Goal: Task Accomplishment & Management: Use online tool/utility

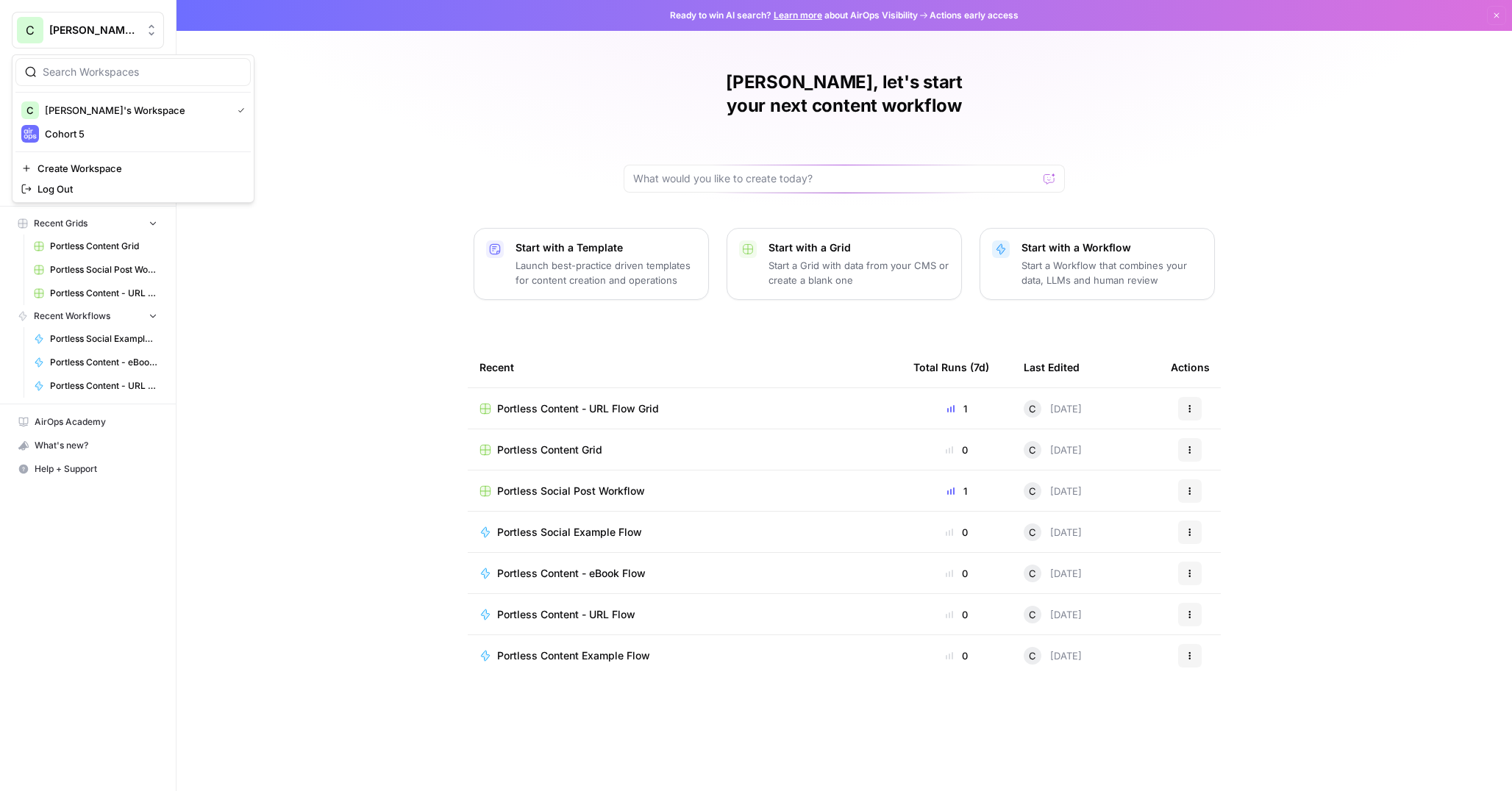
click at [86, 31] on span "[PERSON_NAME]'s Workspace" at bounding box center [93, 29] width 89 height 15
click at [71, 138] on span "Cohort 5" at bounding box center [142, 133] width 194 height 15
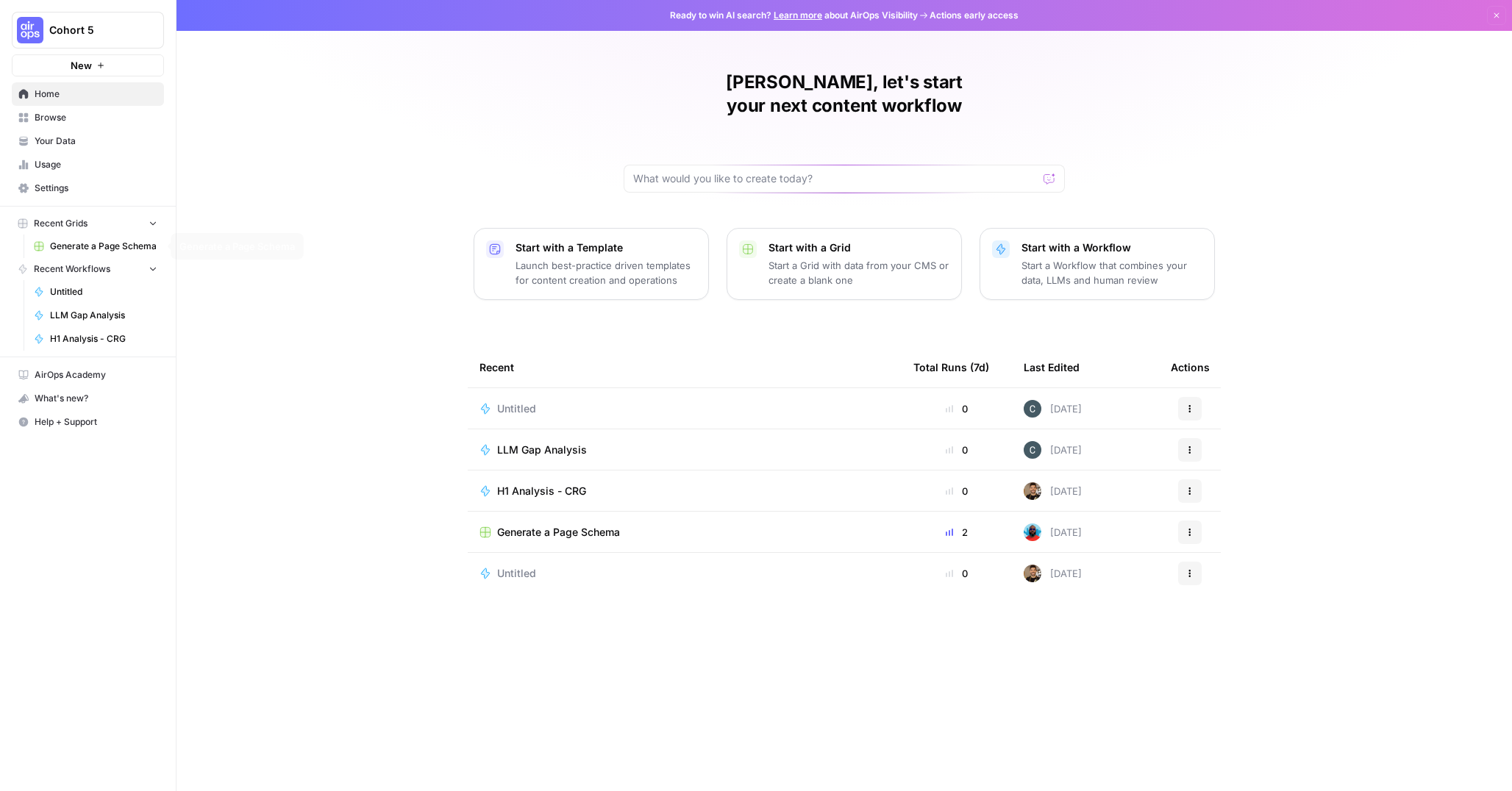
click at [52, 145] on span "Your Data" at bounding box center [96, 142] width 123 height 14
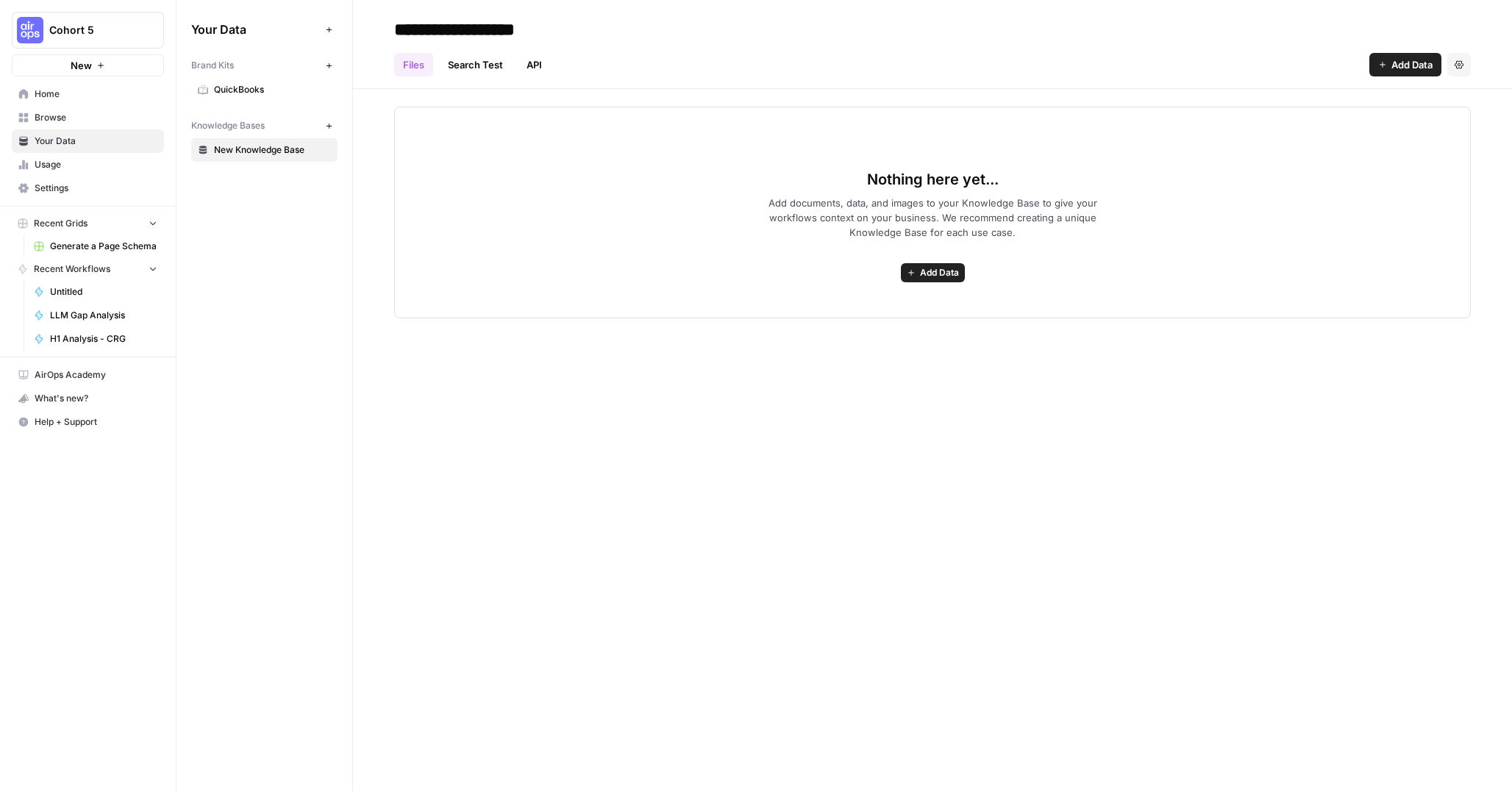
click at [58, 99] on span "Home" at bounding box center [96, 94] width 123 height 14
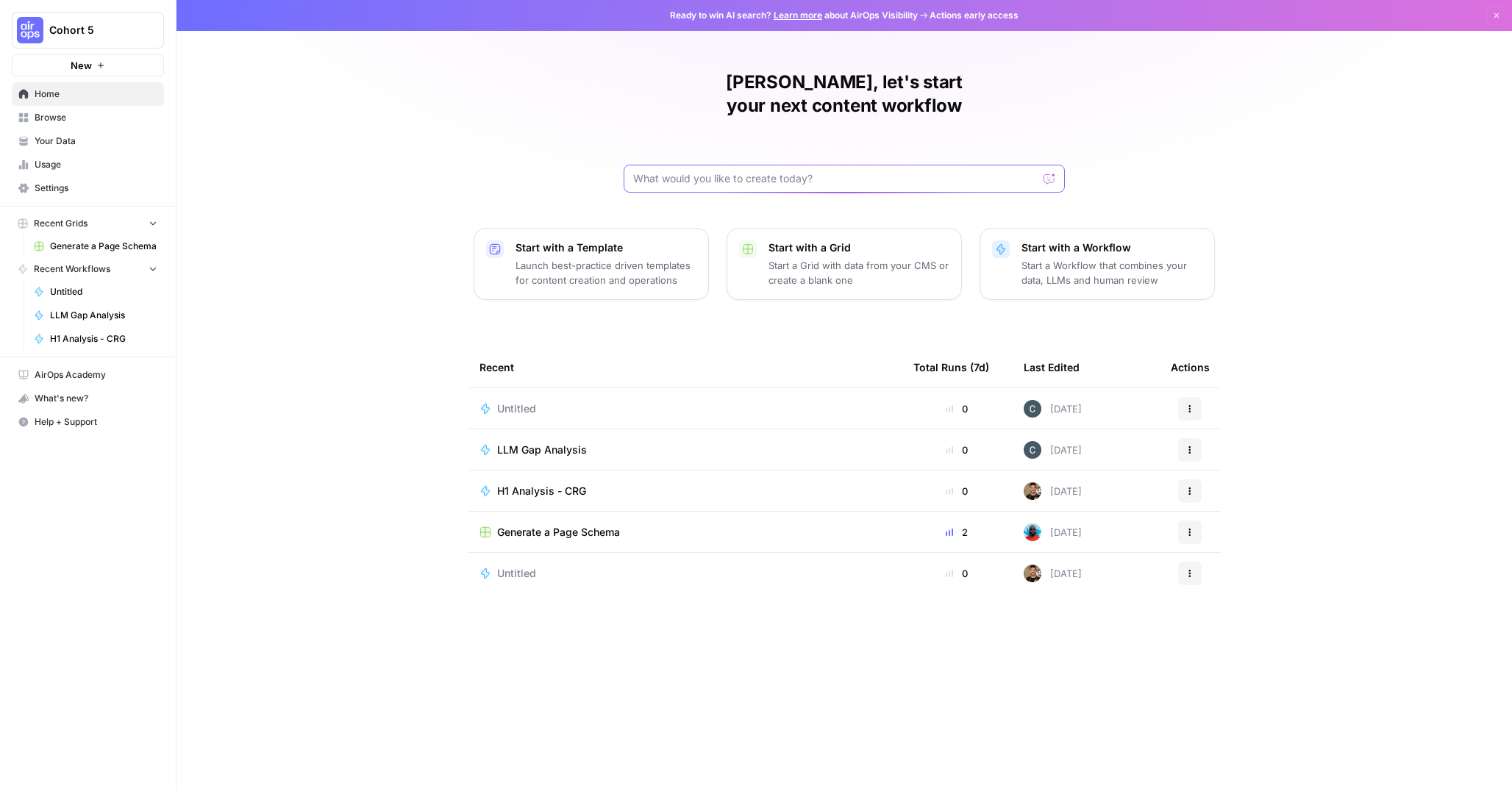
click at [754, 171] on input "text" at bounding box center [835, 178] width 405 height 15
type input "Given a brand kit input, create 5 FAQs that are based on my brand's information…"
click at [1052, 175] on icon "submit" at bounding box center [1050, 179] width 6 height 8
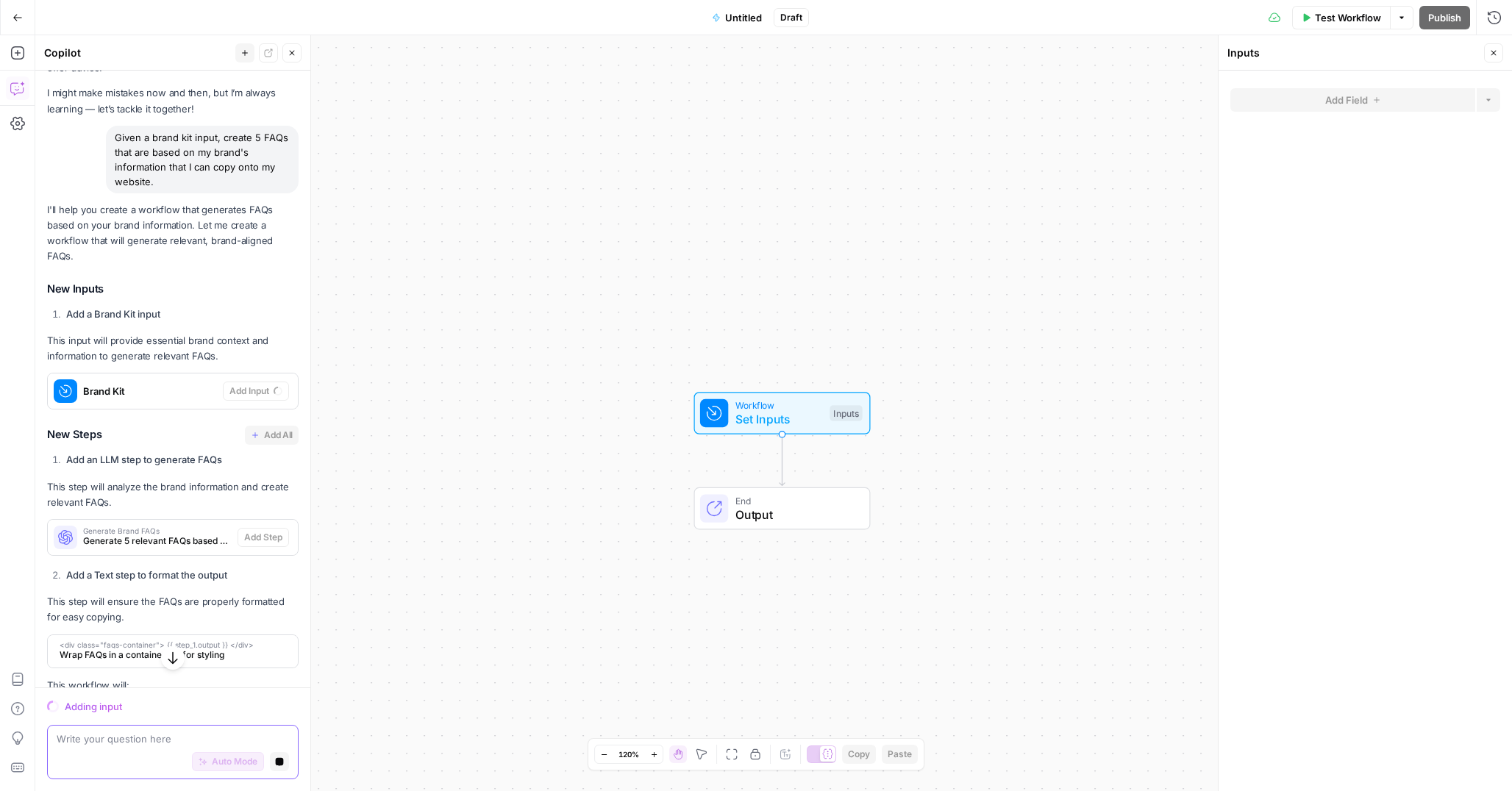
scroll to position [58, 0]
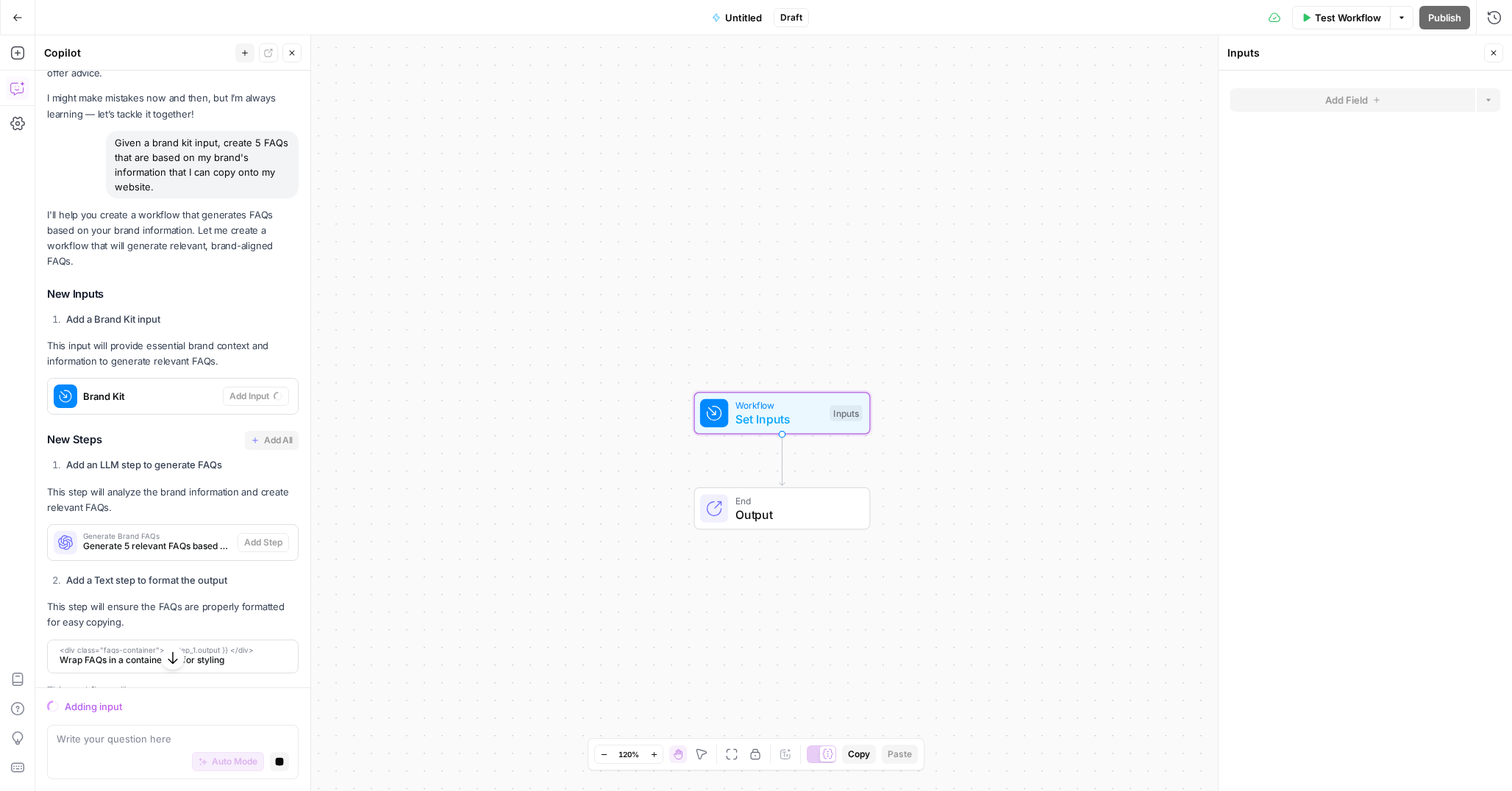
click at [147, 389] on span "Brand Kit" at bounding box center [150, 396] width 134 height 15
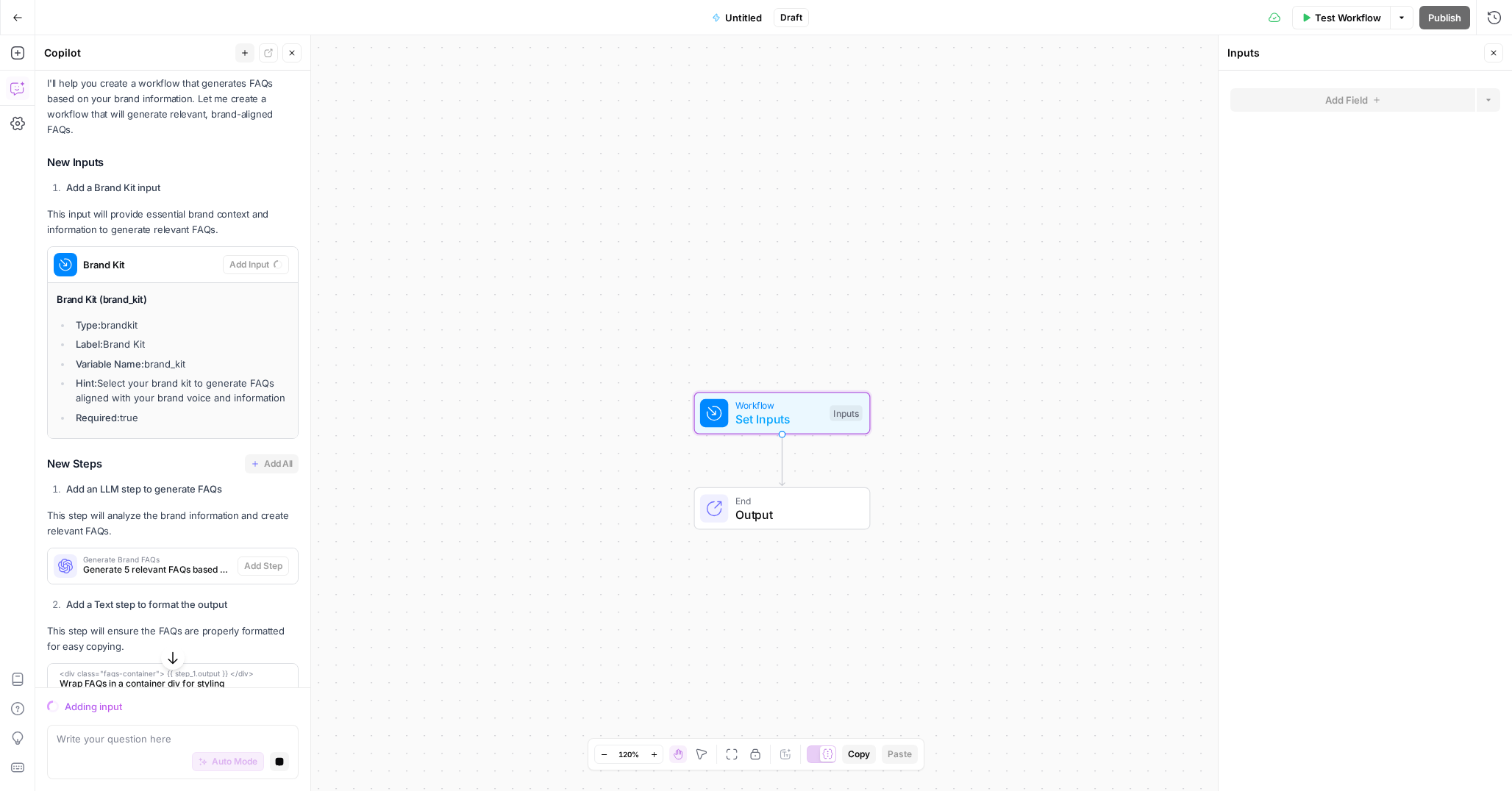
scroll to position [197, 0]
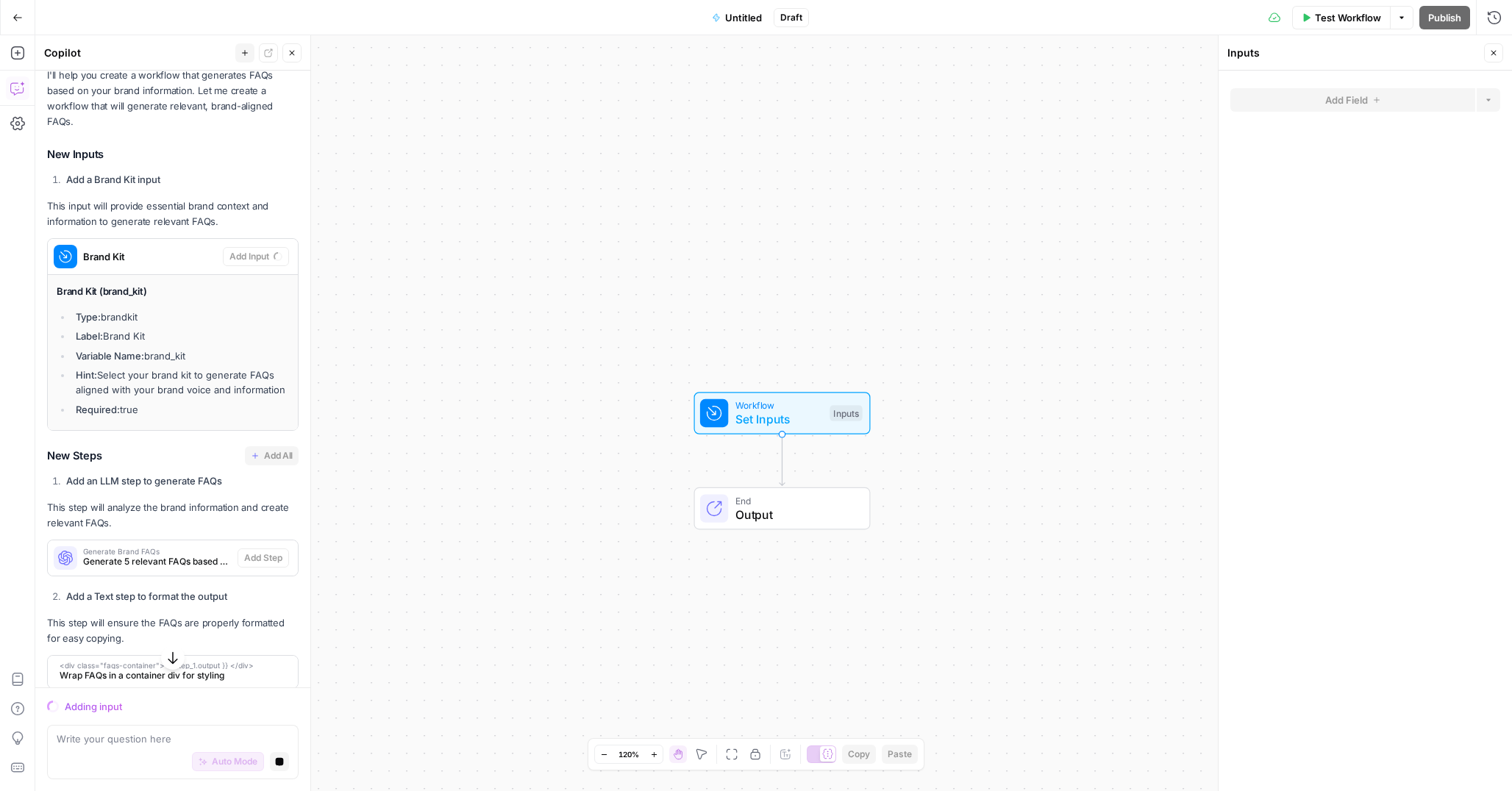
click at [114, 555] on span "Generate 5 relevant FAQs based on brand information" at bounding box center [157, 562] width 149 height 14
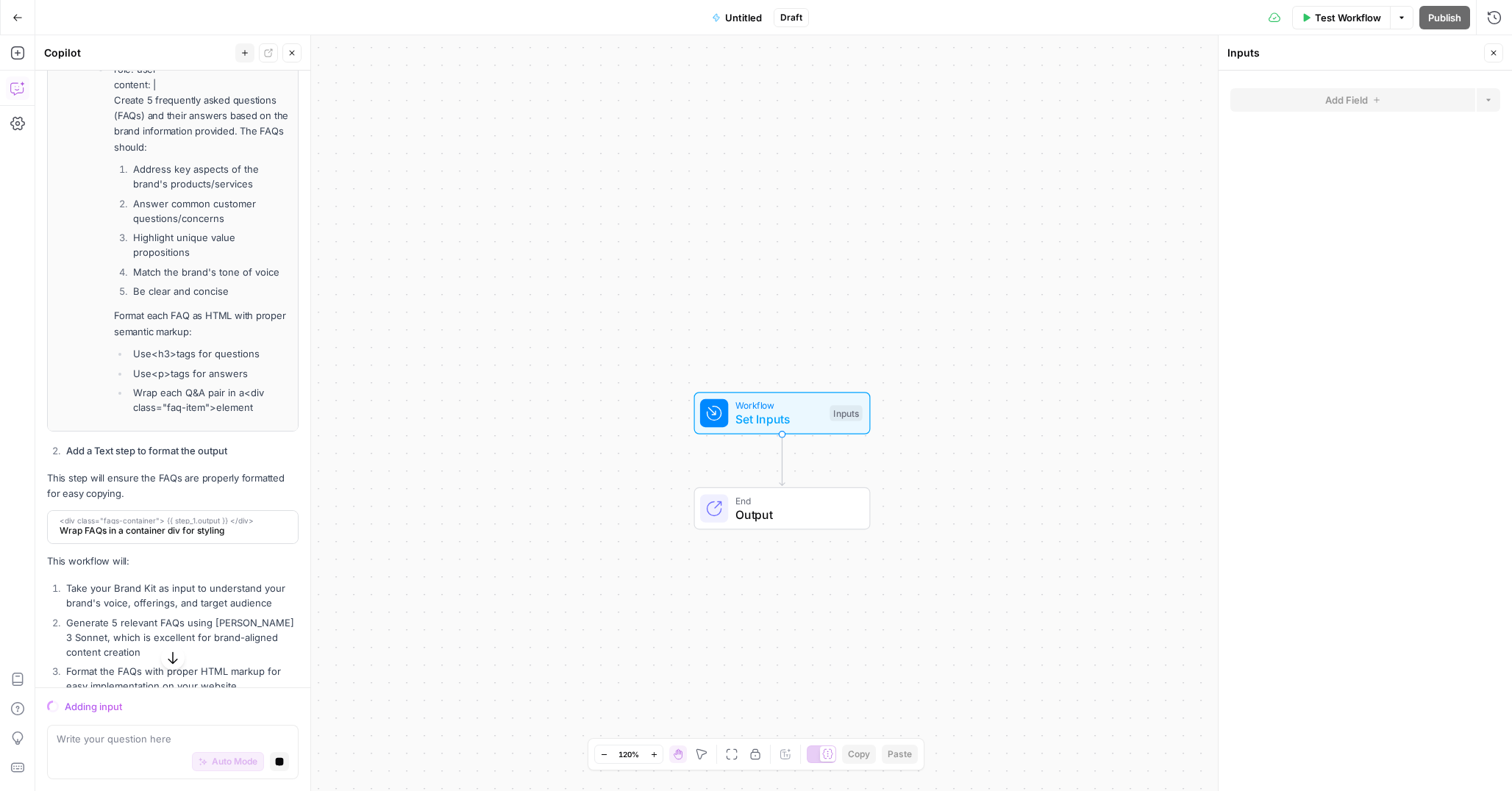
scroll to position [1348, 0]
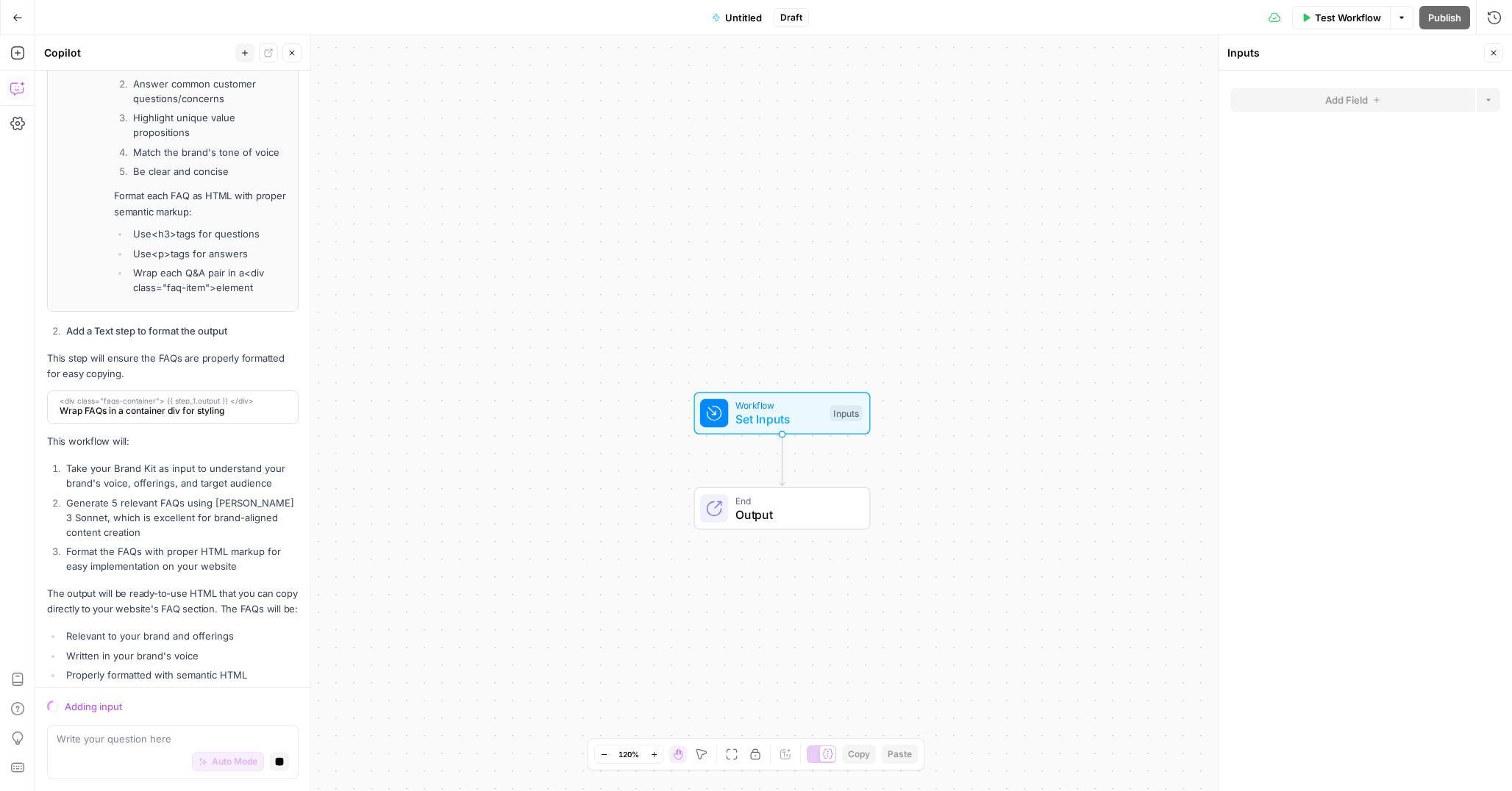
click at [107, 698] on div "Adding input" at bounding box center [172, 707] width 251 height 20
click at [814, 497] on span "End" at bounding box center [795, 500] width 120 height 14
click at [790, 408] on span "Workflow" at bounding box center [778, 406] width 87 height 14
click at [840, 413] on div "Inputs" at bounding box center [845, 415] width 32 height 17
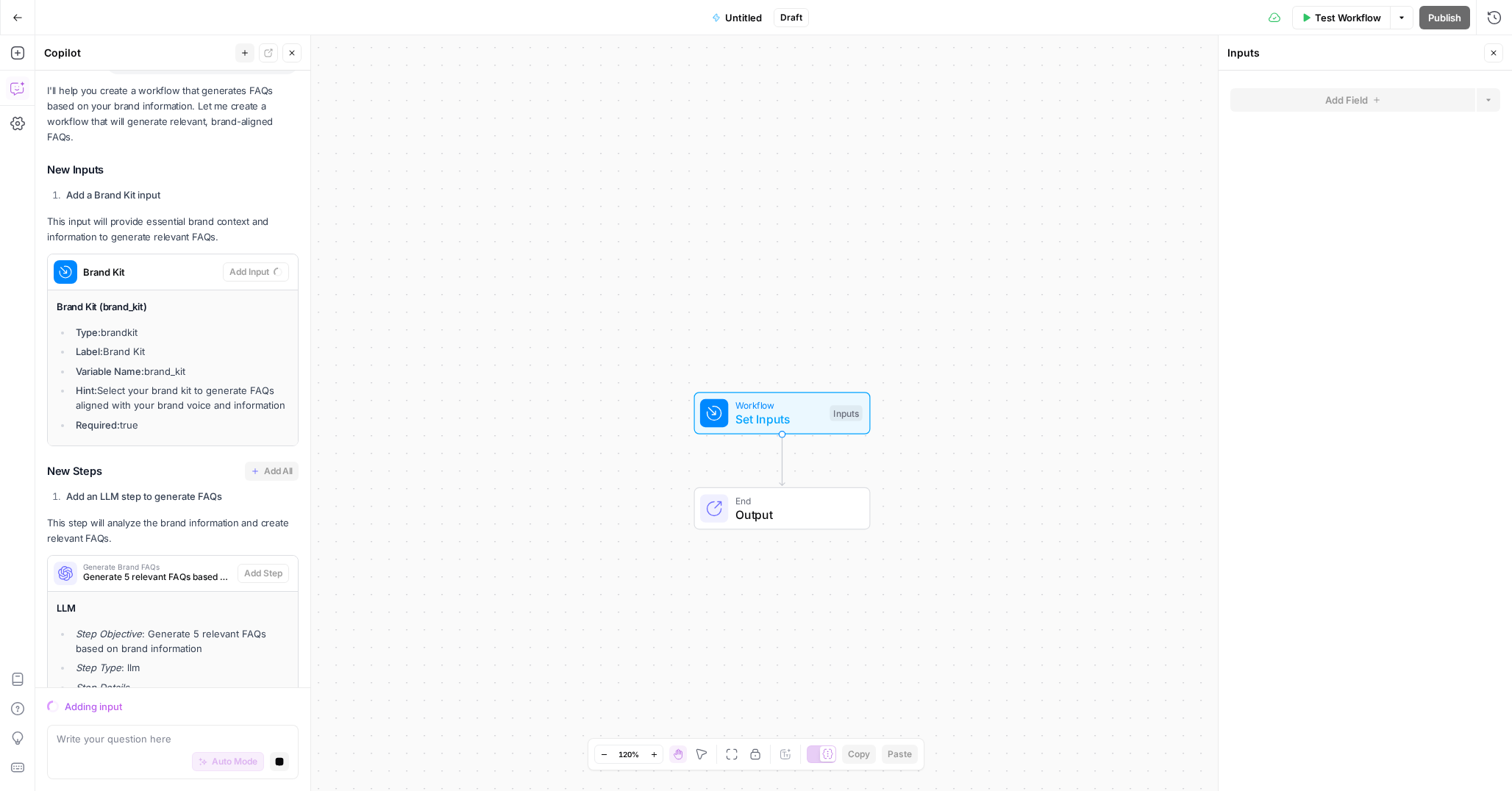
scroll to position [0, 0]
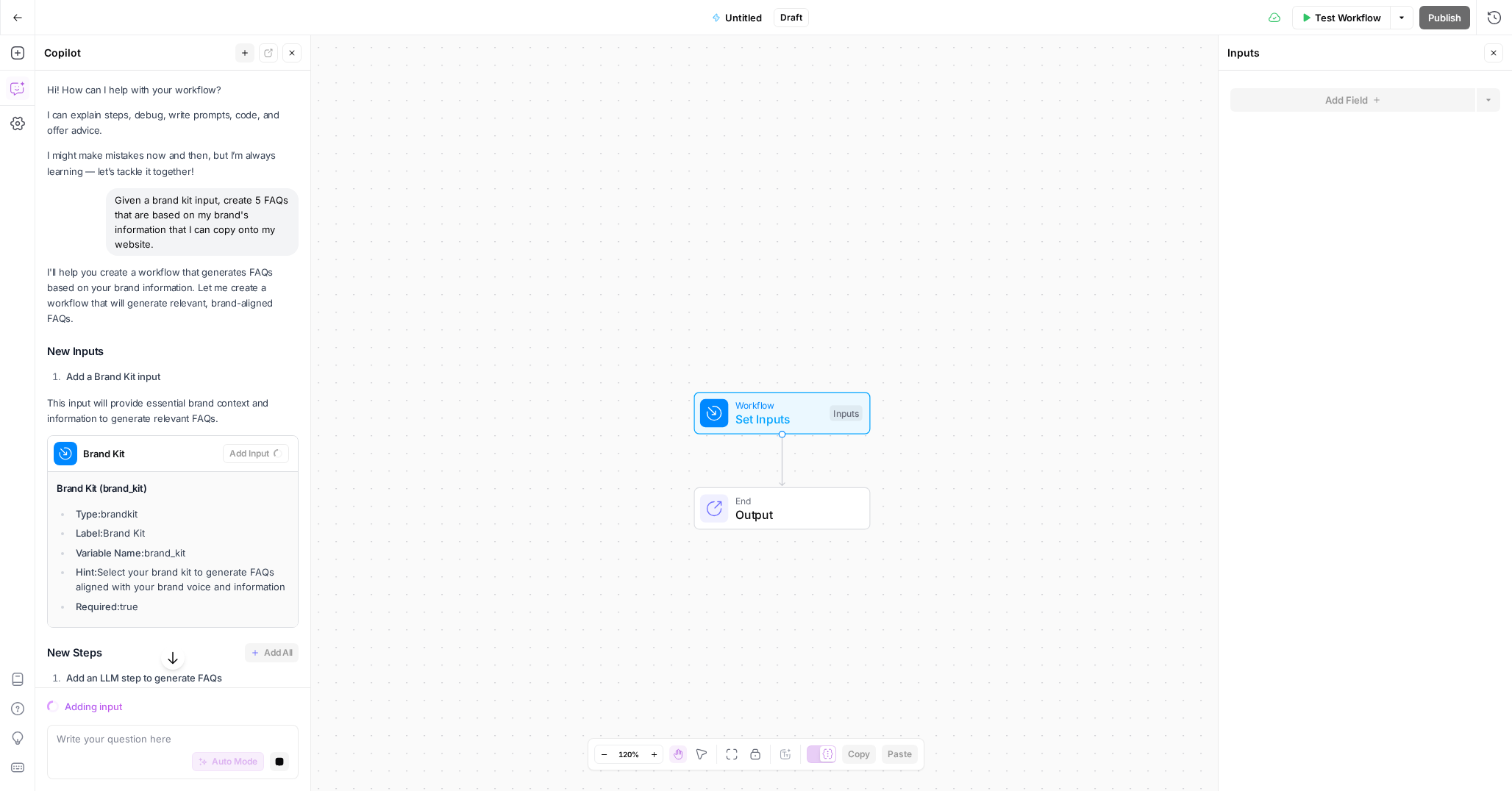
click at [20, 15] on icon "button" at bounding box center [18, 18] width 11 height 11
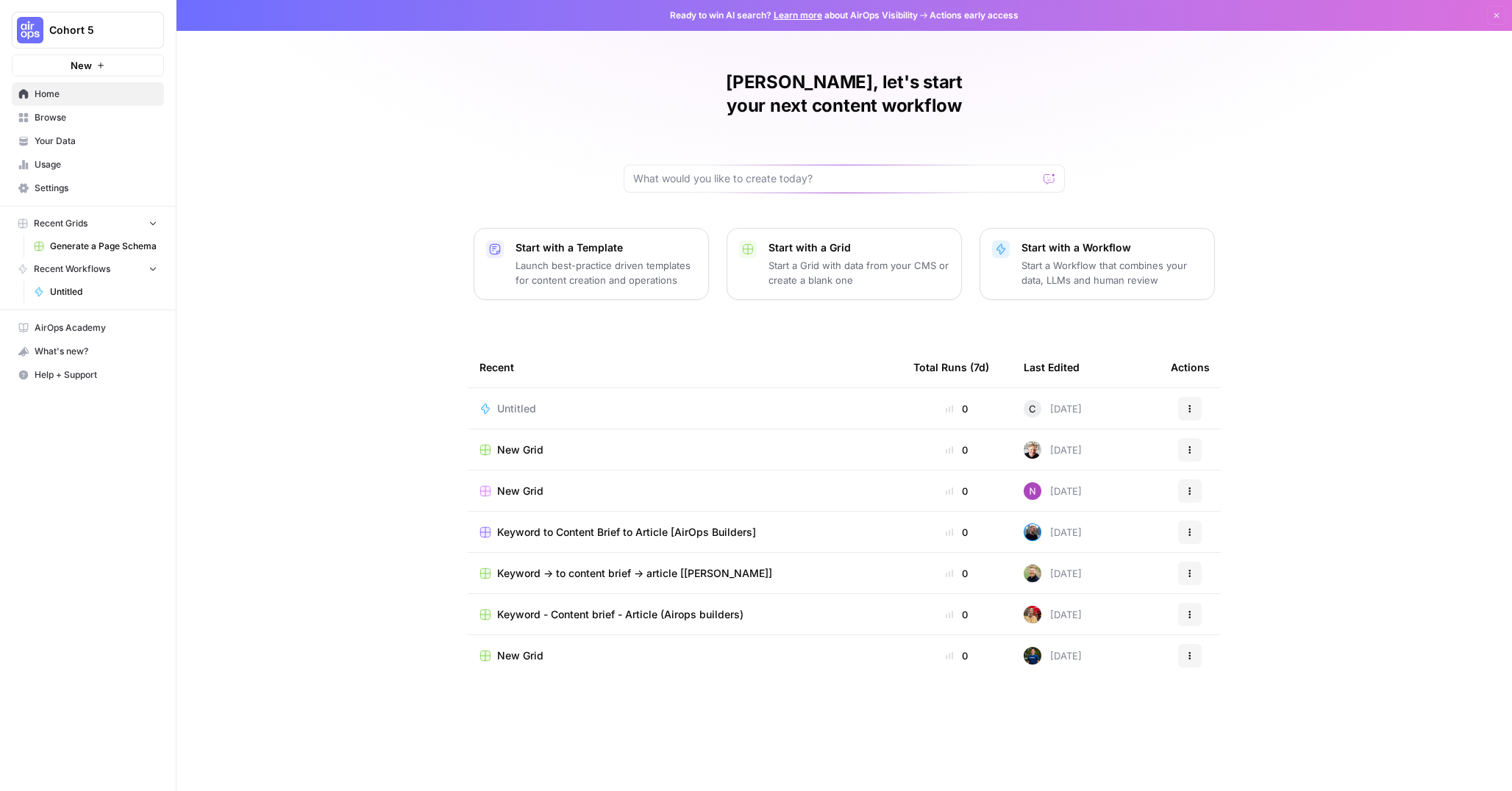
click at [856, 258] on p "Start a Grid with data from your CMS or create a blank one" at bounding box center [859, 273] width 181 height 29
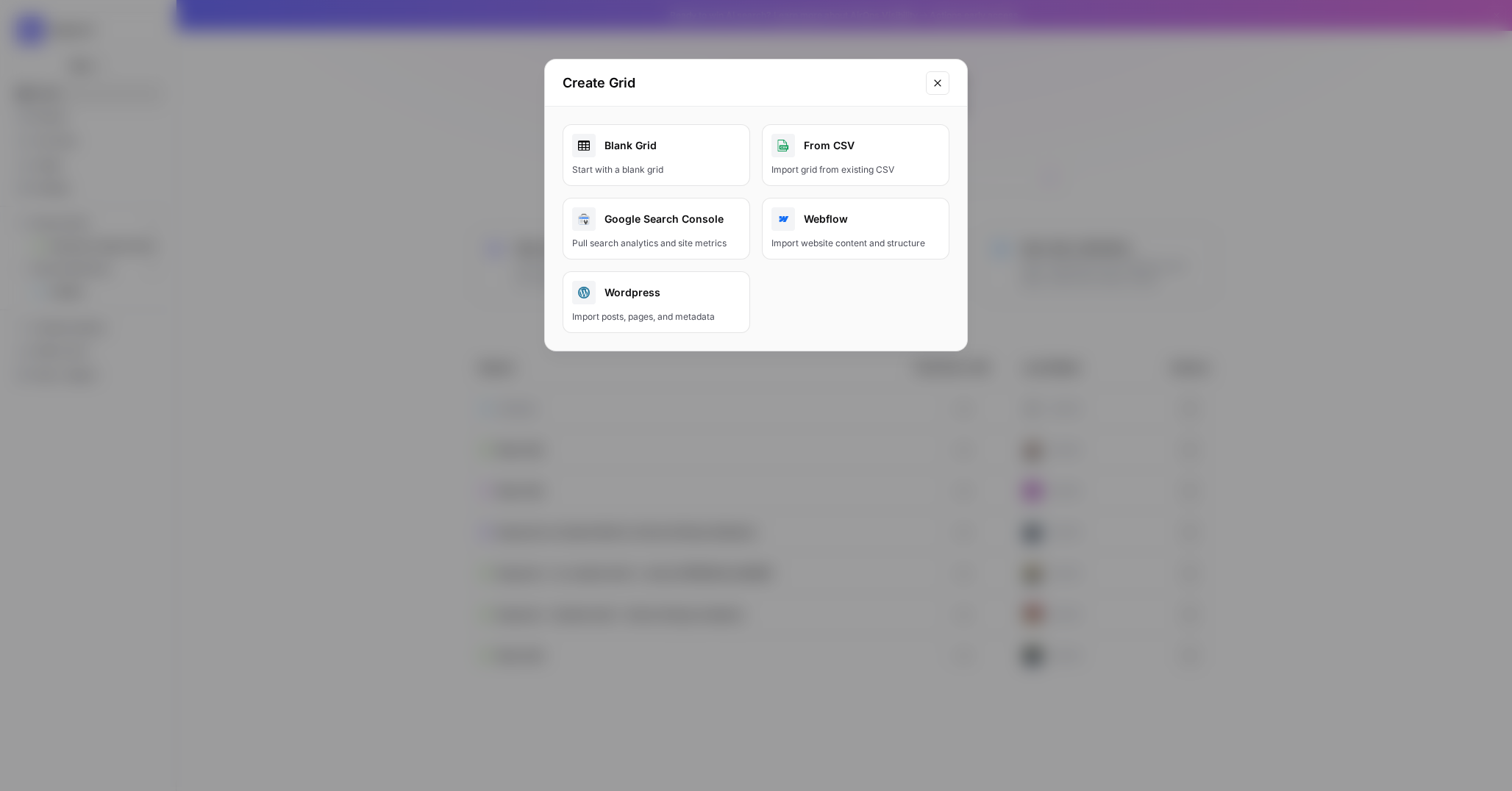
click at [684, 167] on div "Start with a blank grid" at bounding box center [656, 170] width 168 height 14
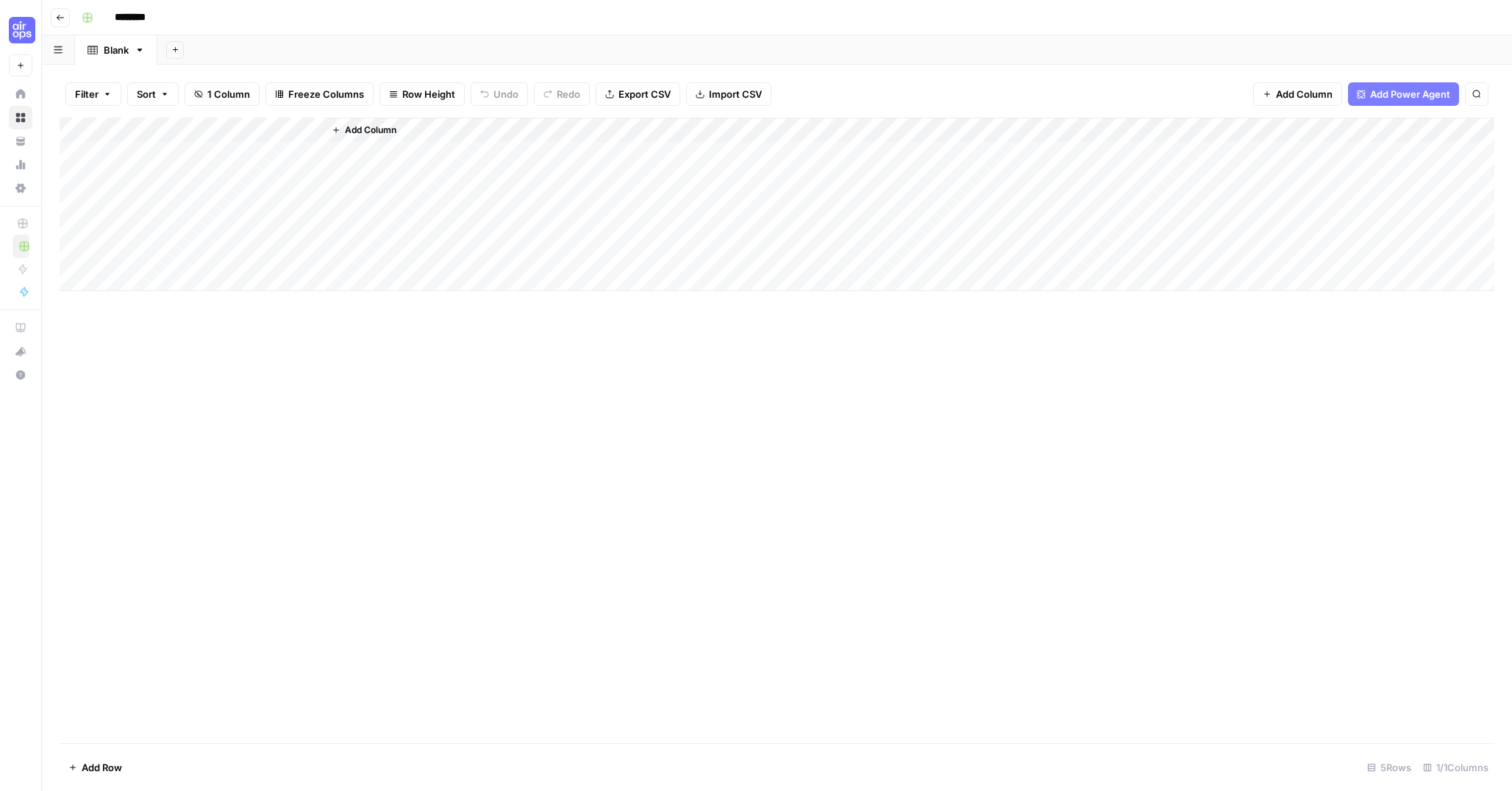
click at [155, 134] on div "Add Column" at bounding box center [777, 203] width 1435 height 173
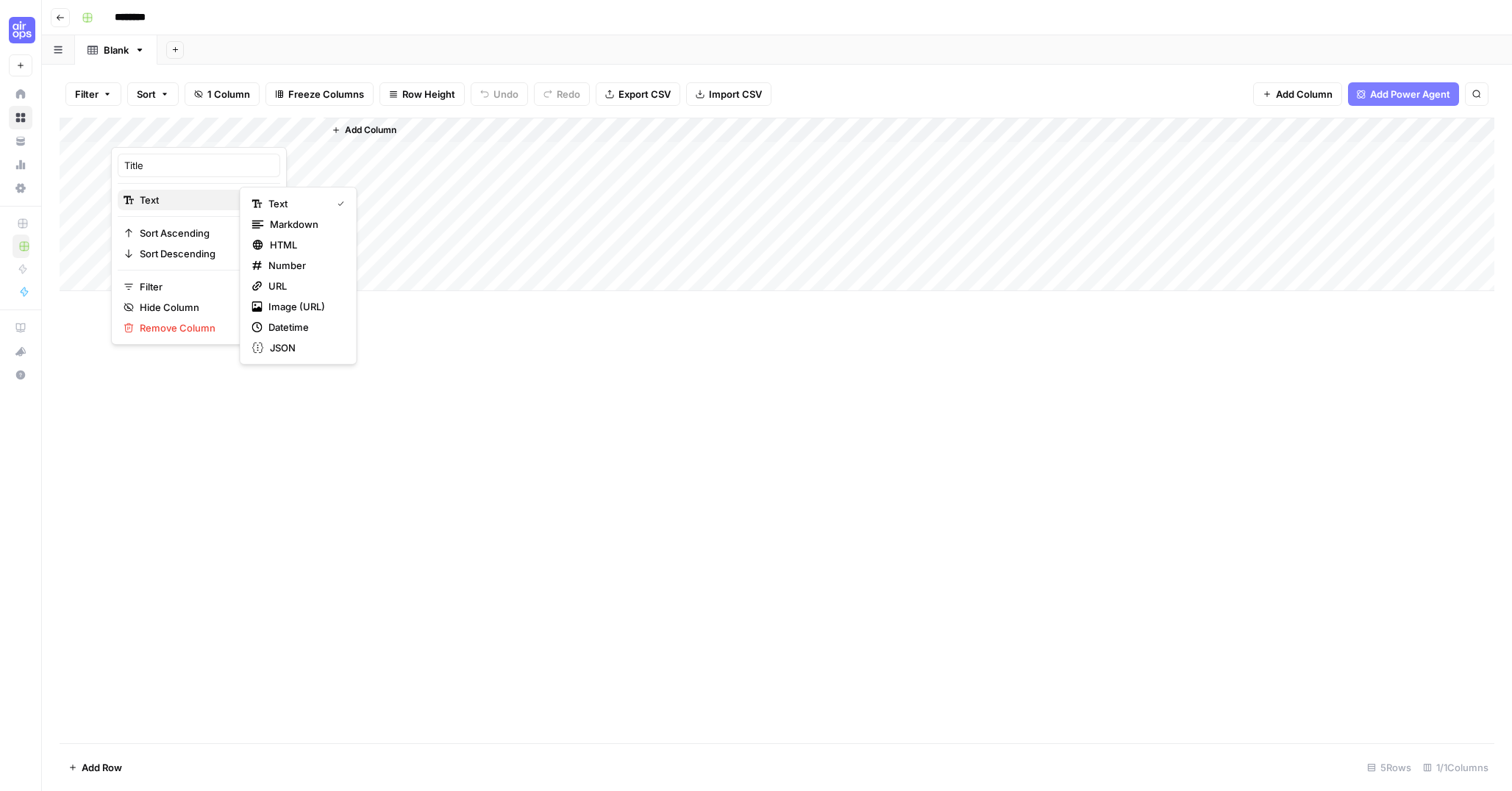
click at [184, 202] on span "Text" at bounding box center [197, 199] width 114 height 15
click at [175, 167] on input "Title" at bounding box center [199, 165] width 150 height 15
type input "keyword"
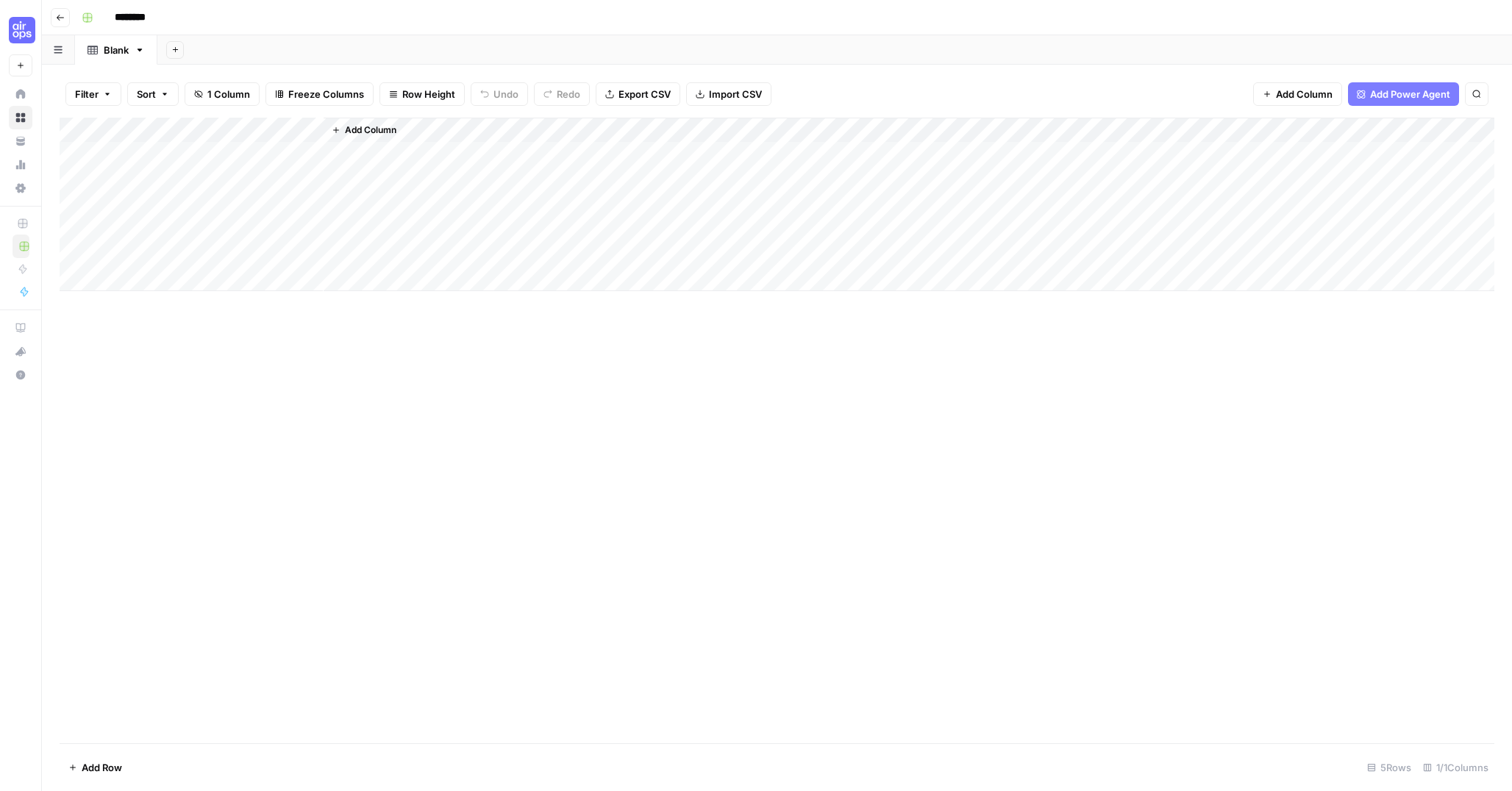
click at [1396, 96] on span "Add Power Agent" at bounding box center [1410, 94] width 80 height 15
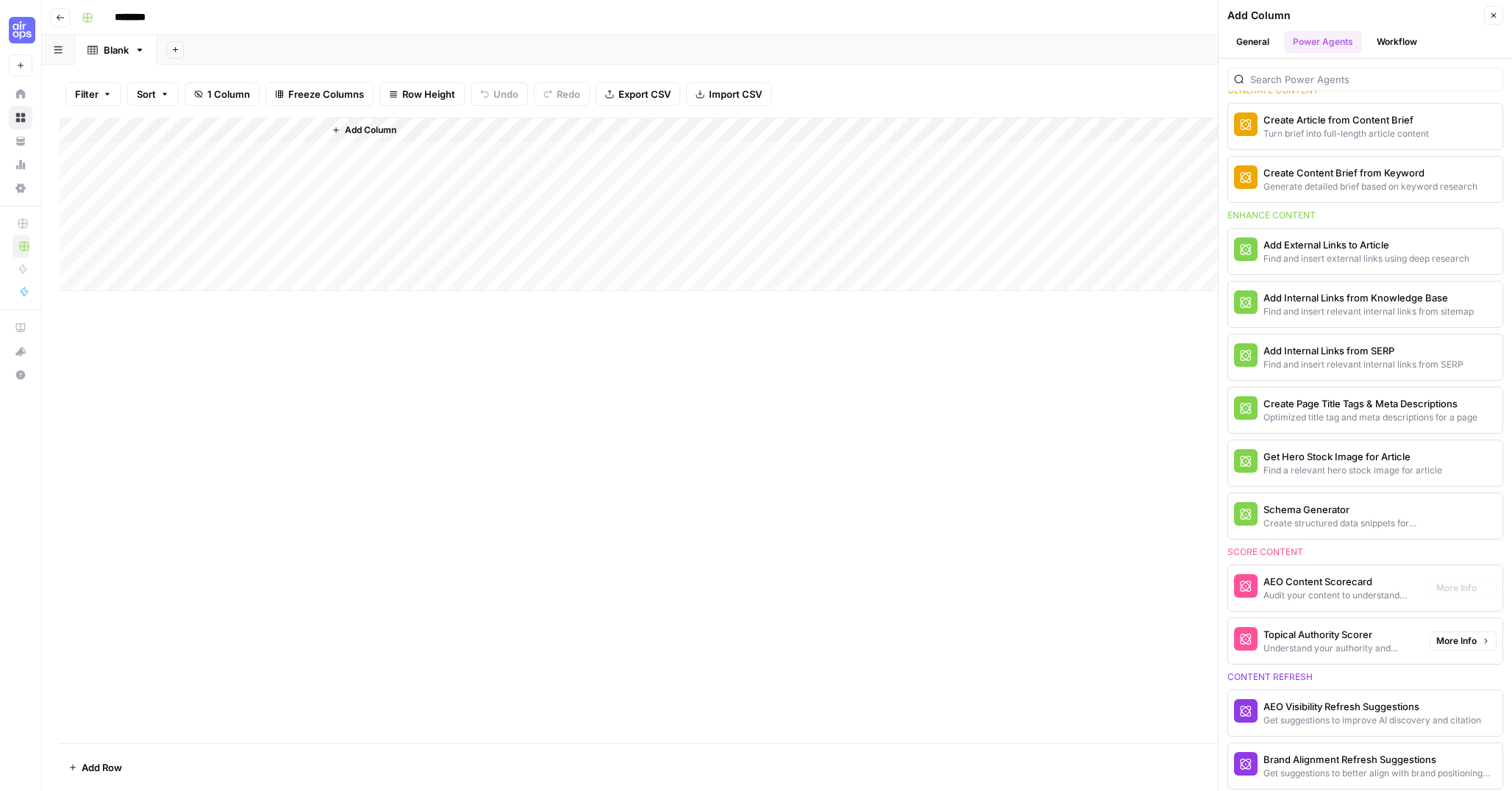
scroll to position [243, 0]
click at [1389, 53] on header "Add Column Close General Power Agents Workflow" at bounding box center [1365, 29] width 293 height 59
click at [1389, 43] on button "Workflow" at bounding box center [1396, 42] width 58 height 22
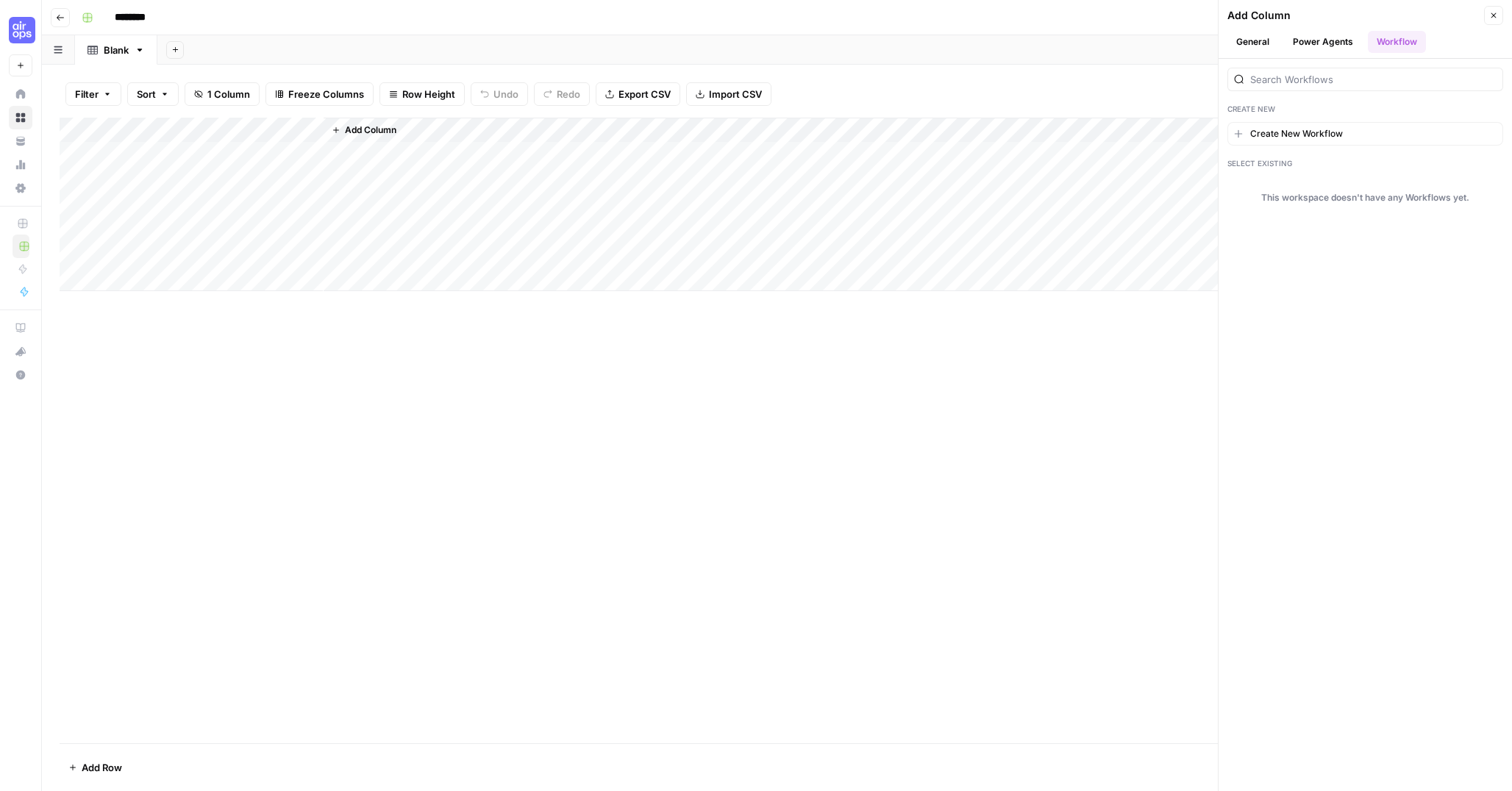
click at [1329, 48] on button "Power Agents" at bounding box center [1323, 42] width 78 height 22
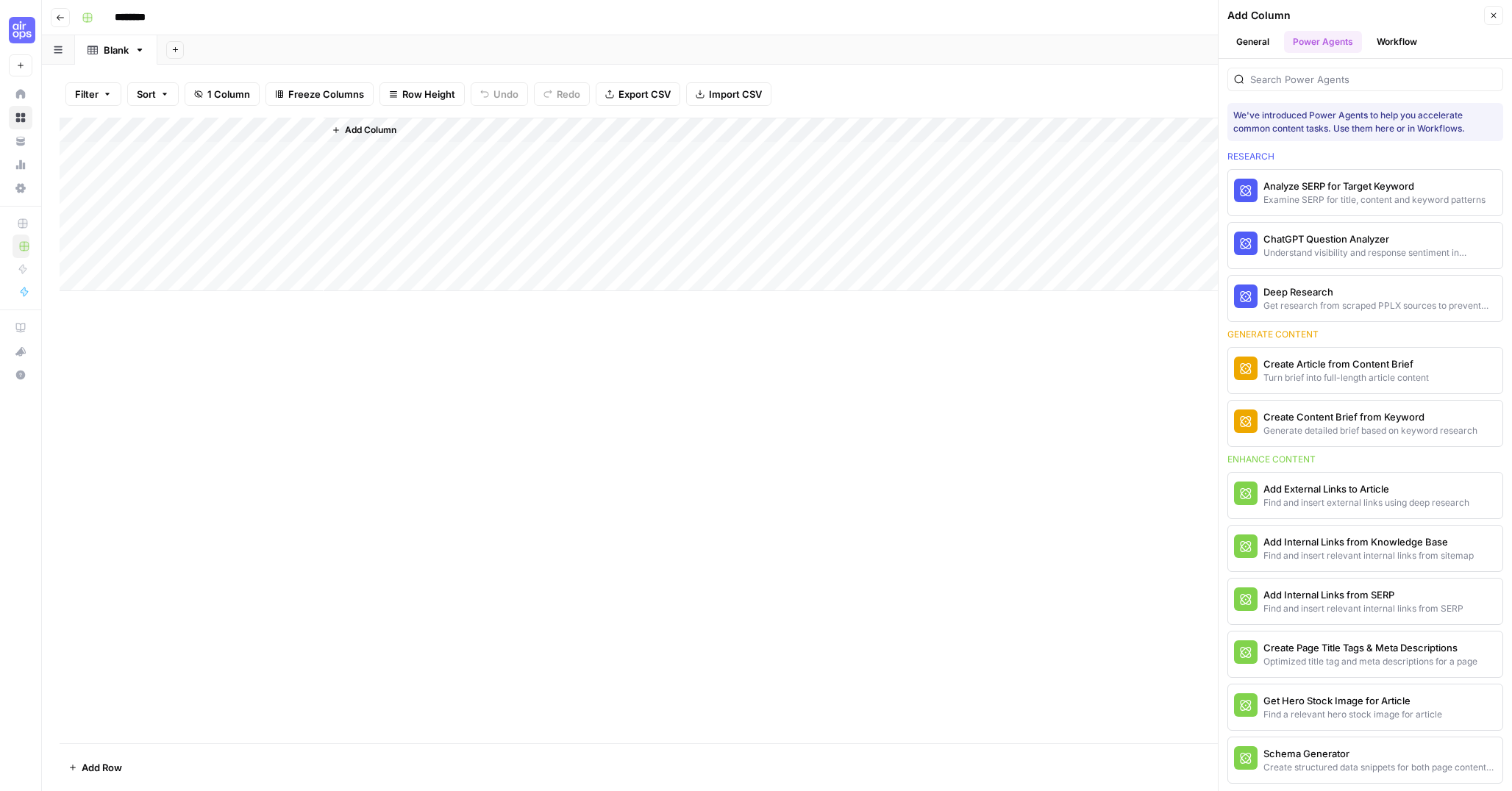
click at [1246, 45] on button "General" at bounding box center [1253, 42] width 51 height 22
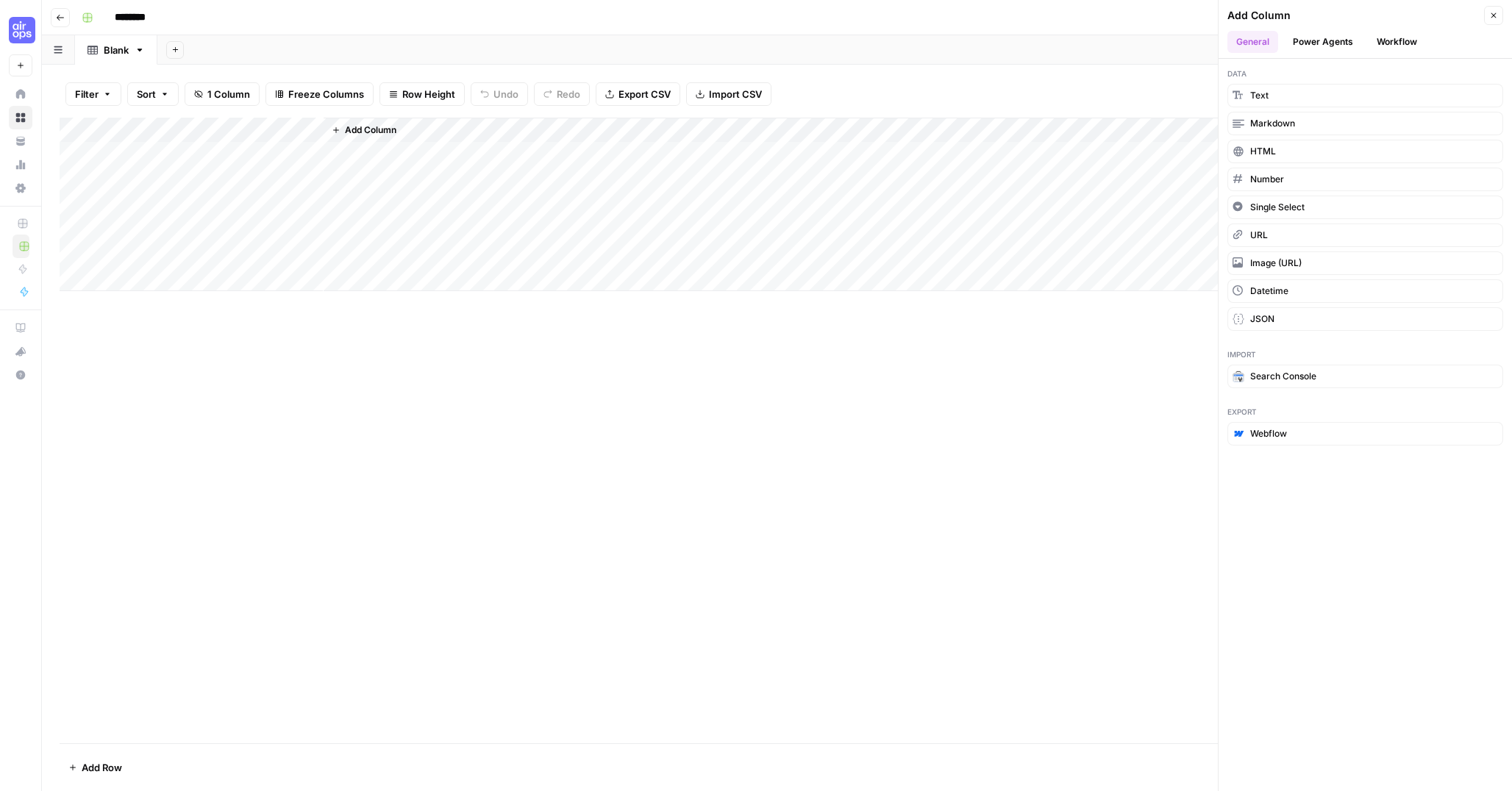
click at [1324, 48] on button "Power Agents" at bounding box center [1323, 42] width 78 height 22
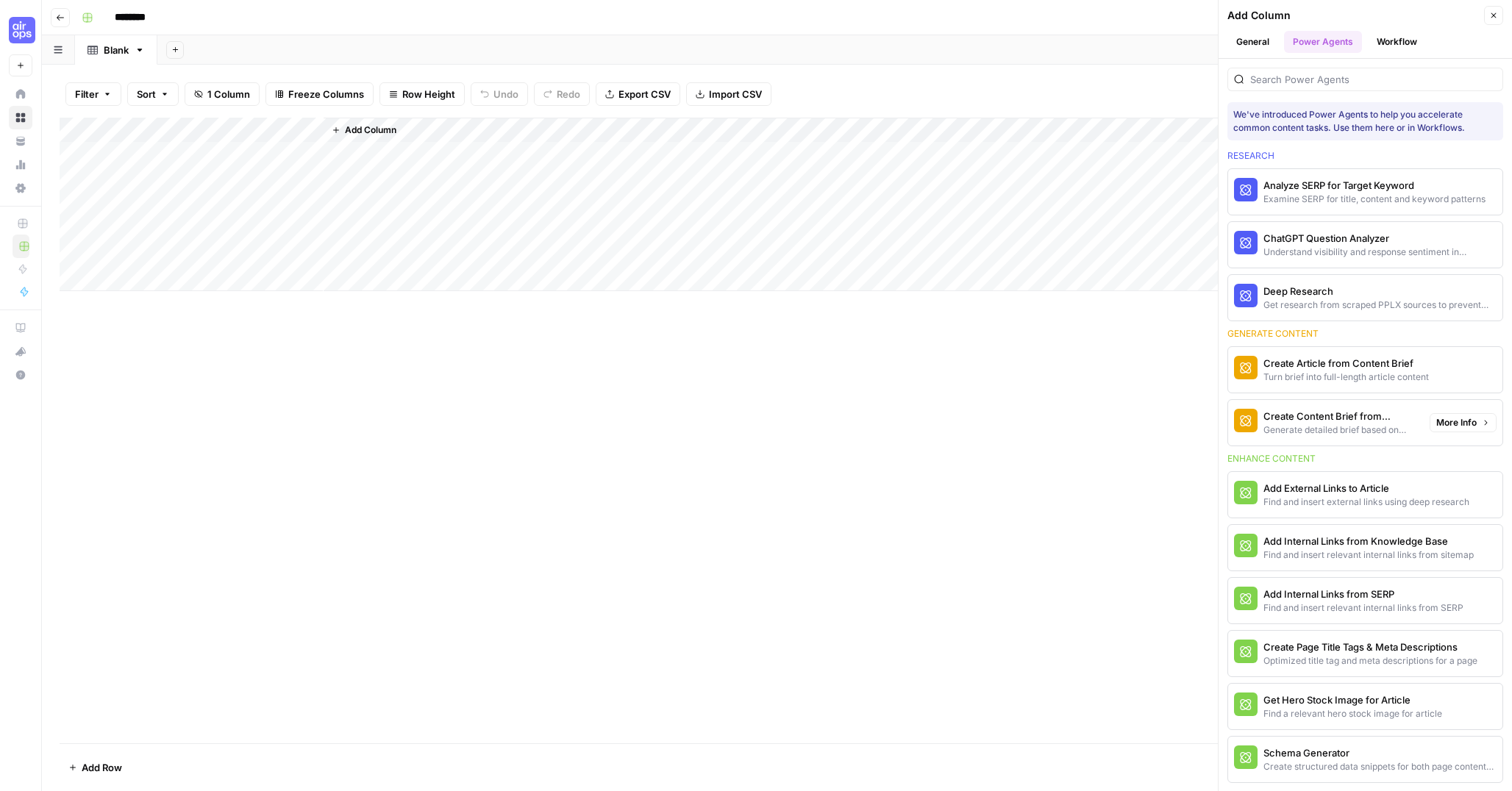
scroll to position [0, 0]
click at [1333, 430] on div "Generate detailed brief based on keyword research" at bounding box center [1341, 431] width 155 height 14
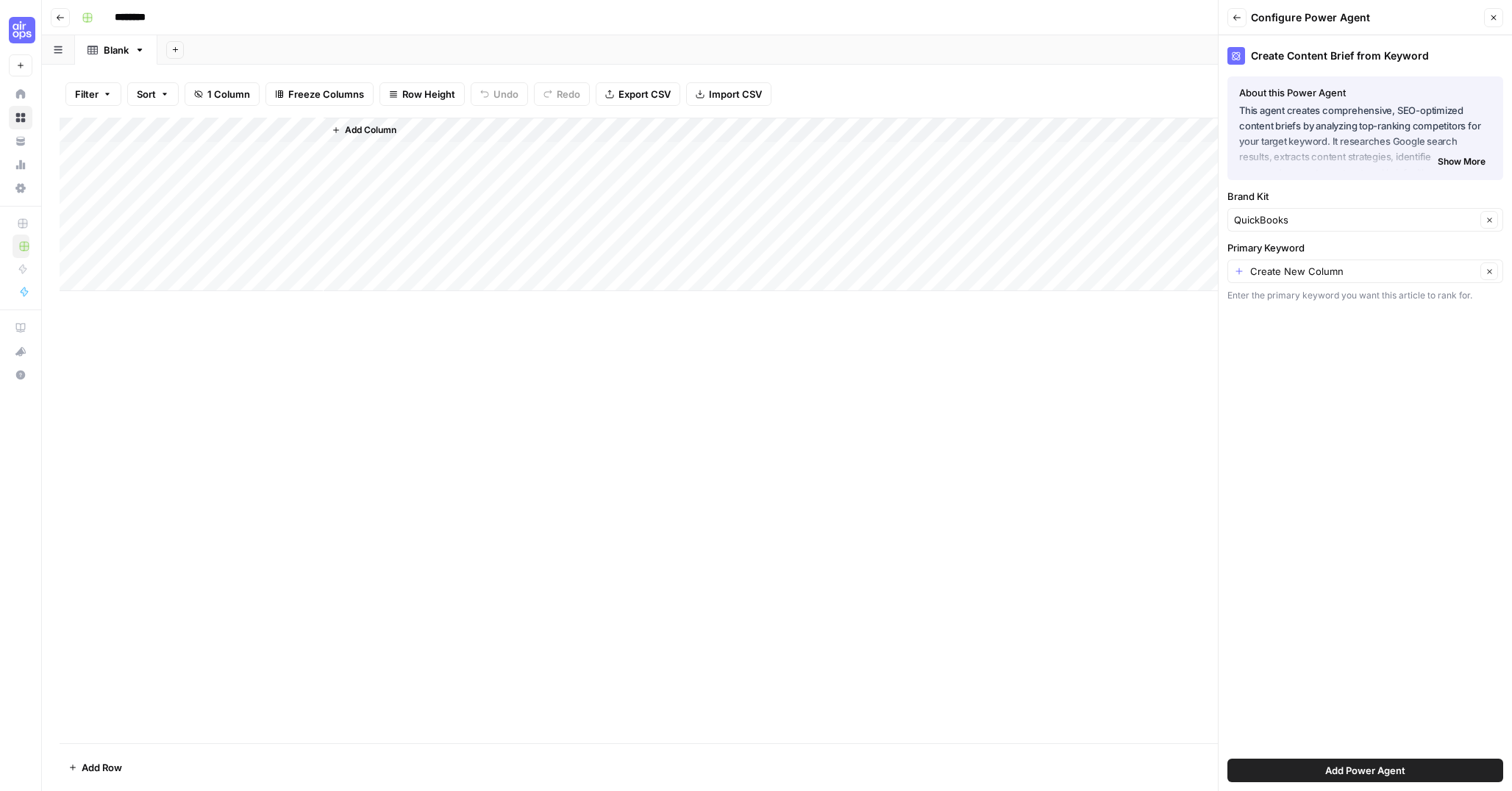
click at [1337, 768] on span "Add Power Agent" at bounding box center [1365, 769] width 80 height 15
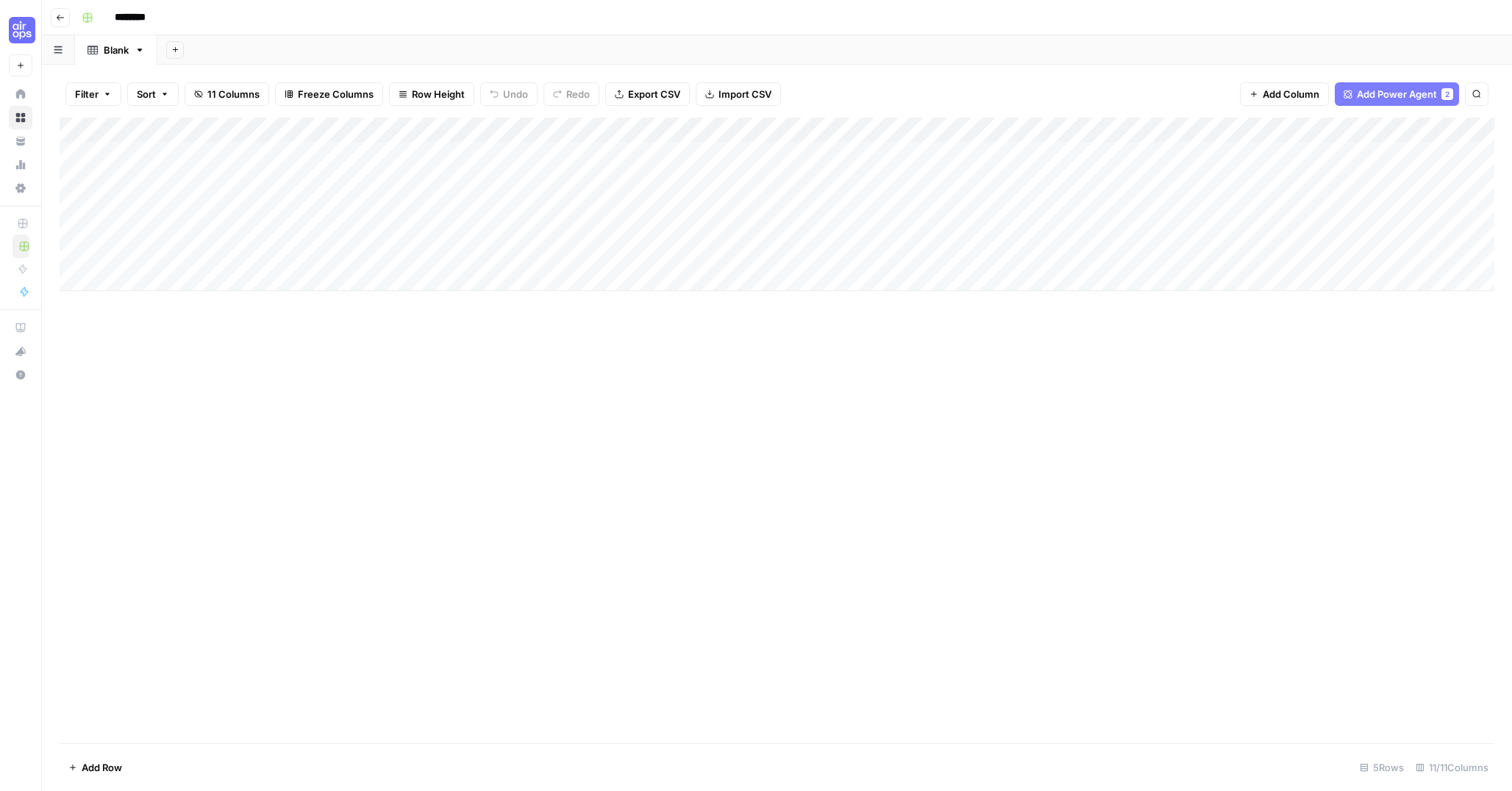
click at [698, 127] on div "Add Column" at bounding box center [777, 203] width 1435 height 173
click at [610, 249] on span "Configure Inputs" at bounding box center [628, 253] width 129 height 15
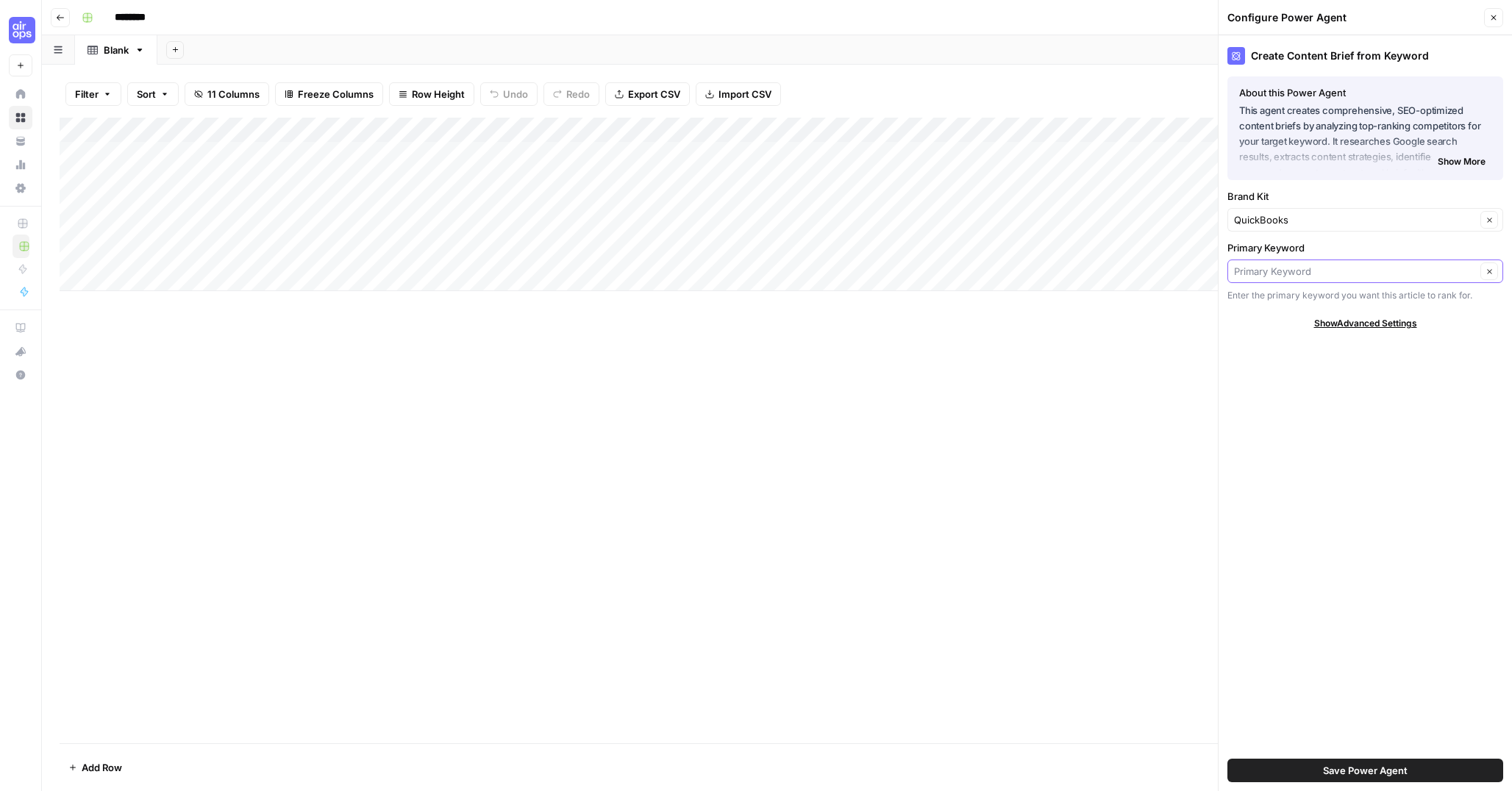
click at [1310, 277] on input "Primary Keyword" at bounding box center [1355, 271] width 242 height 15
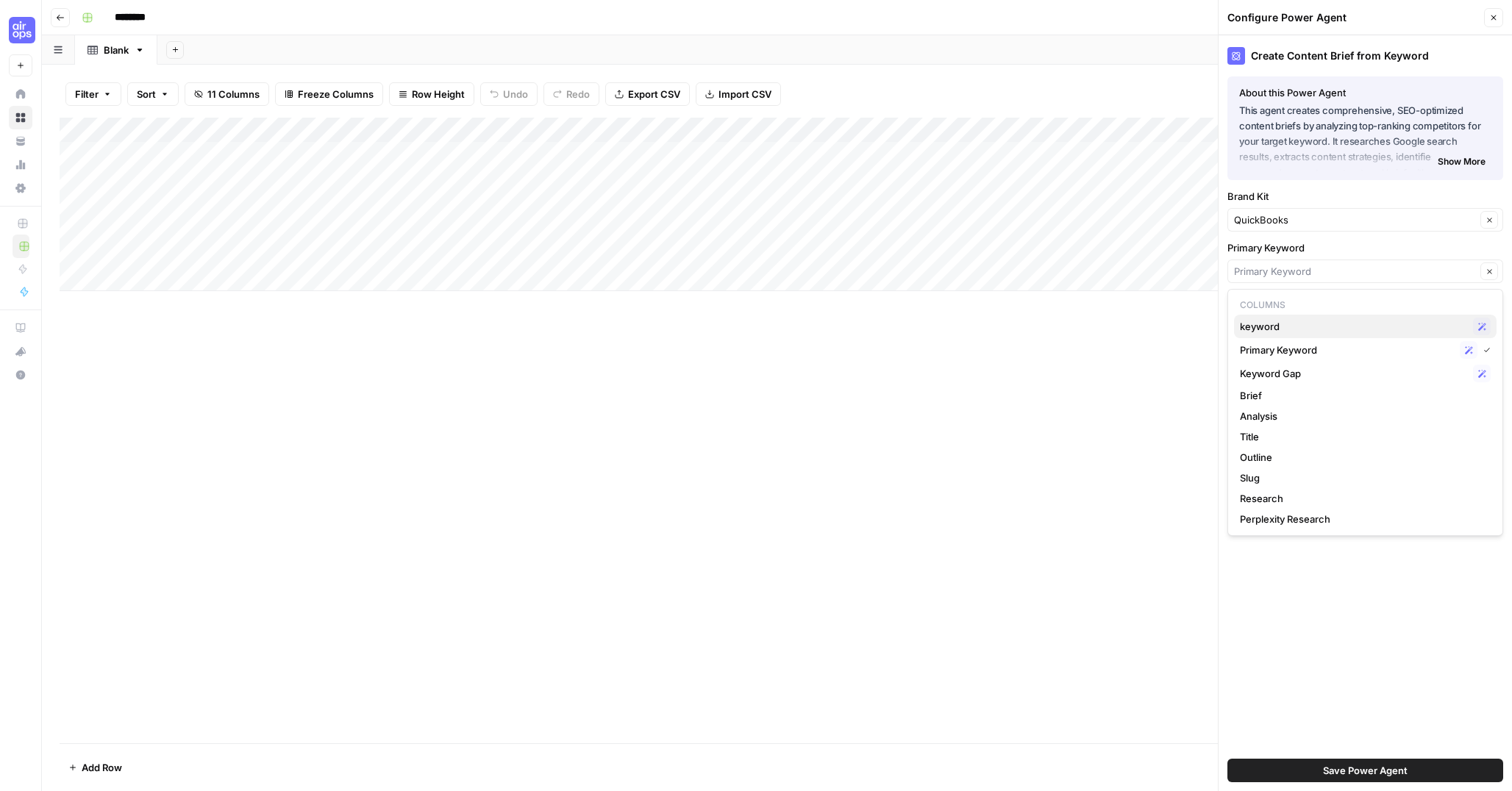
click at [1321, 320] on span "keyword" at bounding box center [1354, 326] width 227 height 15
type input "keyword"
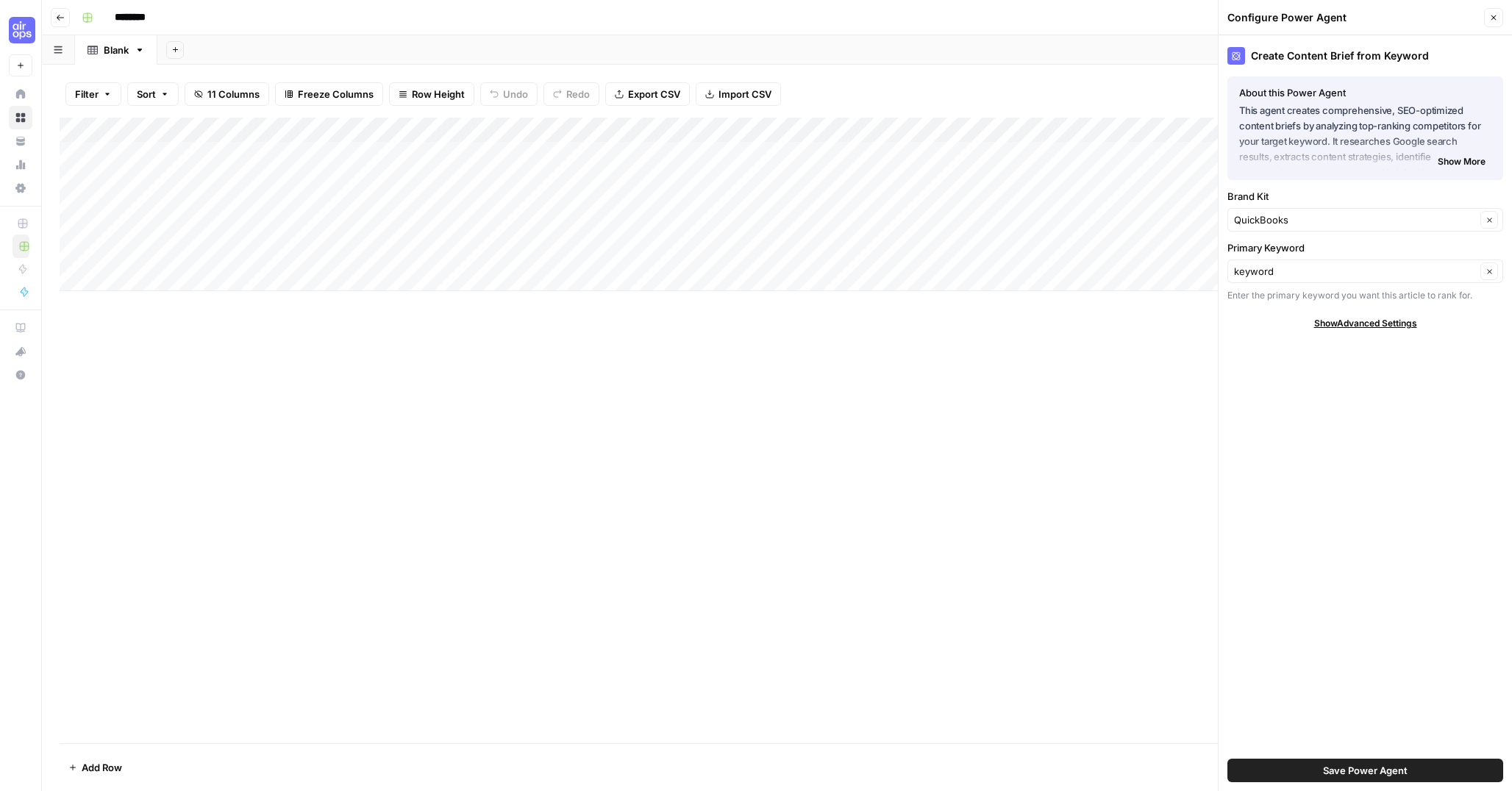
drag, startPoint x: 1333, startPoint y: 769, endPoint x: 1274, endPoint y: 742, distance: 64.9
click at [1333, 769] on span "Save Power Agent" at bounding box center [1365, 769] width 84 height 15
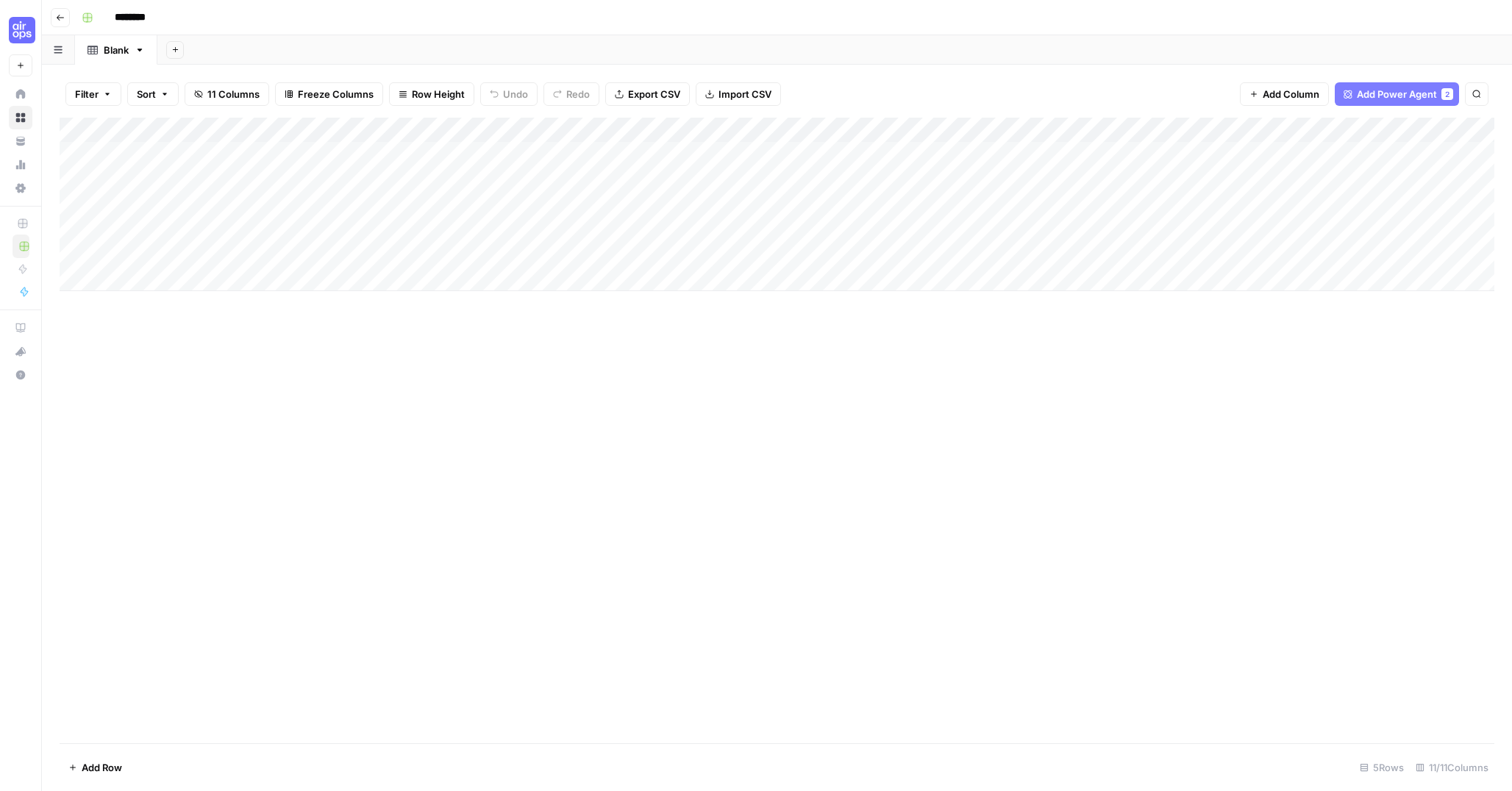
click at [422, 132] on div "Add Column" at bounding box center [777, 203] width 1435 height 173
click at [375, 329] on span "Remove Column" at bounding box center [416, 328] width 129 height 15
click at [706, 150] on span "Delete" at bounding box center [703, 152] width 31 height 15
click at [245, 158] on div "Add Column" at bounding box center [777, 203] width 1435 height 173
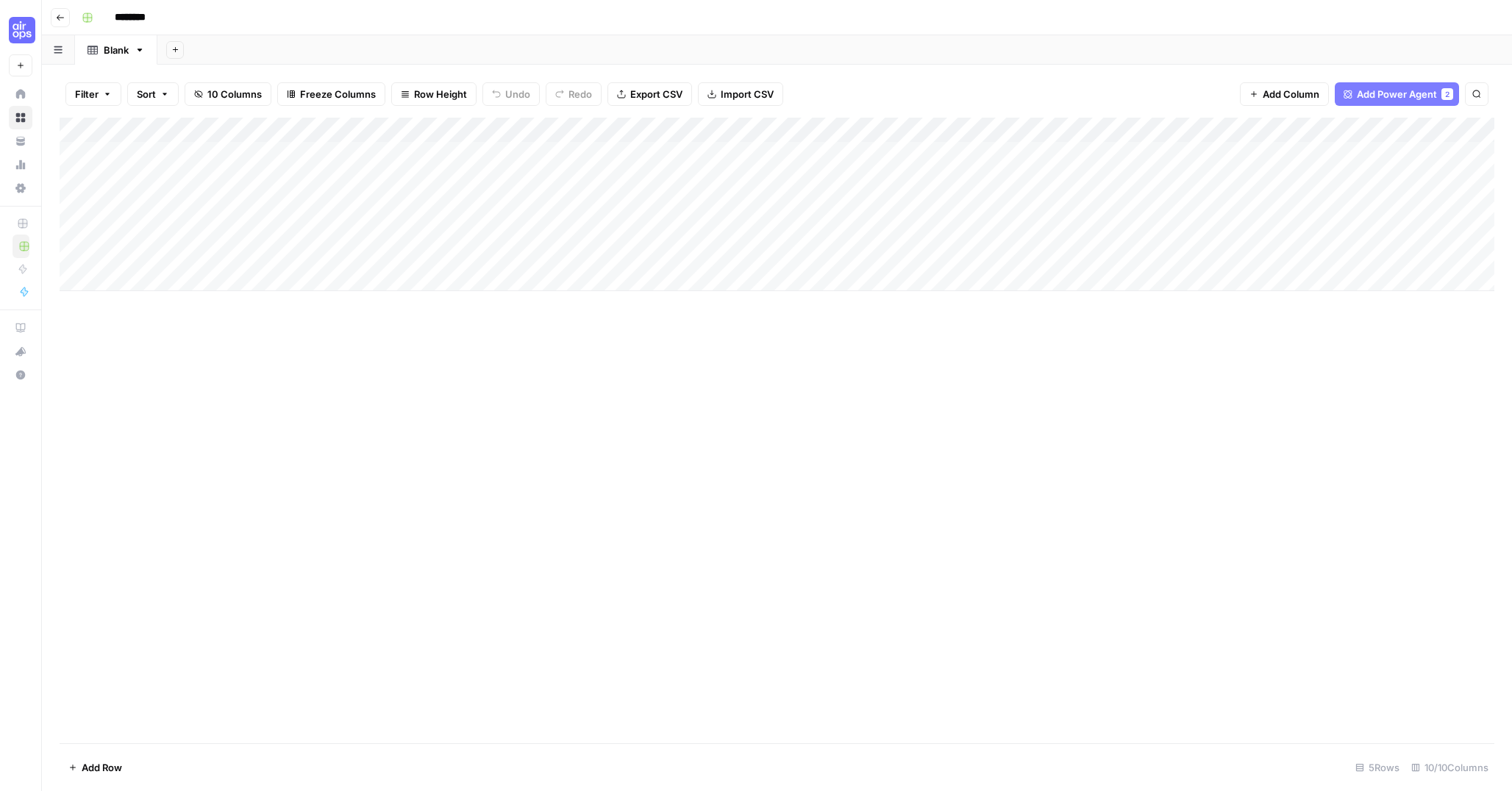
click at [245, 158] on div "Add Column" at bounding box center [777, 203] width 1435 height 173
type textarea "*********"
click at [440, 154] on div "Add Column" at bounding box center [777, 203] width 1435 height 173
click at [515, 154] on div "Add Column" at bounding box center [777, 203] width 1435 height 173
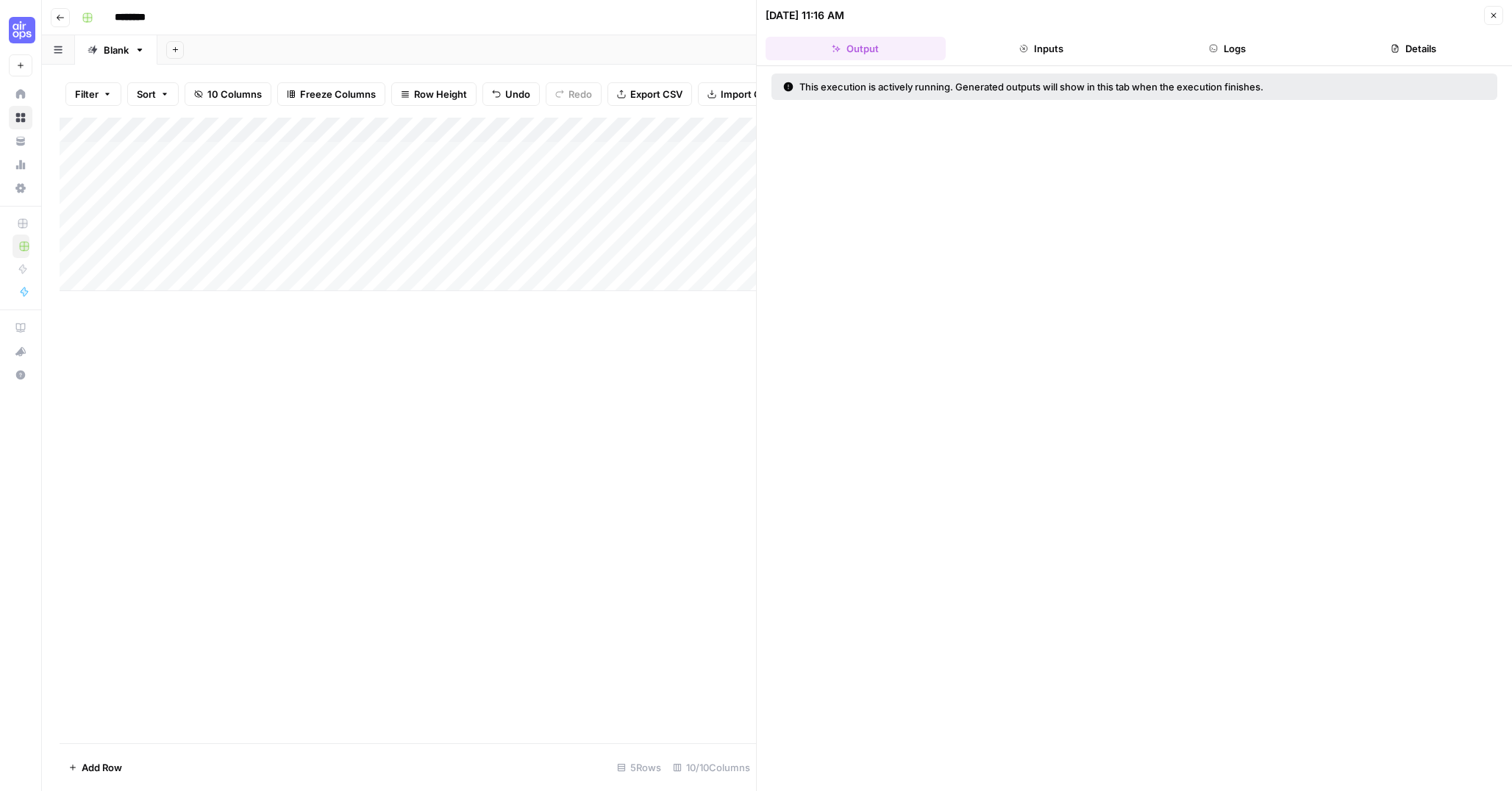
click at [1031, 41] on button "Inputs" at bounding box center [1042, 49] width 180 height 23
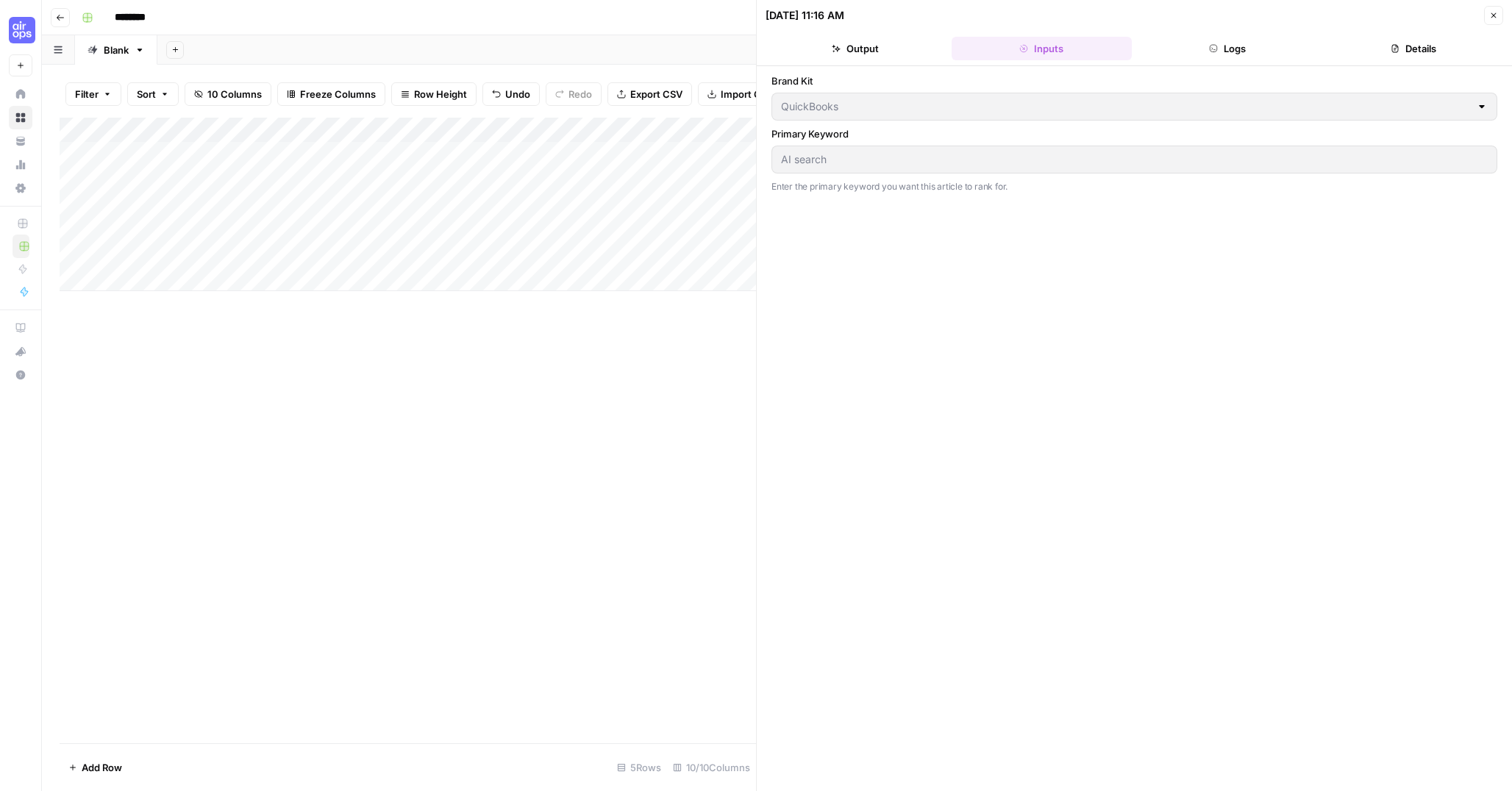
click at [1208, 49] on button "Logs" at bounding box center [1227, 49] width 180 height 23
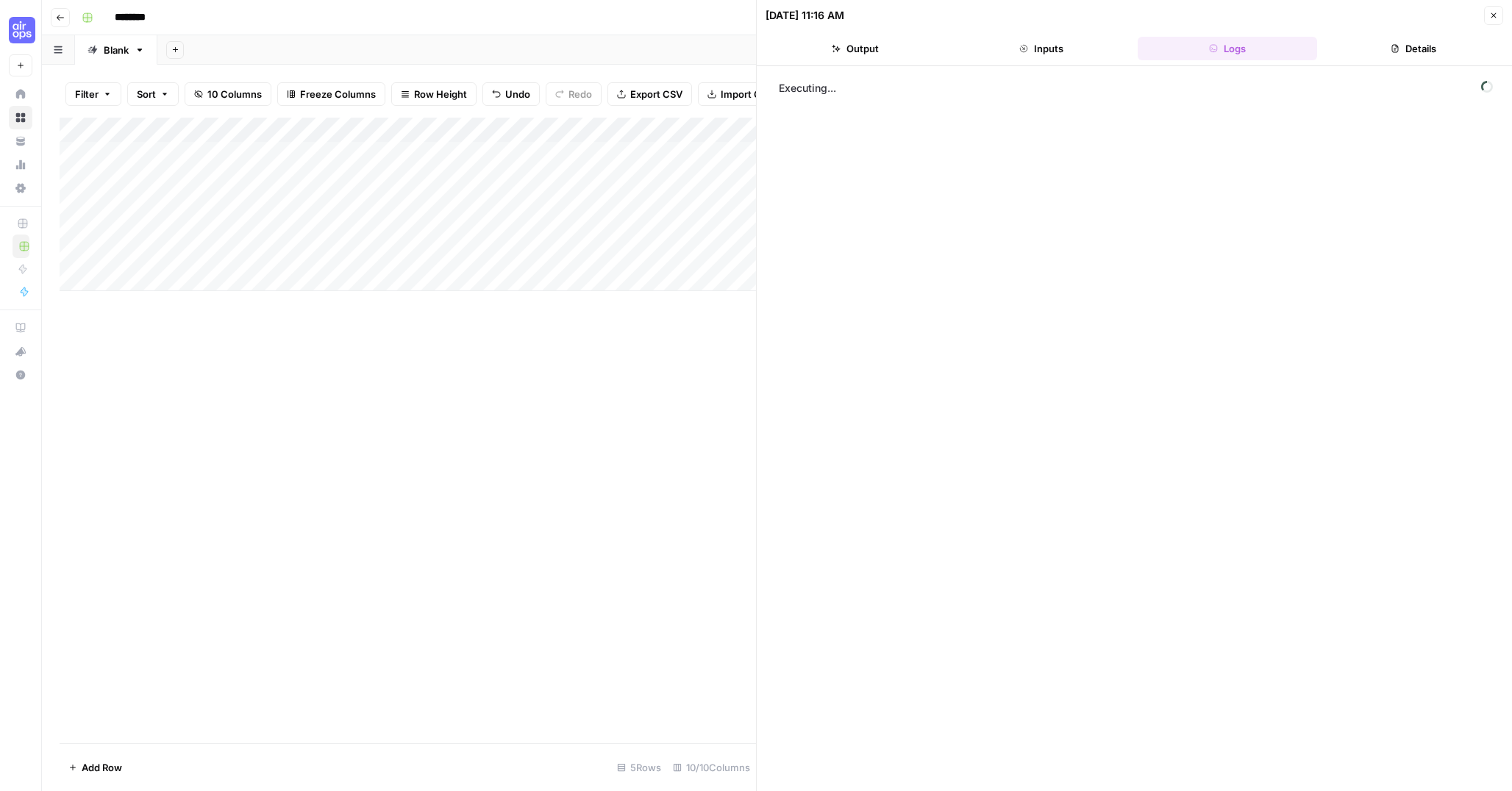
click at [1409, 49] on button "Details" at bounding box center [1413, 49] width 180 height 23
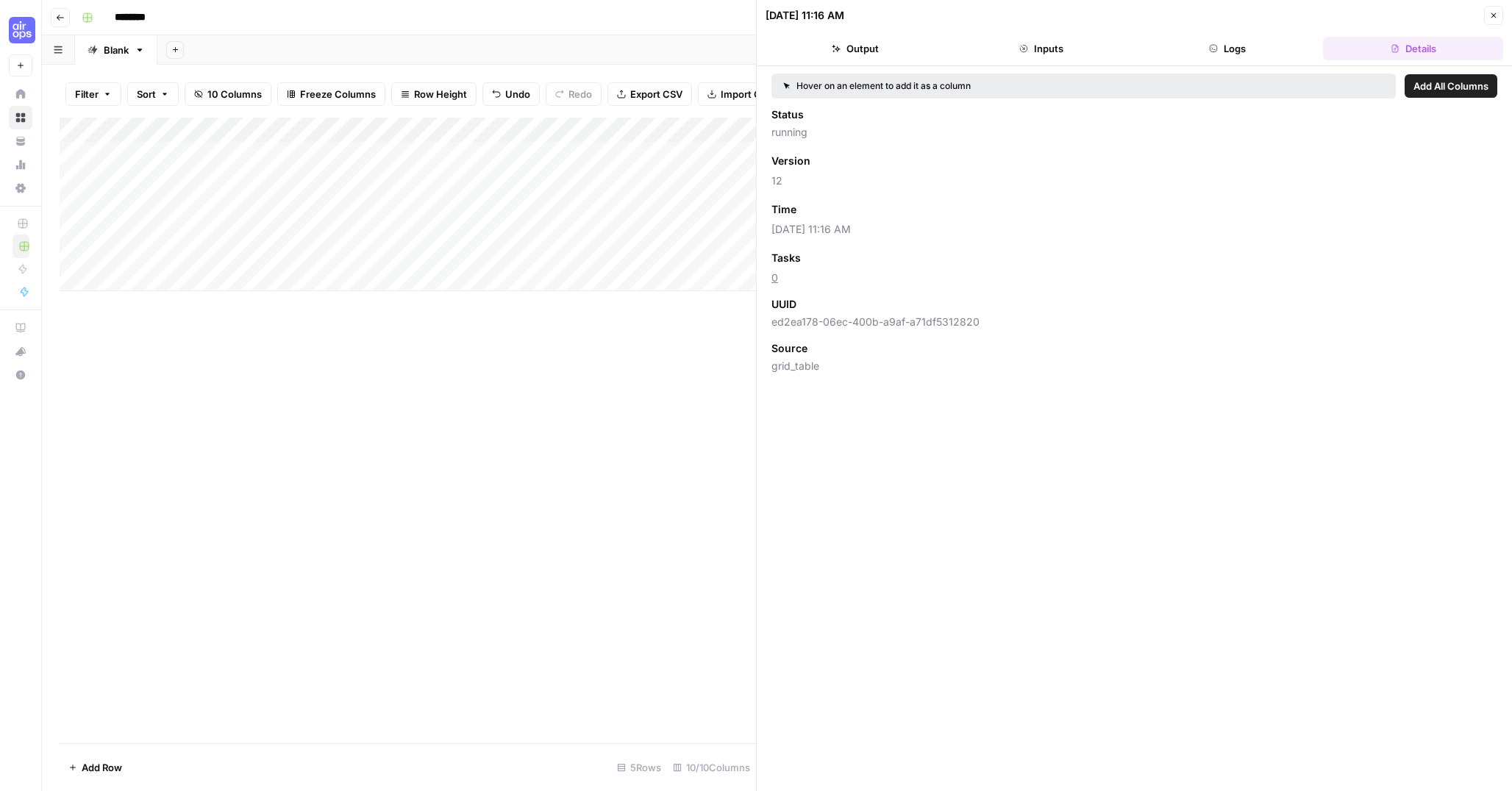
click at [1303, 43] on button "Logs" at bounding box center [1227, 49] width 180 height 23
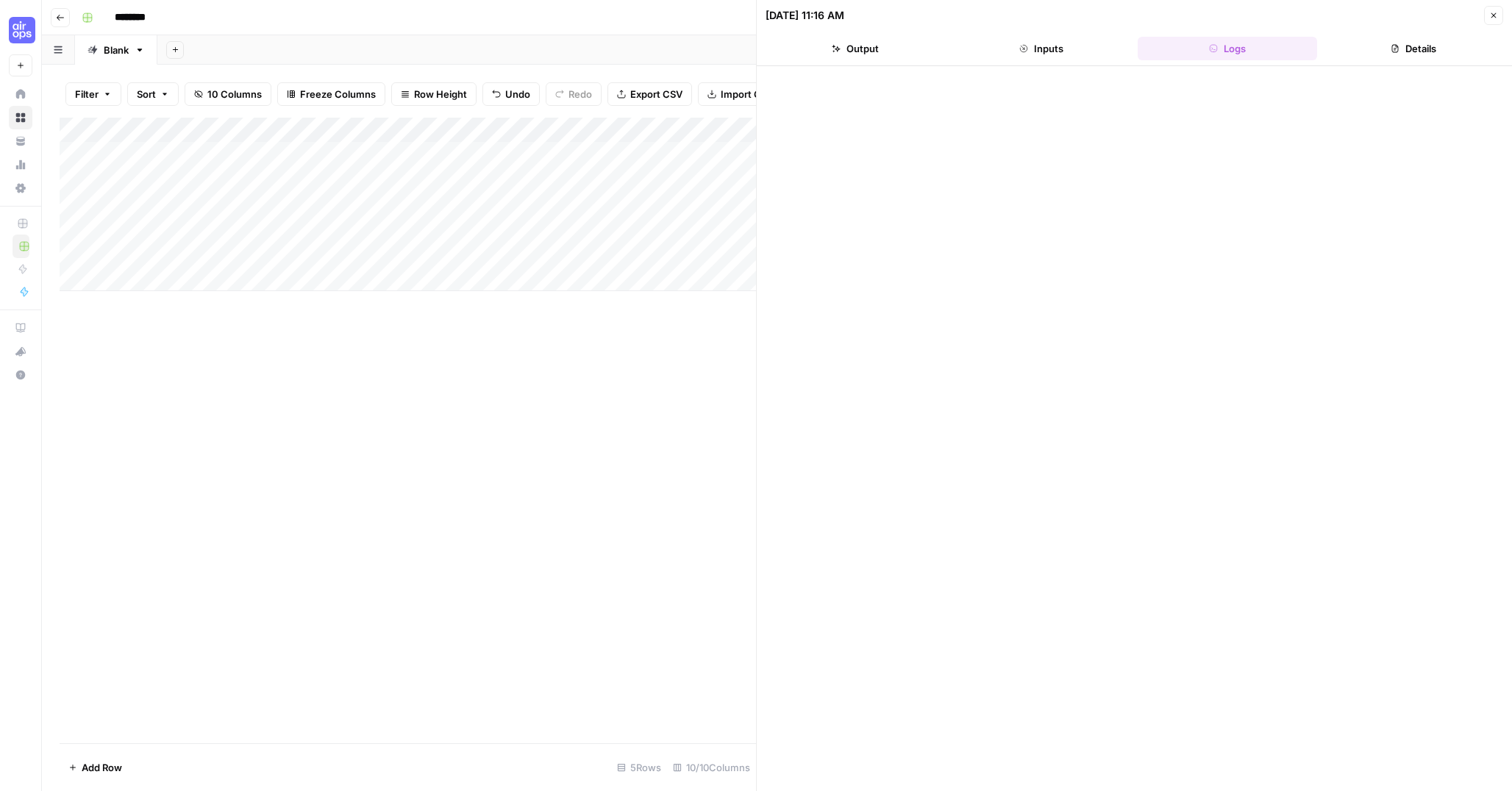
click at [1380, 53] on button "Details" at bounding box center [1413, 49] width 180 height 23
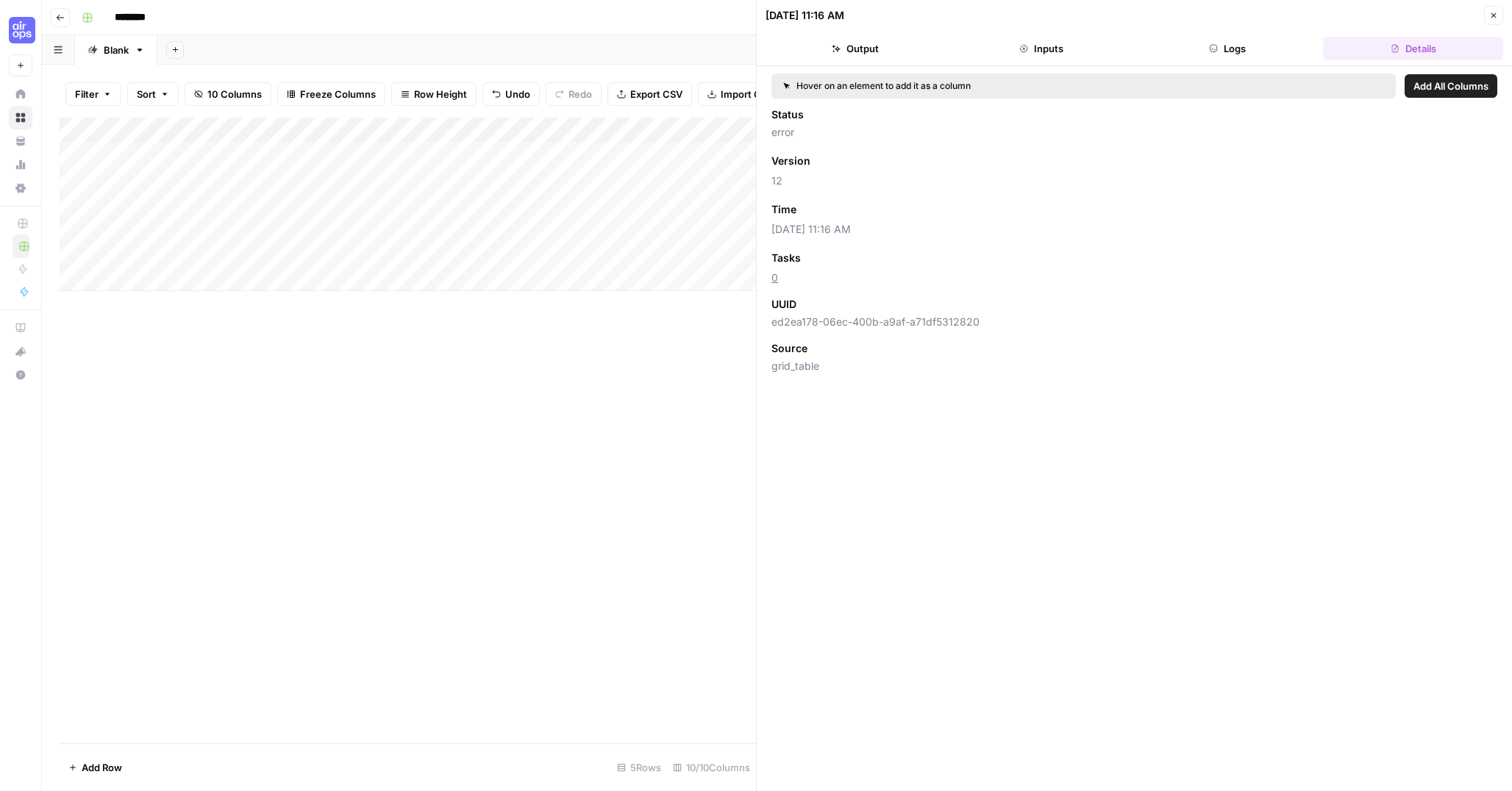
drag, startPoint x: 1068, startPoint y: 43, endPoint x: 1007, endPoint y: 45, distance: 61.0
click at [1068, 43] on button "Inputs" at bounding box center [1042, 49] width 180 height 23
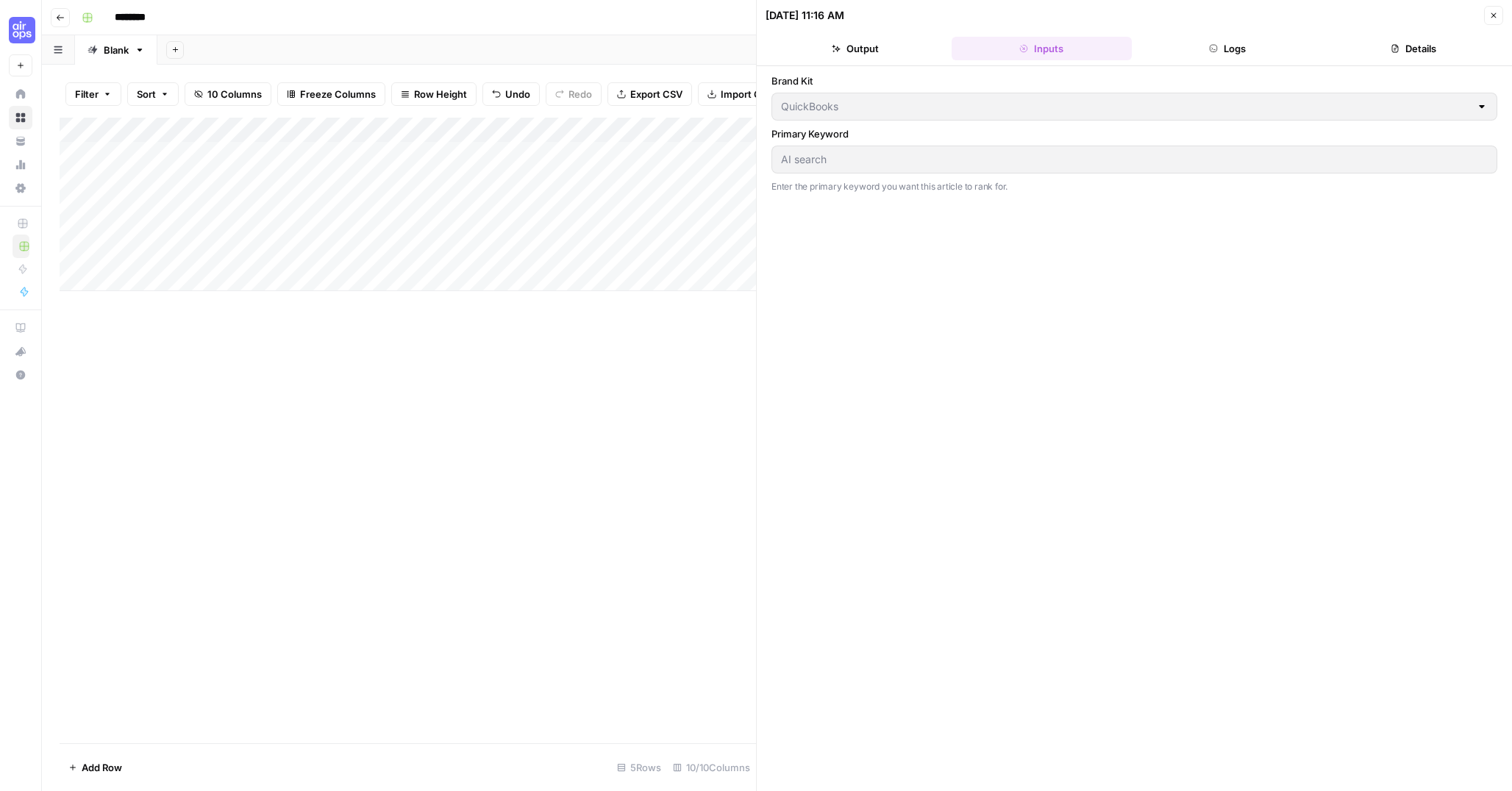
click at [917, 42] on button "Output" at bounding box center [856, 49] width 180 height 23
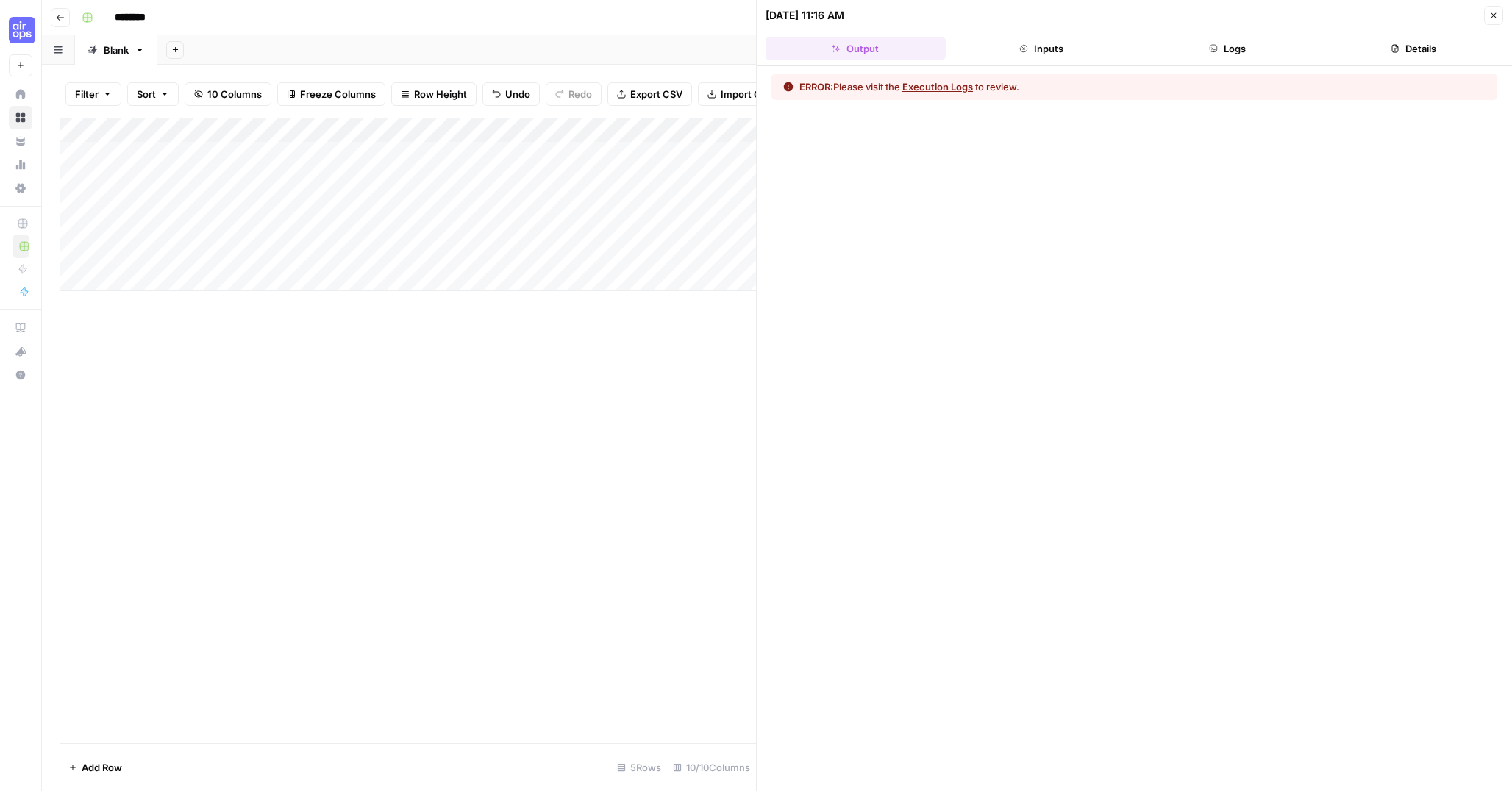
click at [1241, 43] on button "Logs" at bounding box center [1227, 49] width 180 height 23
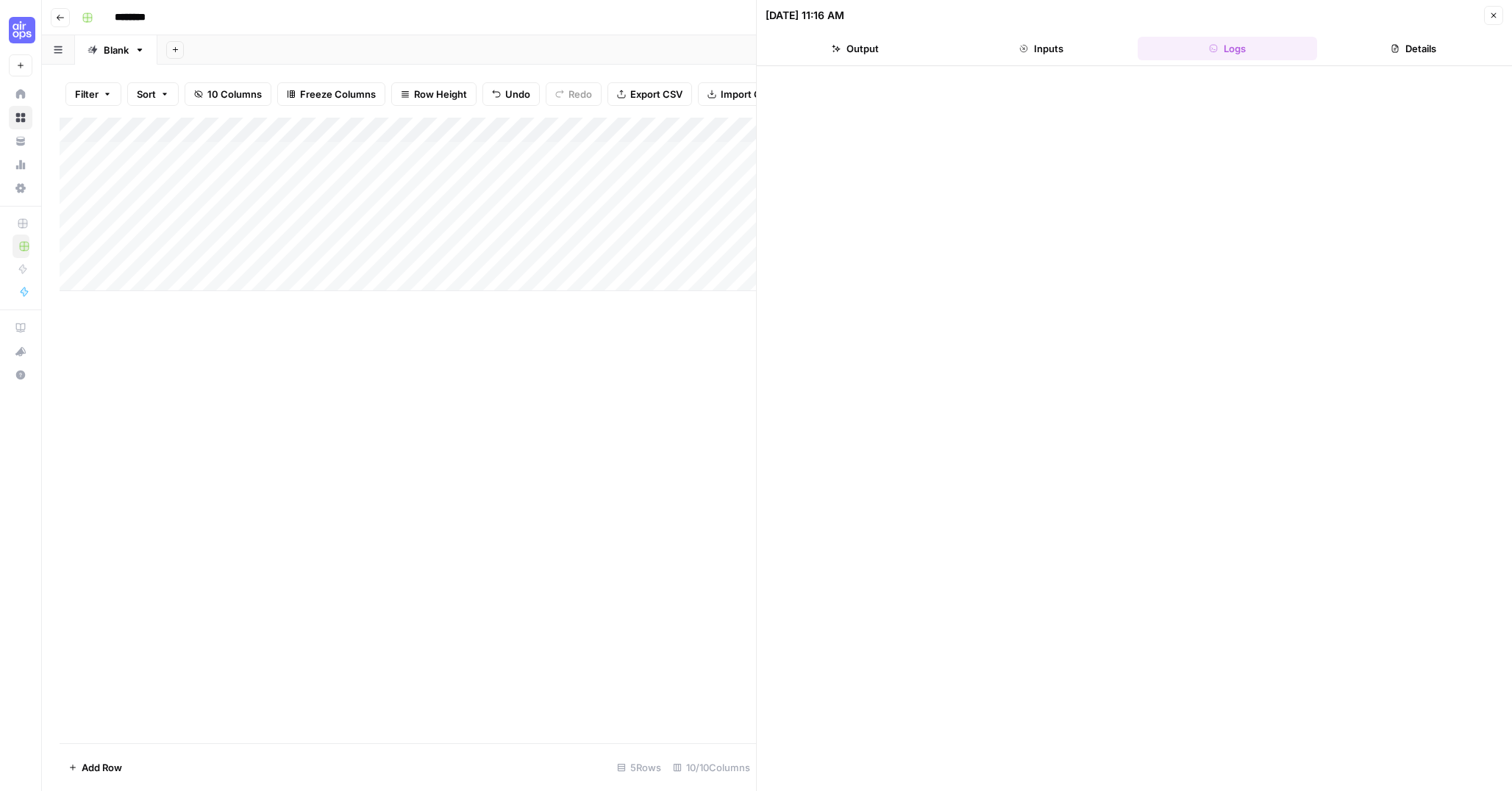
click at [1392, 47] on icon "button" at bounding box center [1395, 49] width 7 height 8
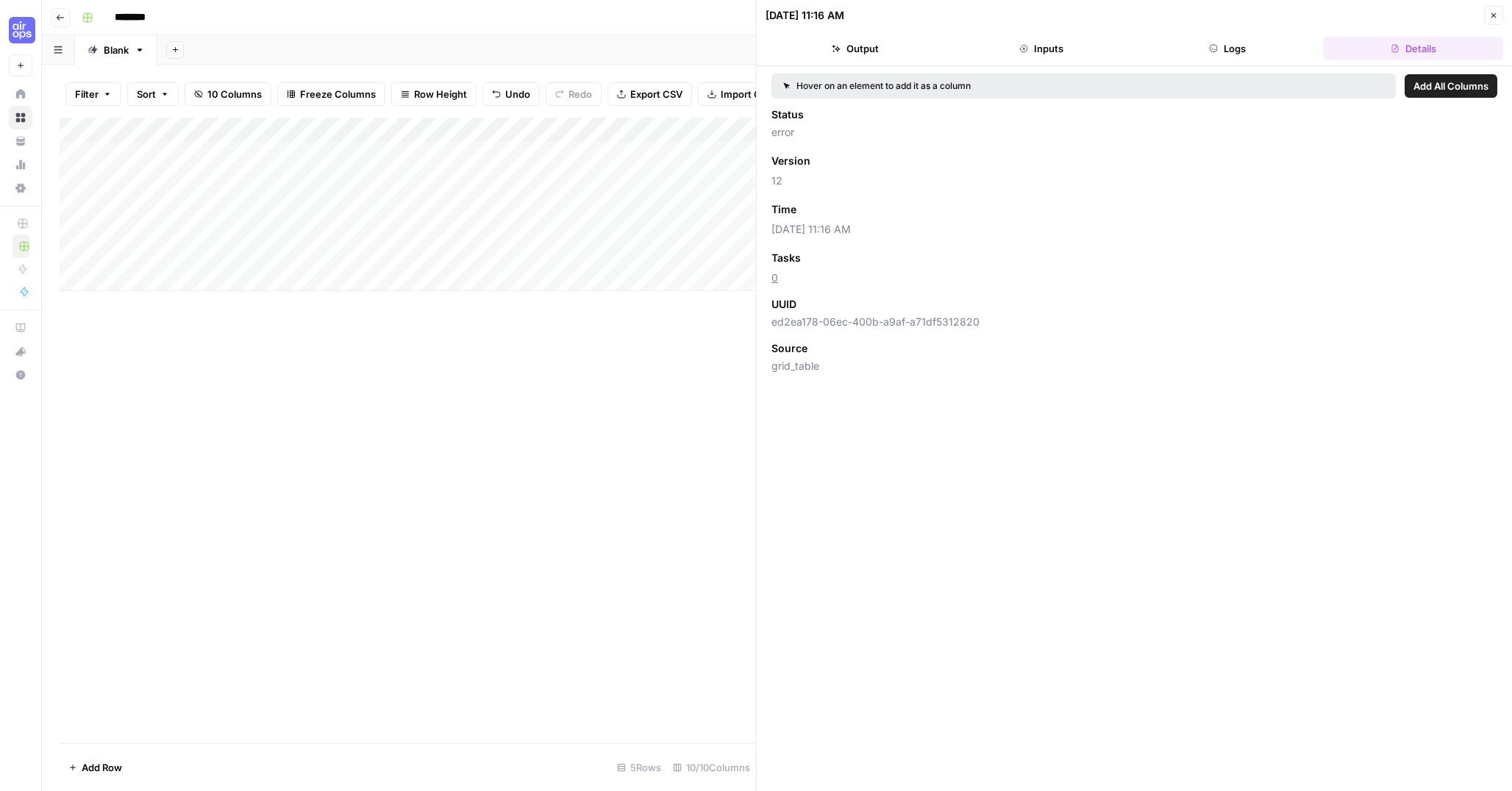
drag, startPoint x: 1056, startPoint y: 49, endPoint x: 1042, endPoint y: 49, distance: 14.0
click at [1056, 49] on button "Inputs" at bounding box center [1042, 49] width 180 height 23
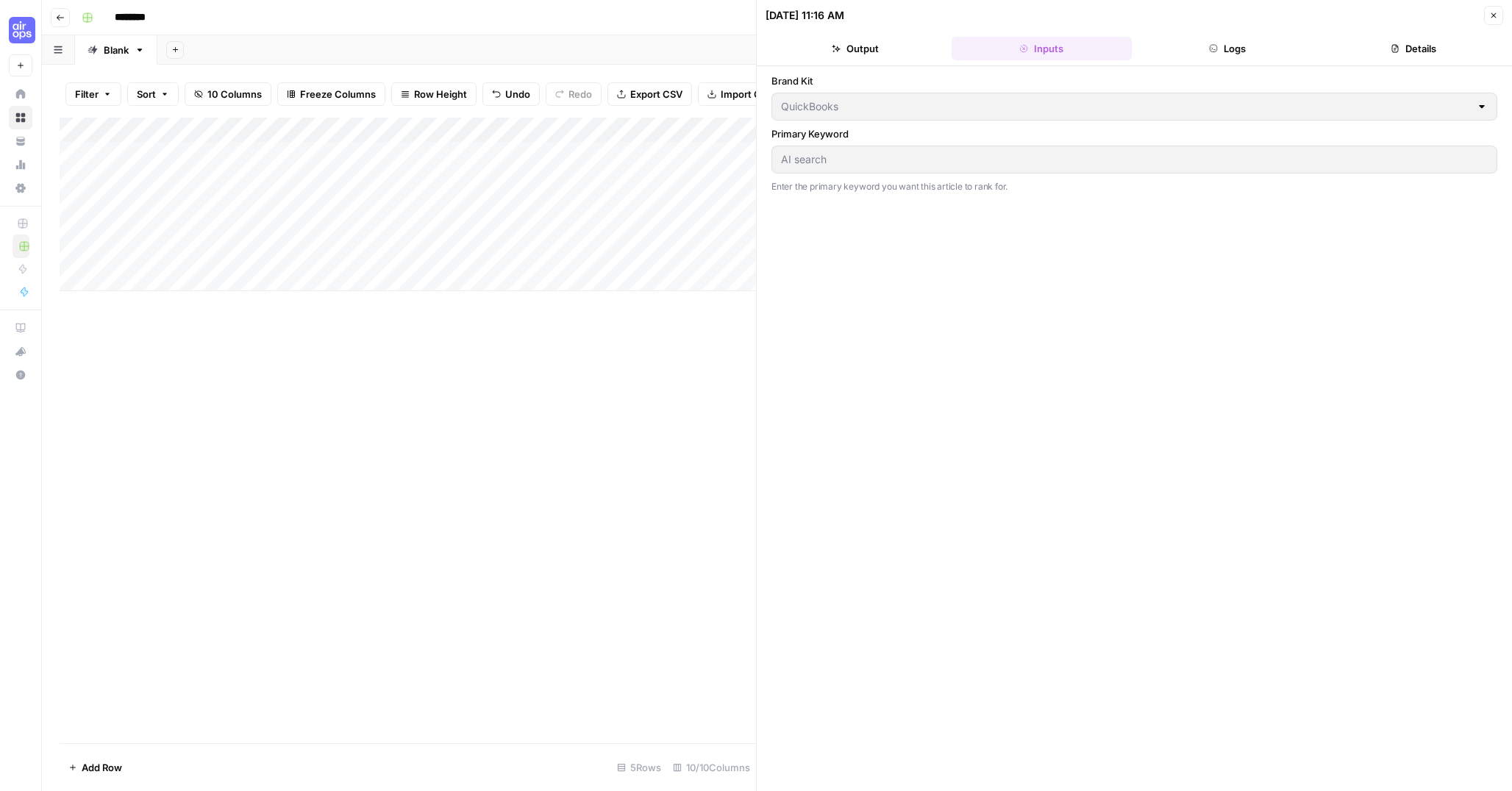
click at [823, 50] on button "Output" at bounding box center [856, 49] width 180 height 23
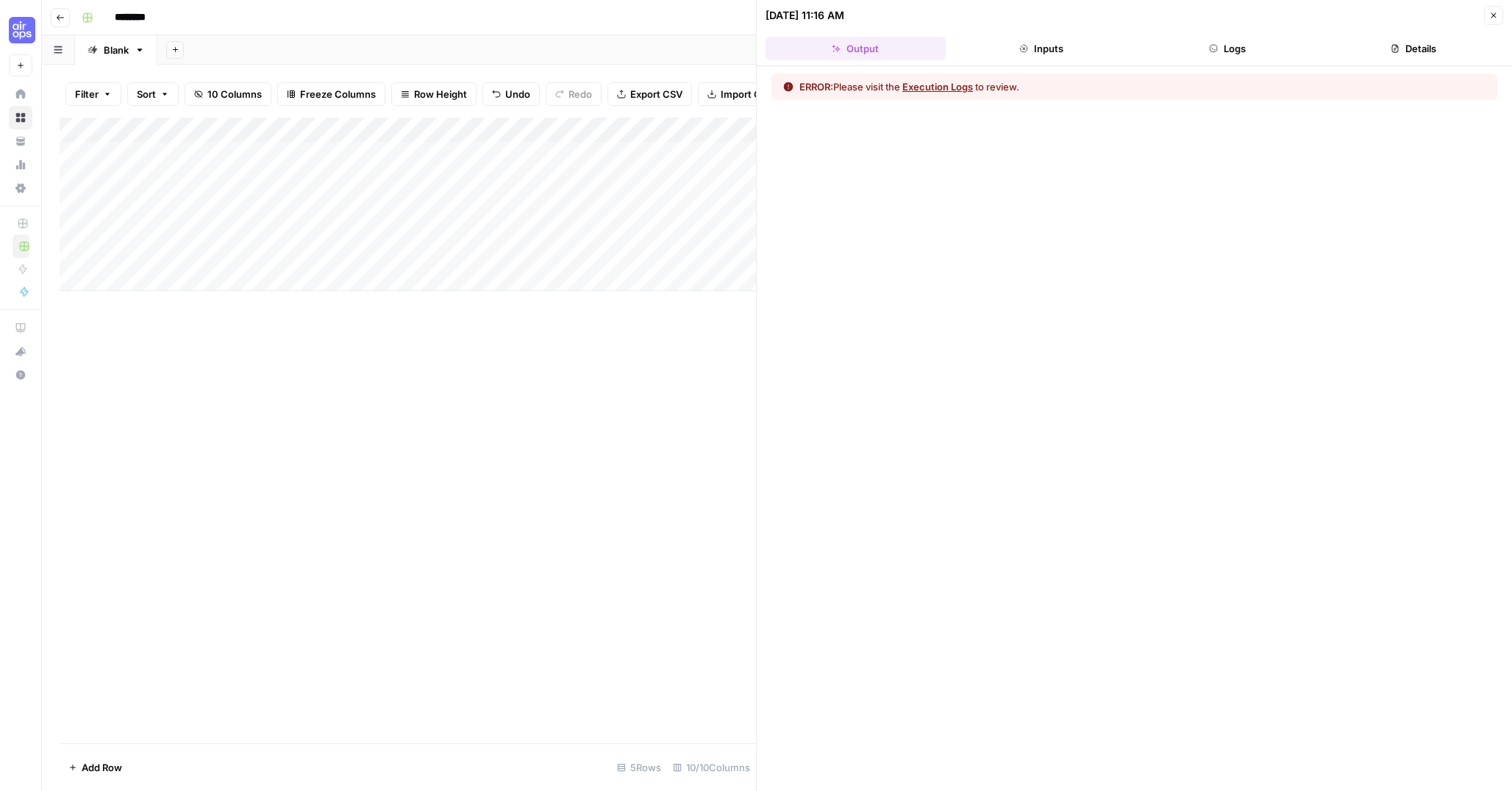
click at [1495, 17] on icon "button" at bounding box center [1493, 15] width 9 height 9
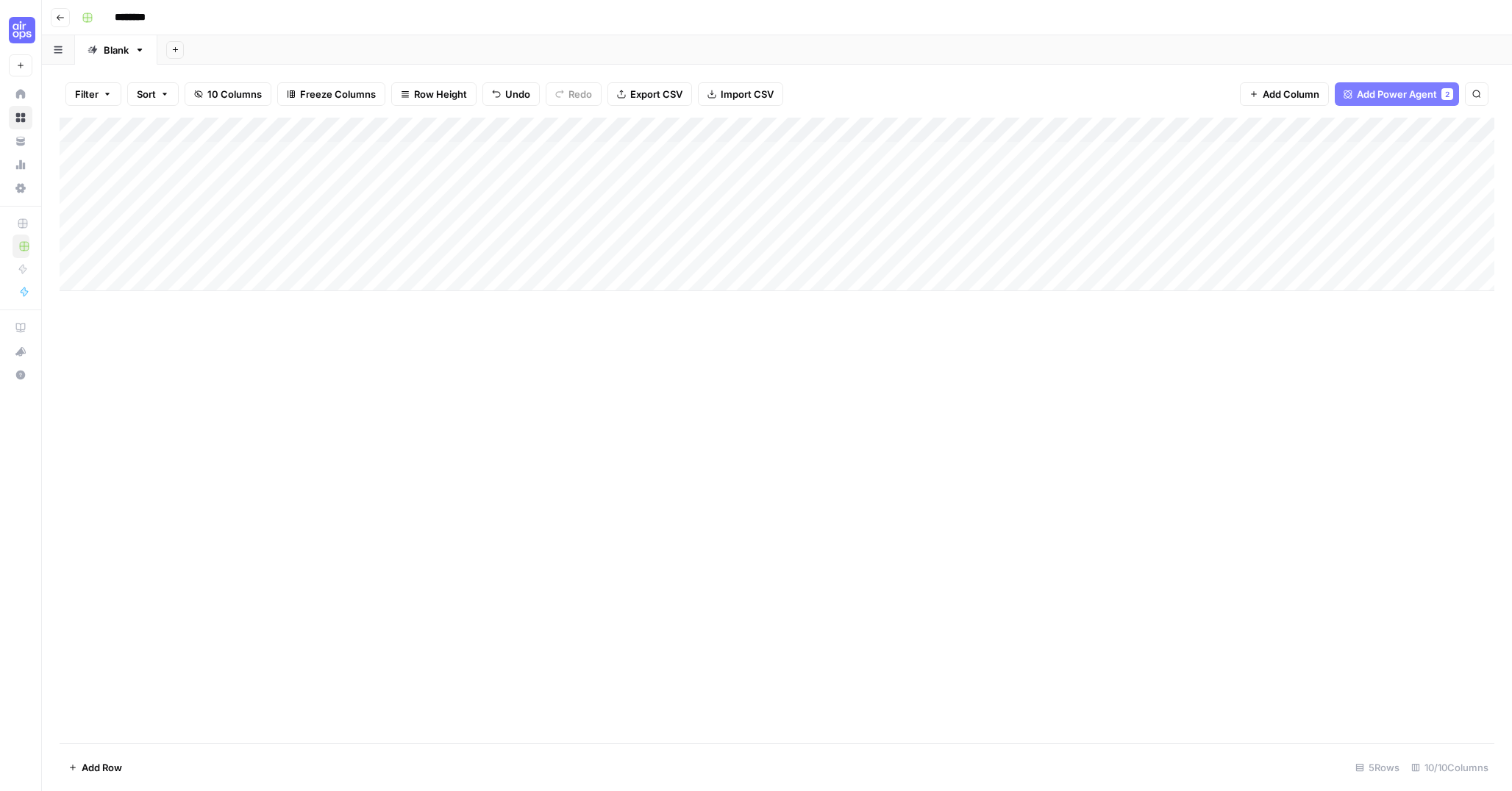
click at [521, 154] on div "Add Column" at bounding box center [777, 203] width 1435 height 173
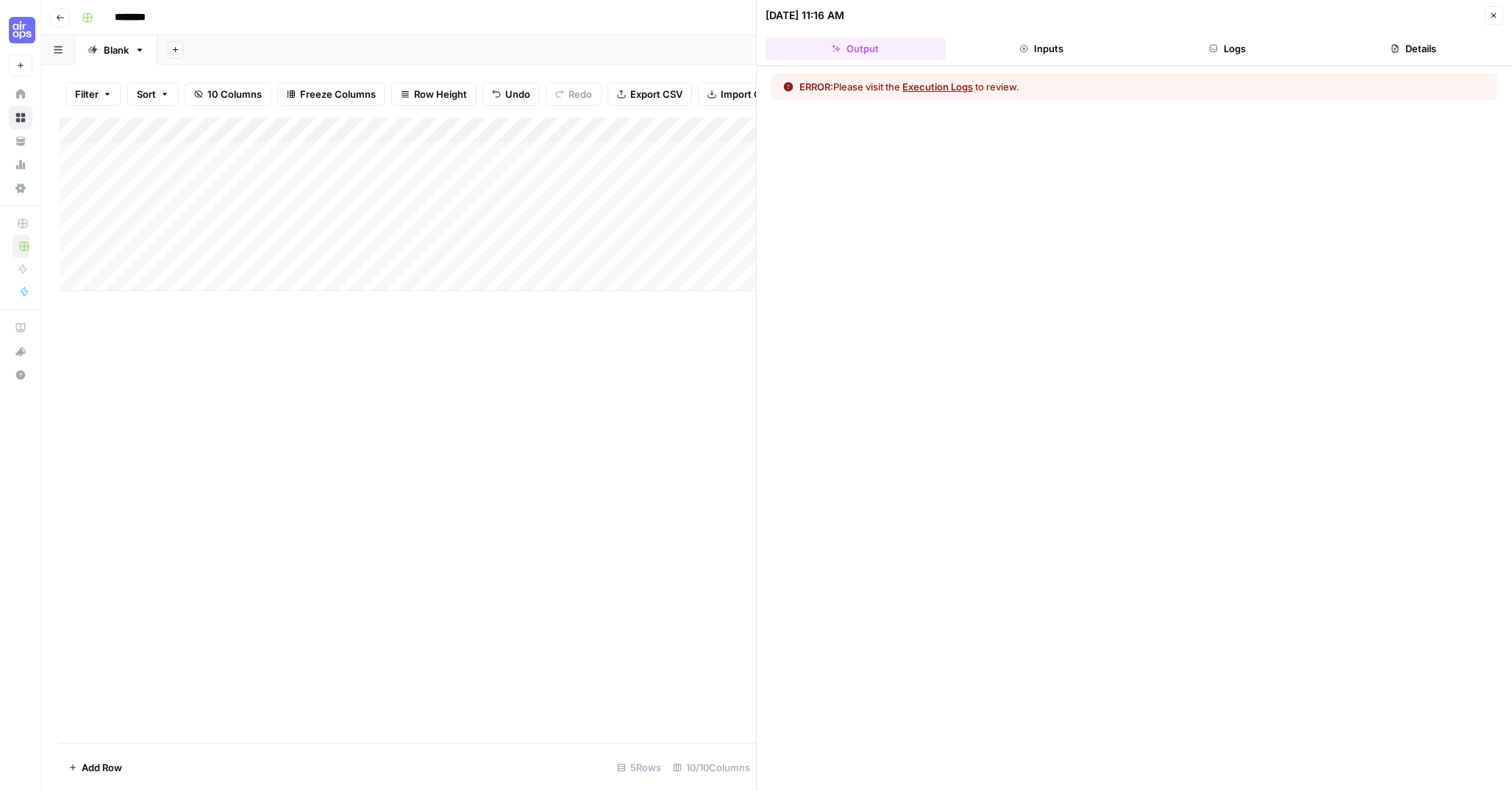
click at [958, 91] on button "Execution Logs" at bounding box center [938, 86] width 70 height 15
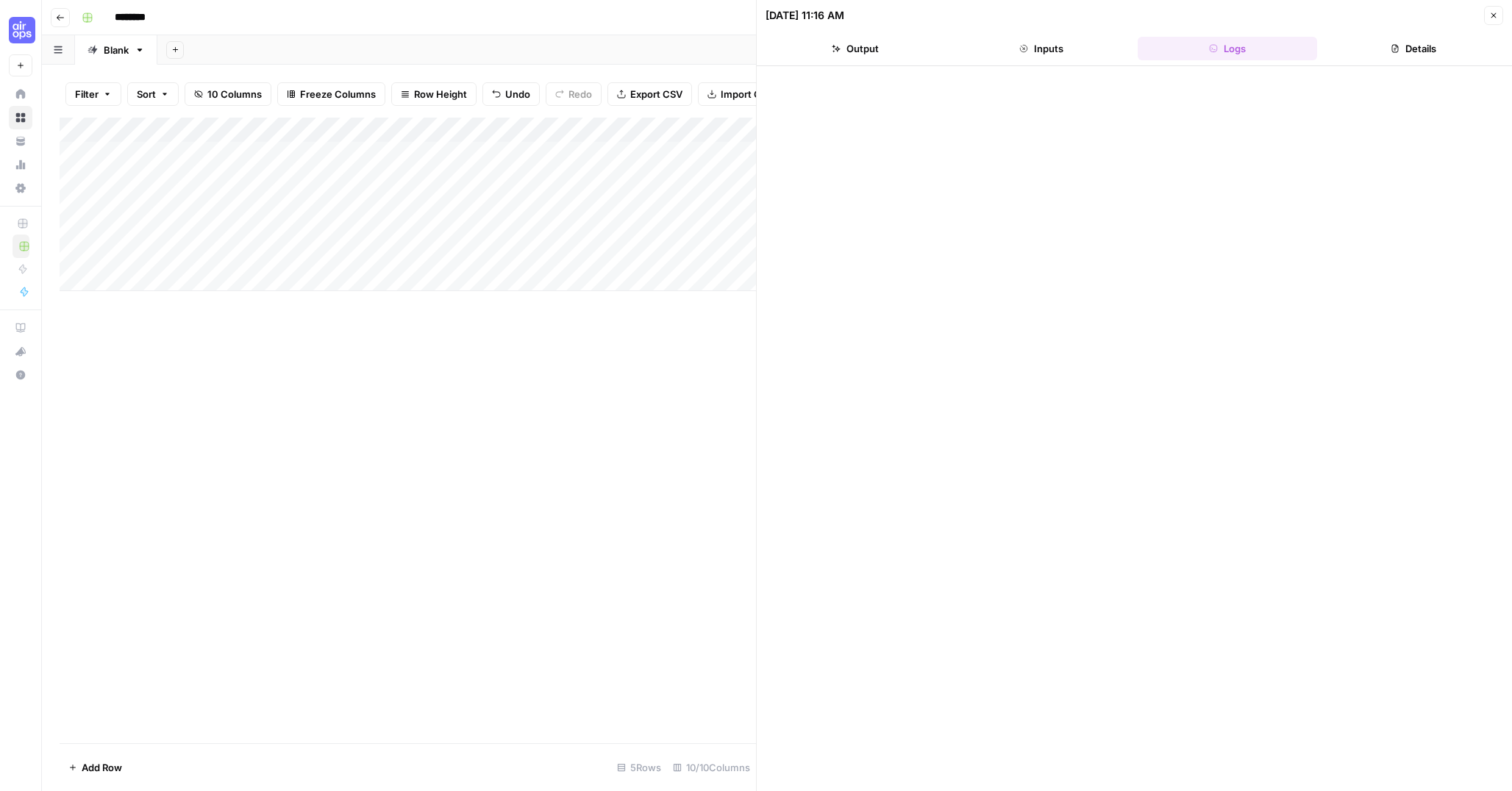
click at [1496, 15] on icon "button" at bounding box center [1493, 15] width 9 height 9
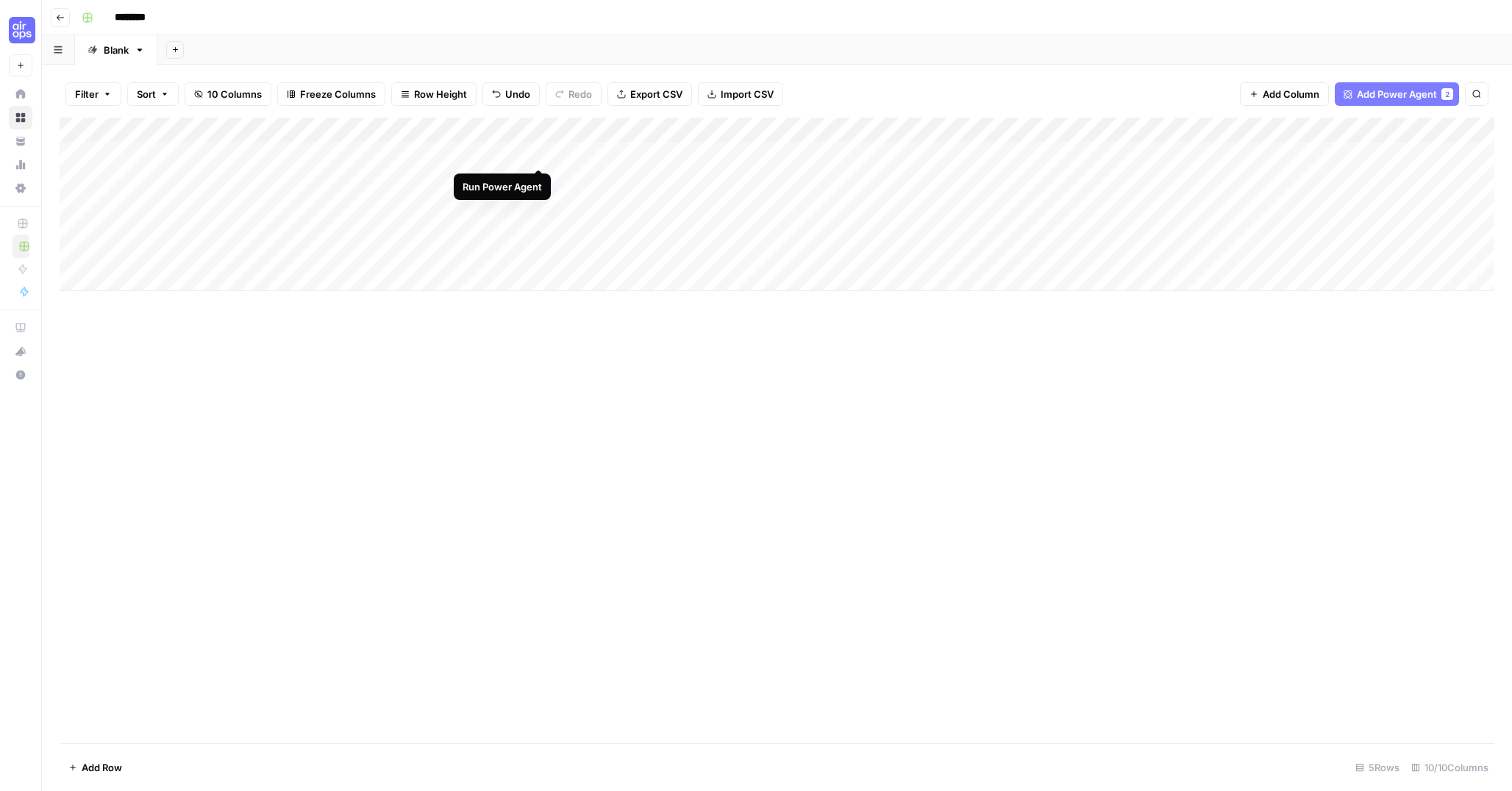
click at [540, 154] on div "Add Column" at bounding box center [777, 203] width 1435 height 173
click at [535, 155] on div "Add Column" at bounding box center [777, 203] width 1435 height 173
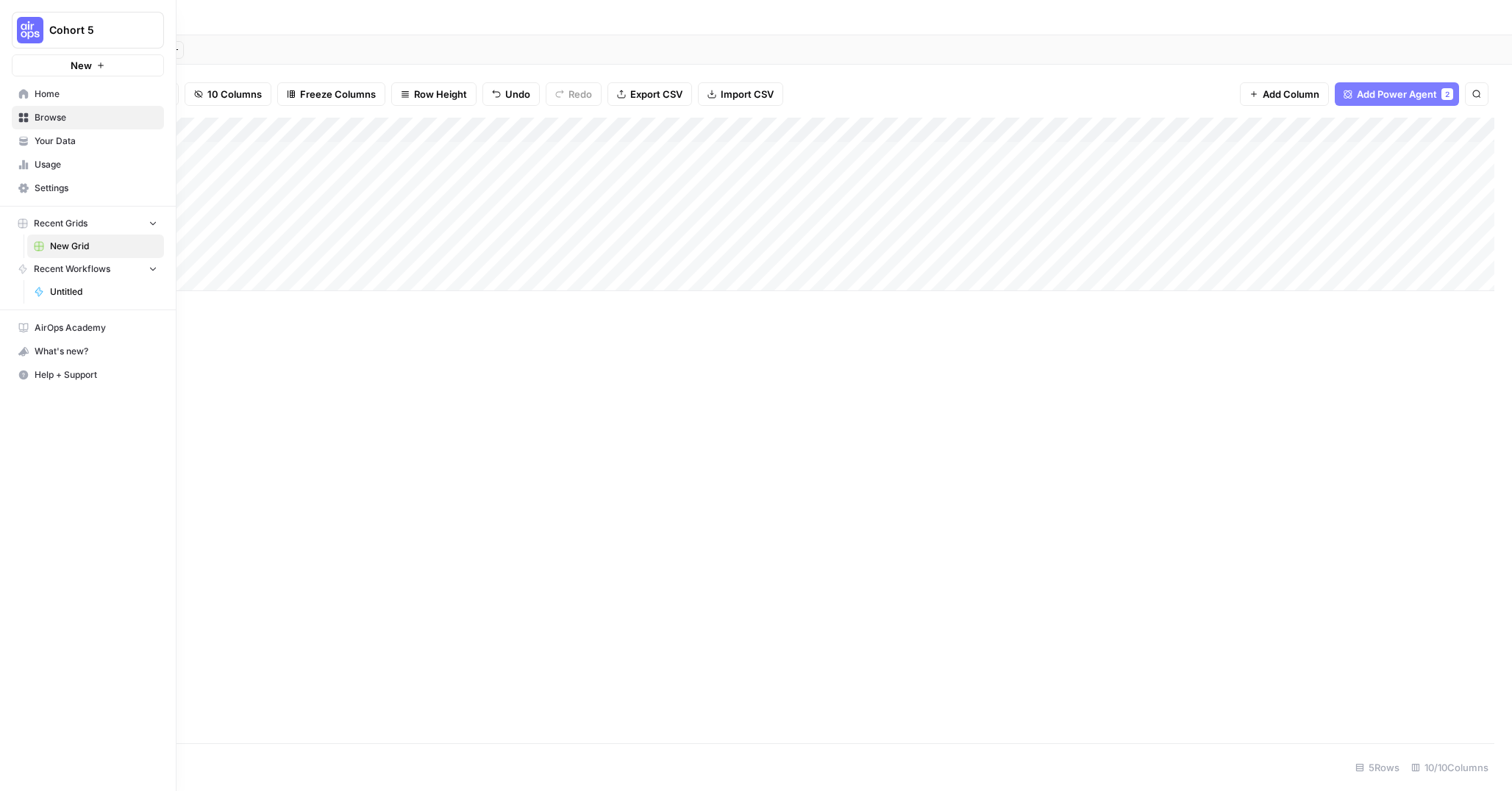
click at [41, 97] on span "Home" at bounding box center [96, 94] width 123 height 14
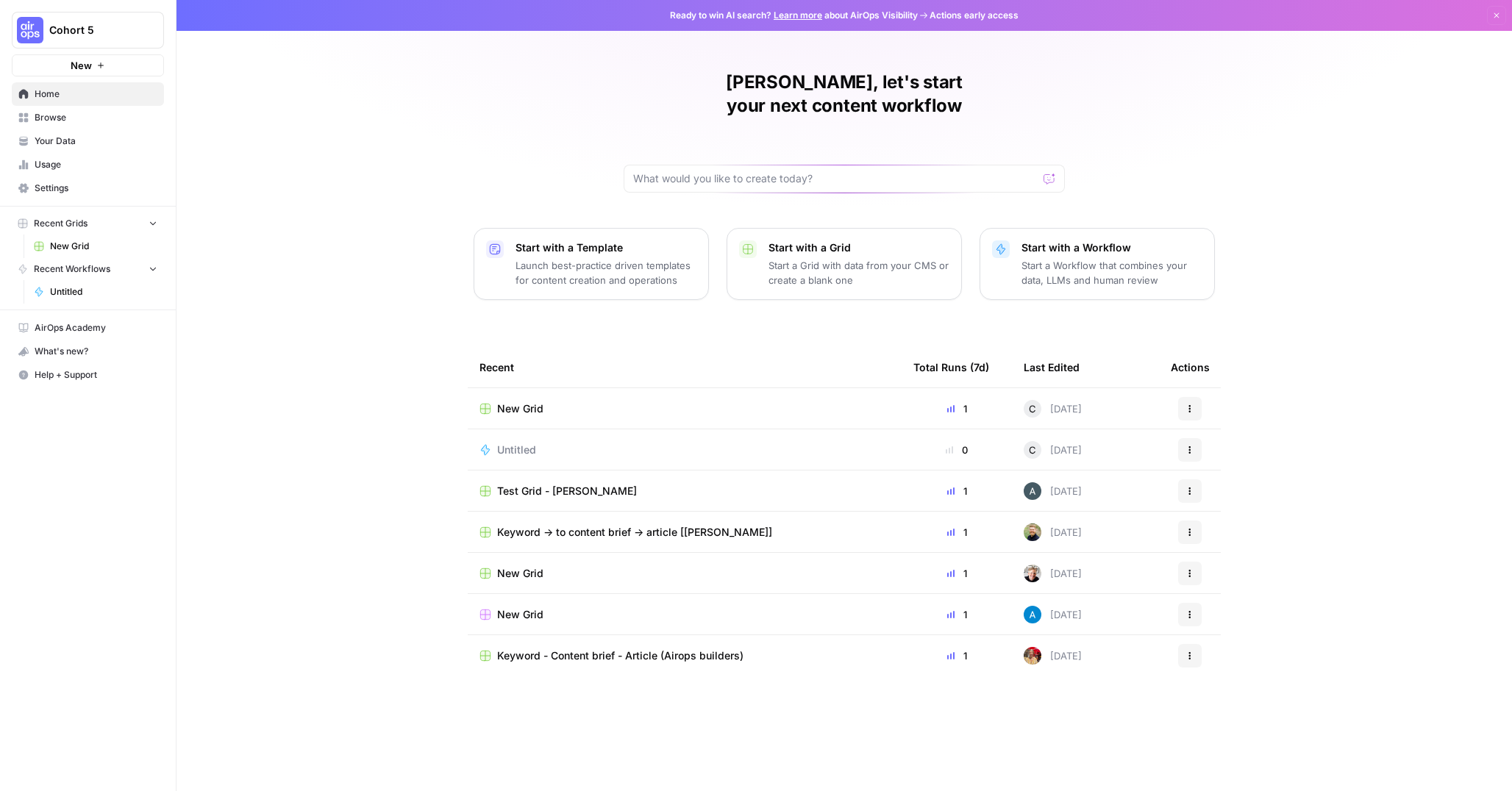
click at [523, 402] on span "New Grid" at bounding box center [519, 409] width 46 height 15
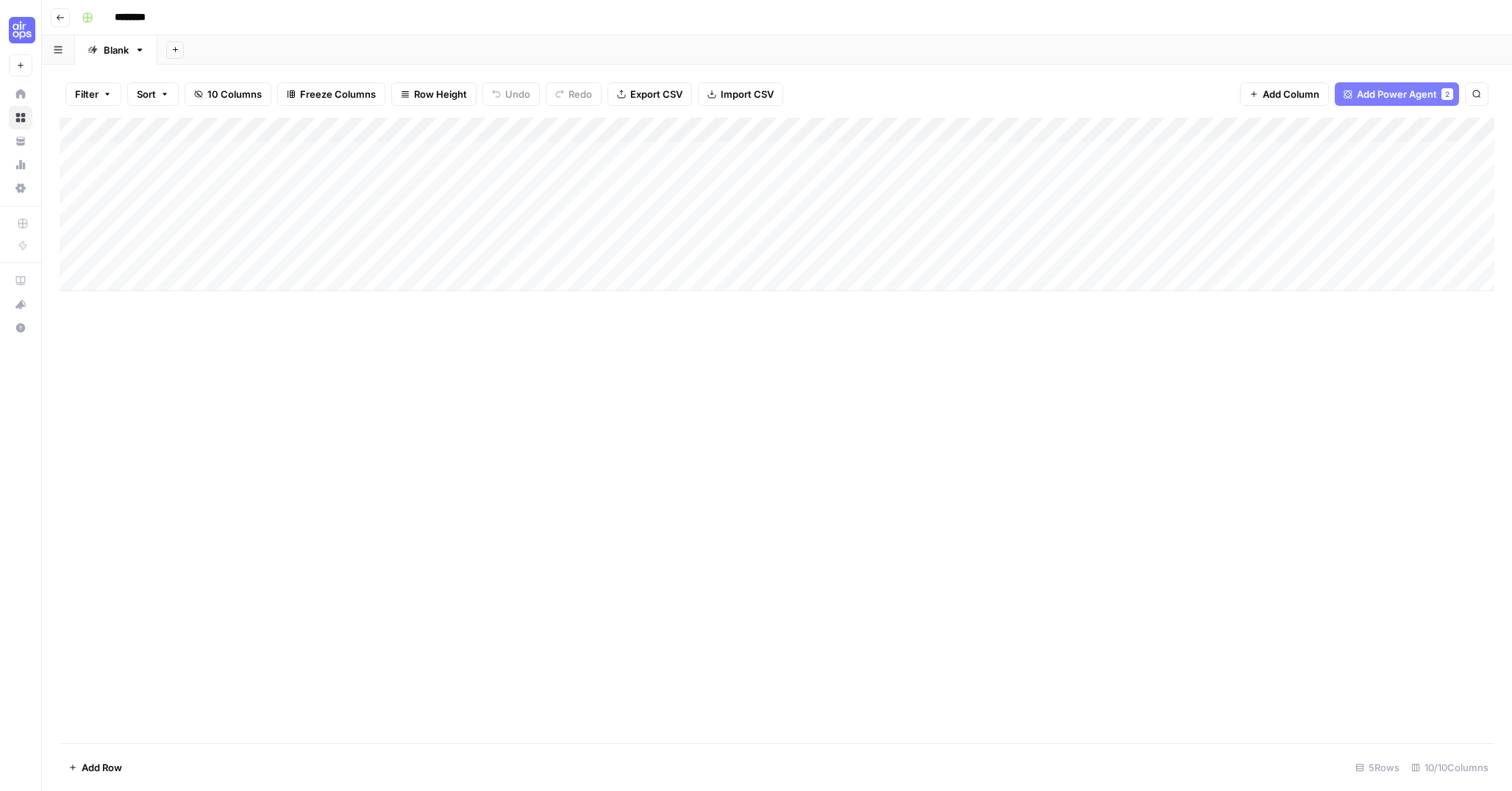
click at [150, 22] on input "********" at bounding box center [150, 18] width 82 height 23
click at [167, 18] on input "********" at bounding box center [150, 18] width 82 height 23
type input "**********"
click at [738, 95] on span "Import CSV" at bounding box center [747, 94] width 53 height 15
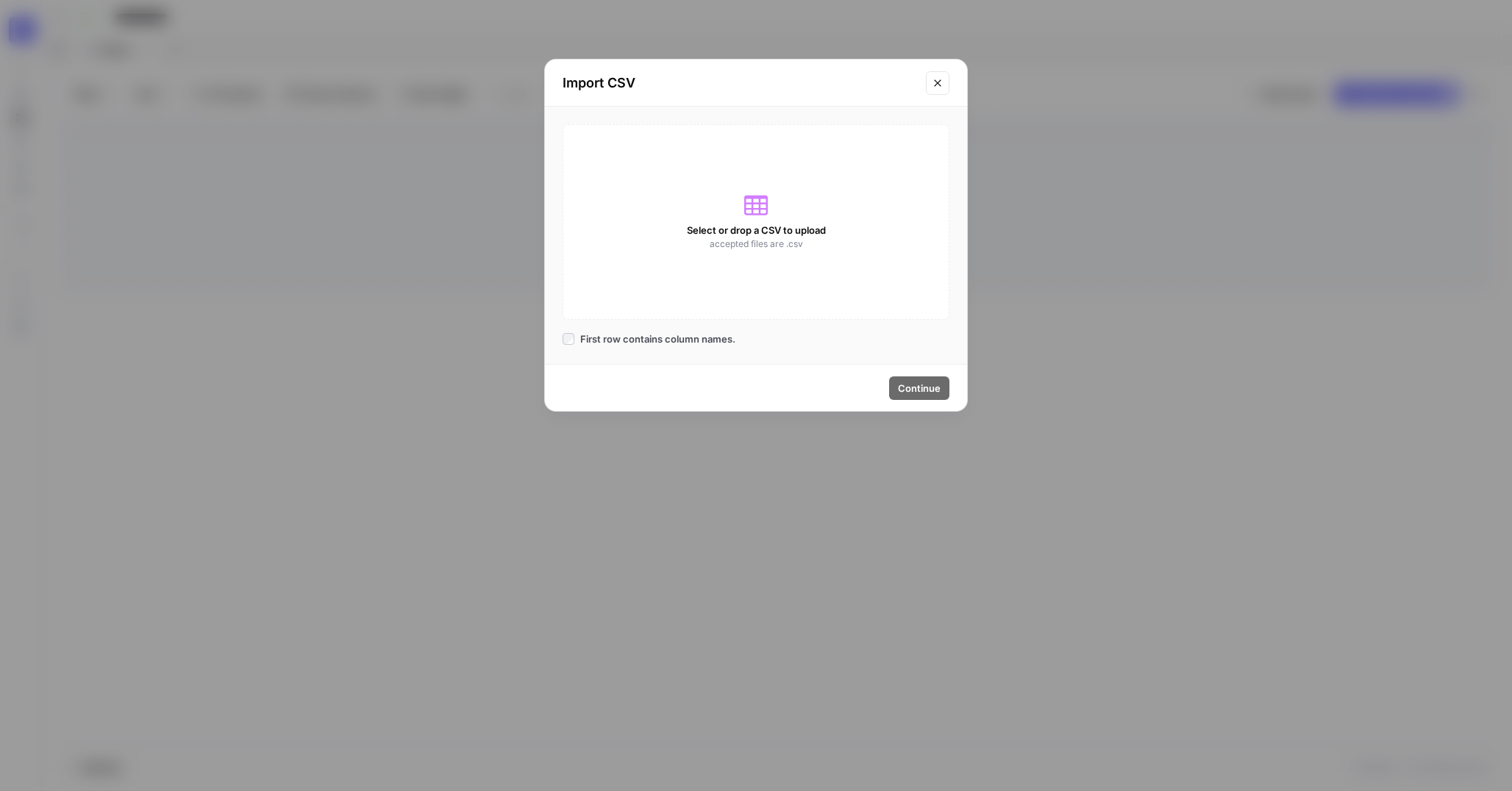
click at [946, 85] on button "Close modal" at bounding box center [938, 83] width 23 height 23
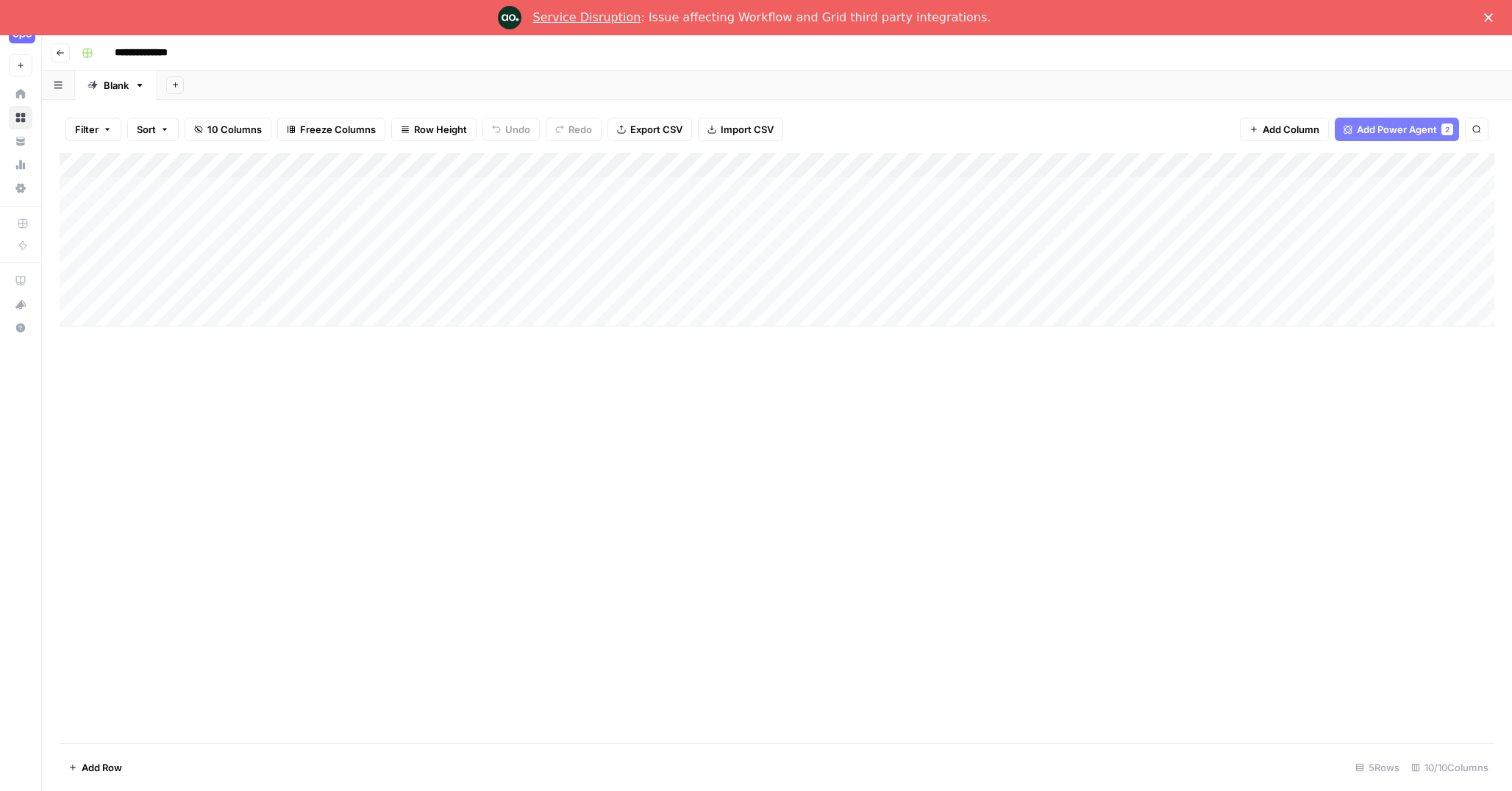
click at [1498, 9] on div "Service Disruption : Issue affecting Workflow and Grid third party integrations." at bounding box center [756, 18] width 1512 height 23
click at [1490, 21] on icon "Close" at bounding box center [1488, 18] width 9 height 9
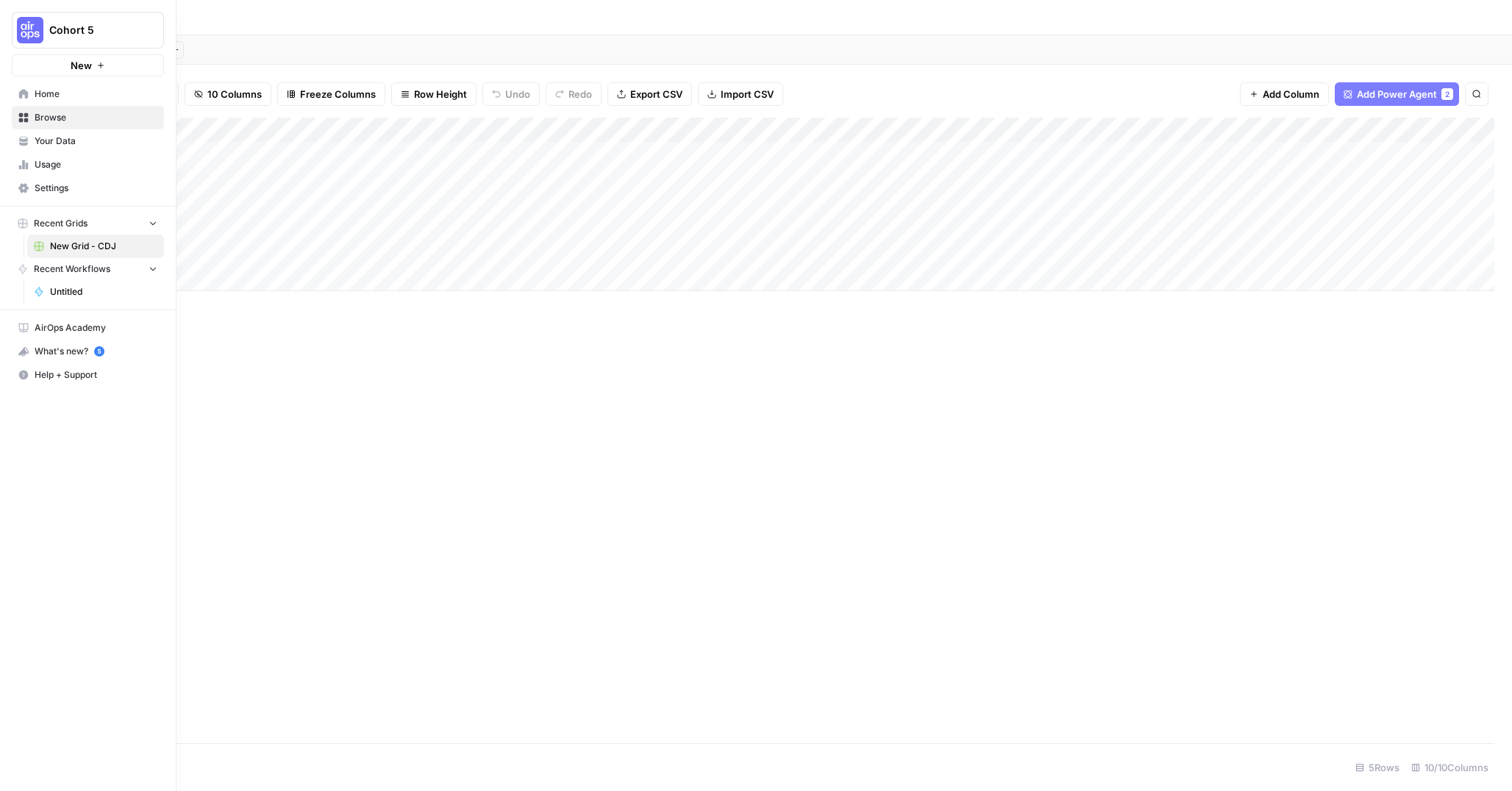
click at [64, 117] on span "Browse" at bounding box center [96, 118] width 123 height 14
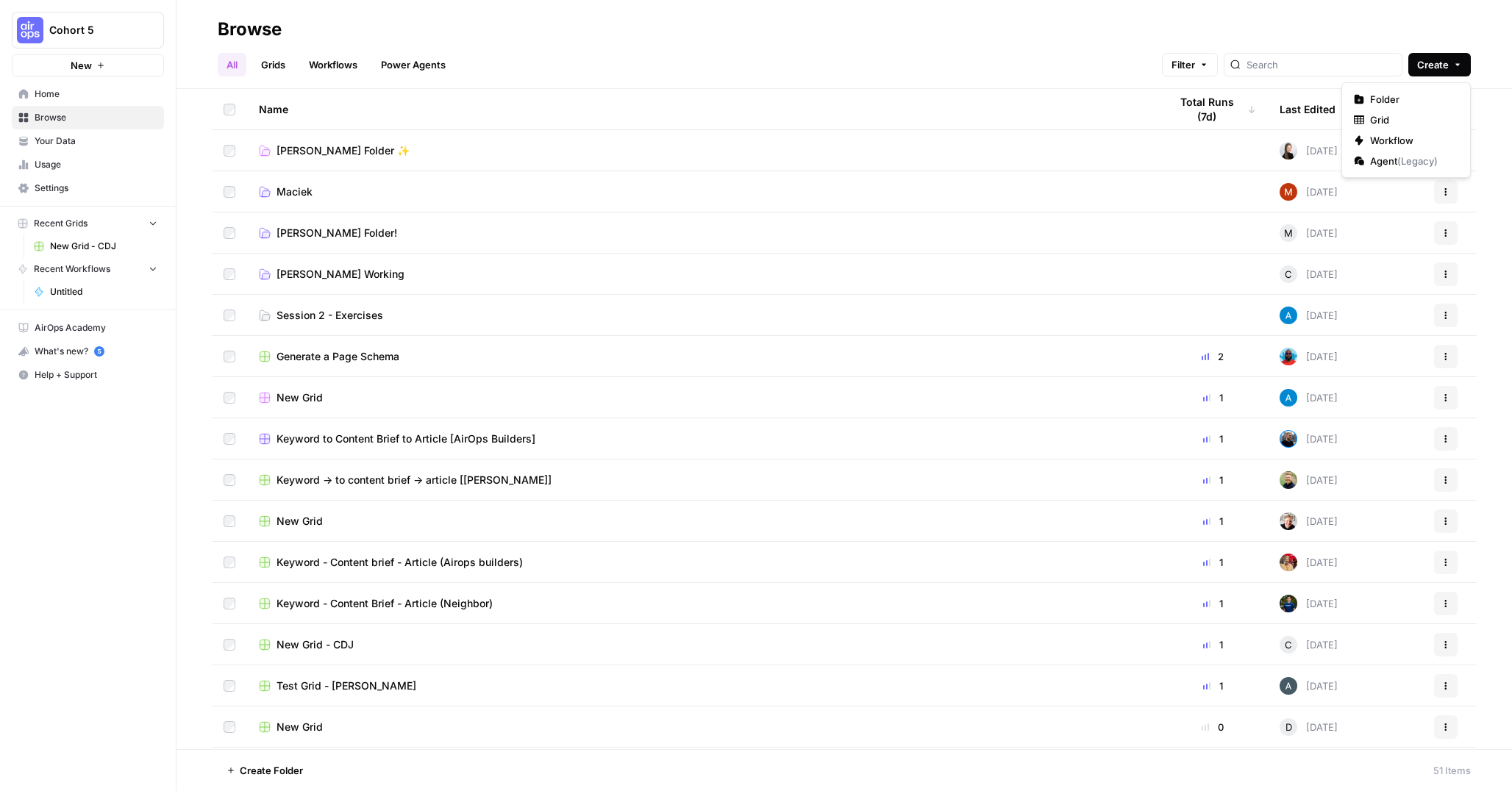
click at [1459, 61] on icon "button" at bounding box center [1457, 65] width 9 height 9
click at [1415, 167] on span "Agent ( Legacy )" at bounding box center [1411, 160] width 82 height 15
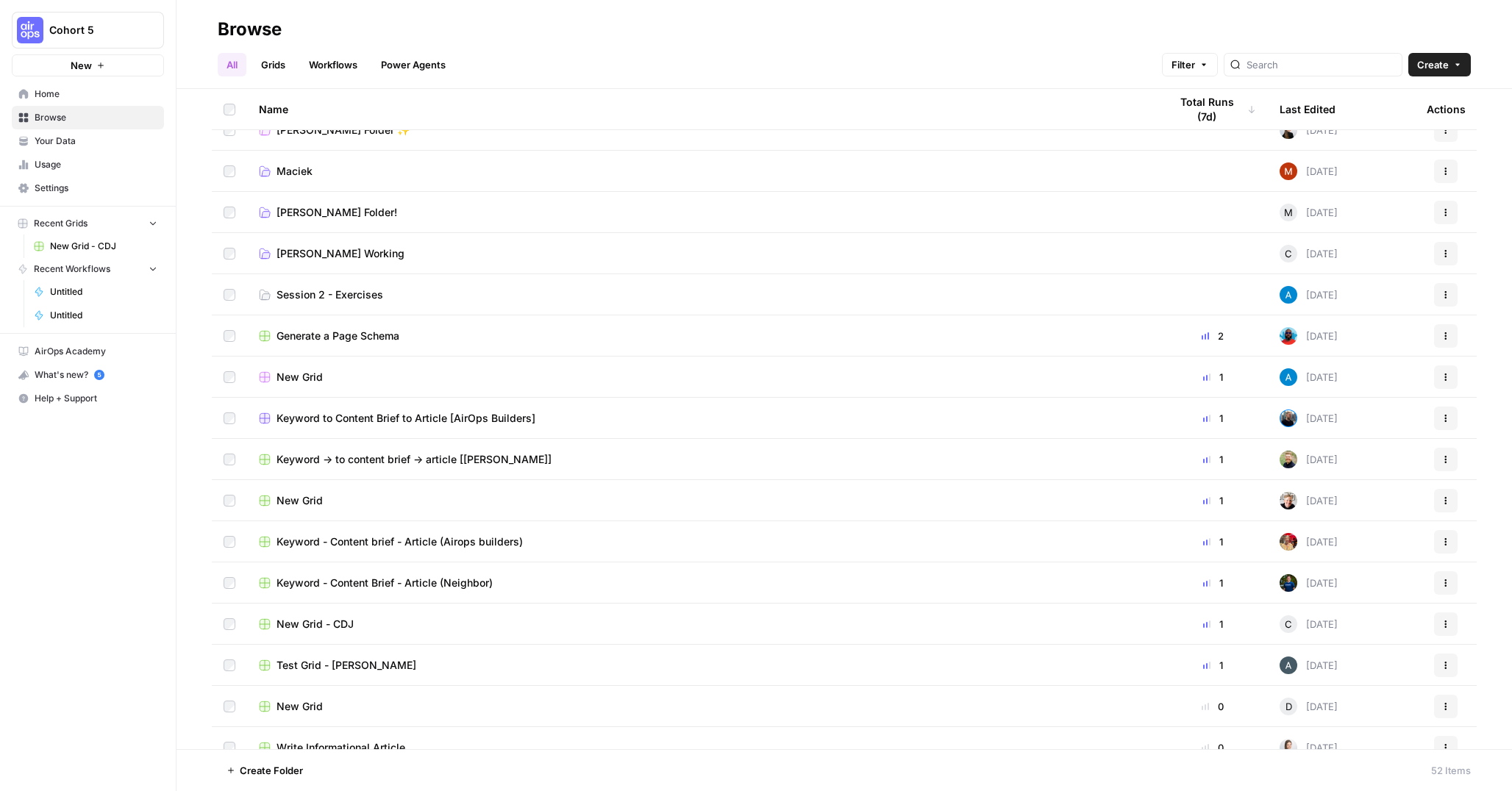
click at [1459, 63] on icon "button" at bounding box center [1457, 65] width 9 height 9
click at [1401, 100] on span "Folder" at bounding box center [1411, 99] width 82 height 15
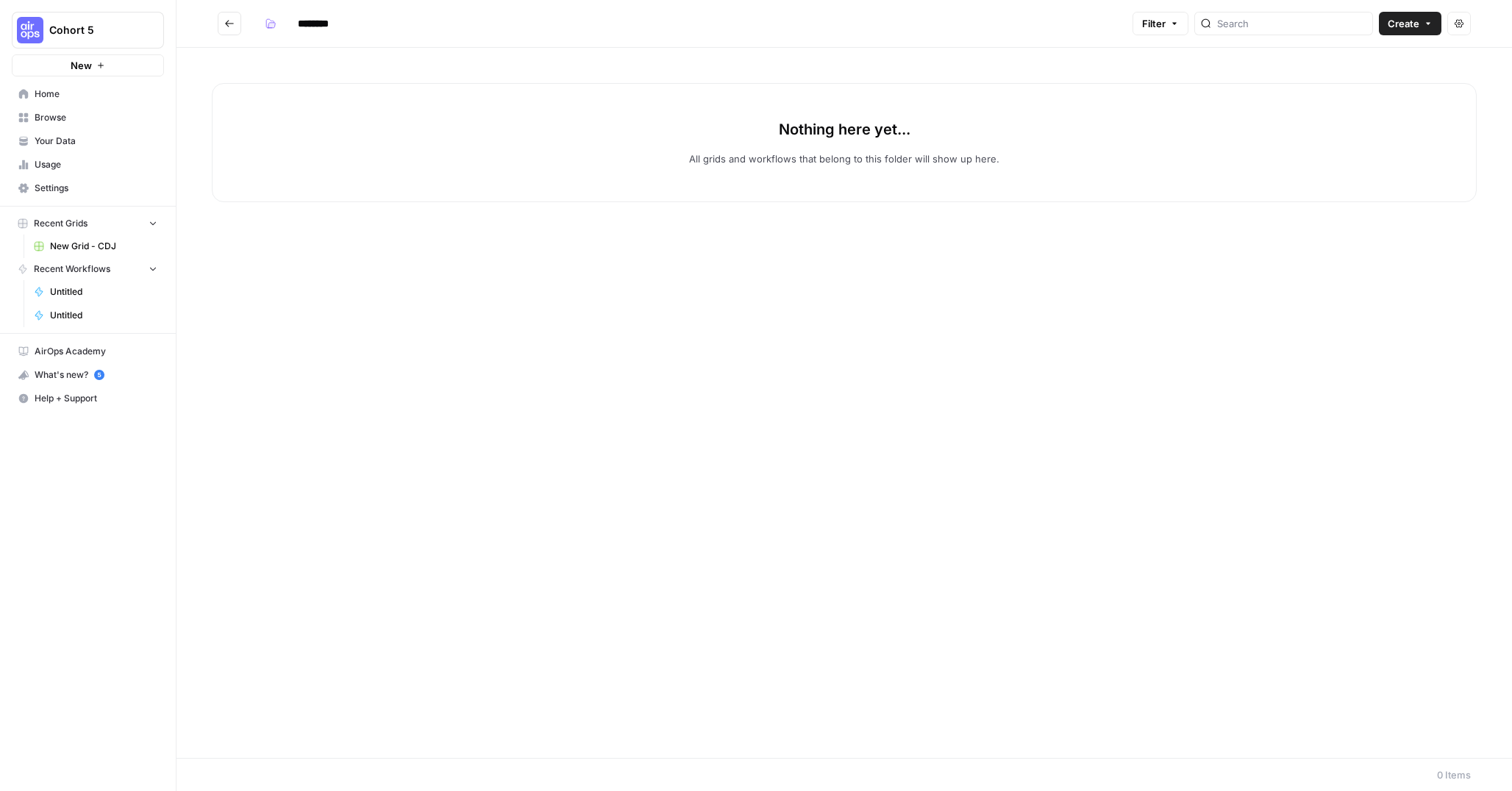
click at [328, 28] on input "********" at bounding box center [333, 23] width 82 height 23
type input "**********"
drag, startPoint x: 437, startPoint y: 150, endPoint x: 740, endPoint y: 96, distance: 307.8
click at [439, 149] on div "Nothing here yet... All grids and workflows that belong to this folder will sho…" at bounding box center [844, 143] width 1265 height 119
click at [1431, 20] on icon "button" at bounding box center [1428, 23] width 9 height 9
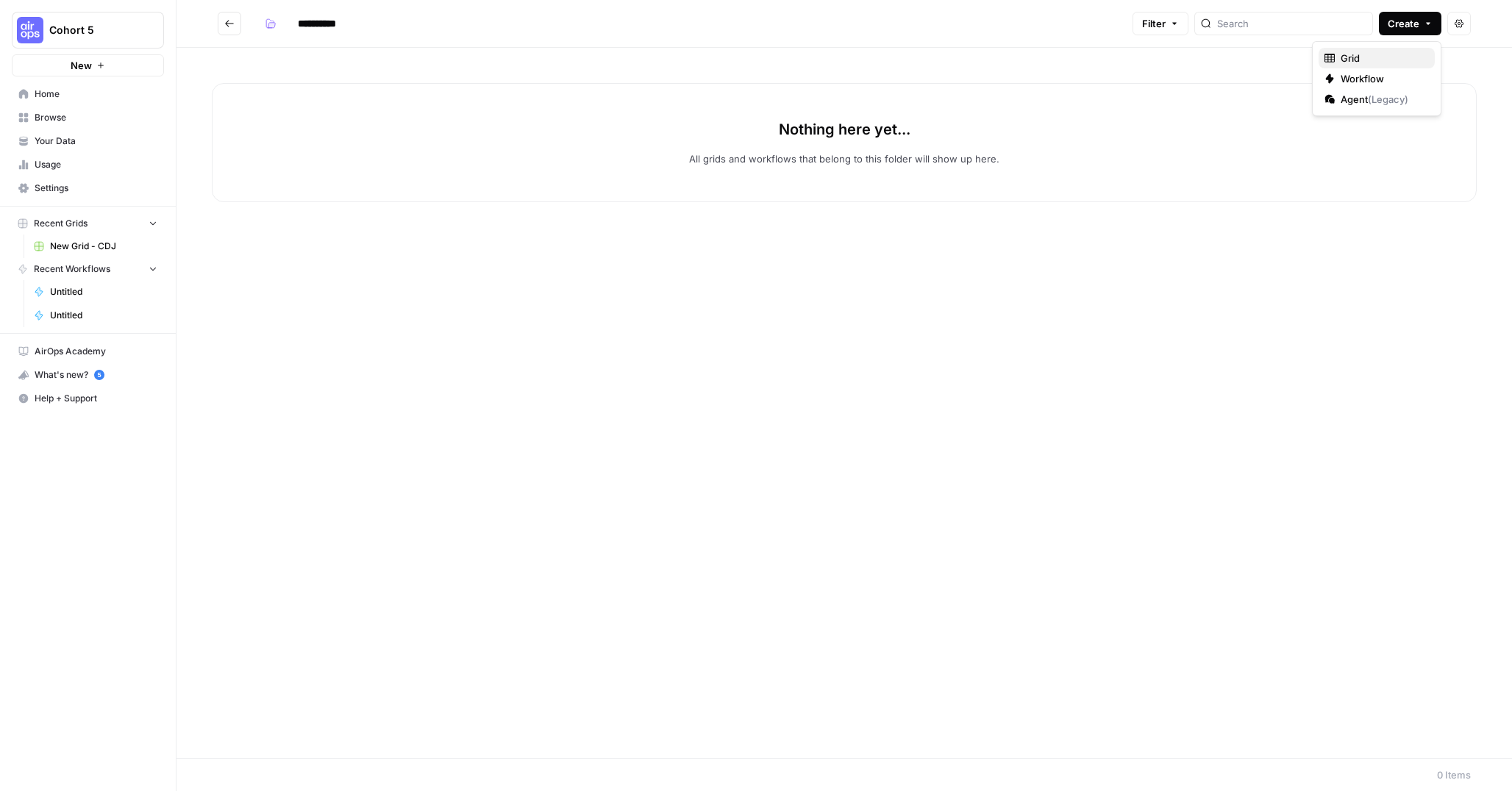
click at [1363, 59] on span "Grid" at bounding box center [1382, 58] width 82 height 15
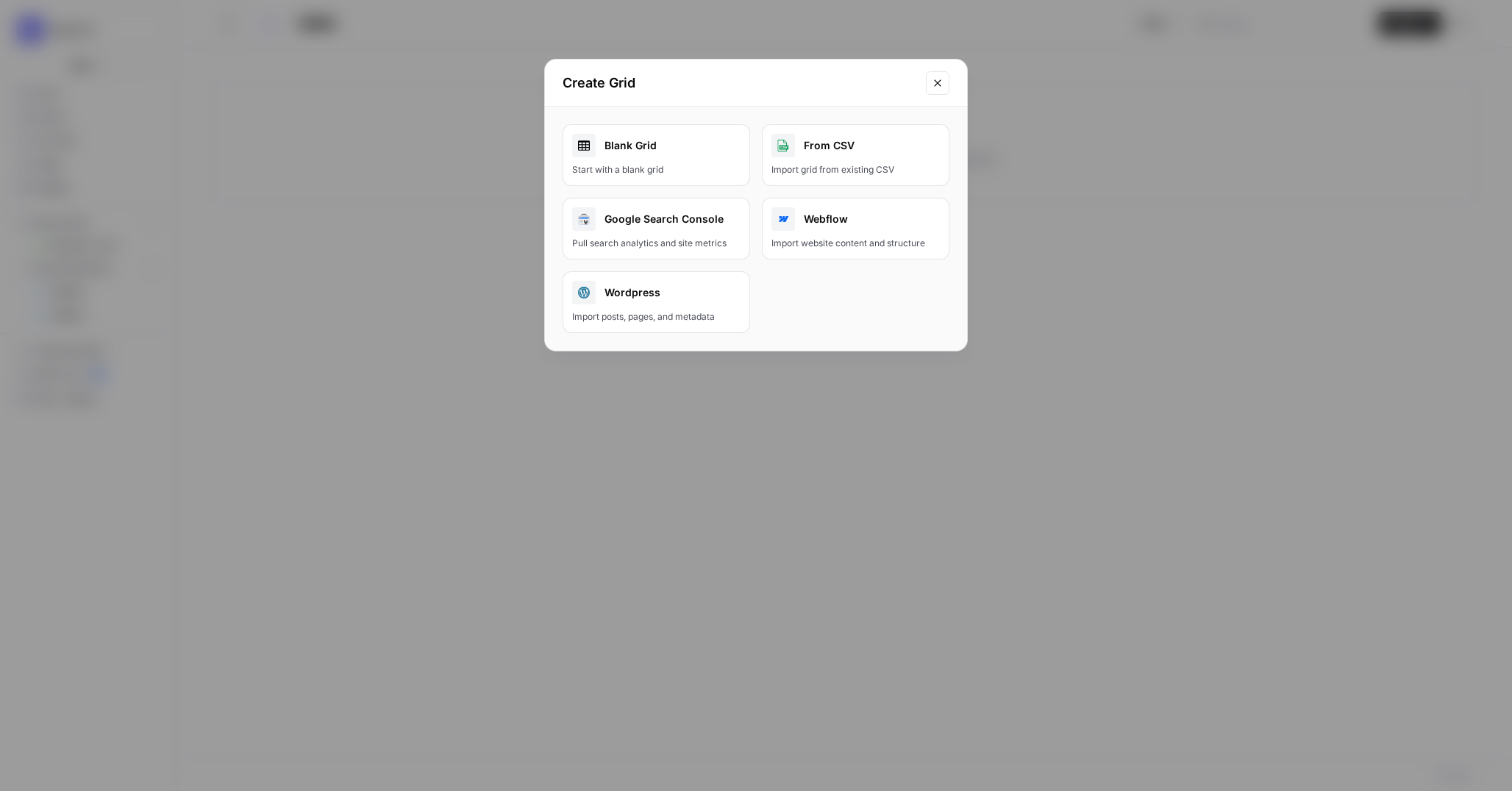
click at [654, 150] on div "Blank Grid" at bounding box center [656, 146] width 168 height 23
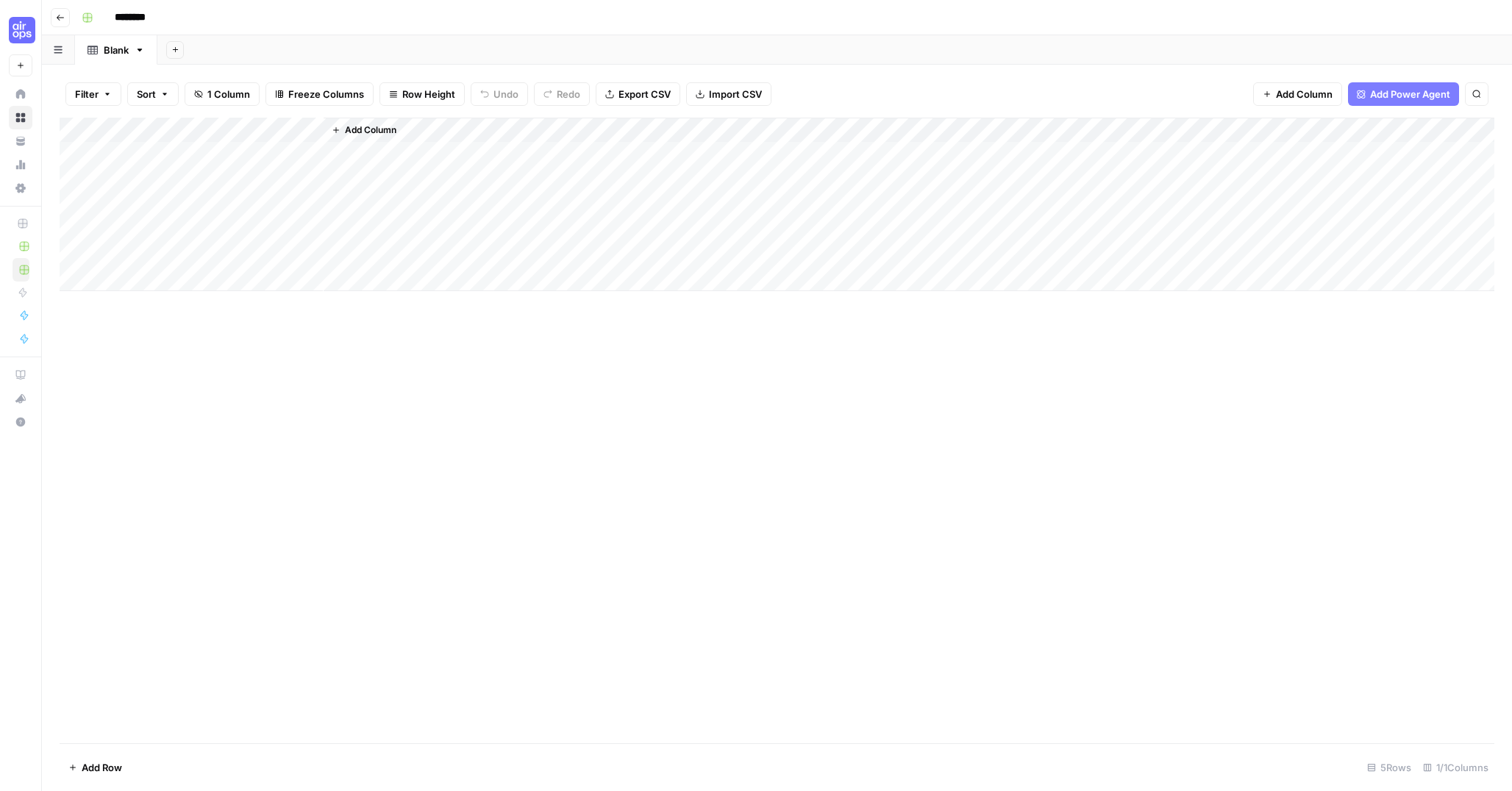
click at [137, 17] on input "********" at bounding box center [150, 18] width 82 height 23
type input "********"
click at [65, 22] on button "Go back" at bounding box center [61, 18] width 20 height 20
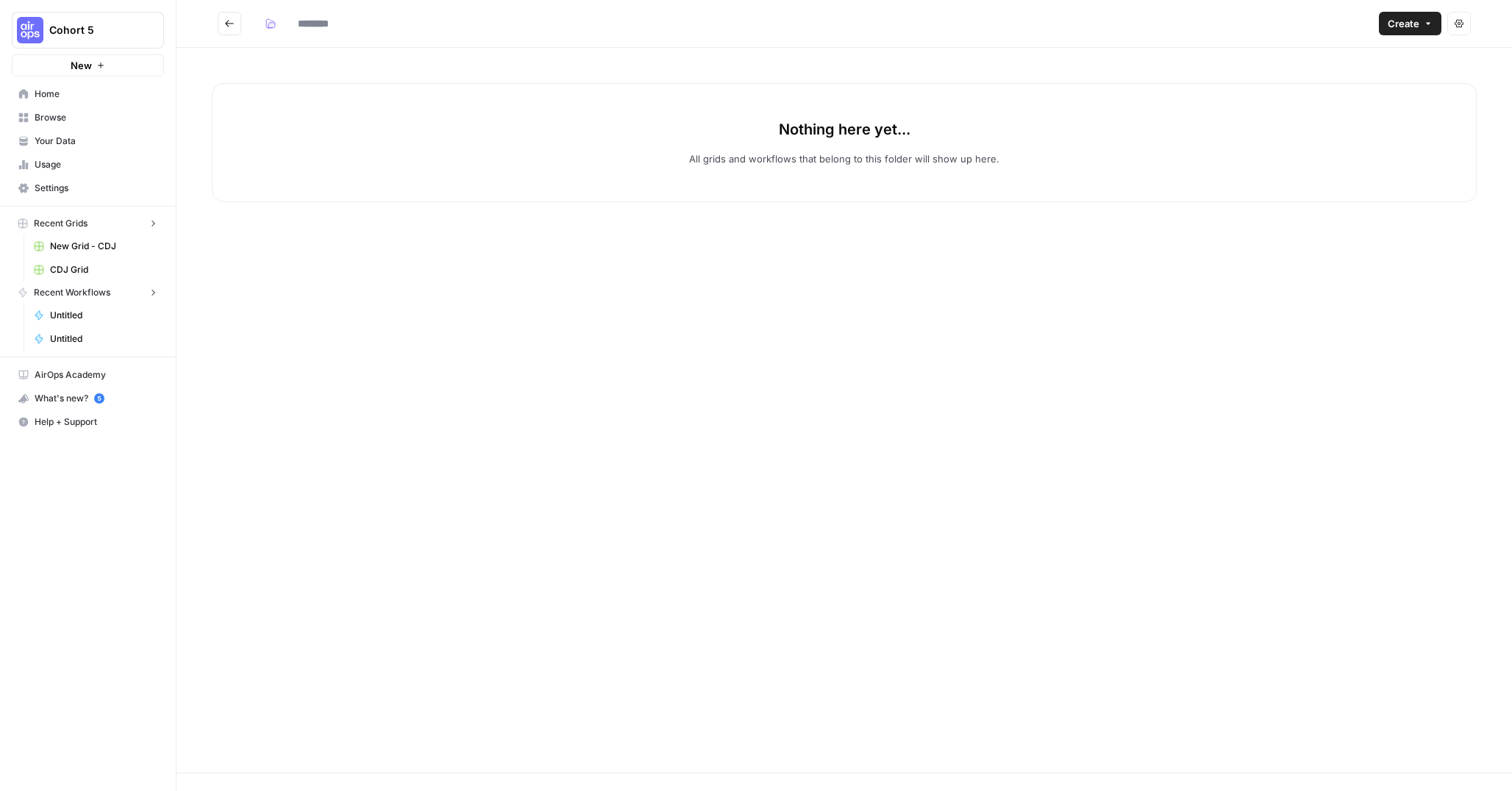
type input "**********"
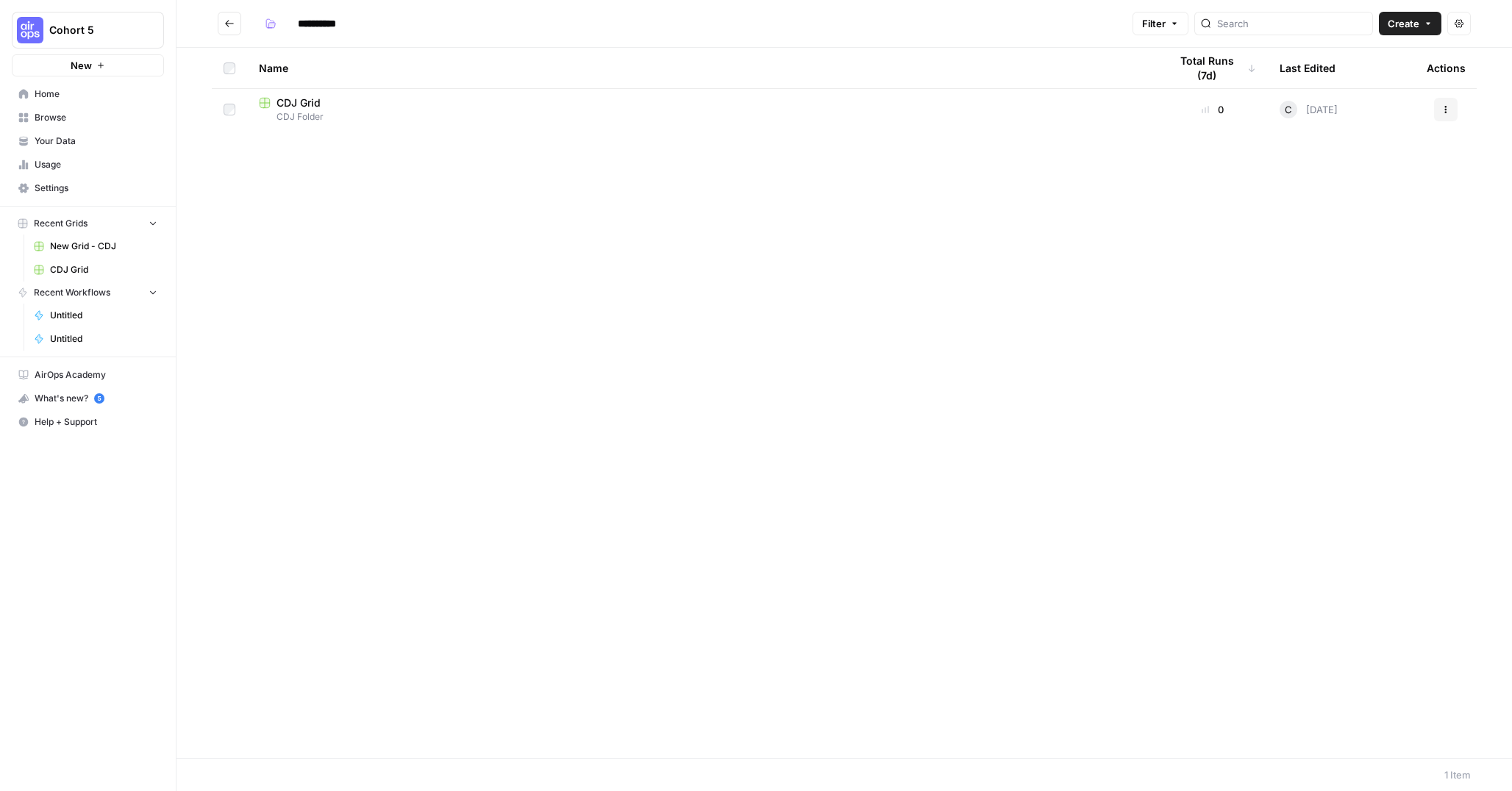
click at [236, 26] on button "Go back" at bounding box center [230, 23] width 23 height 23
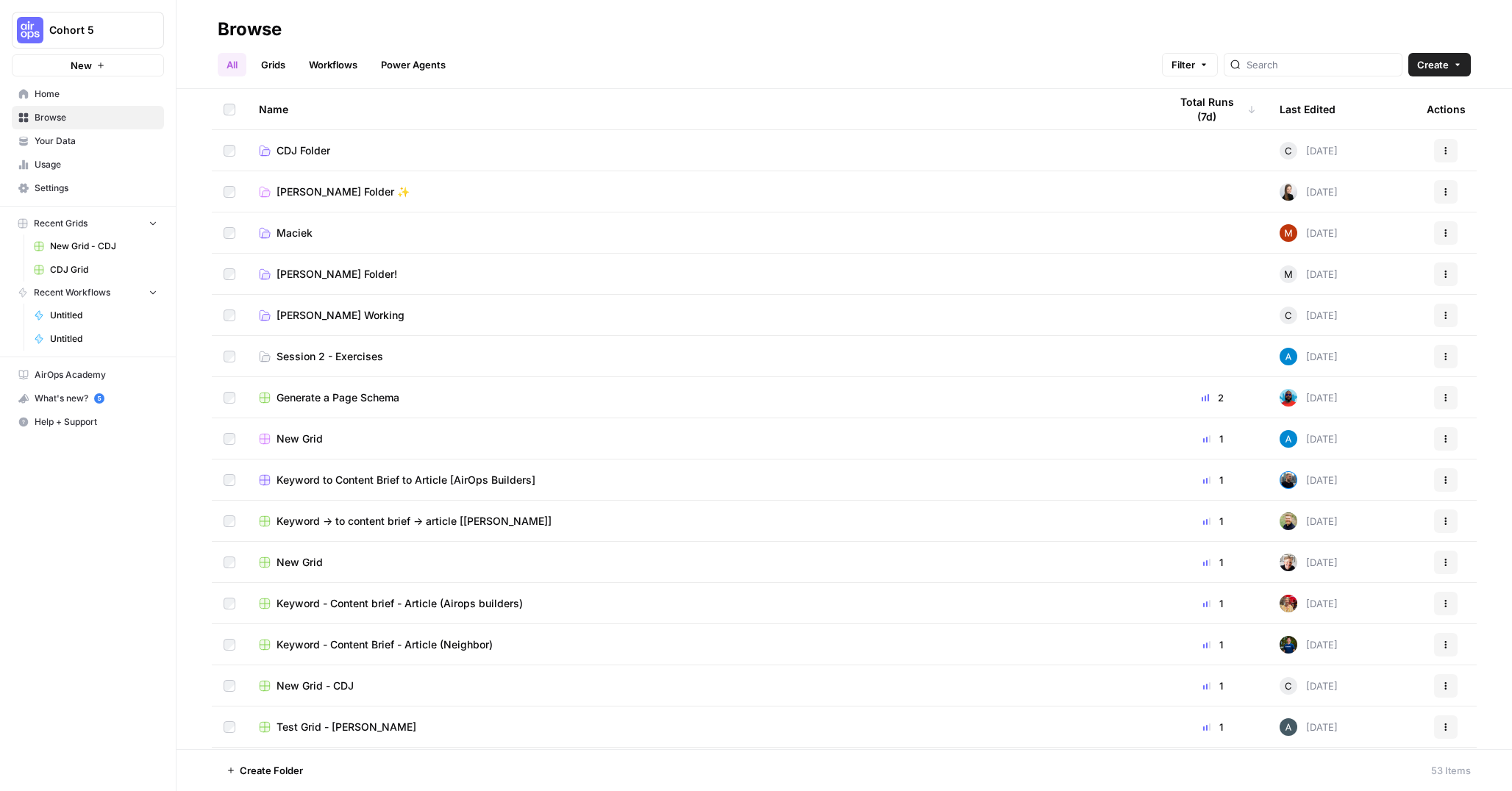
scroll to position [4, 0]
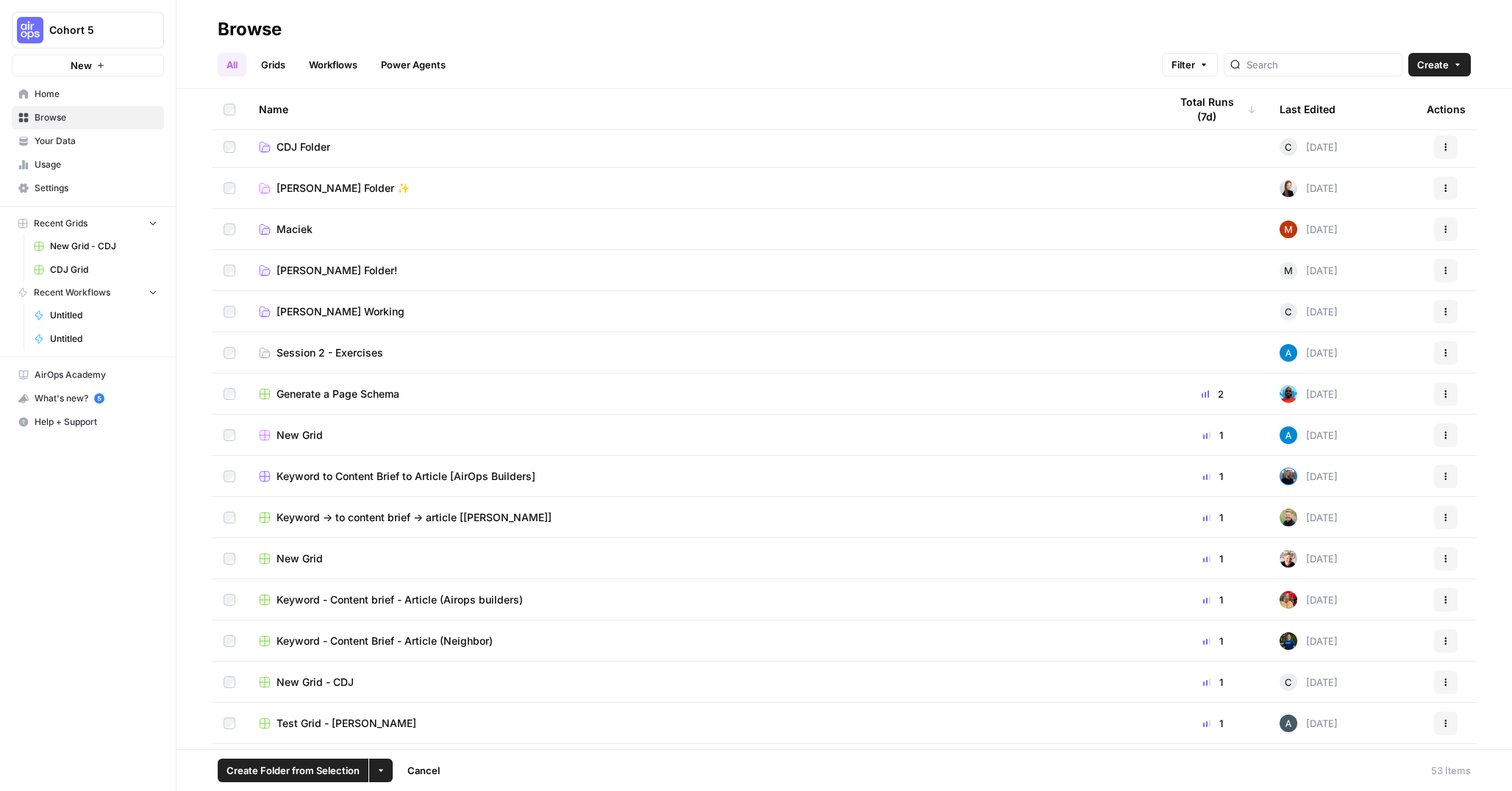
click at [1440, 681] on button "Actions" at bounding box center [1445, 682] width 23 height 23
click at [1342, 649] on span "Delete" at bounding box center [1380, 647] width 117 height 15
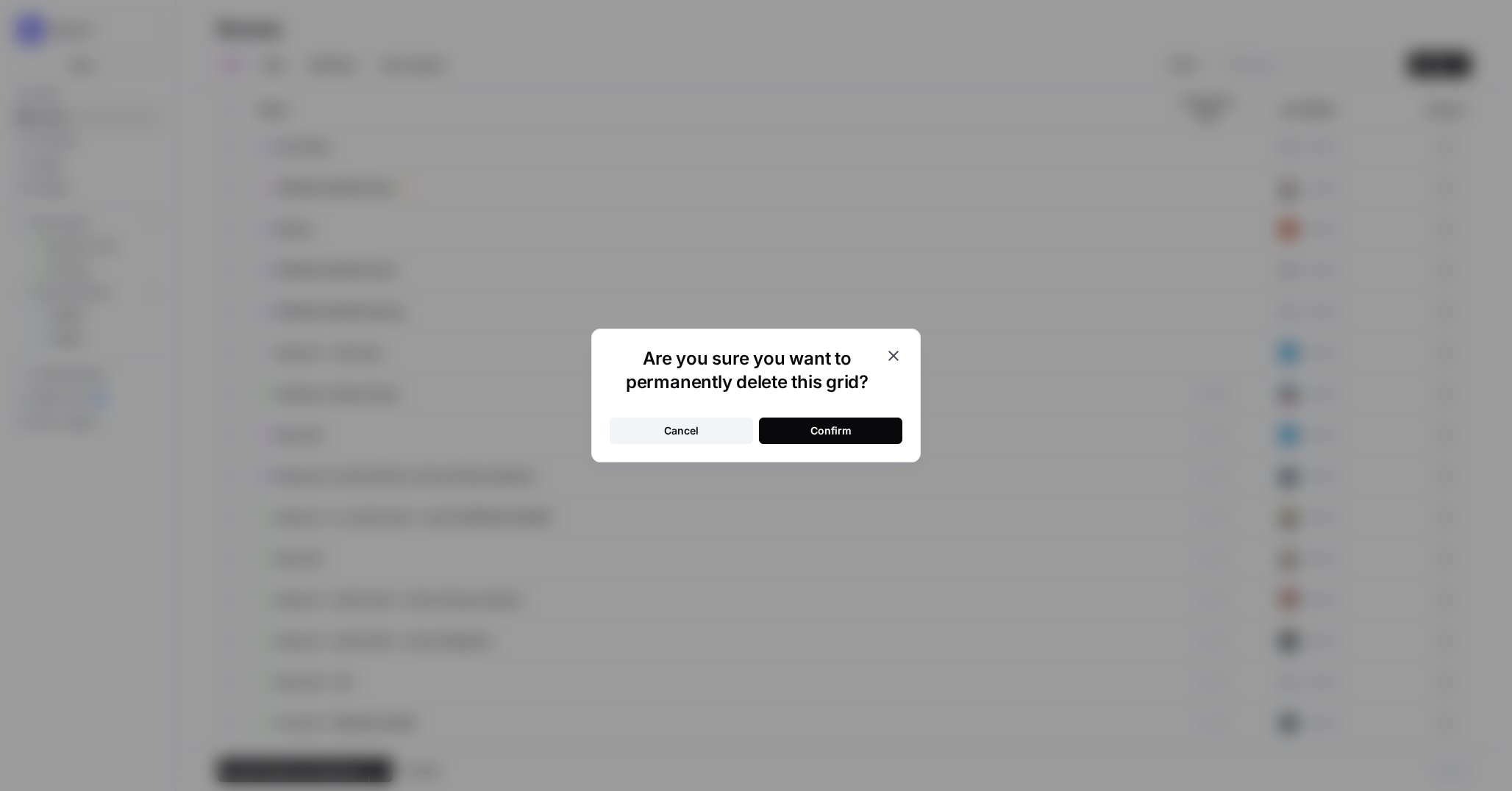
click at [847, 433] on div "Confirm" at bounding box center [831, 430] width 41 height 15
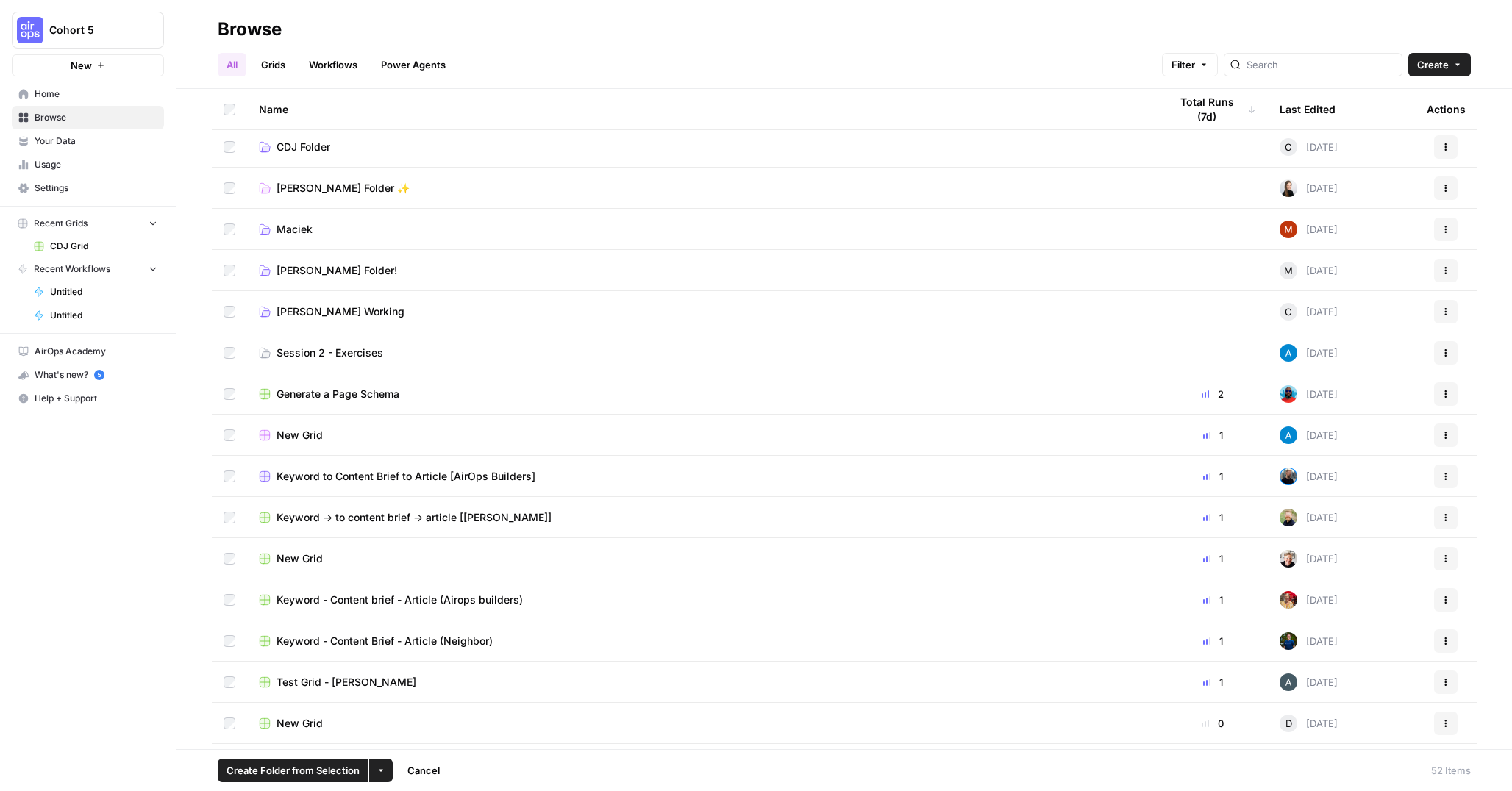
click at [301, 150] on span "CDJ Folder" at bounding box center [303, 147] width 54 height 15
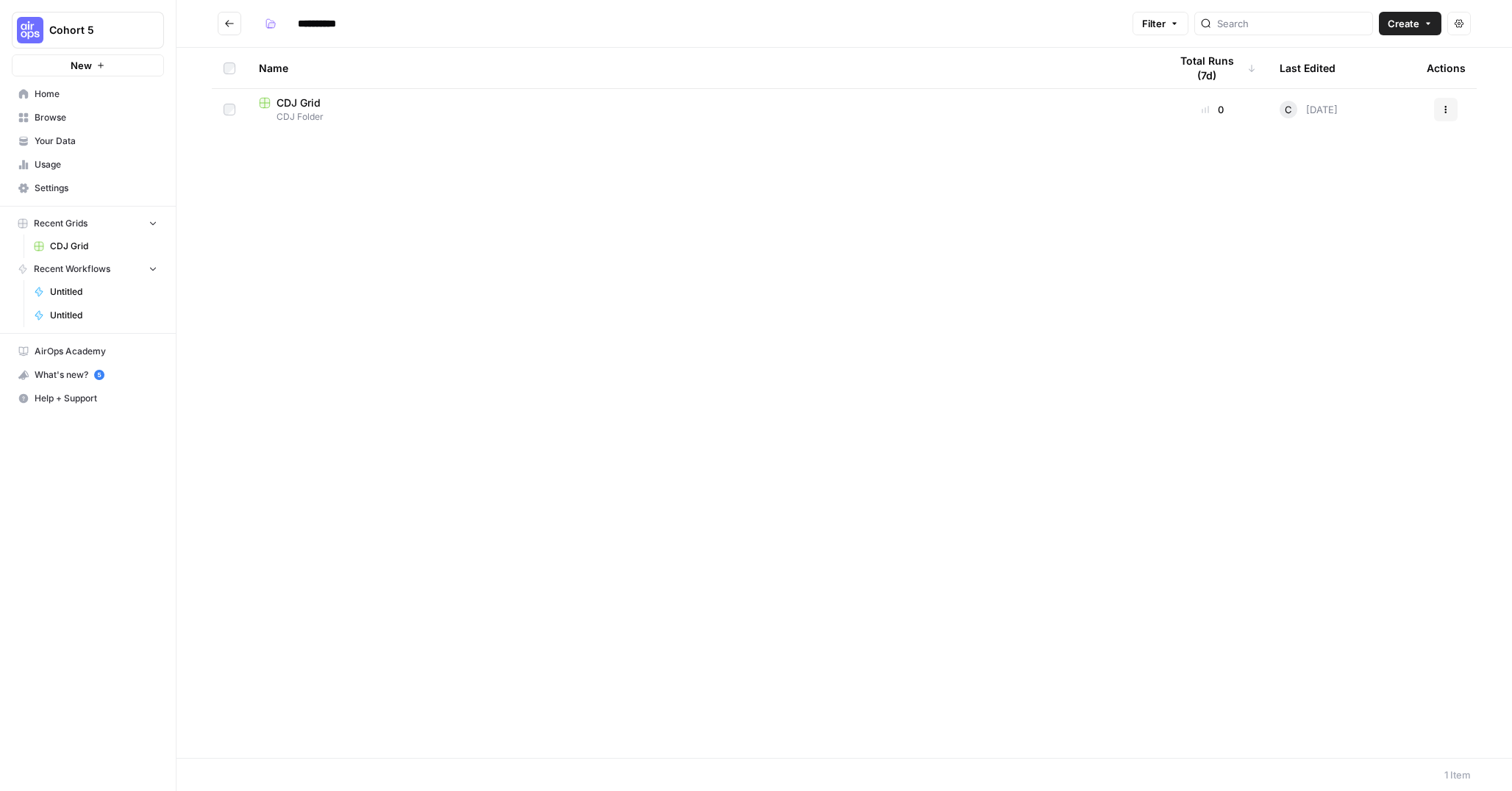
click at [1430, 23] on icon "button" at bounding box center [1428, 23] width 9 height 9
click at [1370, 79] on span "Workflow" at bounding box center [1382, 78] width 82 height 15
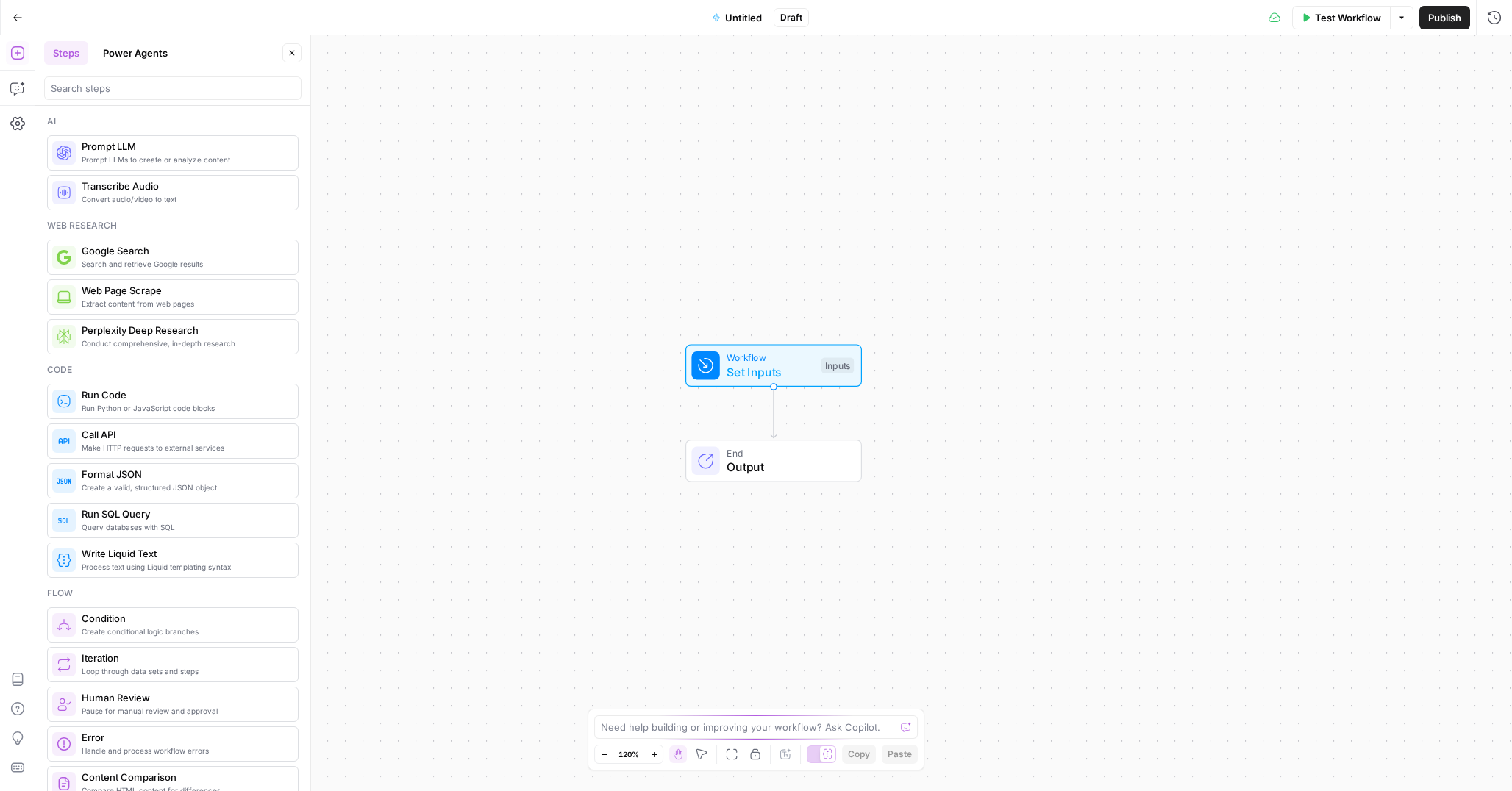
click at [141, 54] on button "Power Agents" at bounding box center [135, 53] width 82 height 23
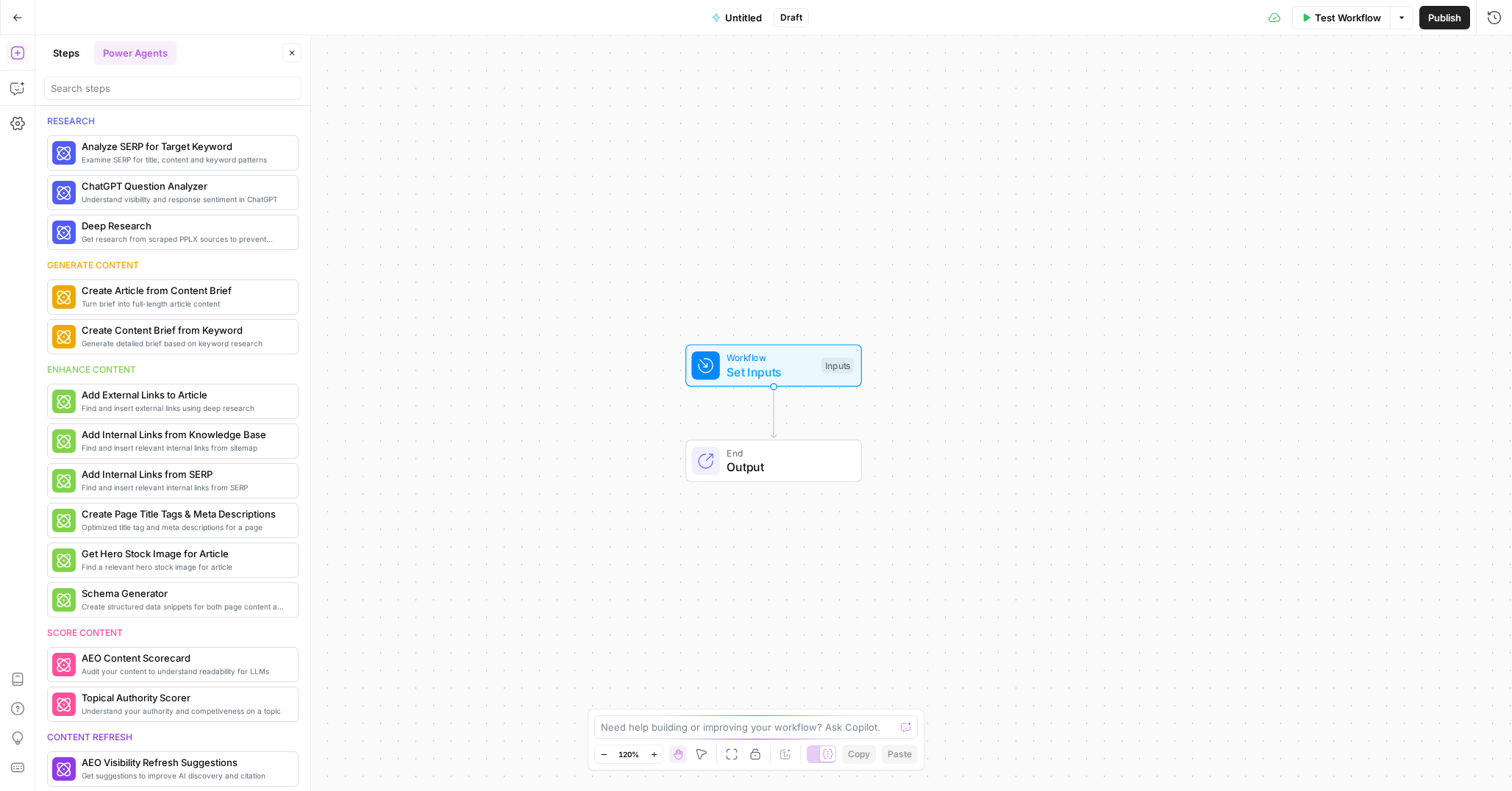
click at [72, 53] on button "Steps" at bounding box center [66, 53] width 44 height 23
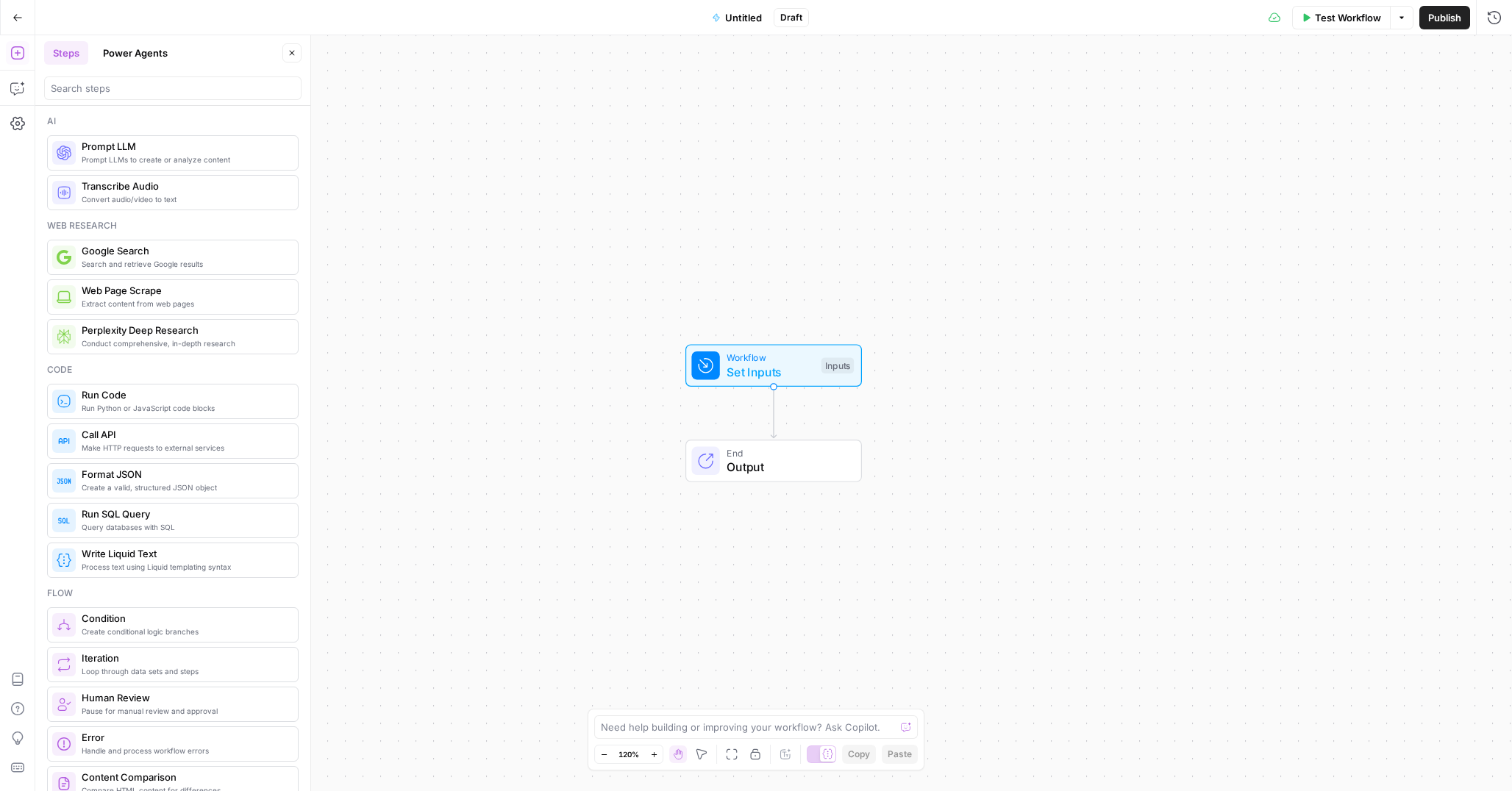
click at [129, 49] on button "Power Agents" at bounding box center [135, 53] width 82 height 23
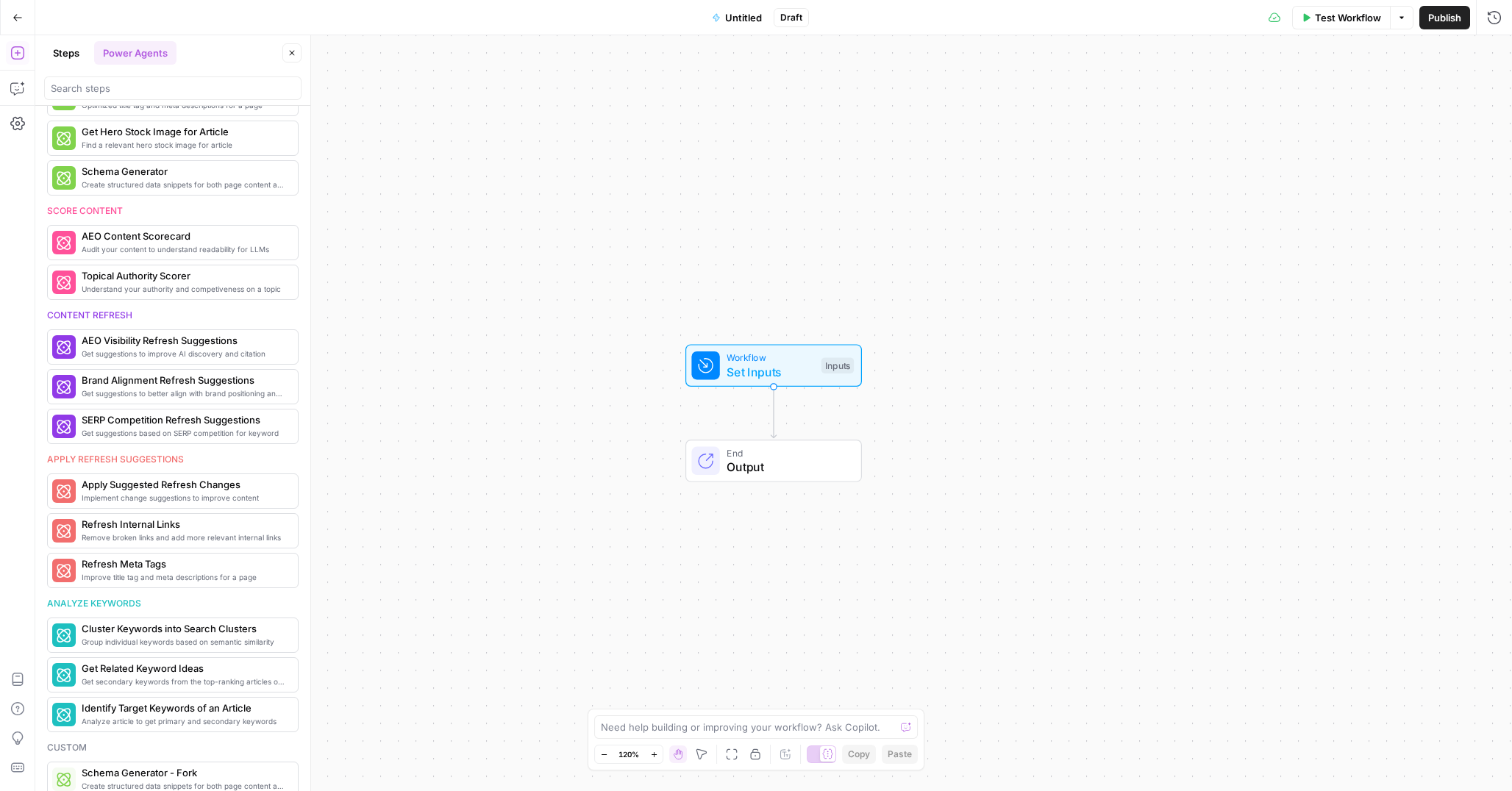
scroll to position [437, 0]
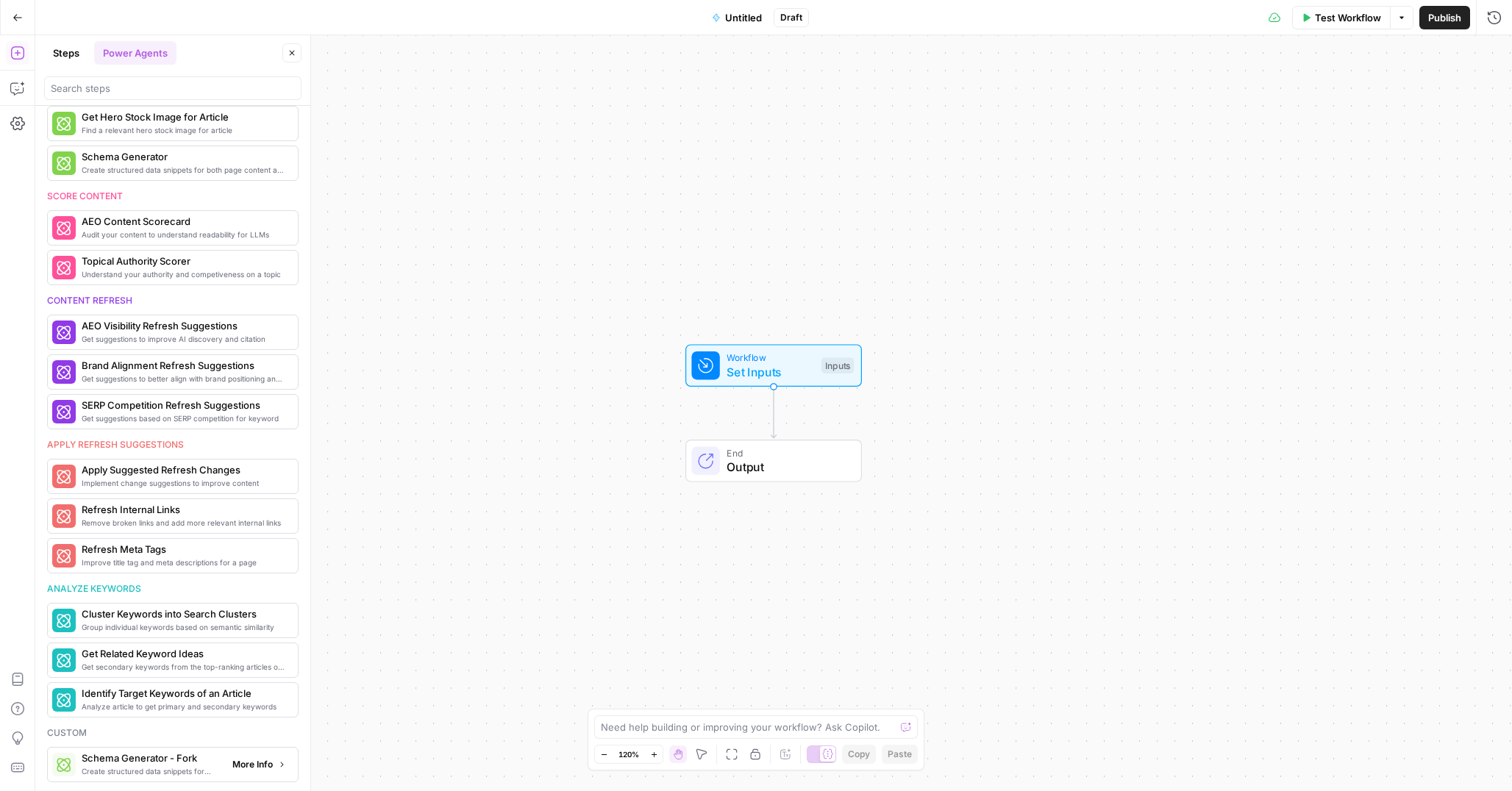
click at [135, 766] on span "Create structured data snippets for both page content and images" at bounding box center [151, 771] width 139 height 12
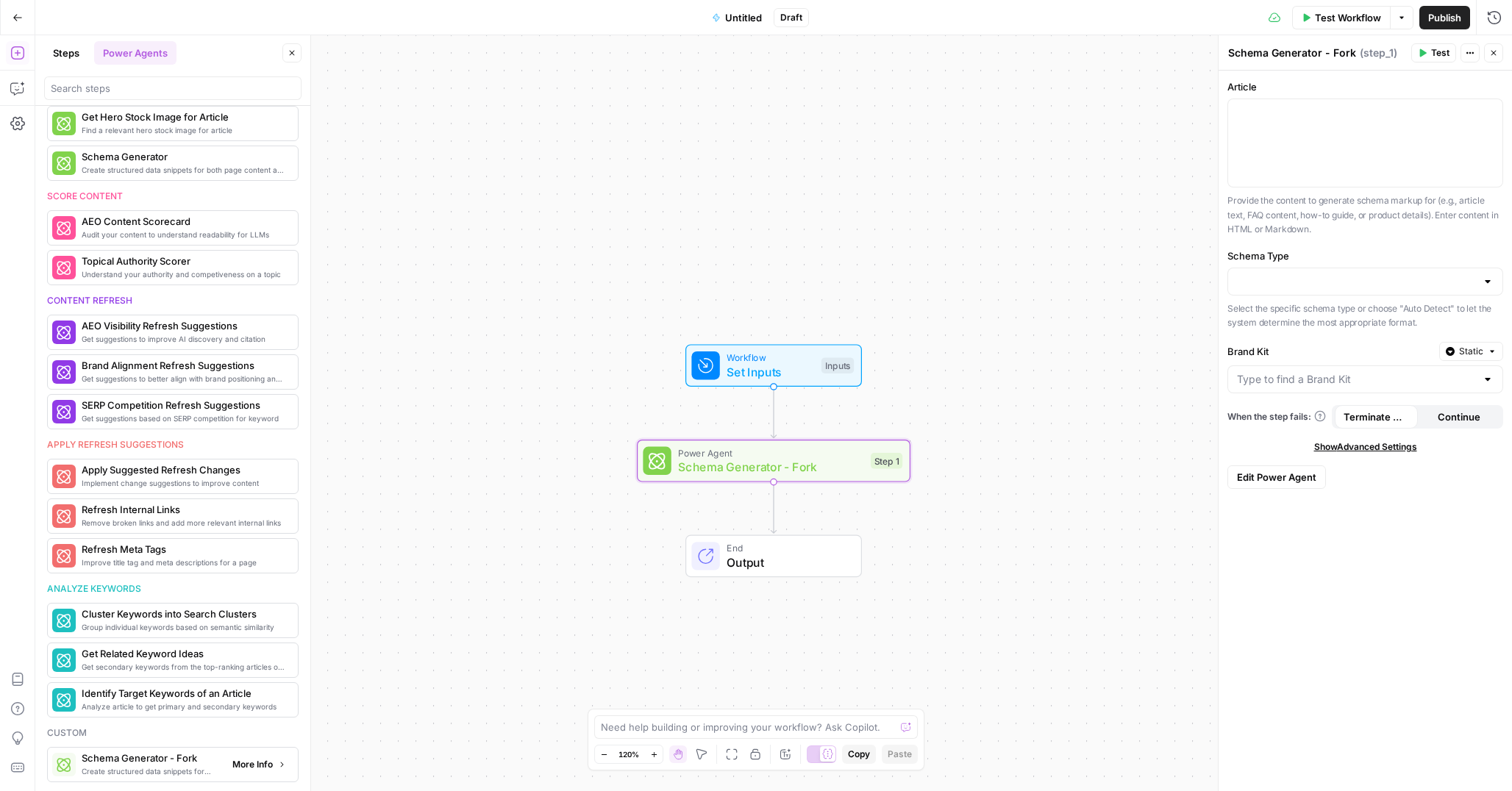
click at [249, 769] on span "More Info" at bounding box center [252, 765] width 40 height 14
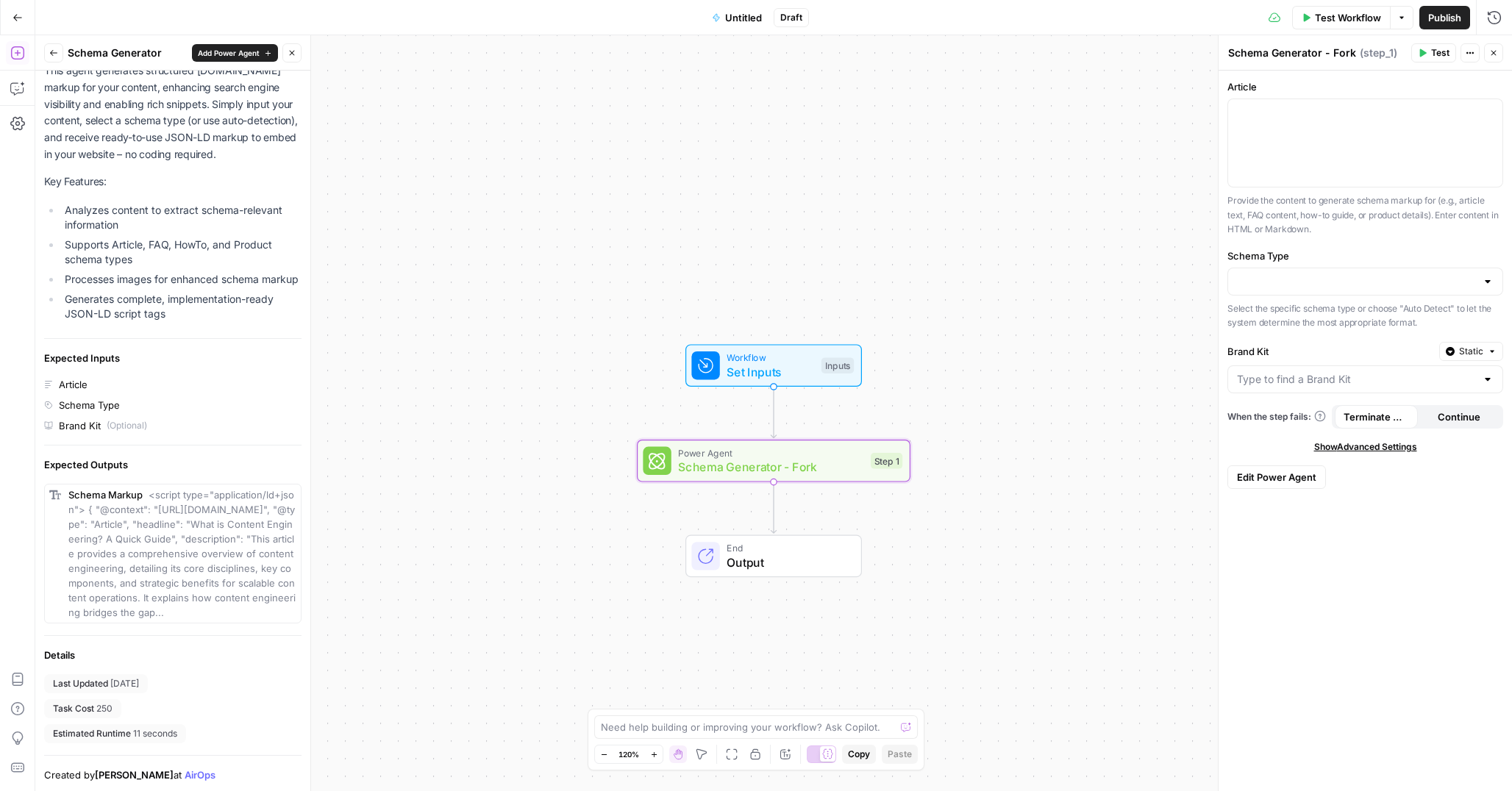
scroll to position [100, 0]
click at [1494, 53] on icon "button" at bounding box center [1493, 53] width 9 height 9
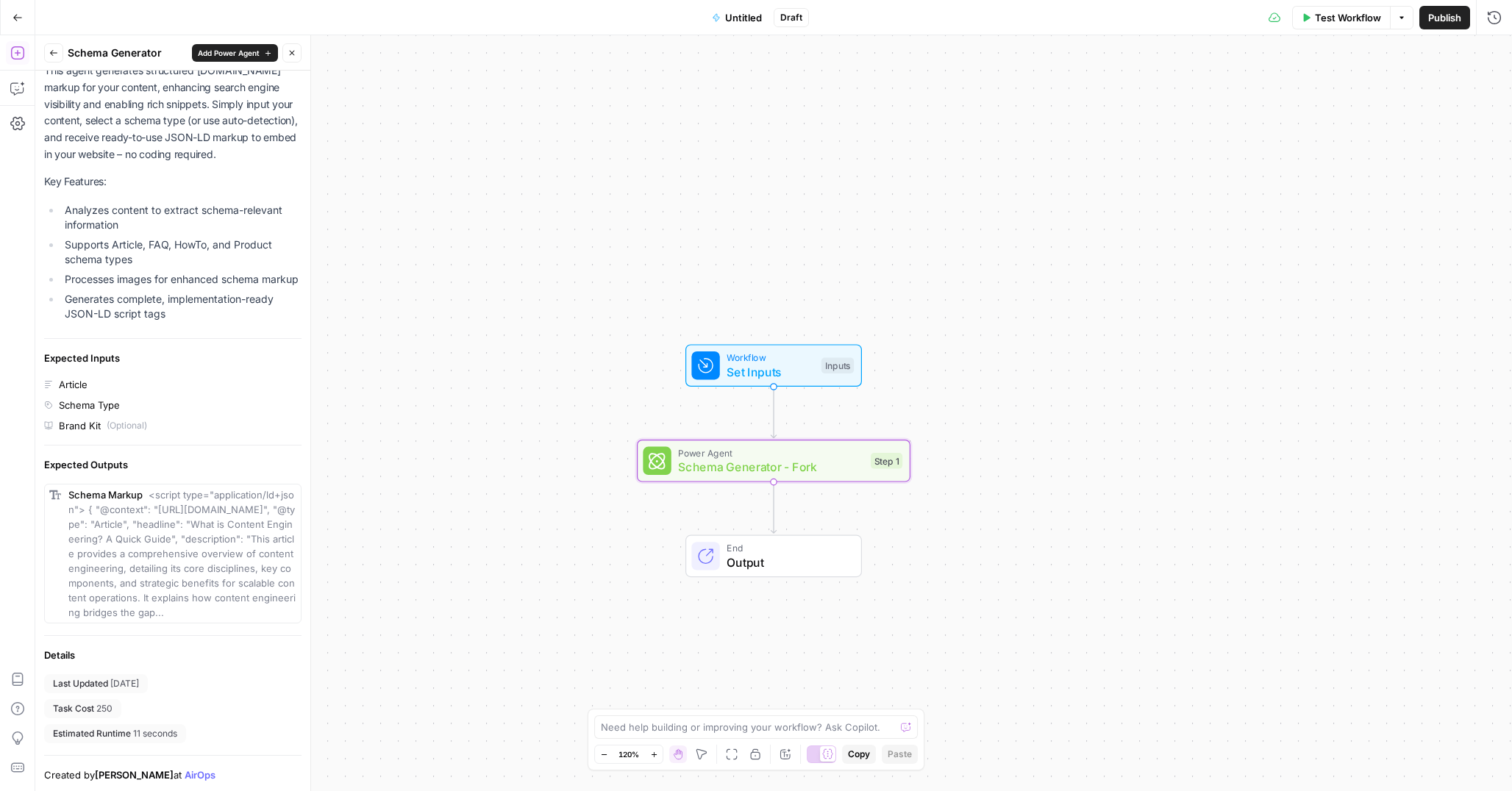
click at [788, 453] on span "Power Agent" at bounding box center [770, 453] width 185 height 14
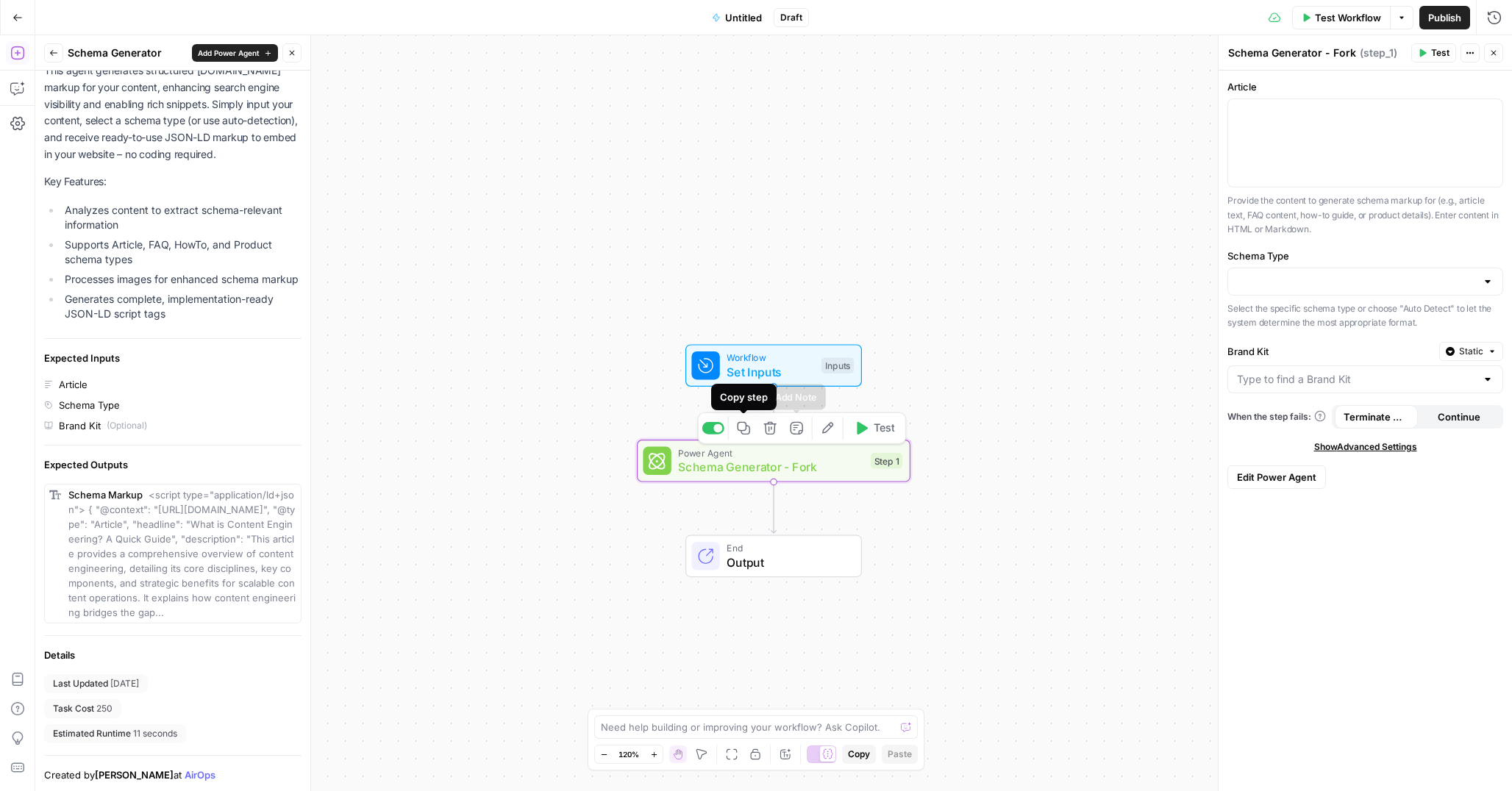
click at [766, 432] on icon "button" at bounding box center [769, 428] width 13 height 13
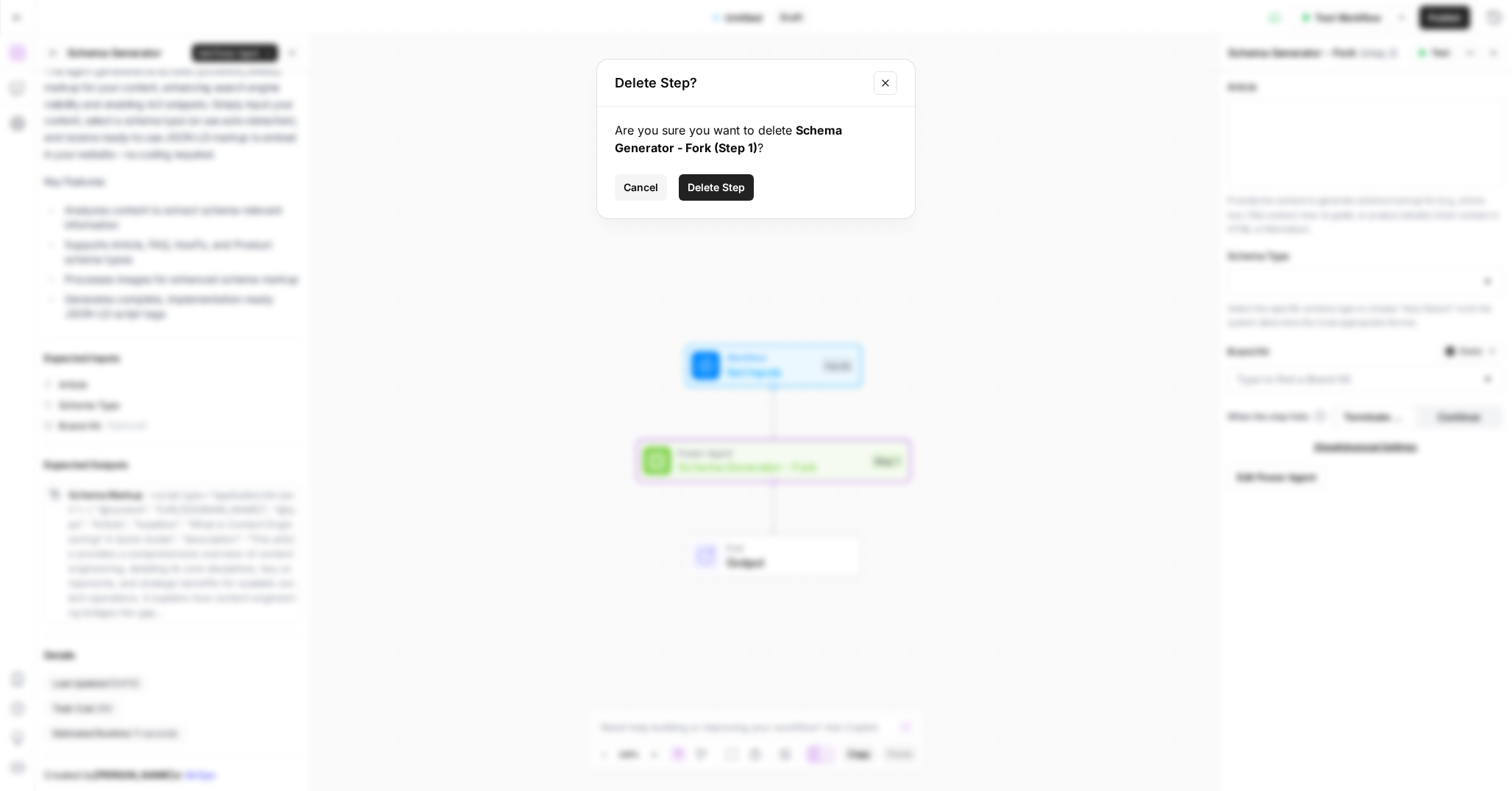
click at [719, 181] on span "Delete Step" at bounding box center [716, 187] width 58 height 15
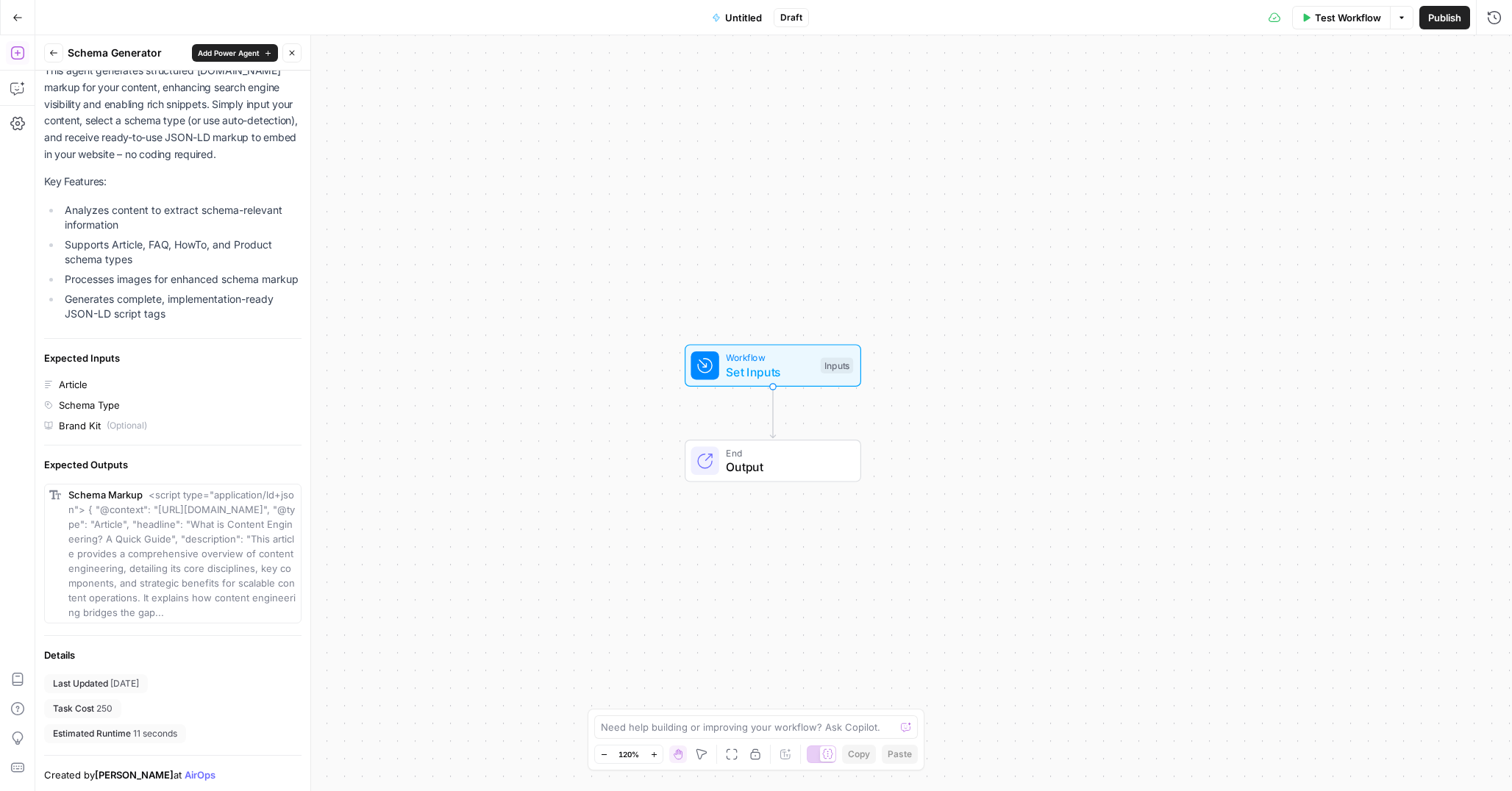
click at [8, 19] on button "Go Back" at bounding box center [18, 18] width 26 height 26
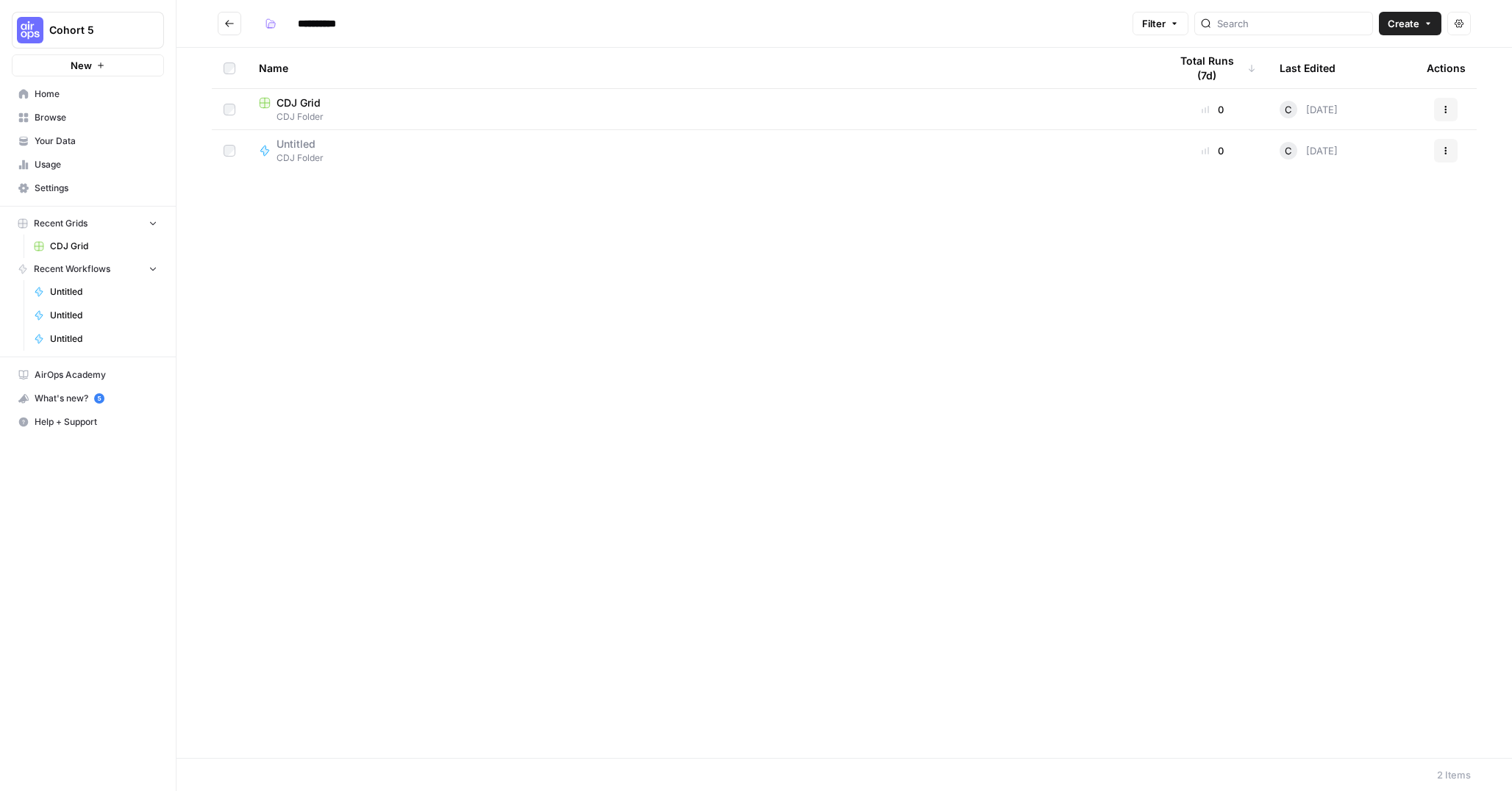
click at [239, 154] on td at bounding box center [230, 151] width 35 height 41
click at [1442, 156] on button "Actions" at bounding box center [1445, 151] width 23 height 23
click at [1338, 278] on span "Delete" at bounding box center [1380, 272] width 117 height 15
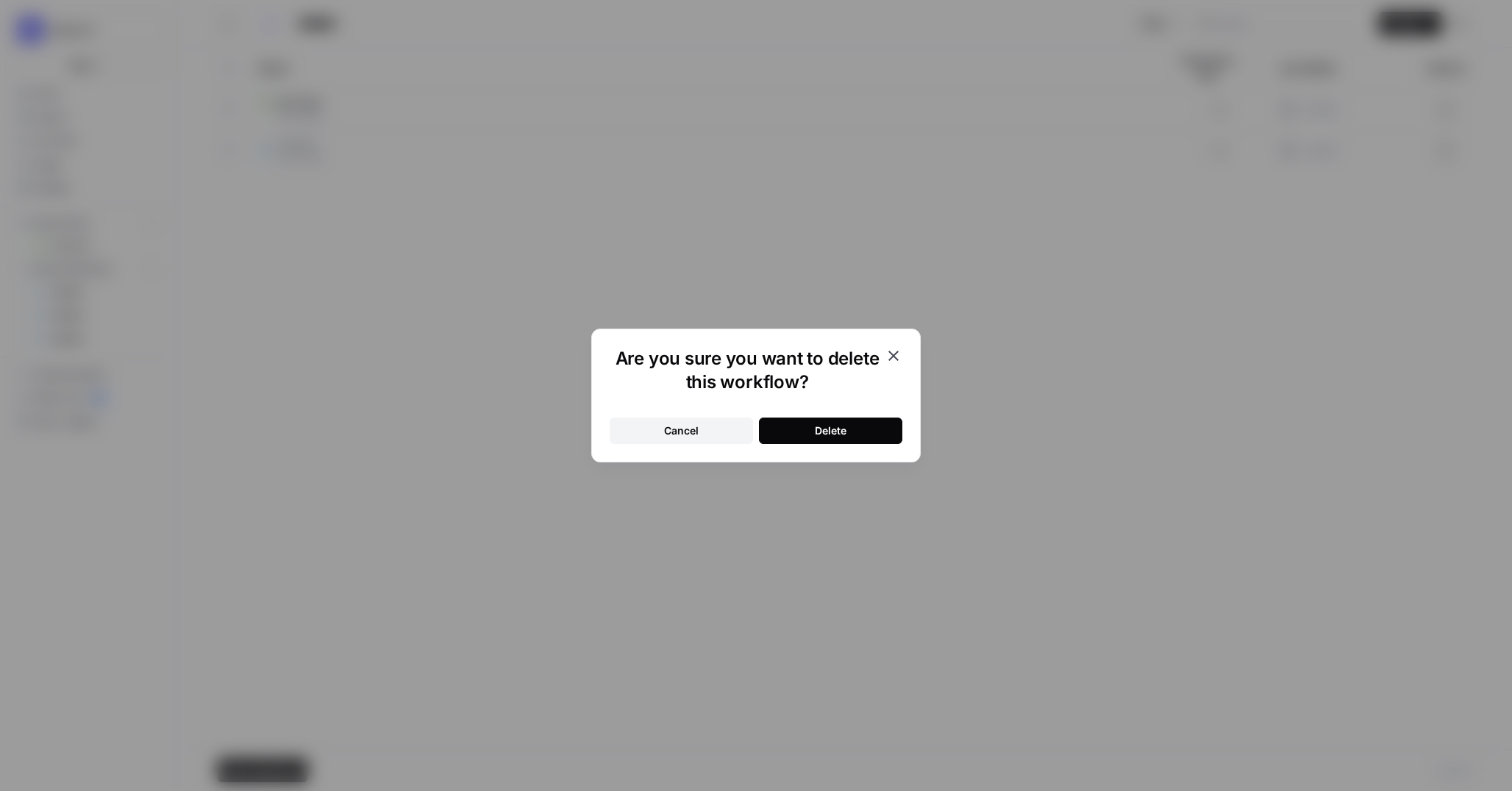
click at [808, 432] on button "Delete" at bounding box center [830, 430] width 144 height 26
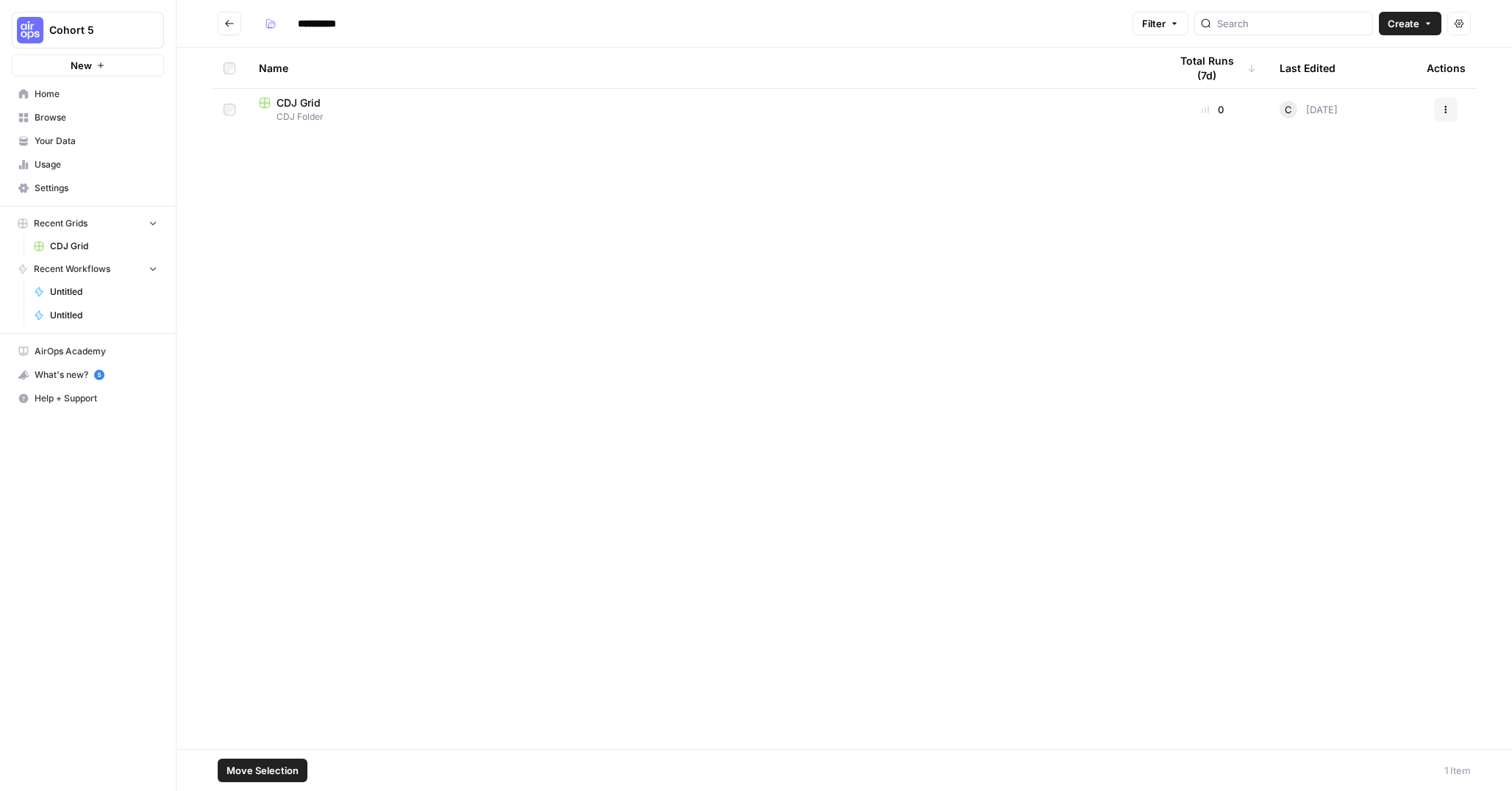
click at [366, 93] on td "CDJ Grid CDJ Folder" at bounding box center [702, 110] width 911 height 41
click at [371, 109] on div "CDJ Grid" at bounding box center [702, 103] width 887 height 15
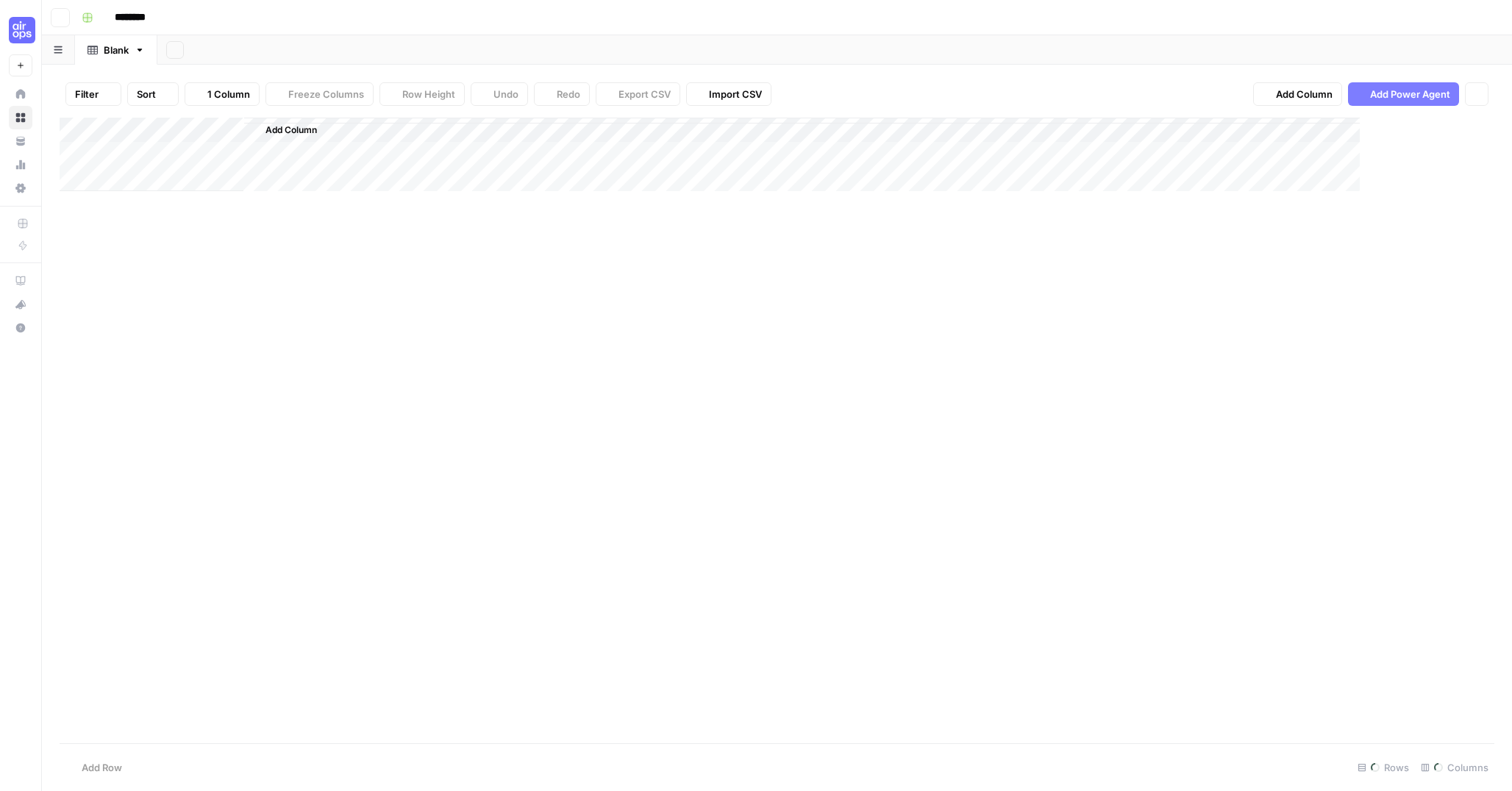
click at [371, 109] on div "Filter Sort 1 Column Freeze Columns Row Height Undo Redo Export CSV Import CSV …" at bounding box center [777, 94] width 1435 height 47
click at [159, 101] on button "Sort" at bounding box center [153, 94] width 52 height 23
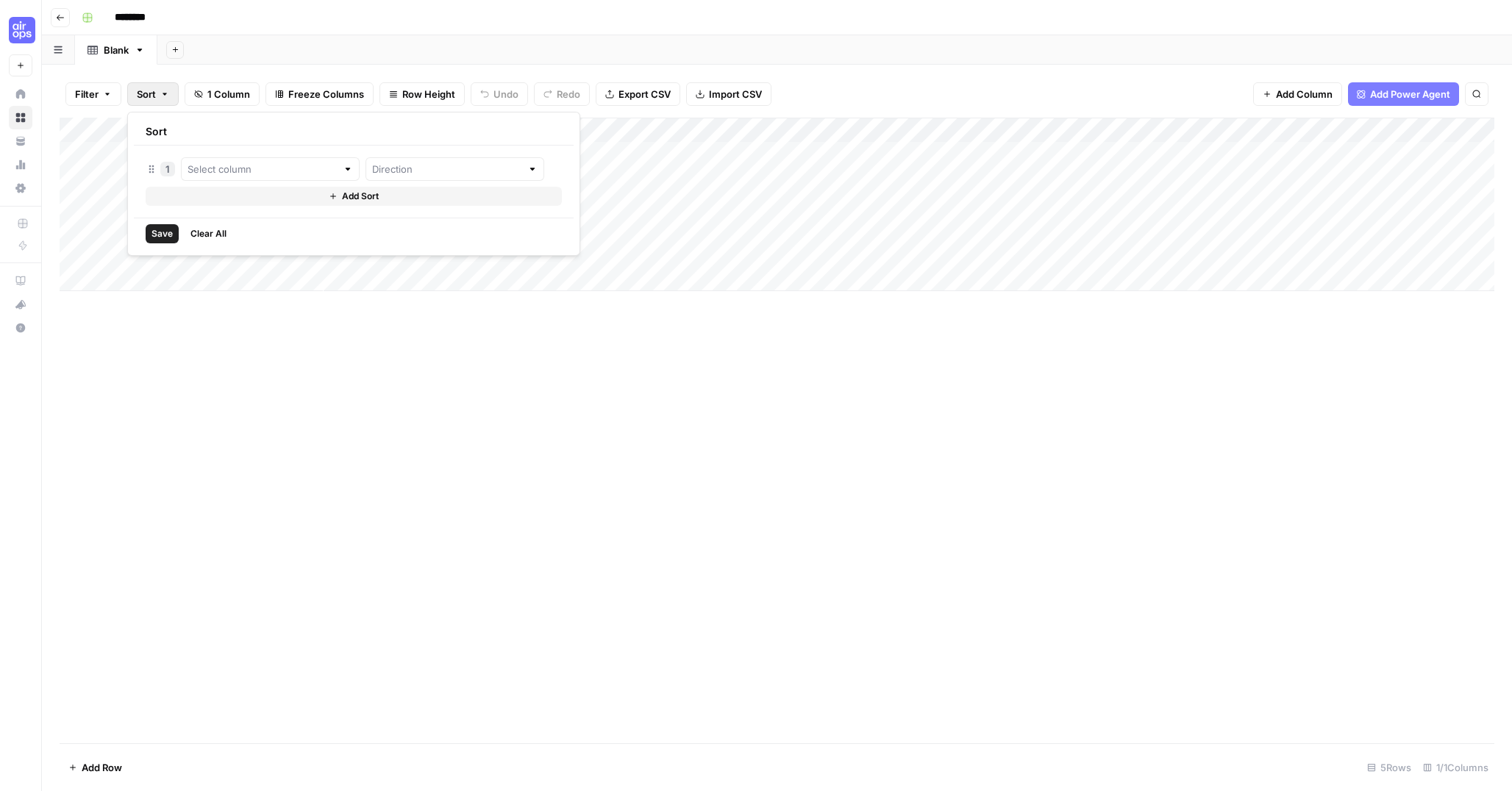
drag, startPoint x: 158, startPoint y: 98, endPoint x: 268, endPoint y: 96, distance: 110.0
click at [158, 98] on button "Sort" at bounding box center [153, 94] width 52 height 23
click at [212, 100] on span "1 Column" at bounding box center [229, 94] width 43 height 15
click at [210, 97] on span "1 Column" at bounding box center [229, 94] width 43 height 15
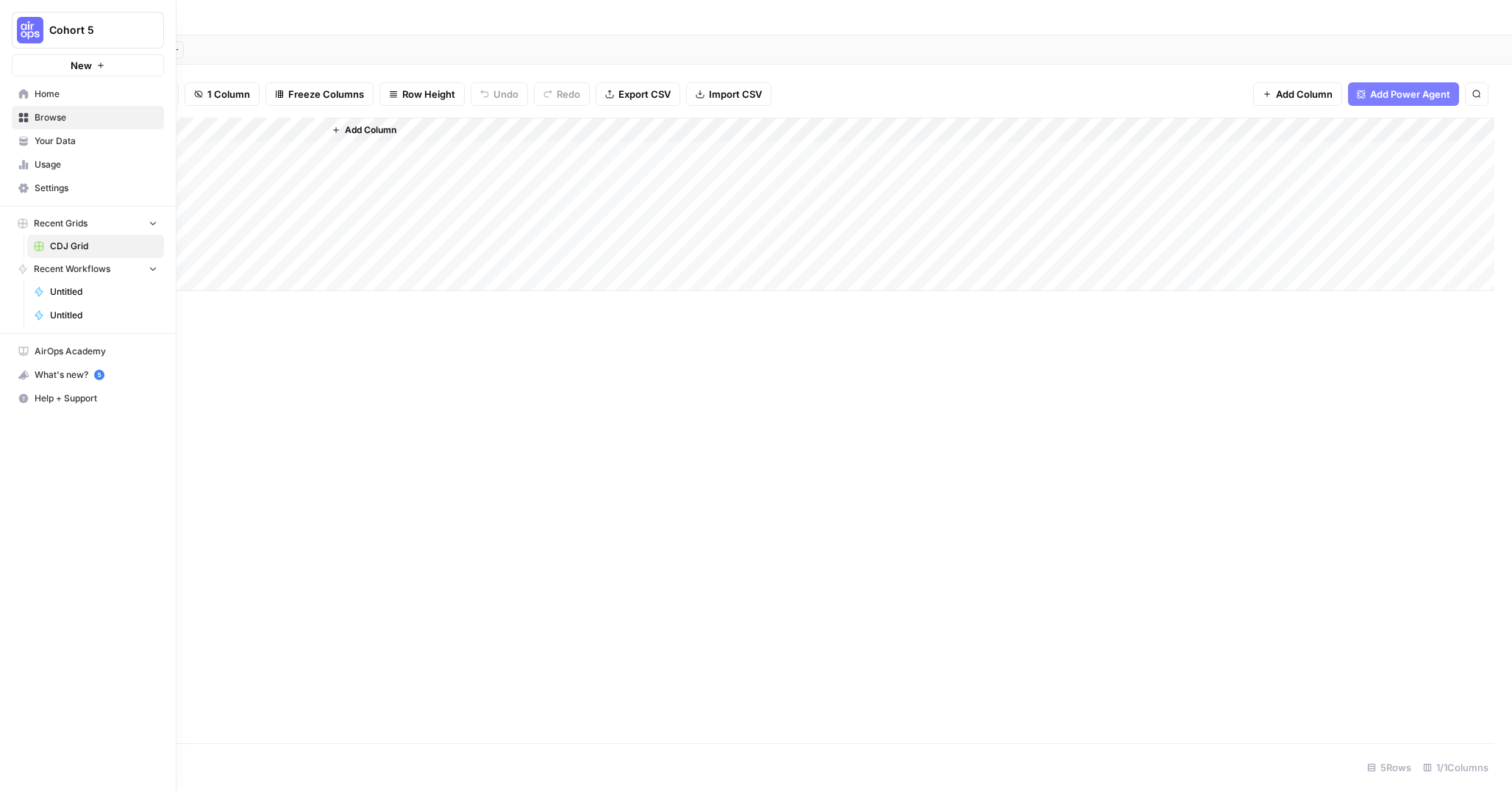
click at [38, 122] on span "Browse" at bounding box center [96, 118] width 123 height 14
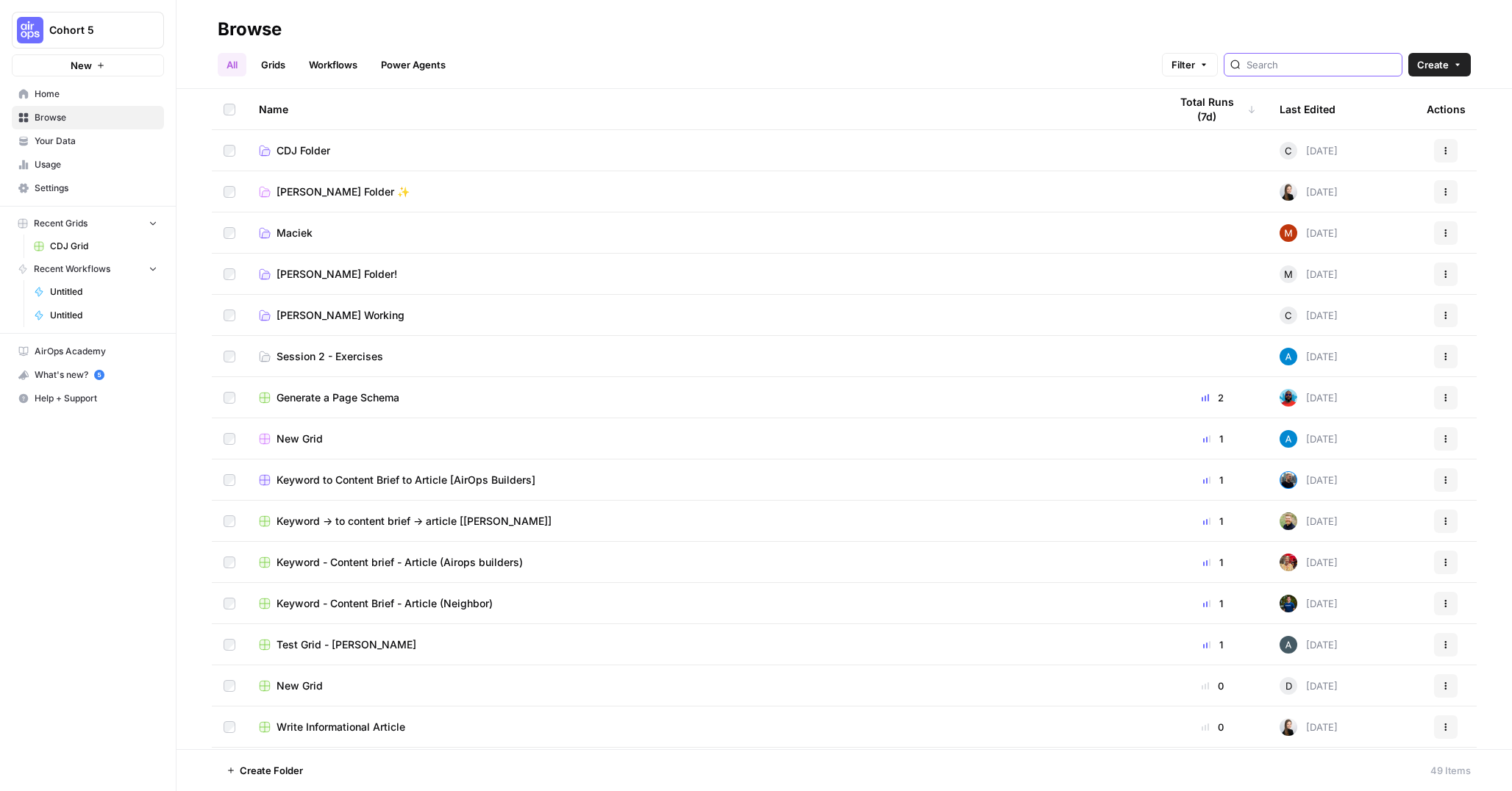
click at [1354, 66] on input "search" at bounding box center [1320, 65] width 150 height 15
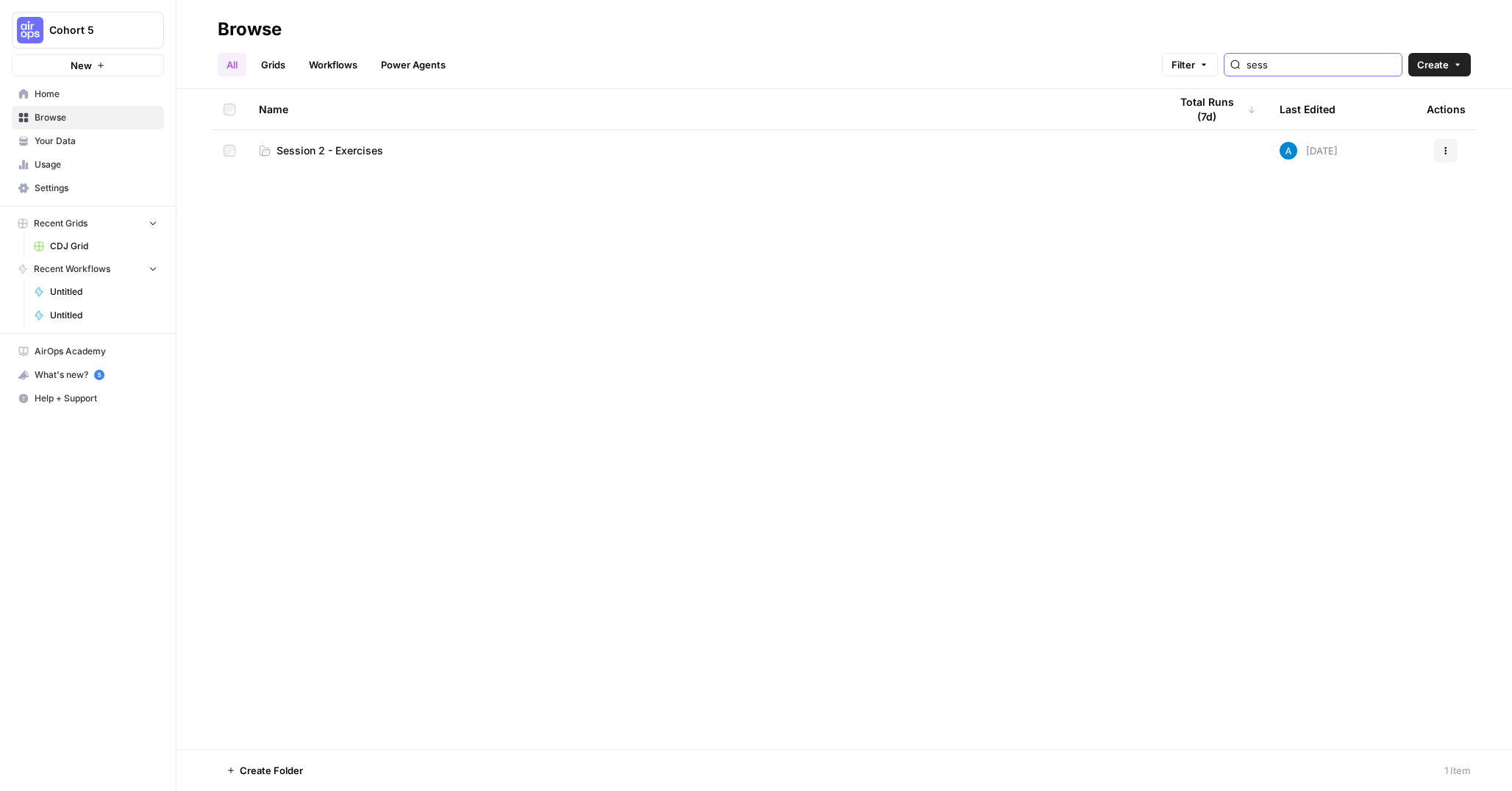
type input "sess"
click at [683, 141] on td "Session 2 - Exercises" at bounding box center [702, 151] width 911 height 41
click at [659, 146] on link "Session 2 - Exercises" at bounding box center [702, 151] width 887 height 15
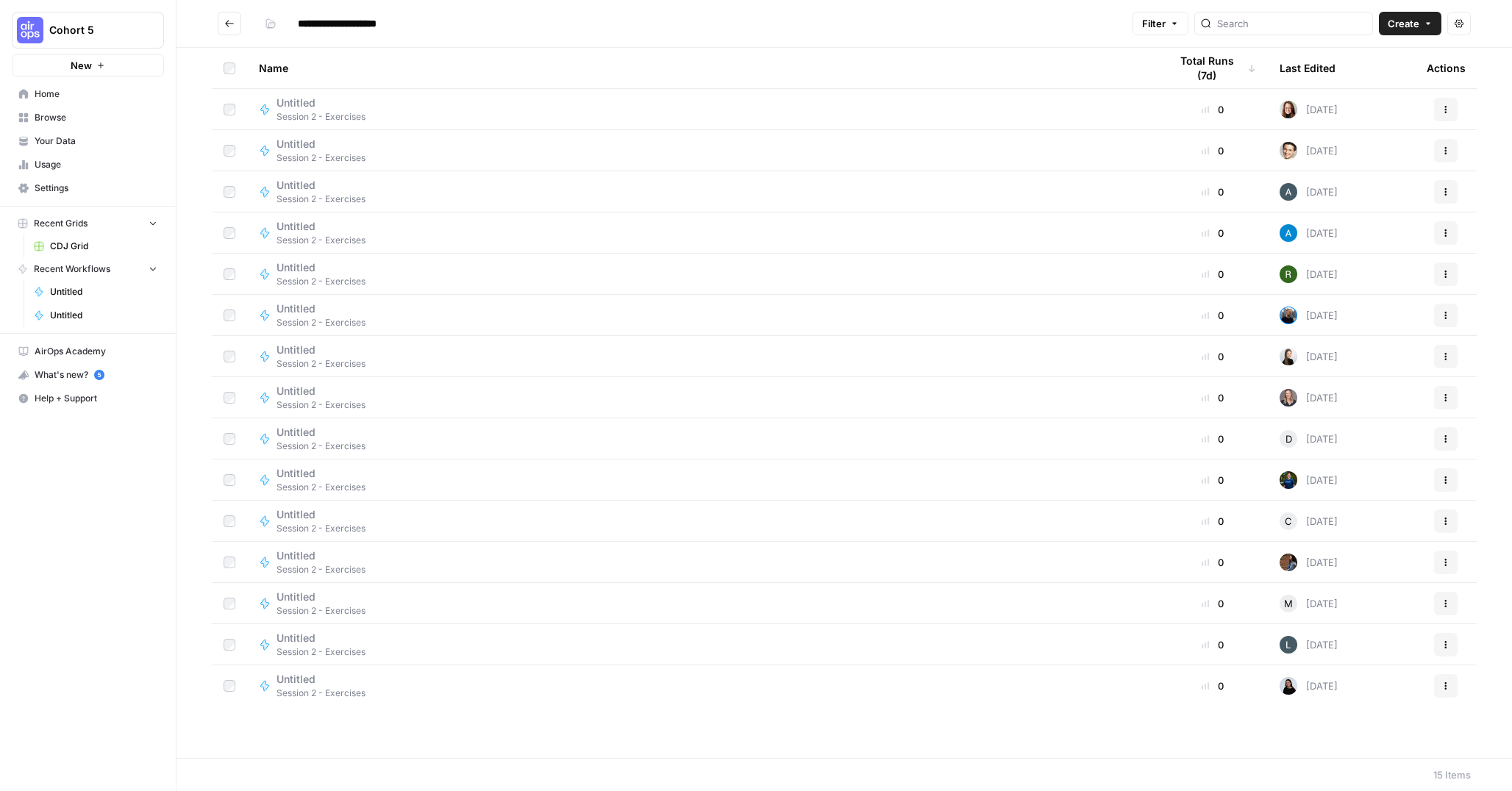
click at [1415, 23] on span "Create" at bounding box center [1403, 23] width 31 height 15
click at [1358, 71] on span "Workflow" at bounding box center [1382, 78] width 82 height 15
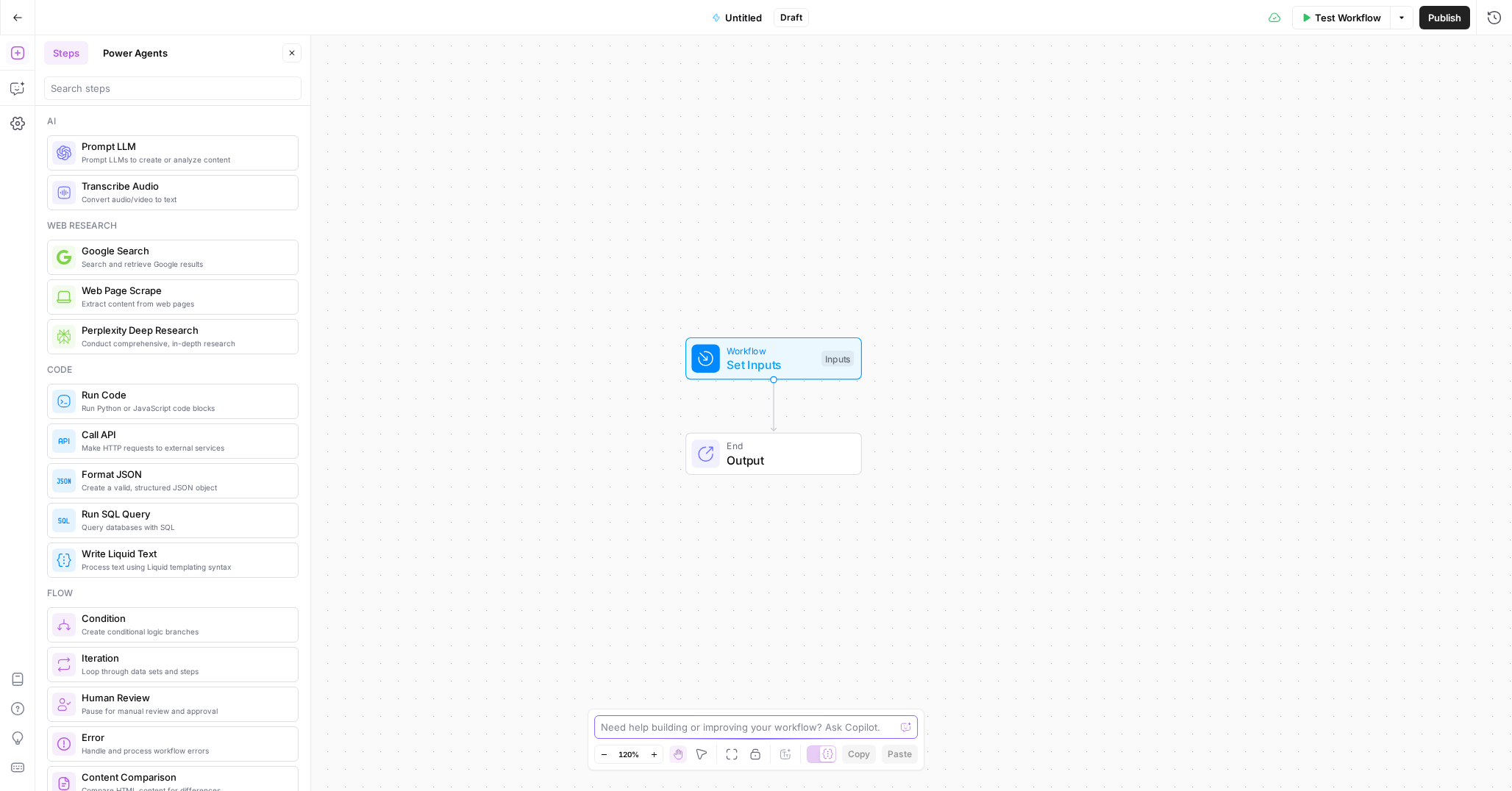
click at [733, 724] on textarea at bounding box center [747, 726] width 294 height 15
click at [735, 17] on span "Untitled" at bounding box center [743, 18] width 37 height 15
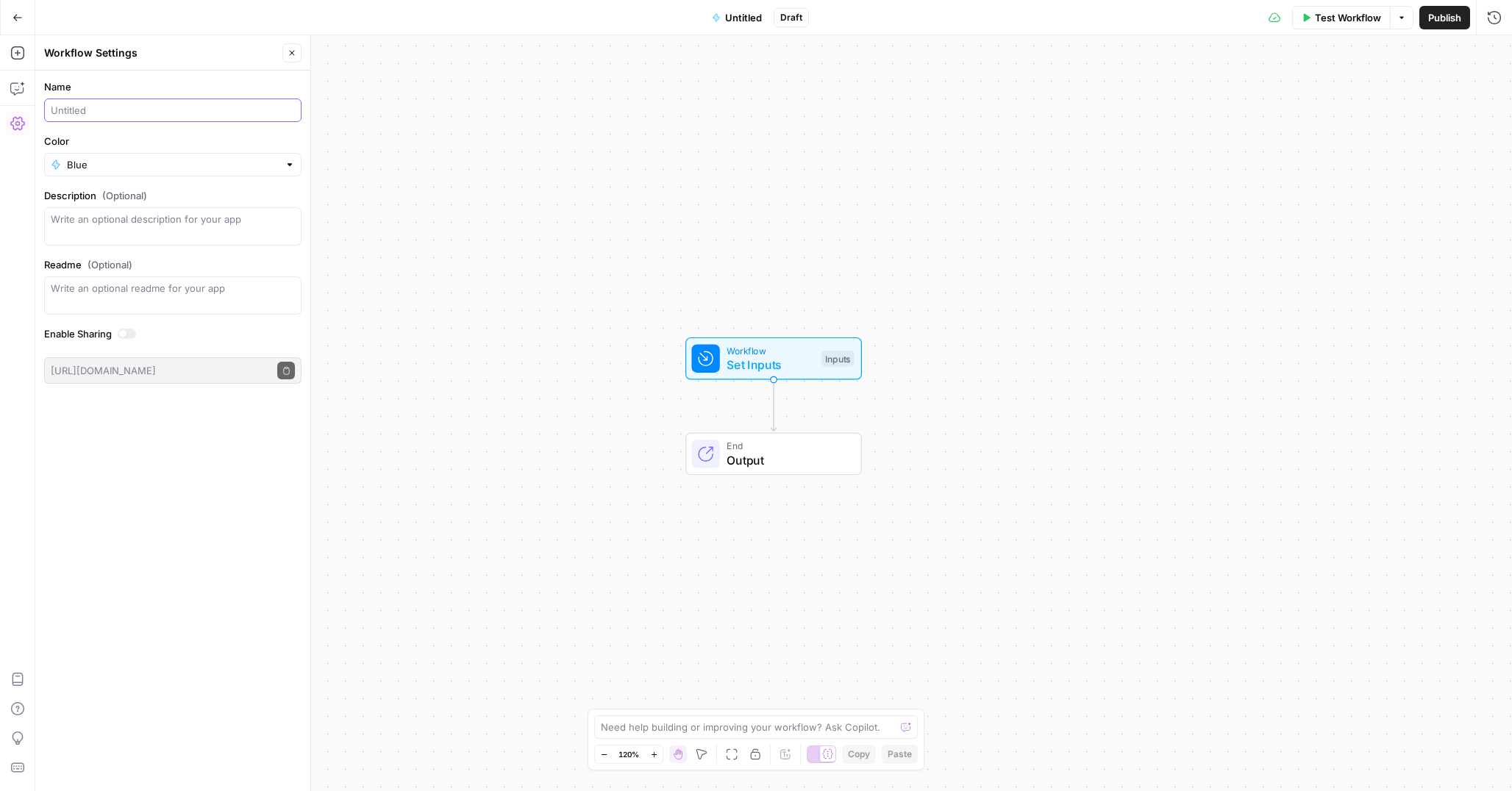
click at [126, 111] on input "Name" at bounding box center [173, 110] width 245 height 15
type input "Meta Description Generator - CDJ"
click at [129, 164] on input "Color" at bounding box center [172, 164] width 212 height 15
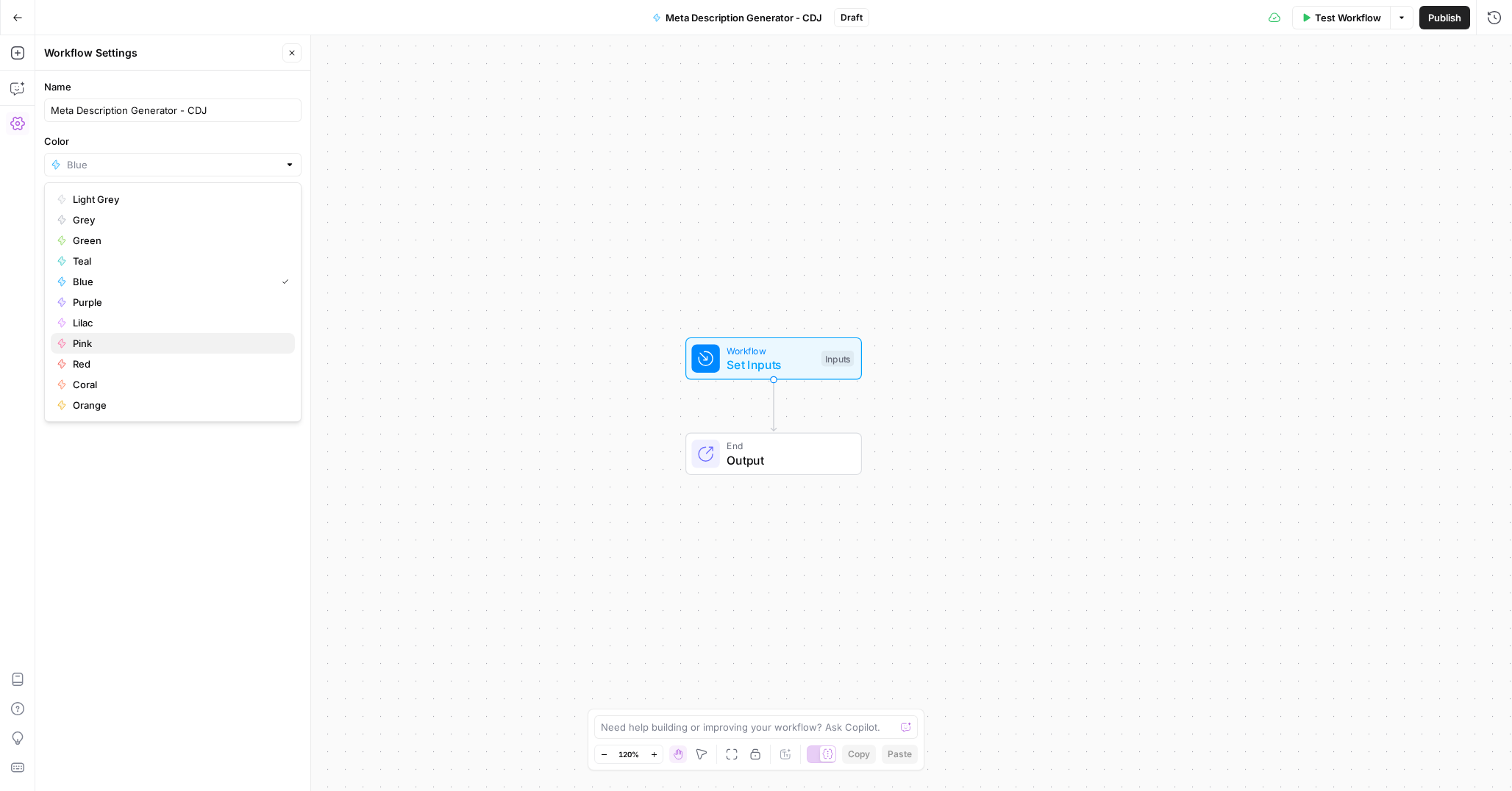
click at [136, 351] on button "Pink" at bounding box center [173, 343] width 245 height 21
type input "Pink"
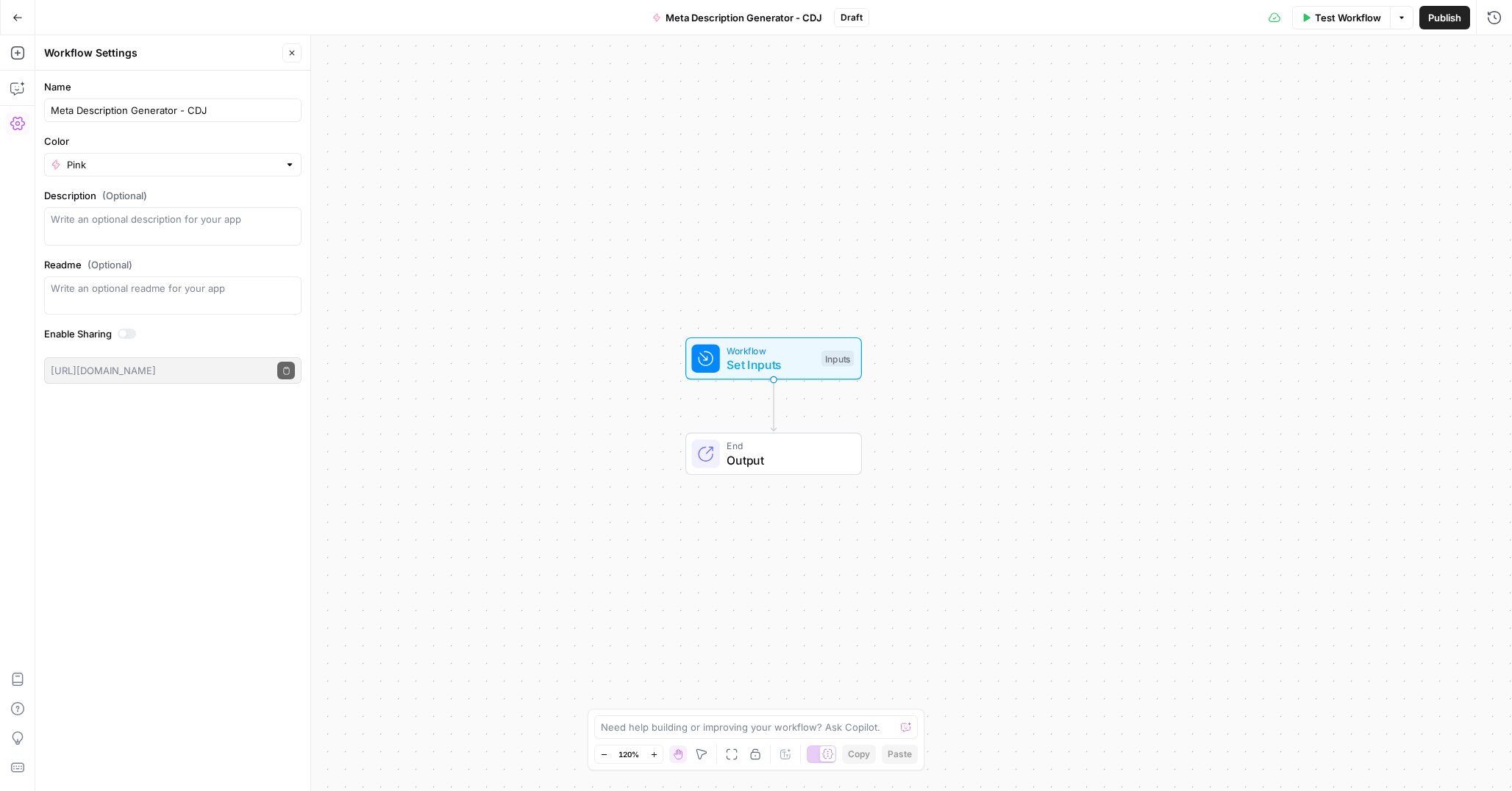
click at [289, 57] on icon "button" at bounding box center [291, 53] width 9 height 9
click at [692, 728] on textarea at bounding box center [747, 726] width 294 height 15
click at [783, 350] on span "Workflow" at bounding box center [771, 350] width 87 height 14
click at [1322, 105] on button "Add Field" at bounding box center [1353, 100] width 245 height 23
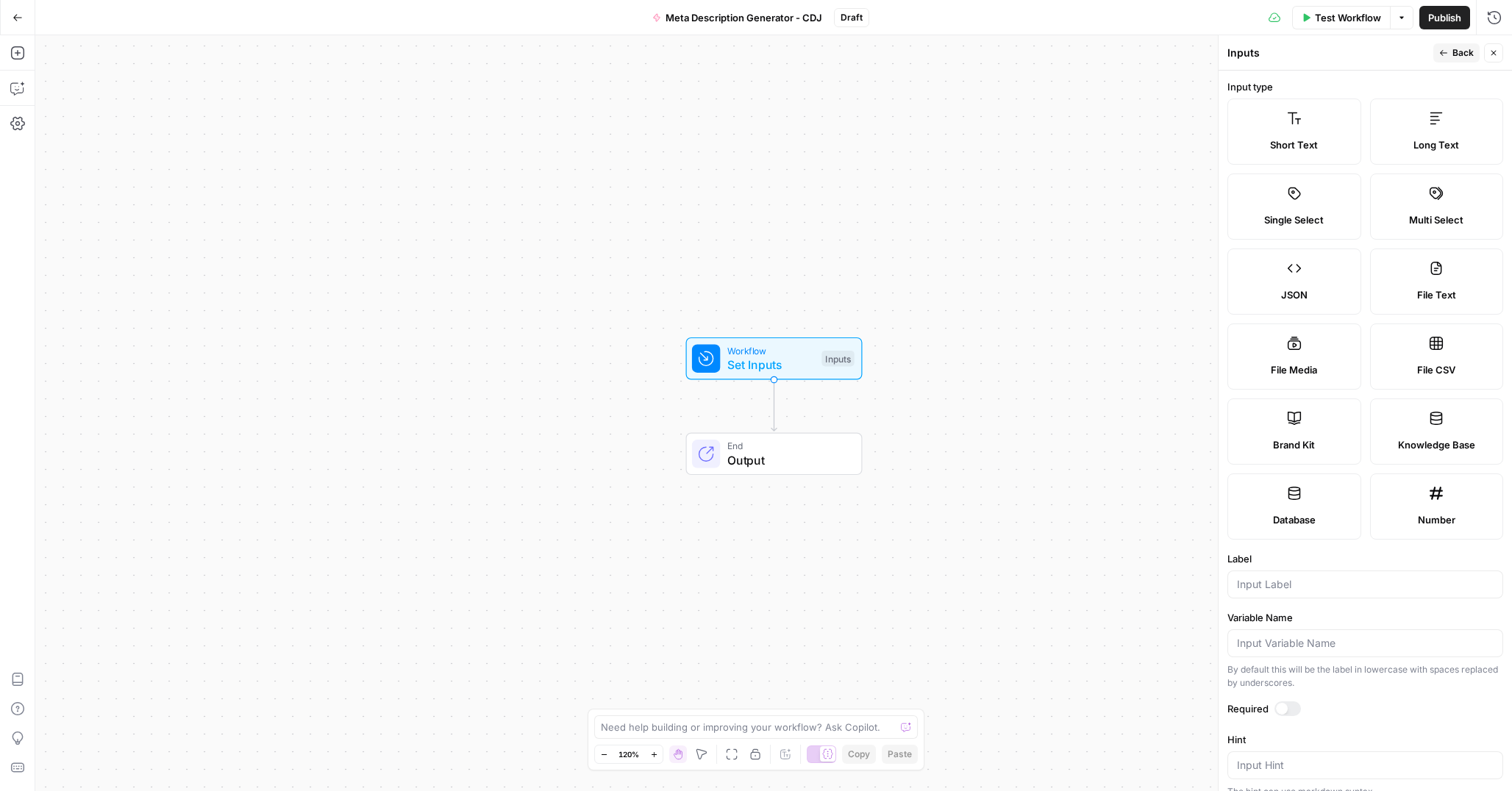
click at [1298, 417] on icon at bounding box center [1294, 417] width 15 height 15
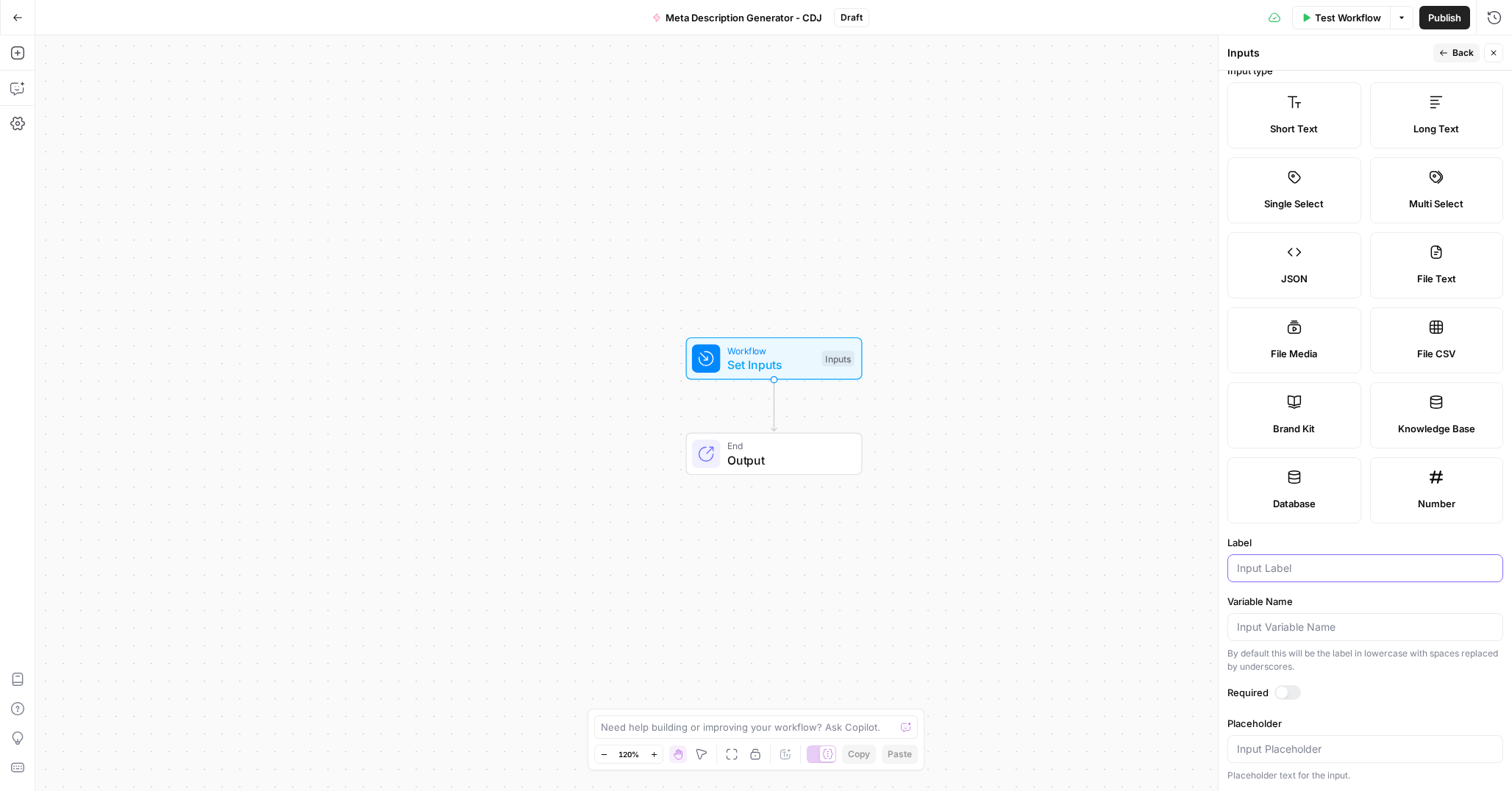
click at [1275, 563] on input "Label" at bounding box center [1365, 568] width 256 height 15
type input "Brand Kit"
click at [1451, 51] on button "Back" at bounding box center [1455, 53] width 46 height 20
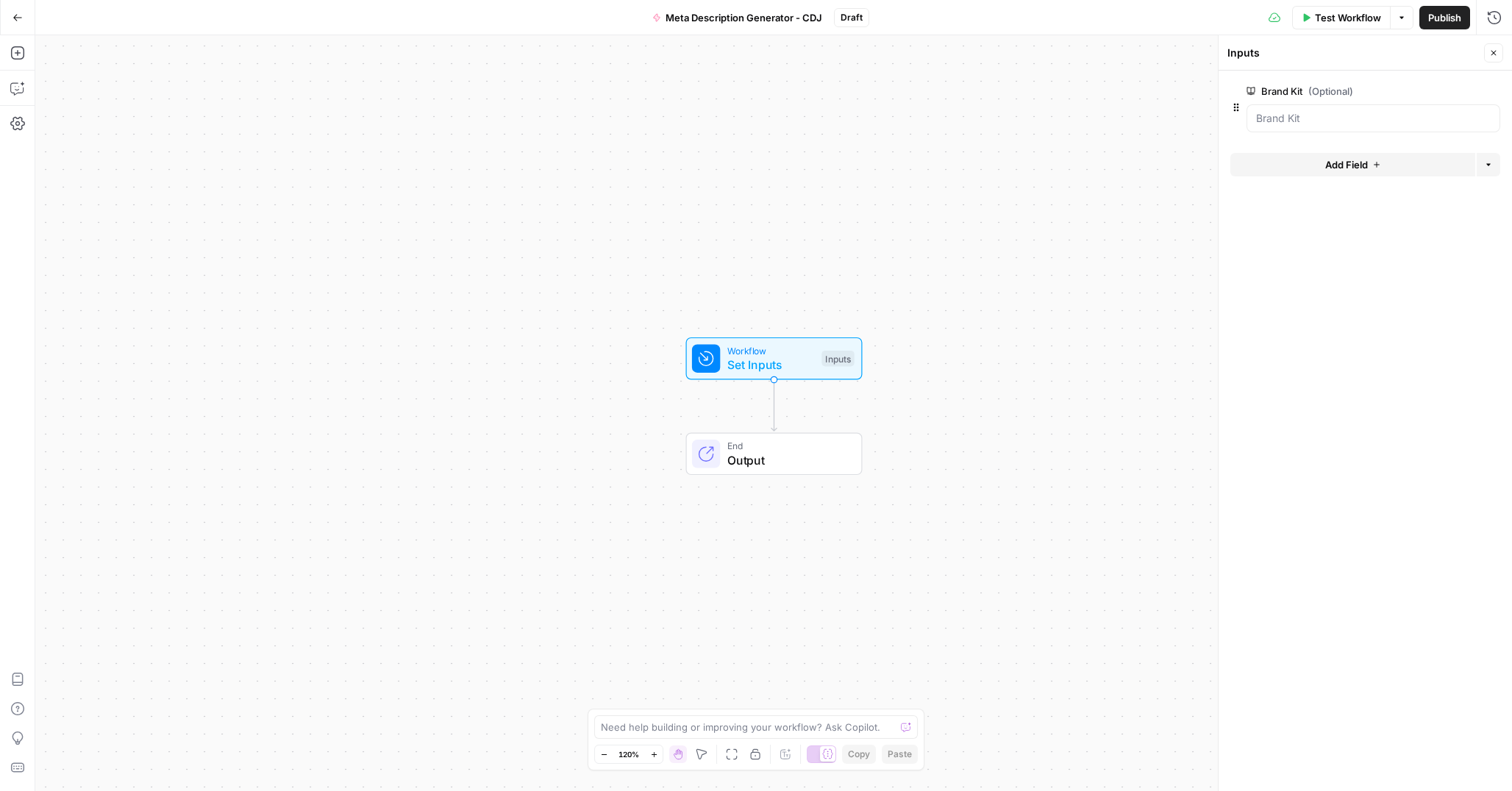
click at [1327, 170] on span "Add Field" at bounding box center [1347, 164] width 43 height 15
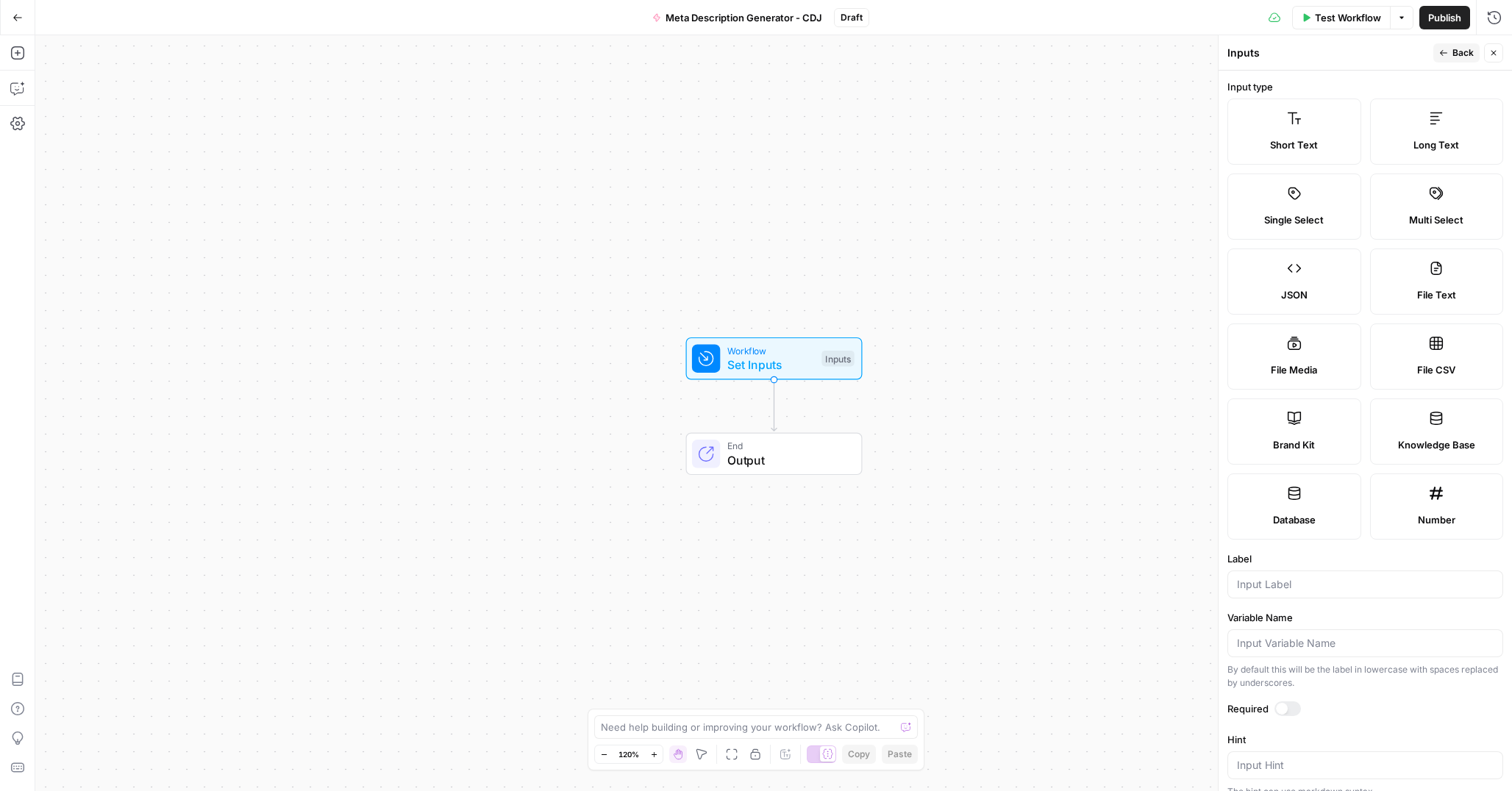
click at [1293, 135] on label "Short Text" at bounding box center [1294, 132] width 134 height 66
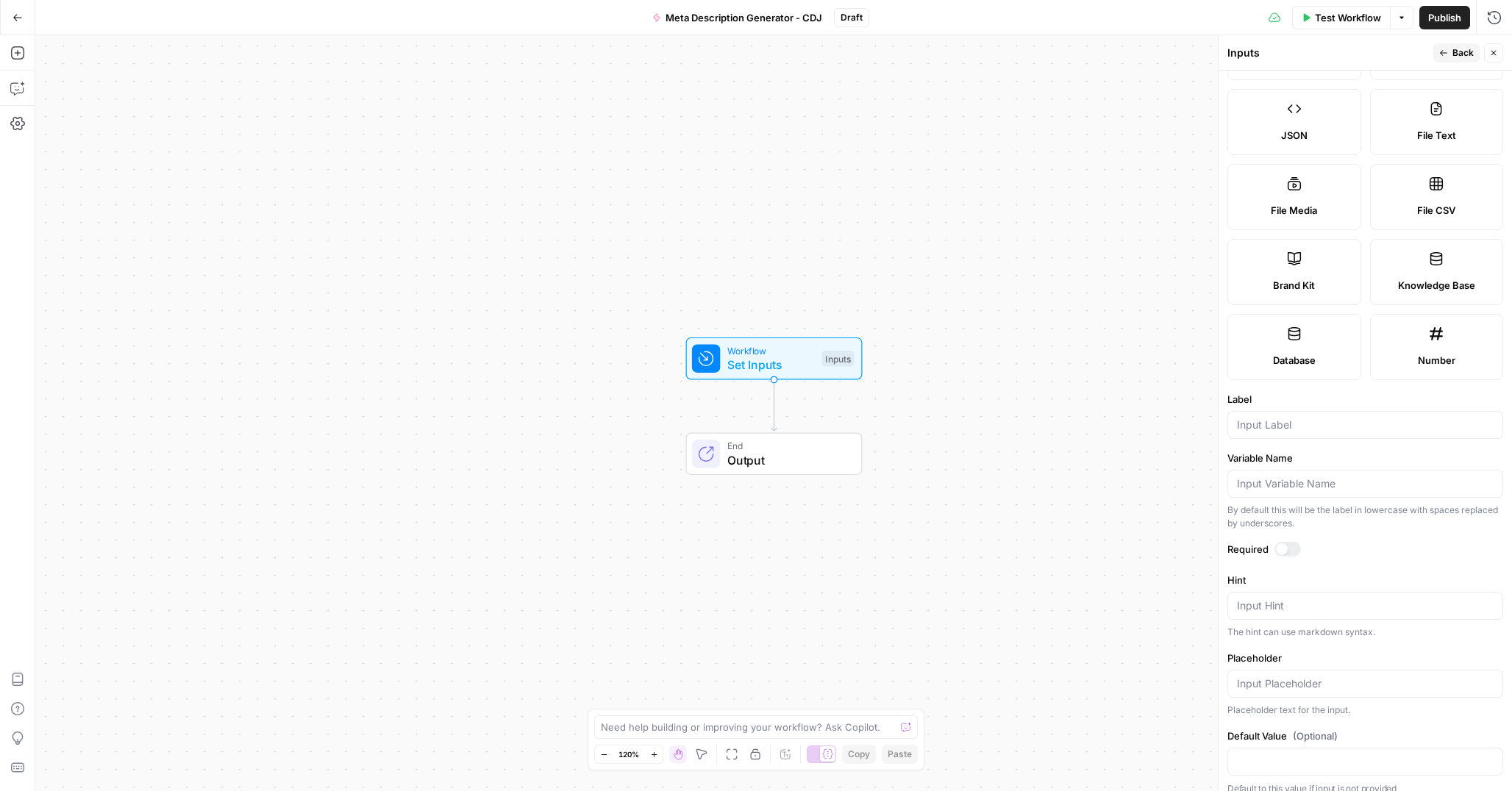
scroll to position [173, 0]
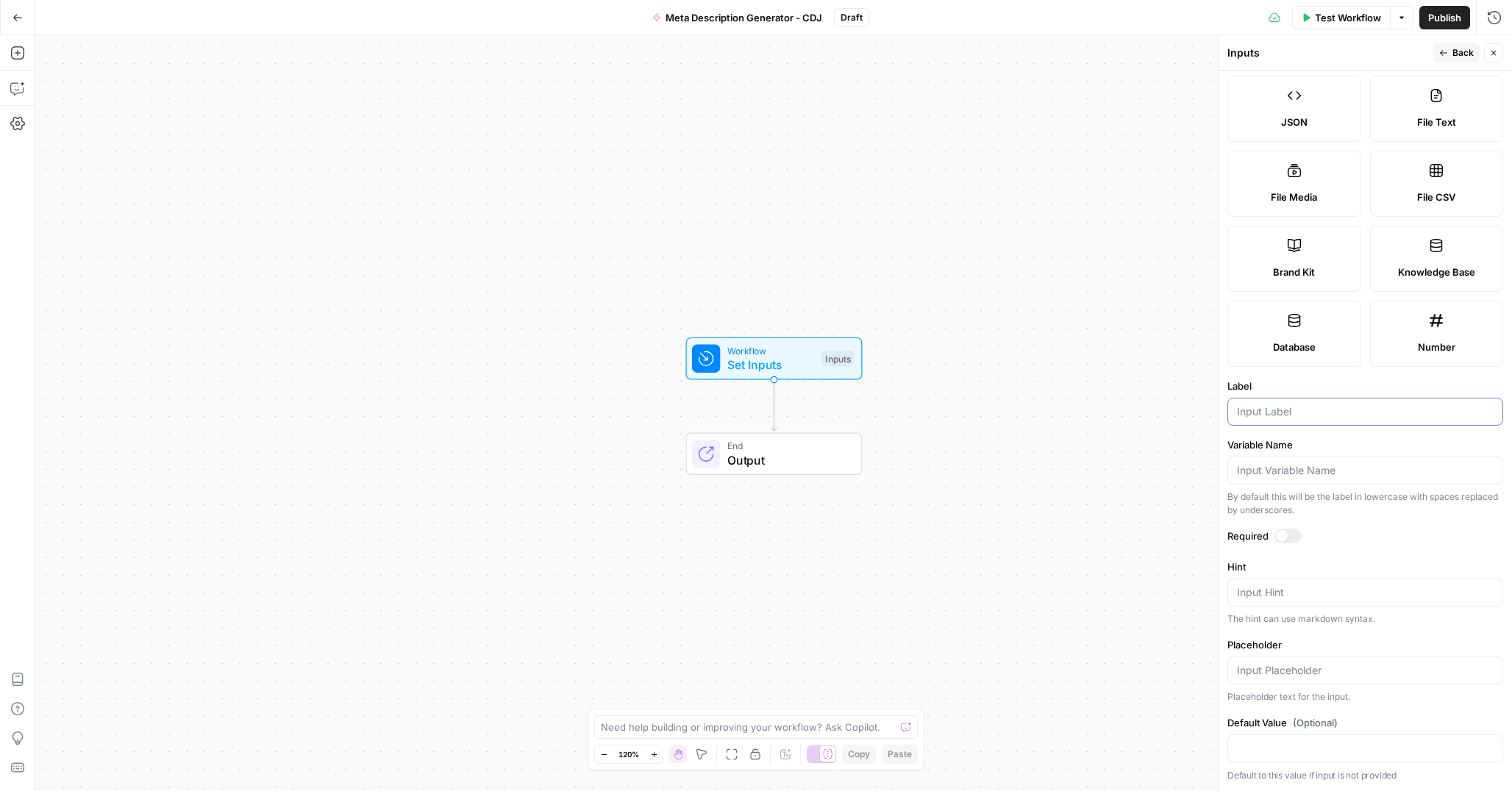
click at [1303, 414] on input "Label" at bounding box center [1365, 412] width 256 height 15
type input "URL"
click at [1447, 59] on button "Back" at bounding box center [1455, 53] width 46 height 20
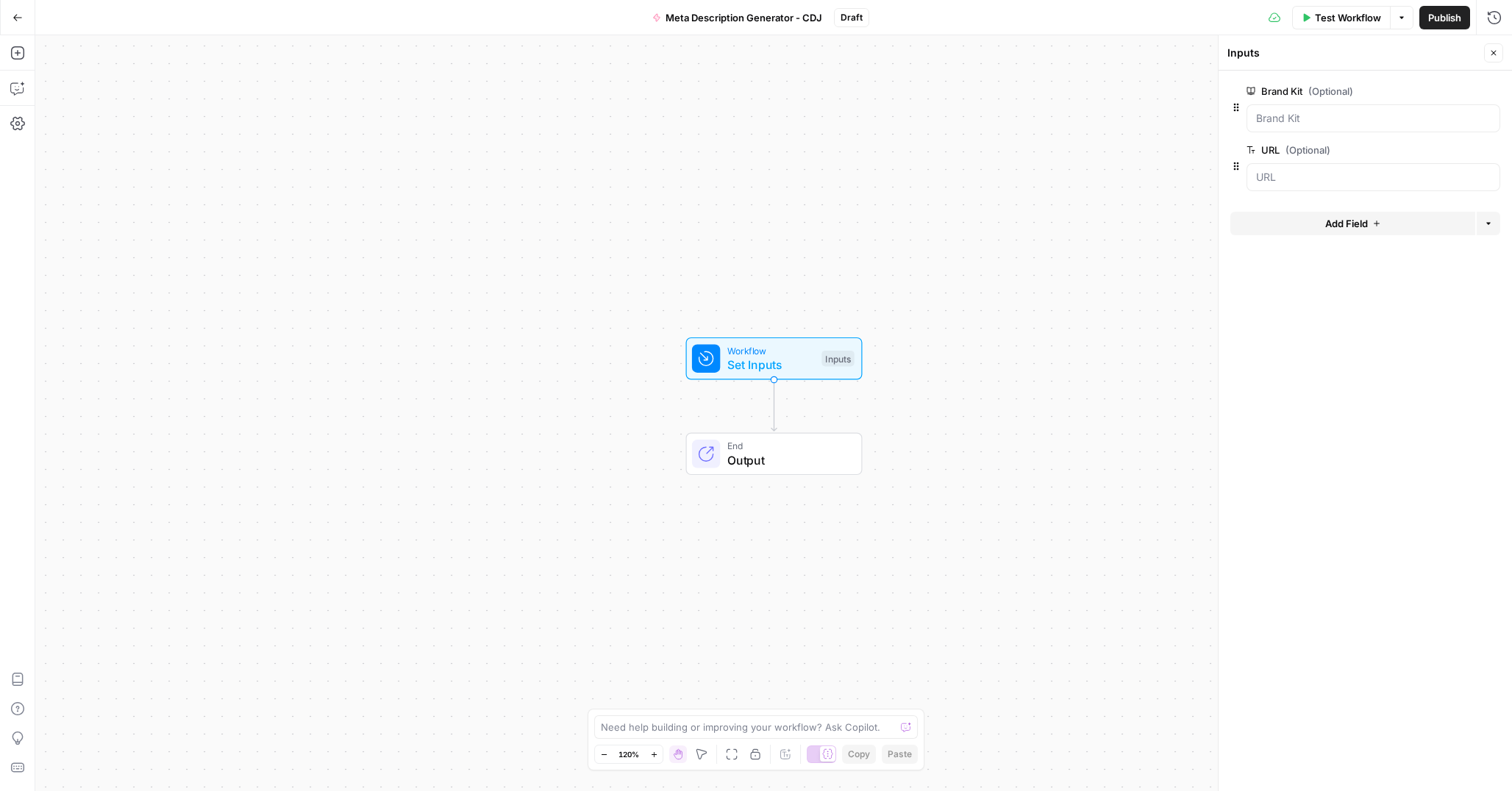
click at [1366, 221] on span "Add Field" at bounding box center [1347, 223] width 43 height 15
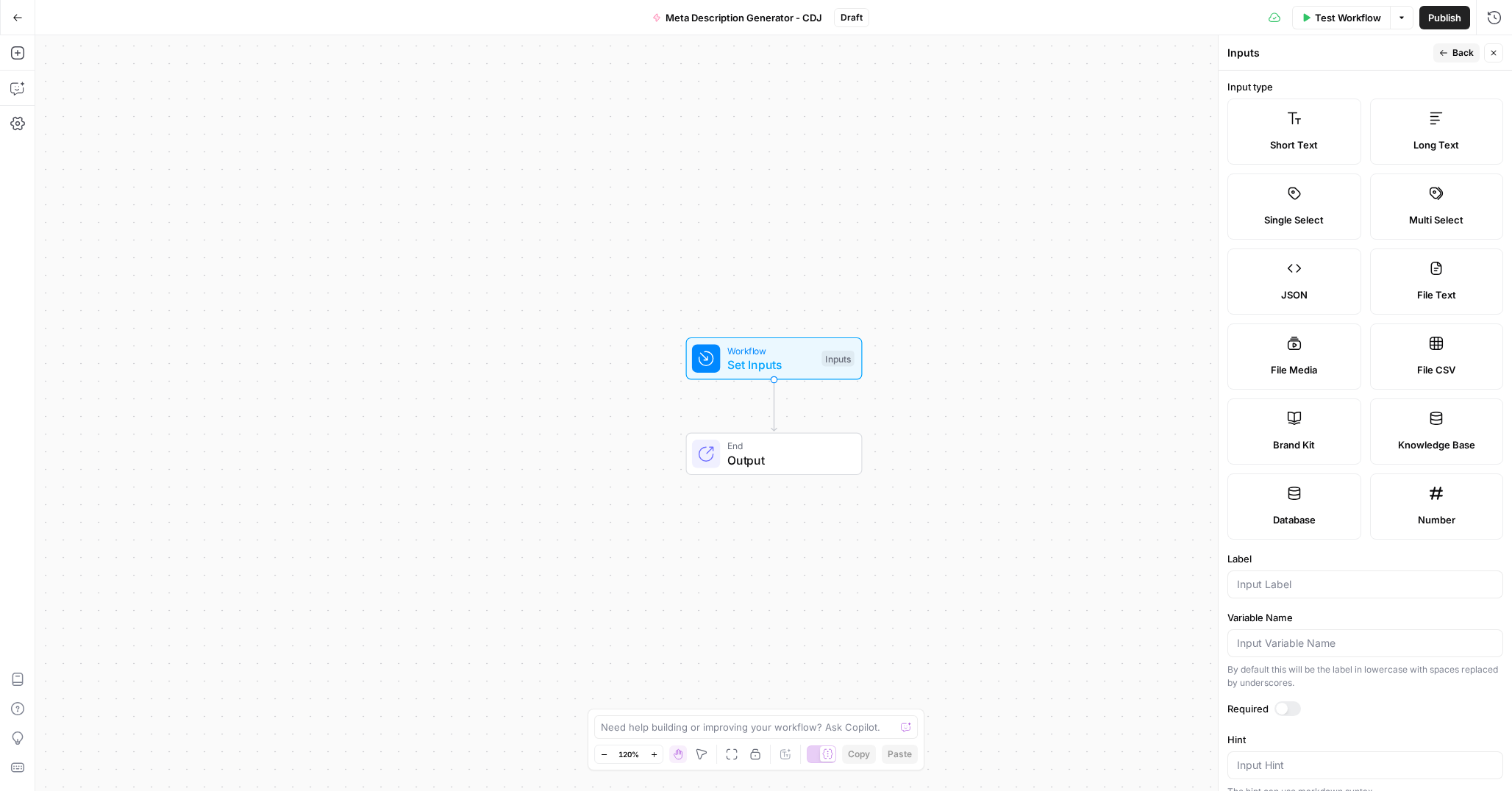
click at [1309, 135] on label "Short Text" at bounding box center [1294, 132] width 134 height 66
click at [1277, 584] on input "Label" at bounding box center [1365, 584] width 256 height 15
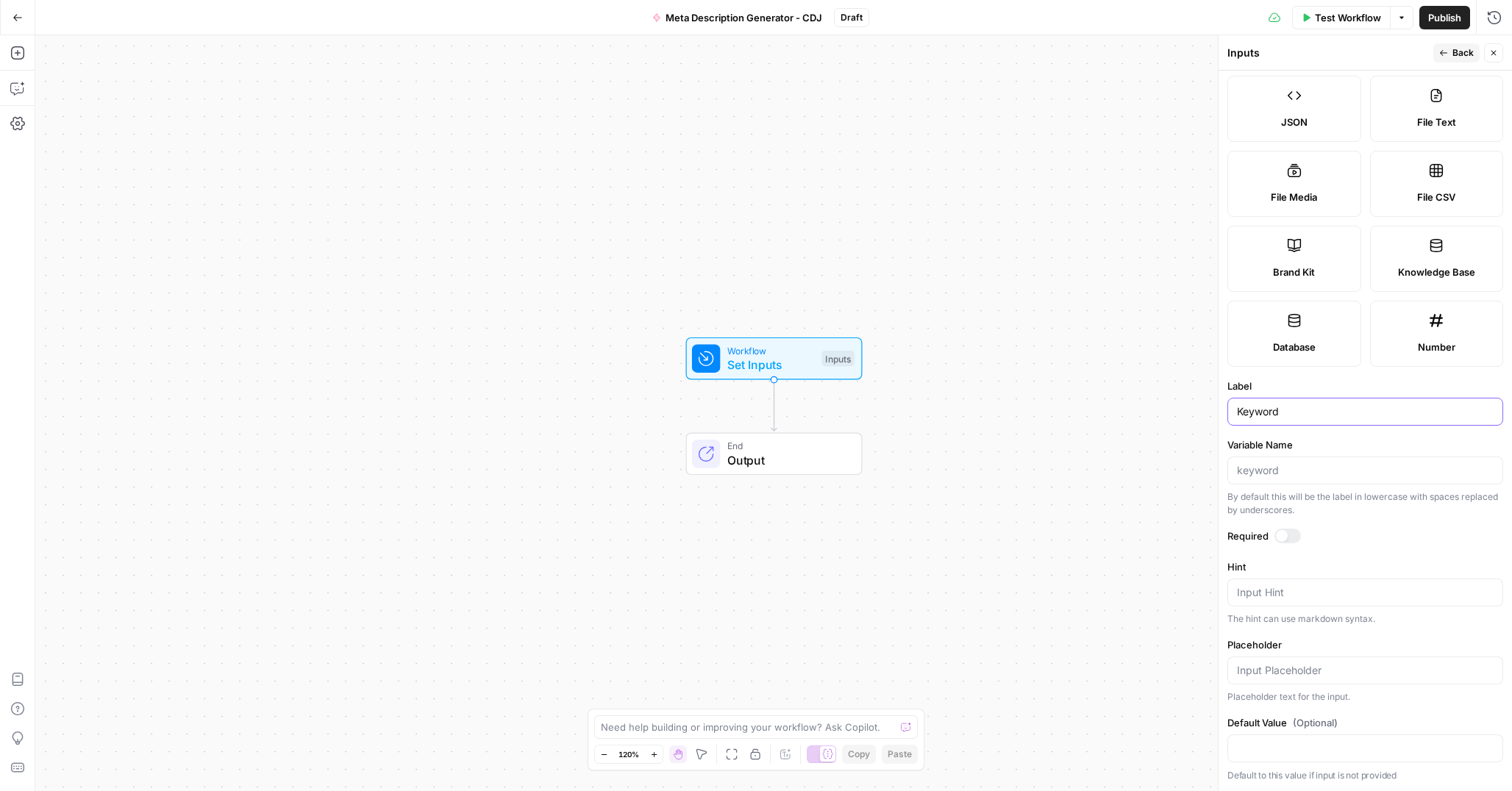
scroll to position [0, 0]
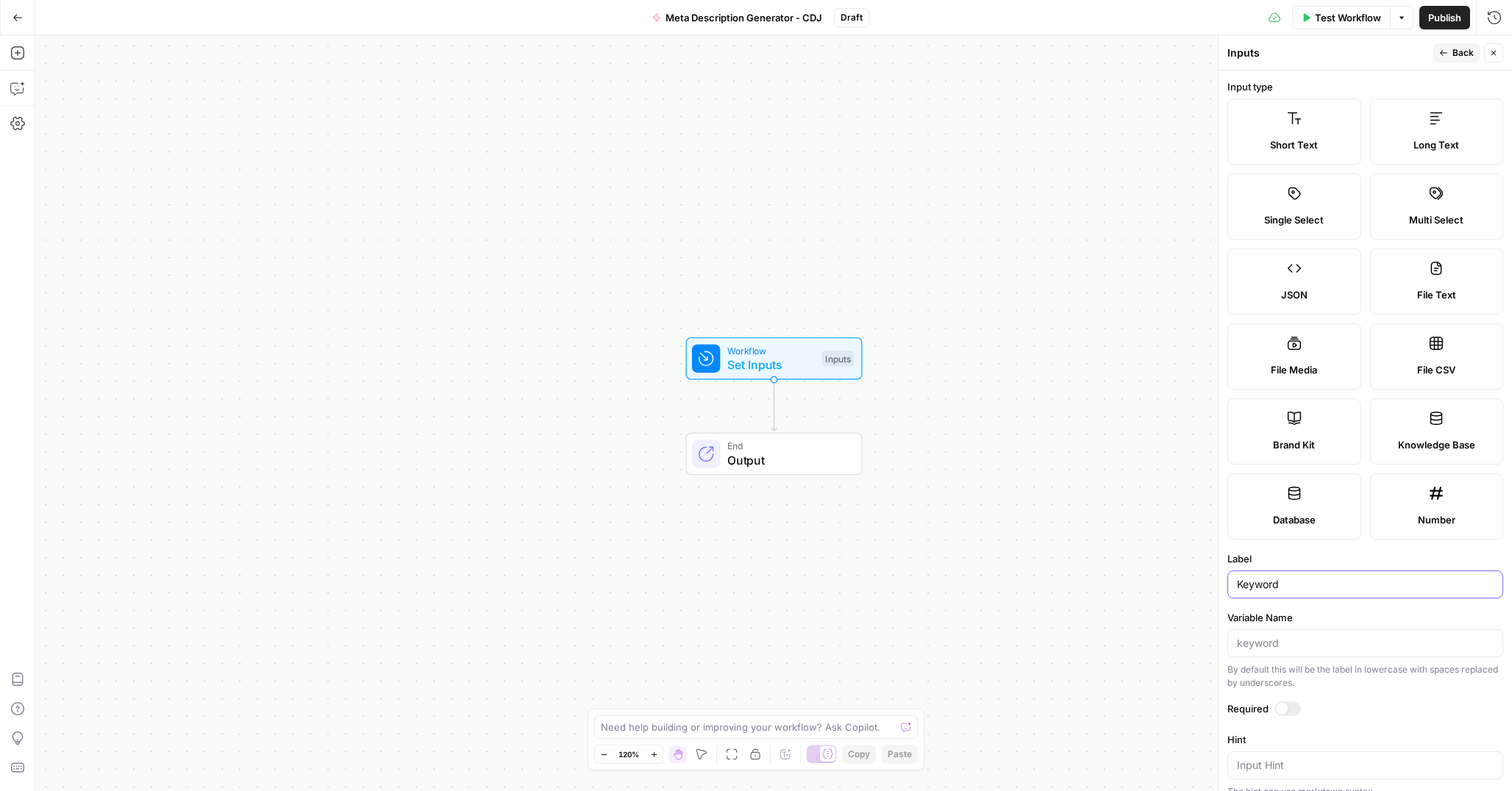
type input "Keyword"
click at [1451, 55] on button "Back" at bounding box center [1455, 53] width 46 height 20
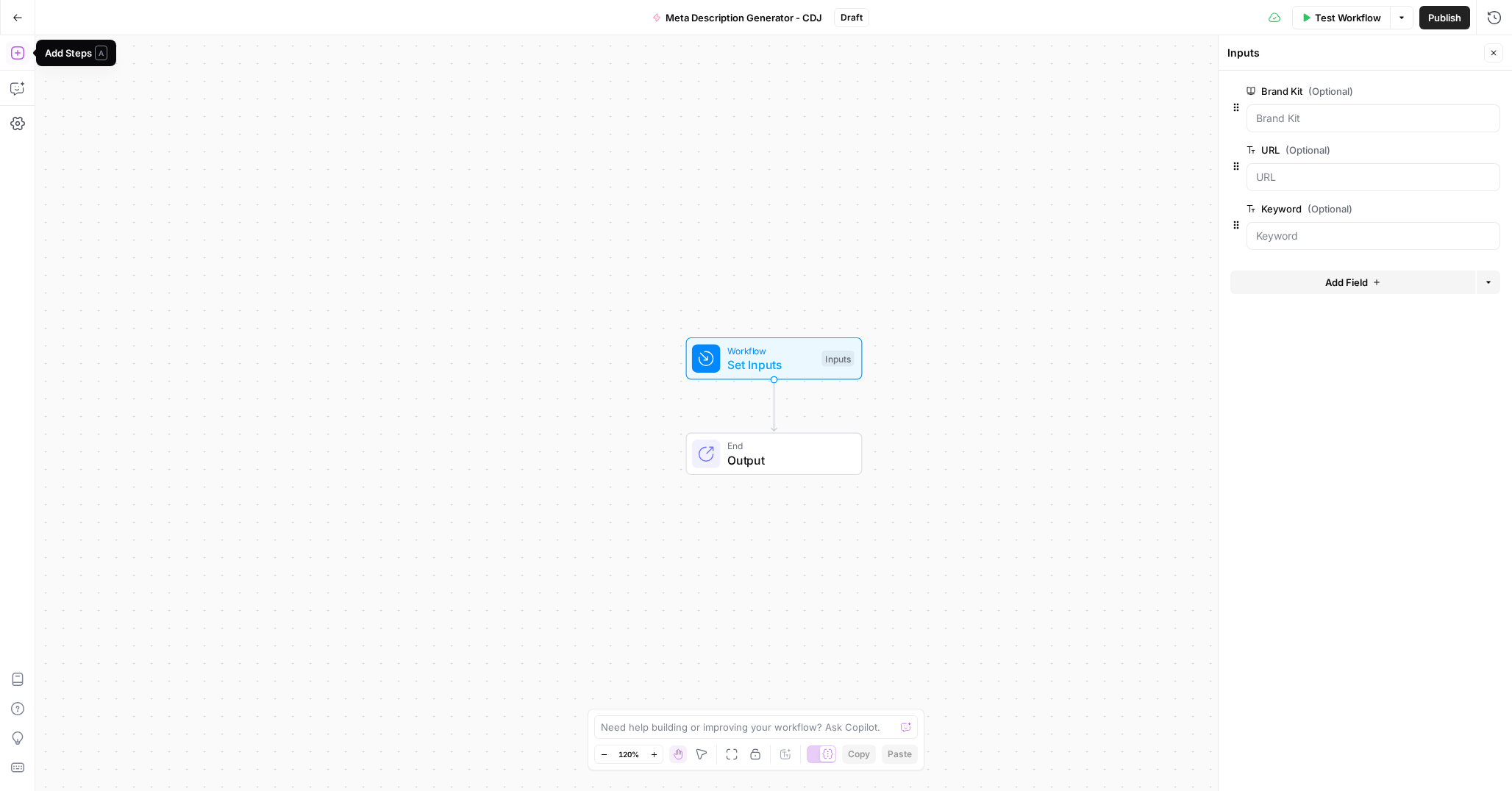
click at [17, 51] on icon "button" at bounding box center [18, 53] width 14 height 14
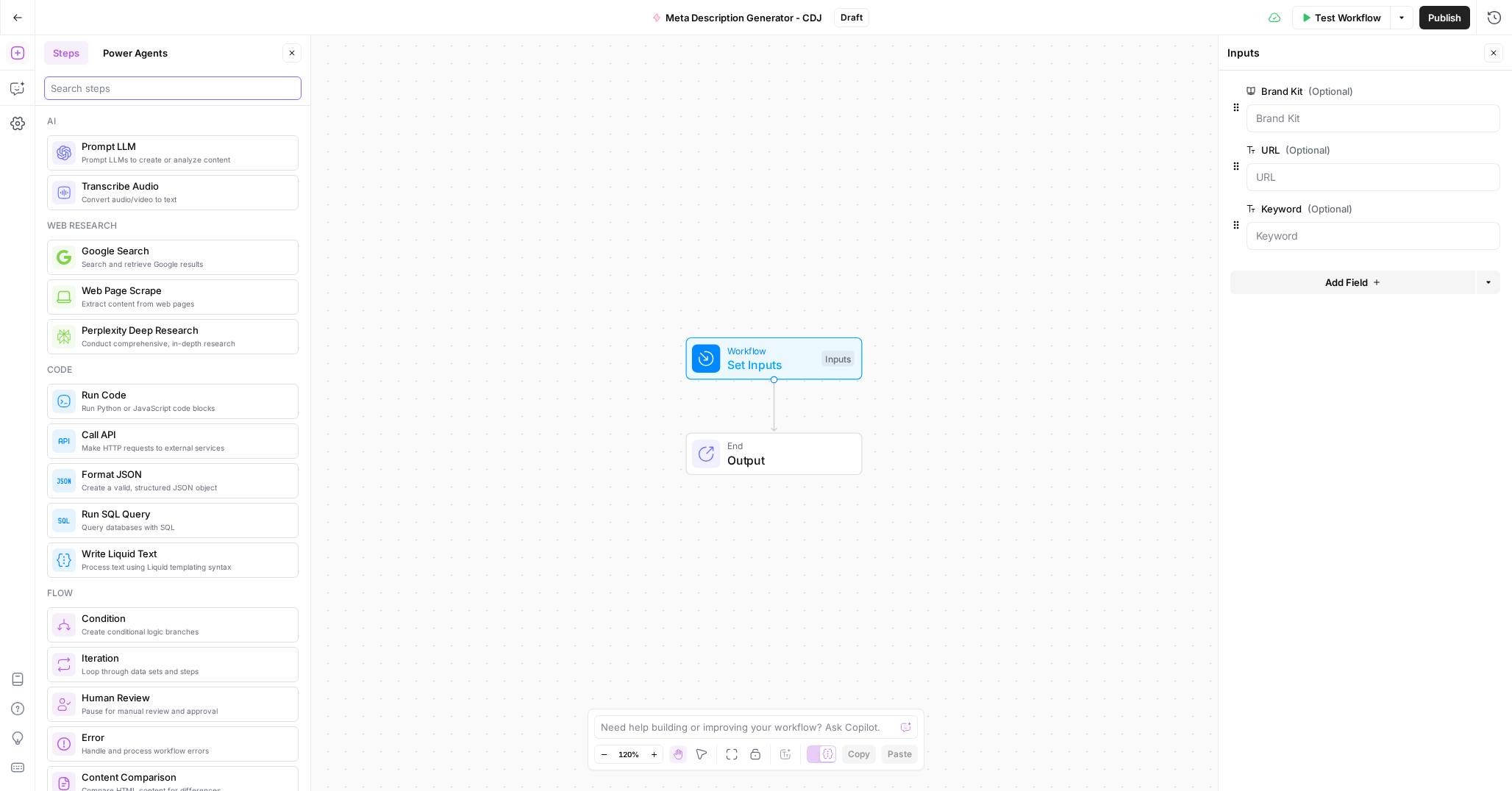
click at [133, 87] on input "search" at bounding box center [173, 88] width 245 height 15
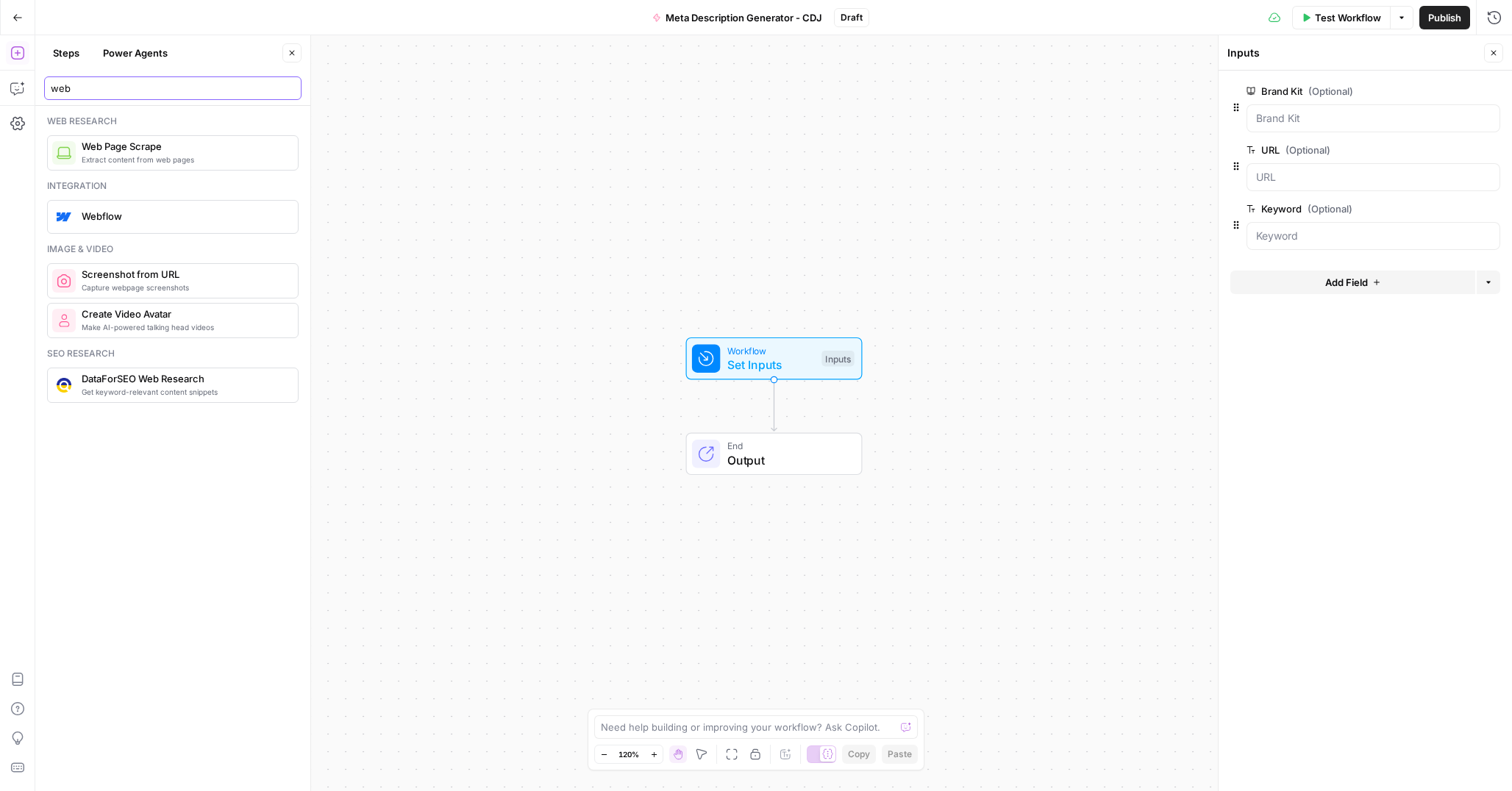
type input "web"
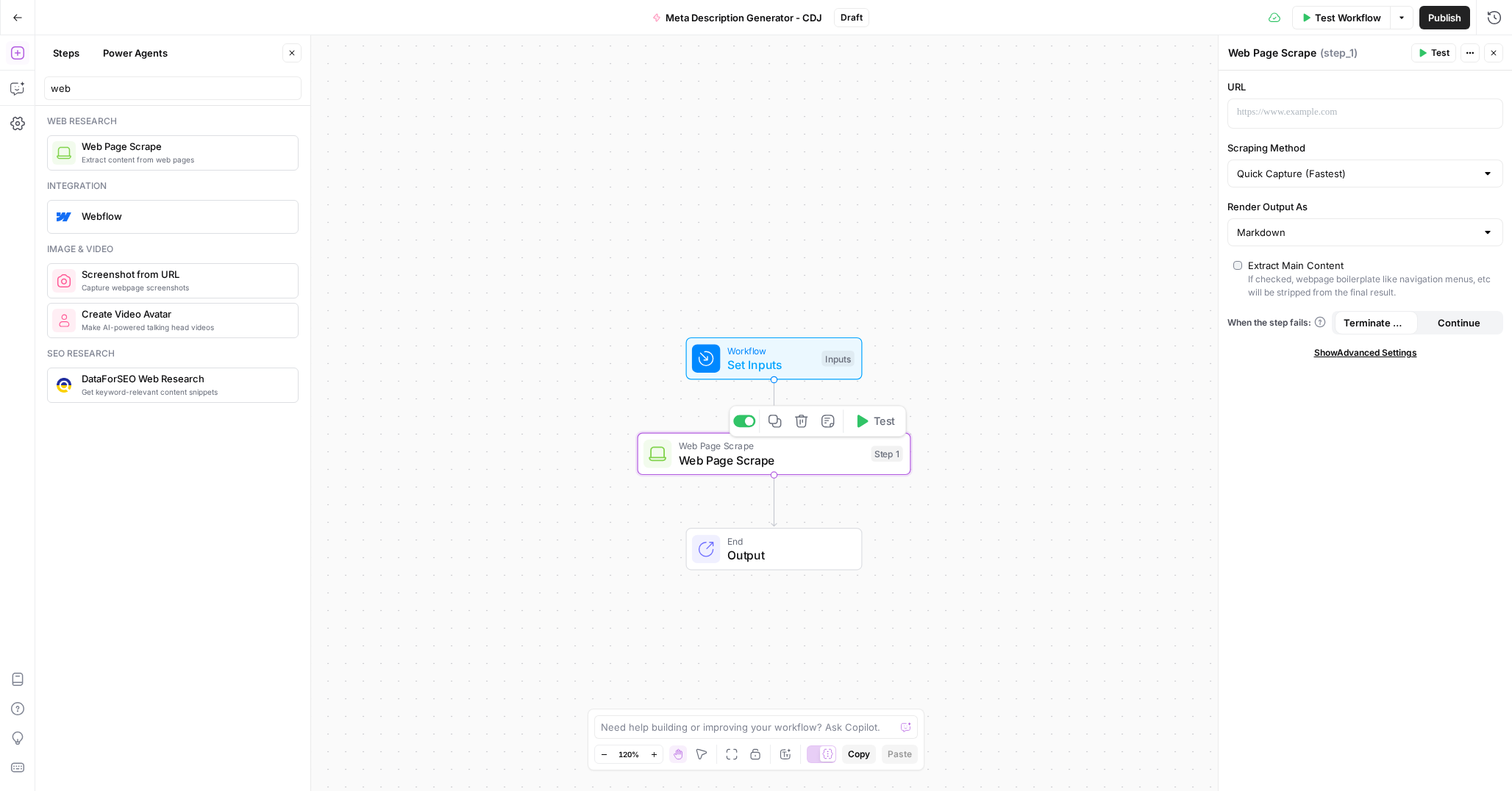
click at [716, 459] on span "Web Page Scrape" at bounding box center [771, 461] width 185 height 18
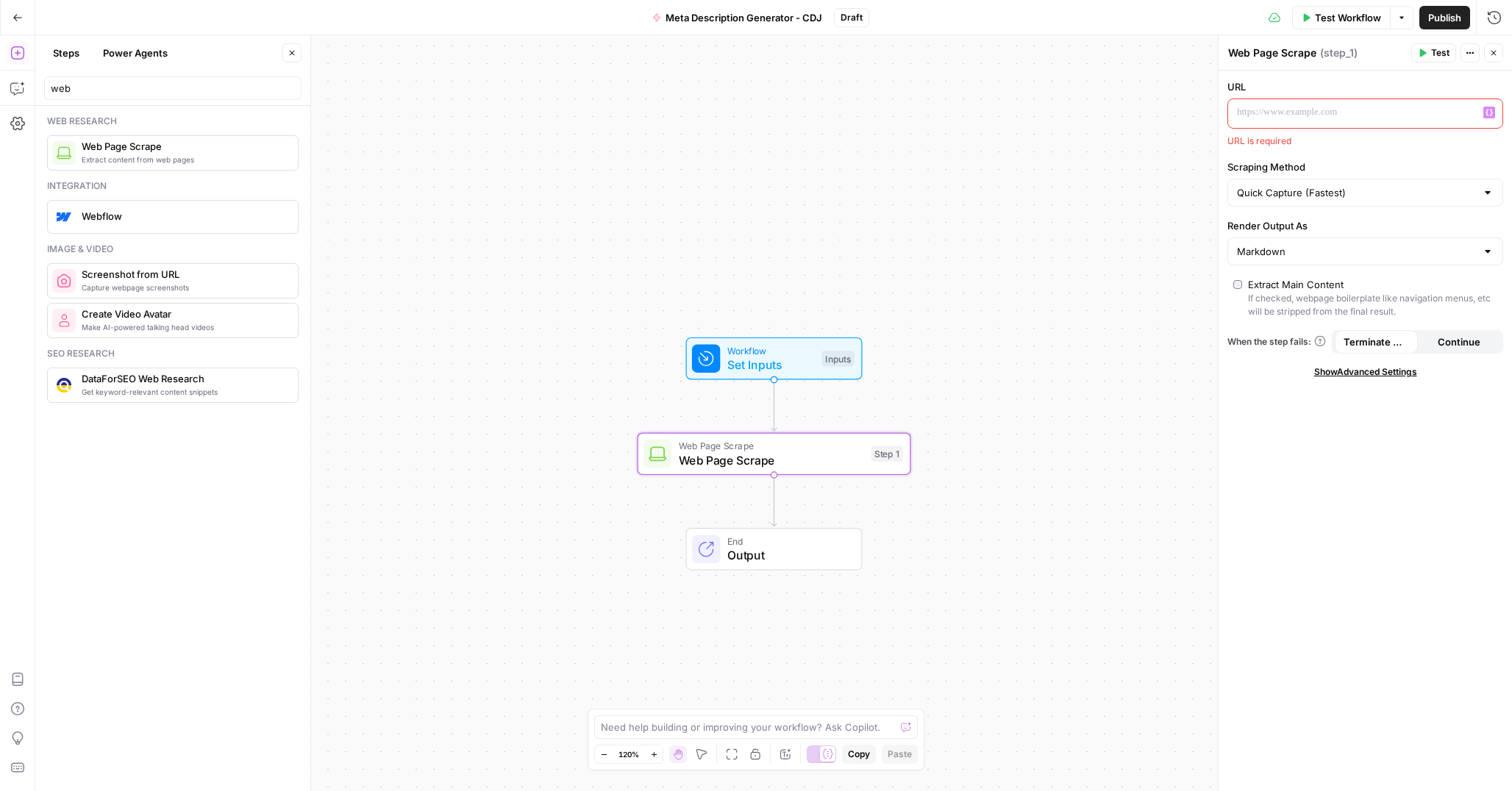
click at [1293, 106] on p at bounding box center [1354, 112] width 233 height 15
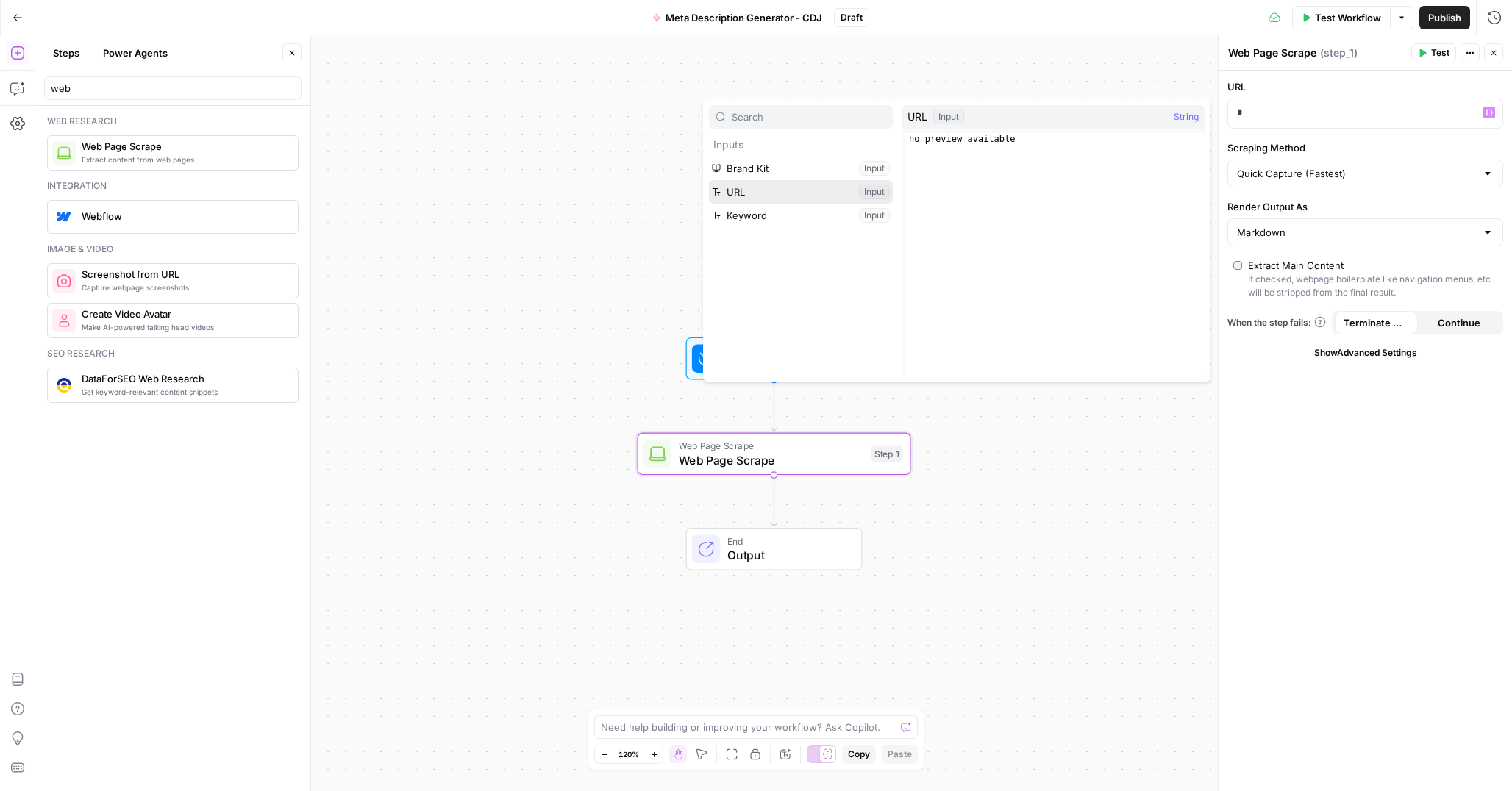
click at [791, 186] on button "Select variable URL" at bounding box center [801, 192] width 184 height 23
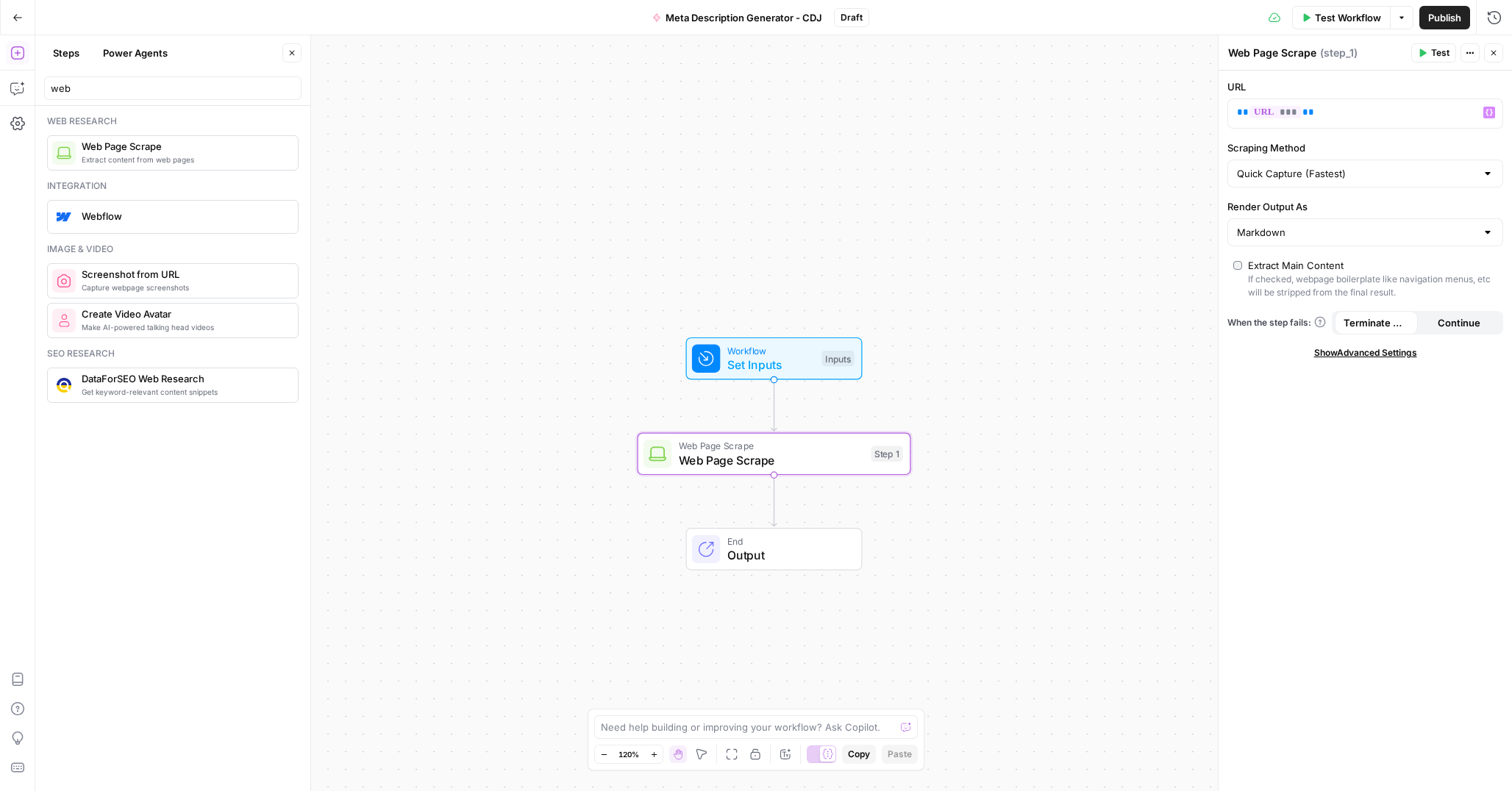
click at [1358, 352] on span "Show Advanced Settings" at bounding box center [1365, 353] width 103 height 14
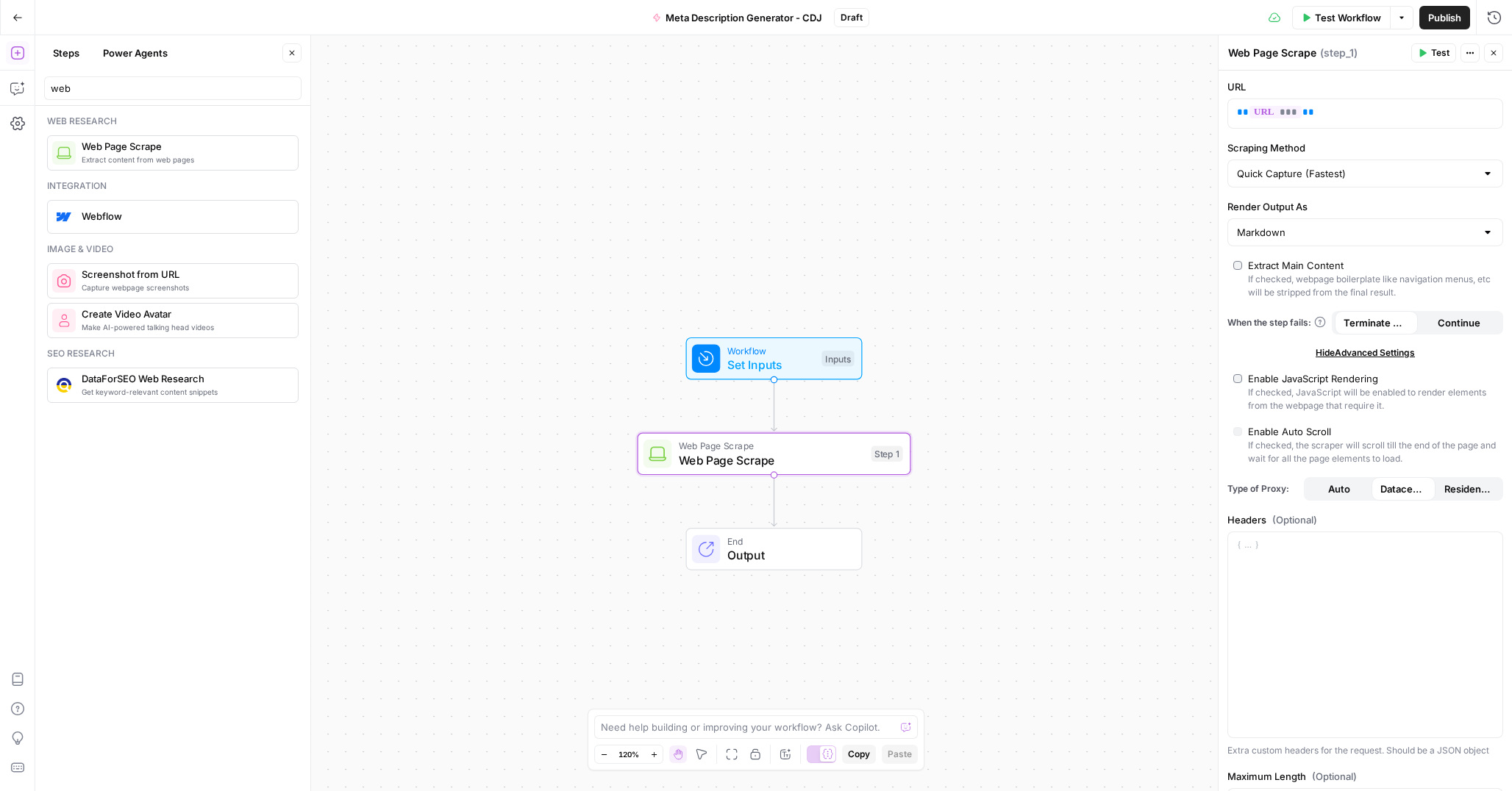
click at [1339, 350] on span "Hide Advanced Settings" at bounding box center [1365, 353] width 100 height 14
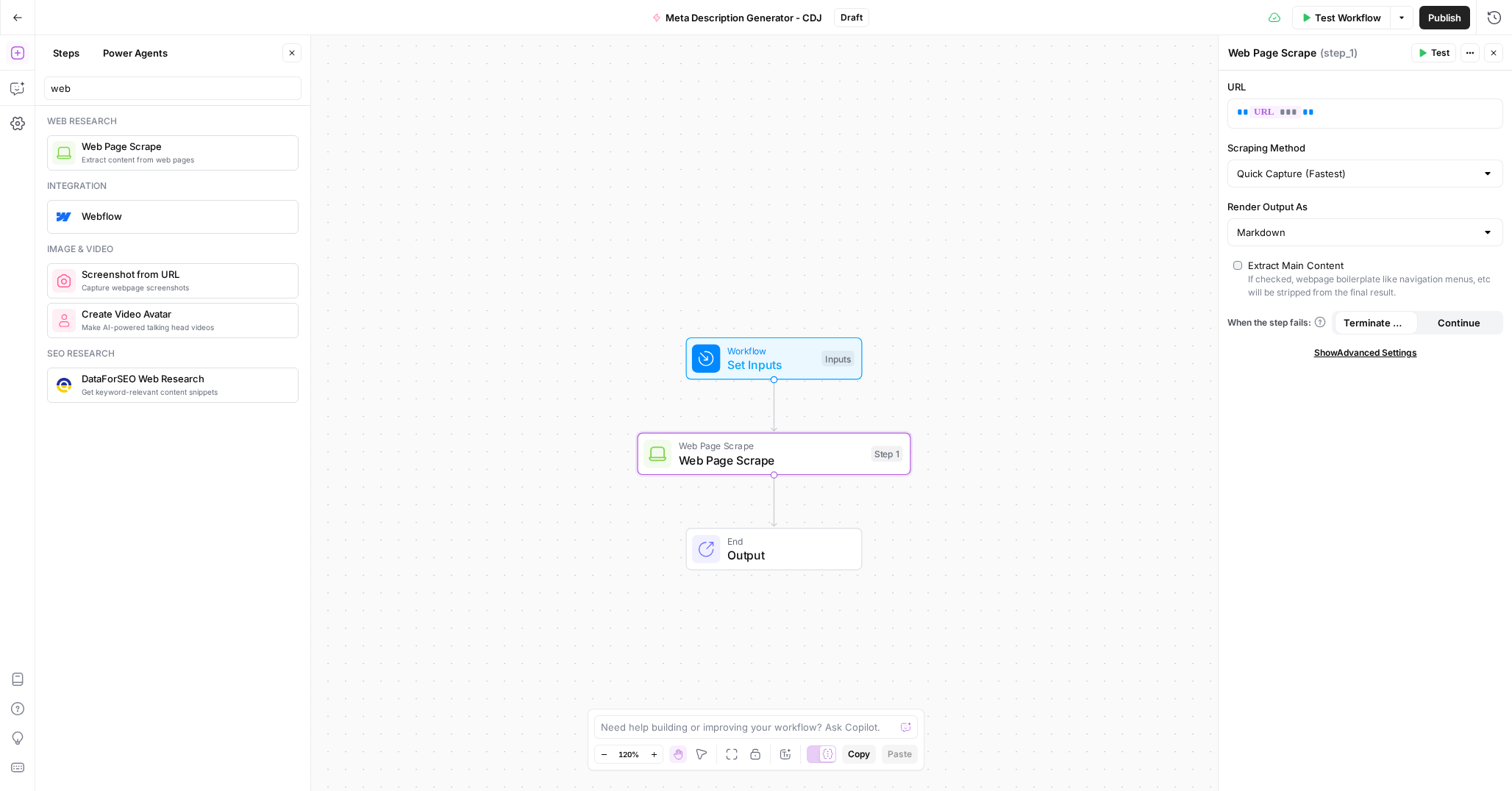
click at [1277, 63] on header "Web Page Scrape Web Page Scrape ( step_1 ) Test Actions Close" at bounding box center [1365, 53] width 293 height 35
click at [1276, 54] on textarea "Web Page Scrape" at bounding box center [1272, 53] width 88 height 15
type textarea "Scrape Blog URL"
click at [1492, 53] on icon "button" at bounding box center [1493, 53] width 5 height 5
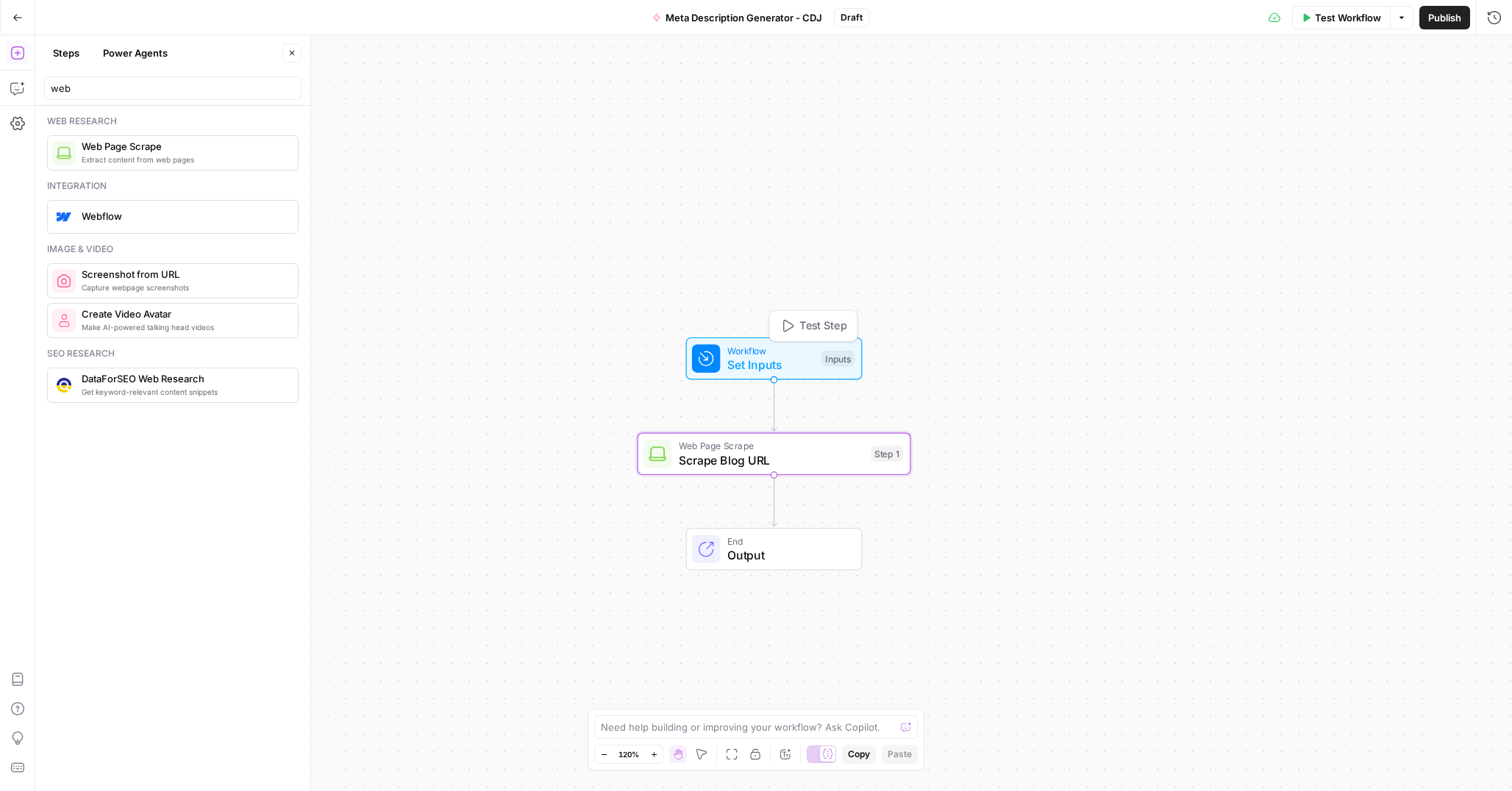
click at [775, 352] on span "Workflow" at bounding box center [771, 350] width 87 height 14
click at [1346, 20] on span "Test Workflow" at bounding box center [1348, 18] width 67 height 15
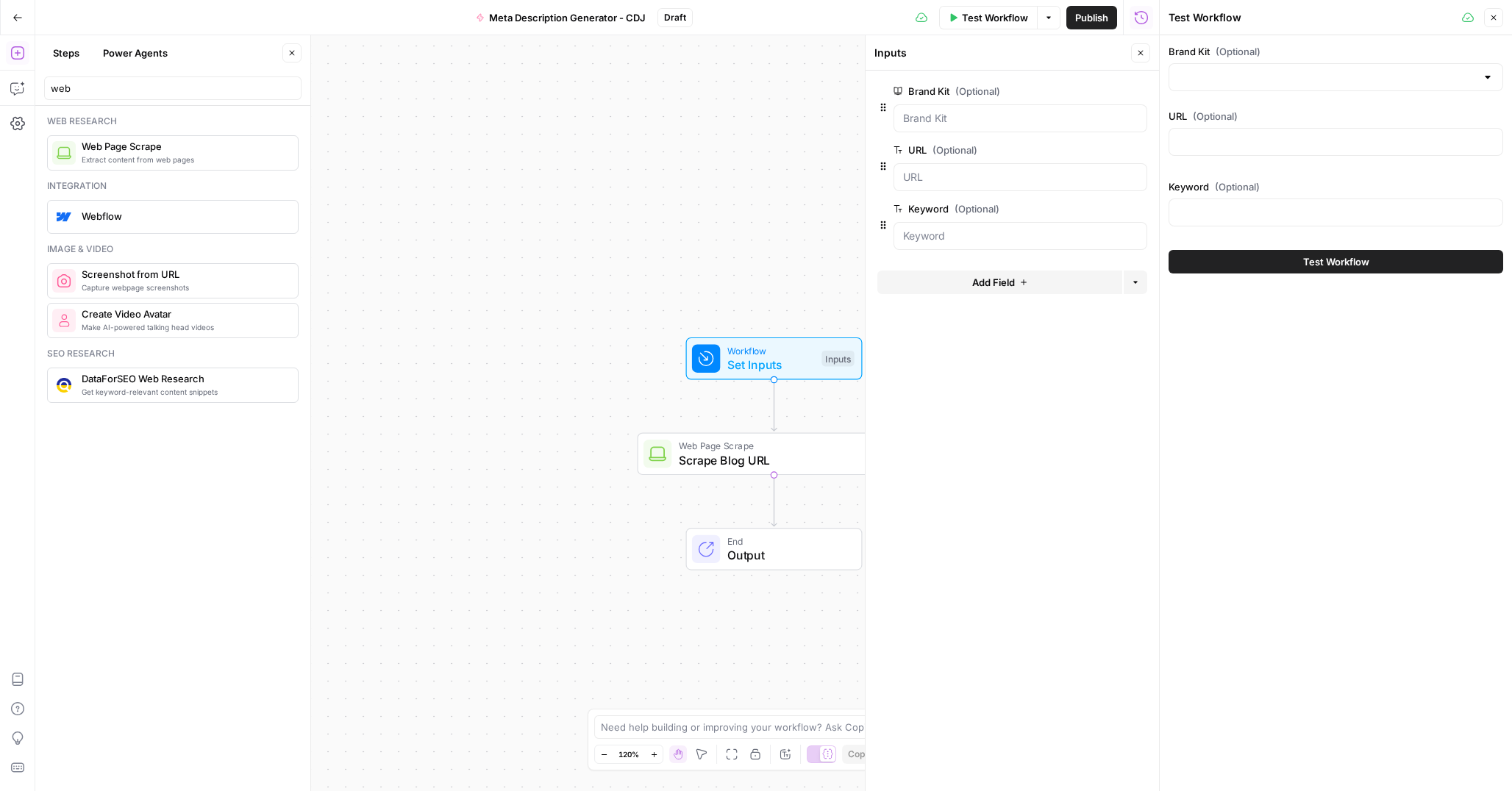
click at [1490, 79] on div at bounding box center [1488, 76] width 12 height 15
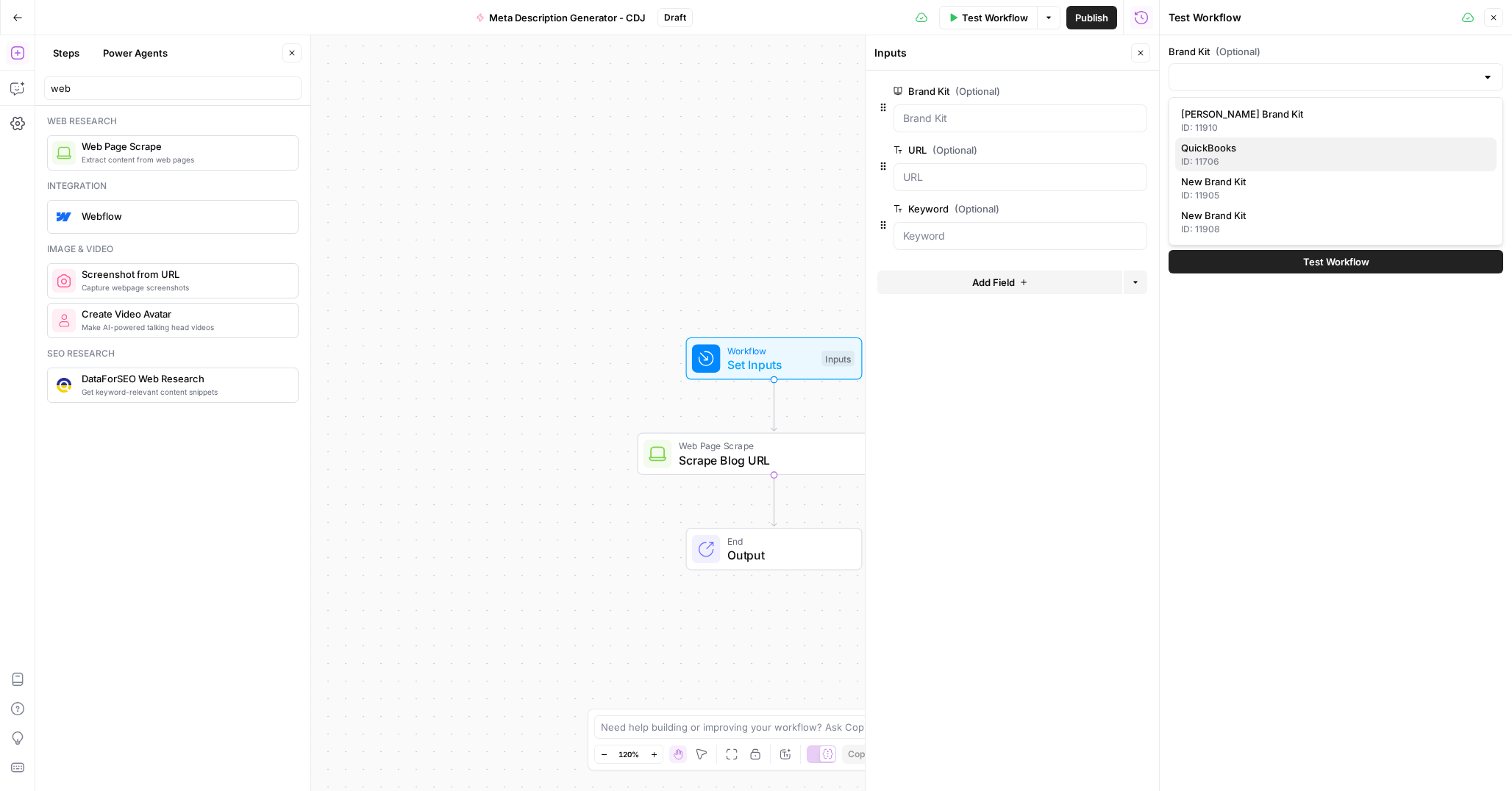
click at [1258, 154] on span "QuickBooks" at bounding box center [1332, 148] width 304 height 15
type input "QuickBooks"
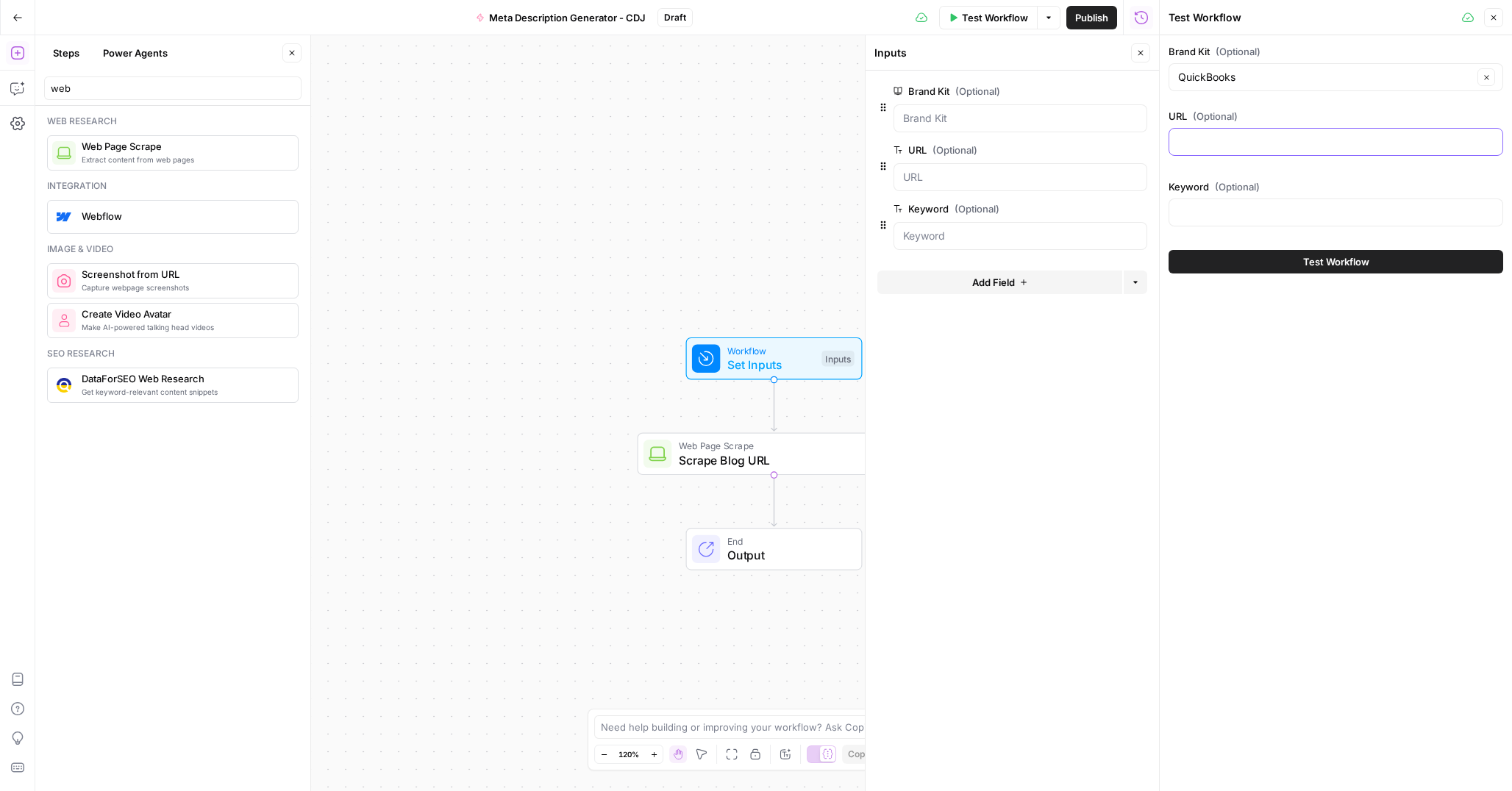
click at [1237, 141] on input "URL (Optional)" at bounding box center [1335, 142] width 316 height 15
paste input "[URL][DOMAIN_NAME]"
type input "[URL][DOMAIN_NAME]"
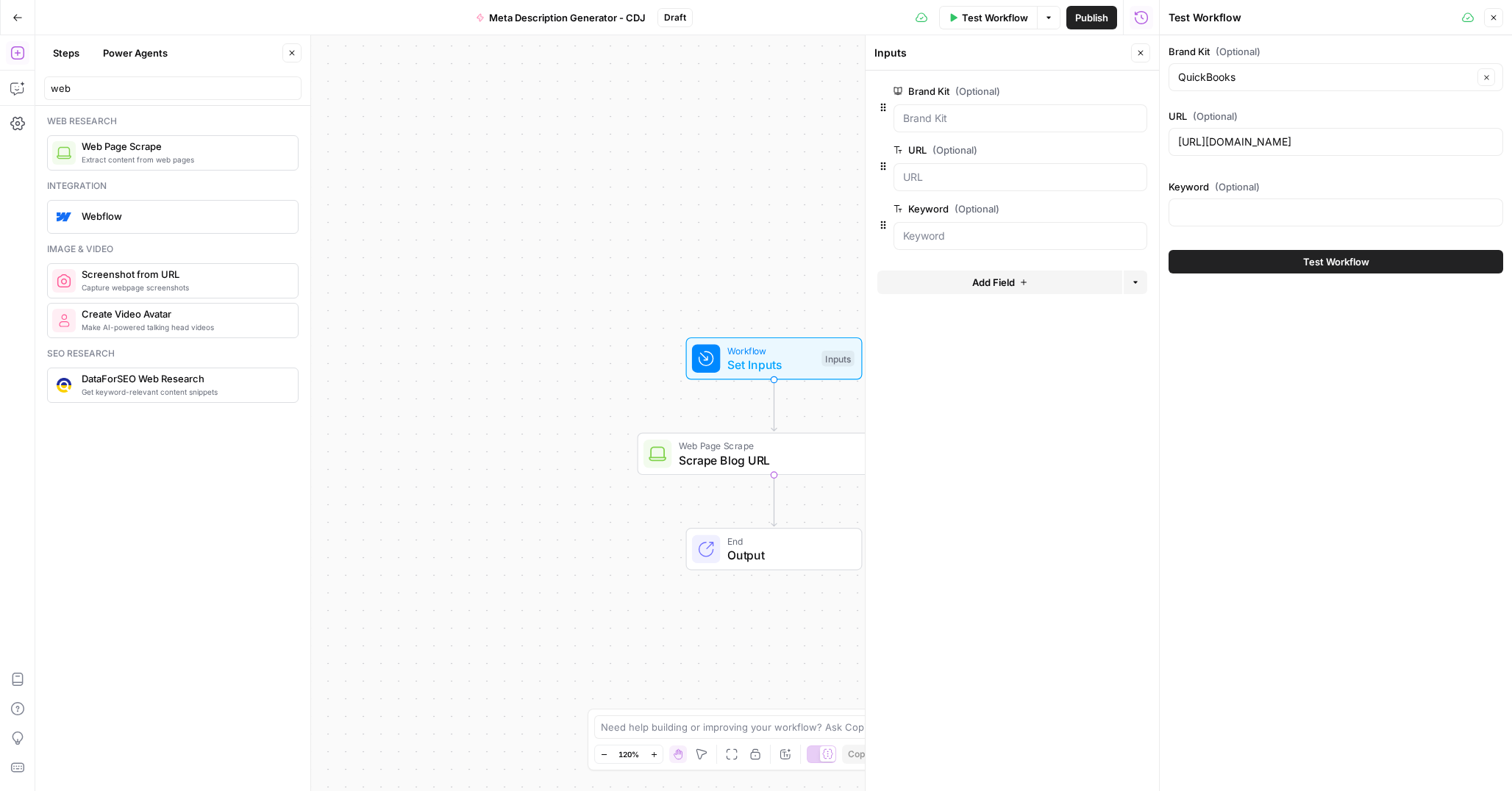
click at [1242, 340] on div "Brand Kit (Optional) QuickBooks Clear URL (Optional) https://www.airops.com/blo…" at bounding box center [1336, 413] width 352 height 756
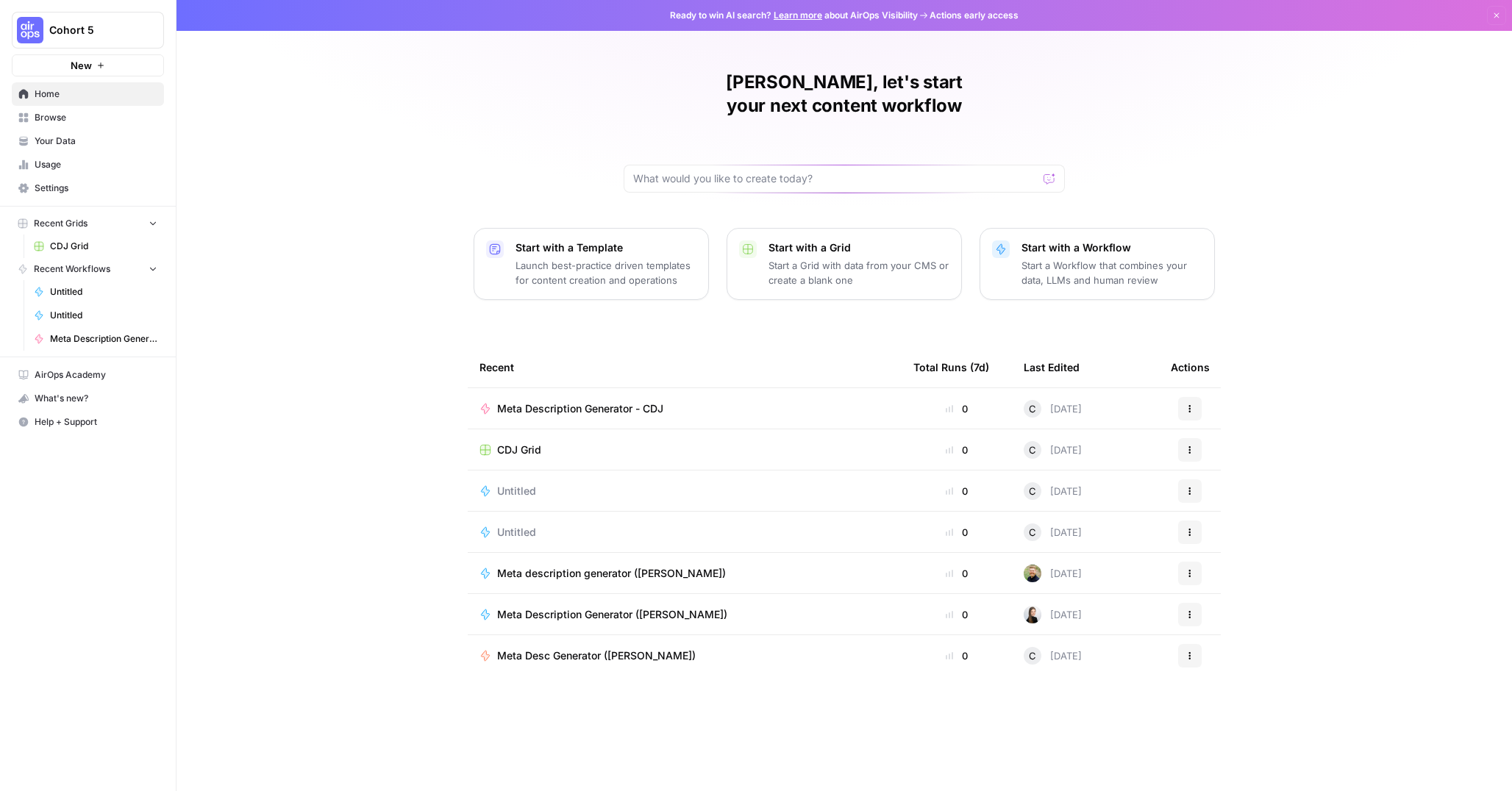
click at [67, 140] on span "Your Data" at bounding box center [96, 142] width 123 height 14
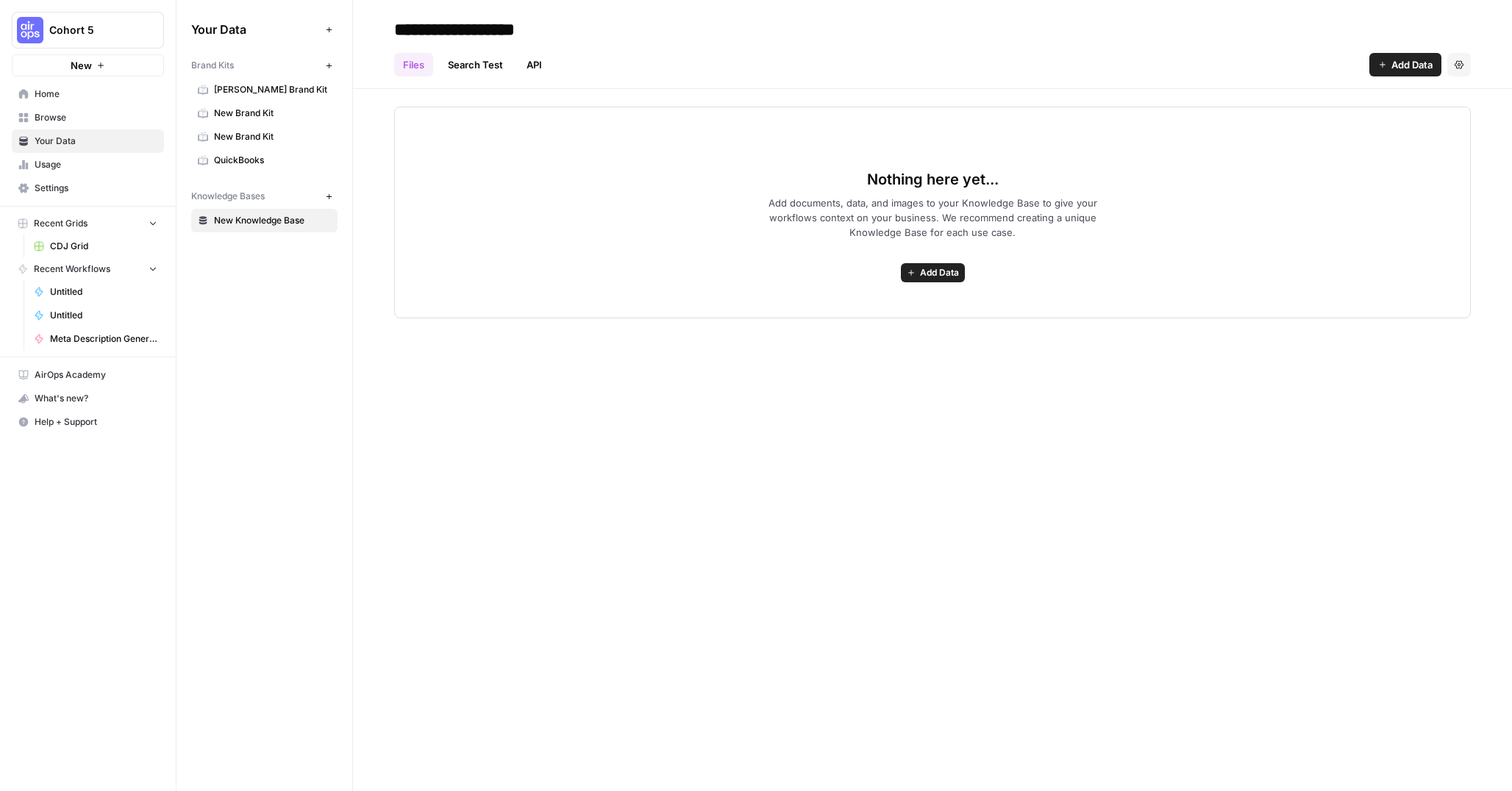
click at [328, 67] on icon "button" at bounding box center [329, 66] width 8 height 8
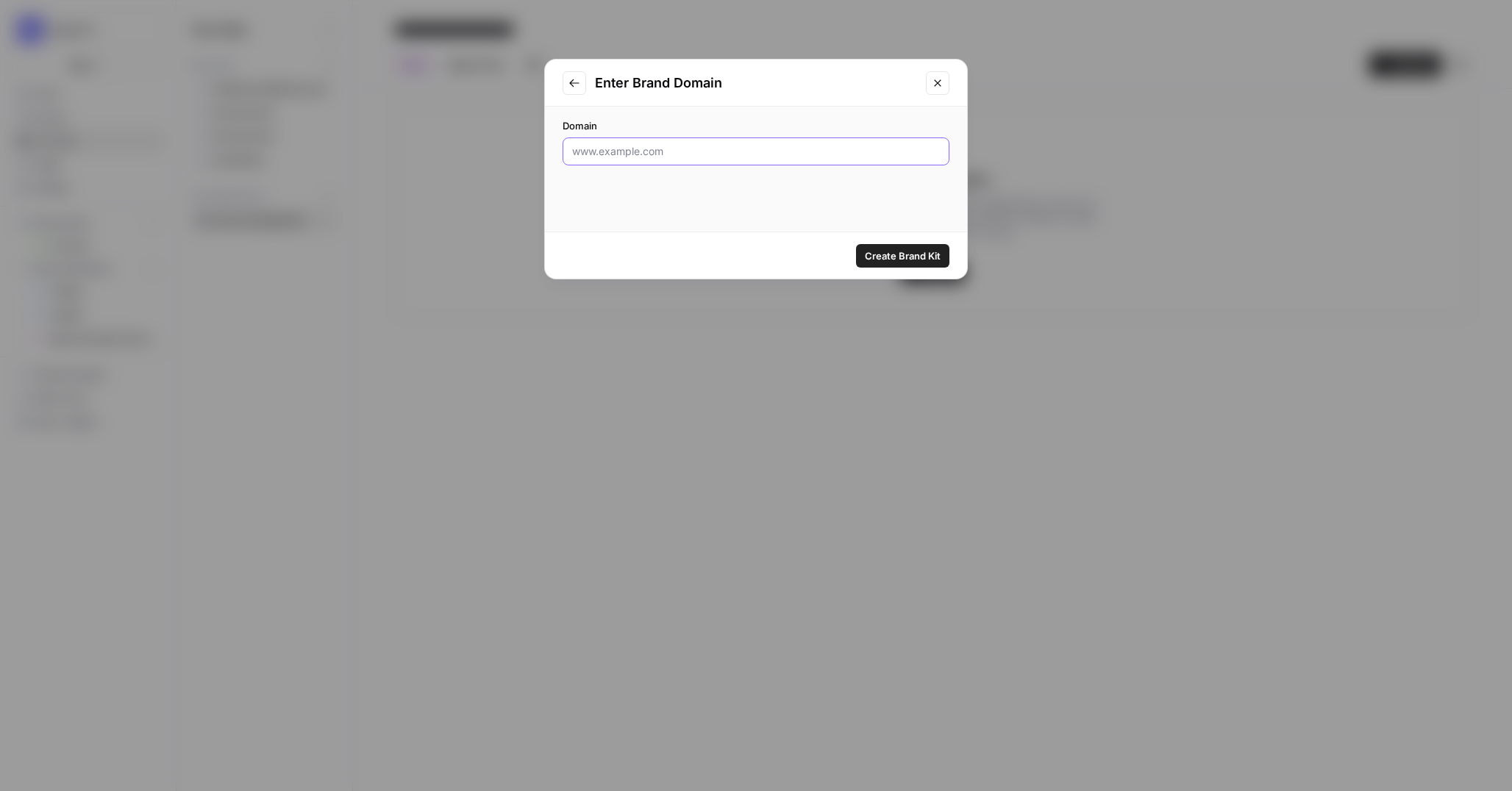
click at [606, 152] on input "Domain" at bounding box center [756, 151] width 368 height 15
type input "[DOMAIN_NAME]"
click button "Create Brand Kit" at bounding box center [902, 256] width 93 height 23
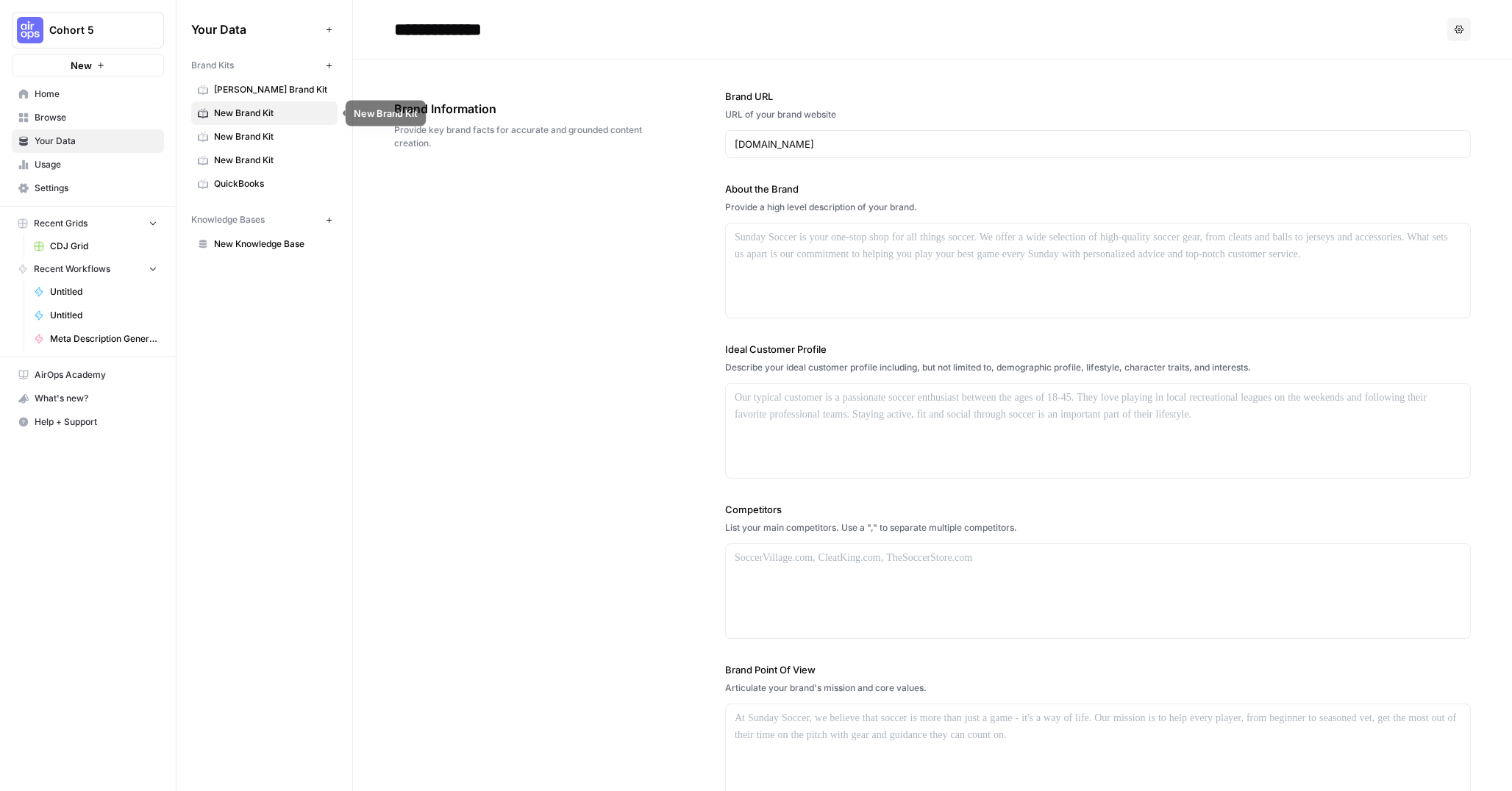
click at [285, 113] on span "New Brand Kit" at bounding box center [273, 113] width 117 height 14
click at [1460, 32] on icon "button" at bounding box center [1458, 29] width 9 height 8
click at [1423, 64] on span "Regenerate" at bounding box center [1429, 64] width 47 height 15
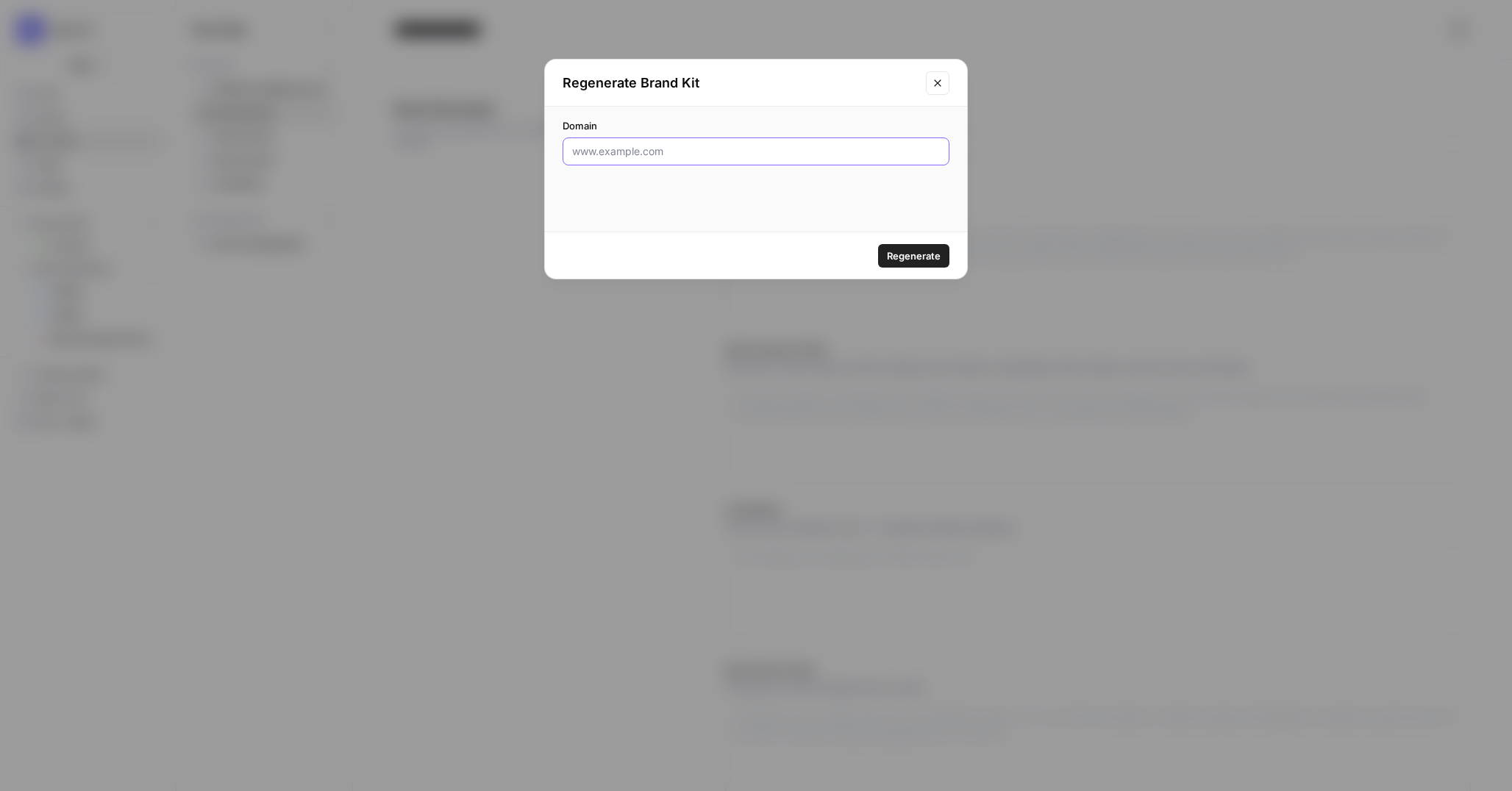
click at [731, 153] on input "Domain" at bounding box center [756, 151] width 368 height 15
drag, startPoint x: 616, startPoint y: 148, endPoint x: 561, endPoint y: 150, distance: 55.0
click at [561, 150] on div "Domain www." at bounding box center [756, 142] width 422 height 70
paste input "[URL][DOMAIN_NAME]"
type input "[URL][DOMAIN_NAME]"
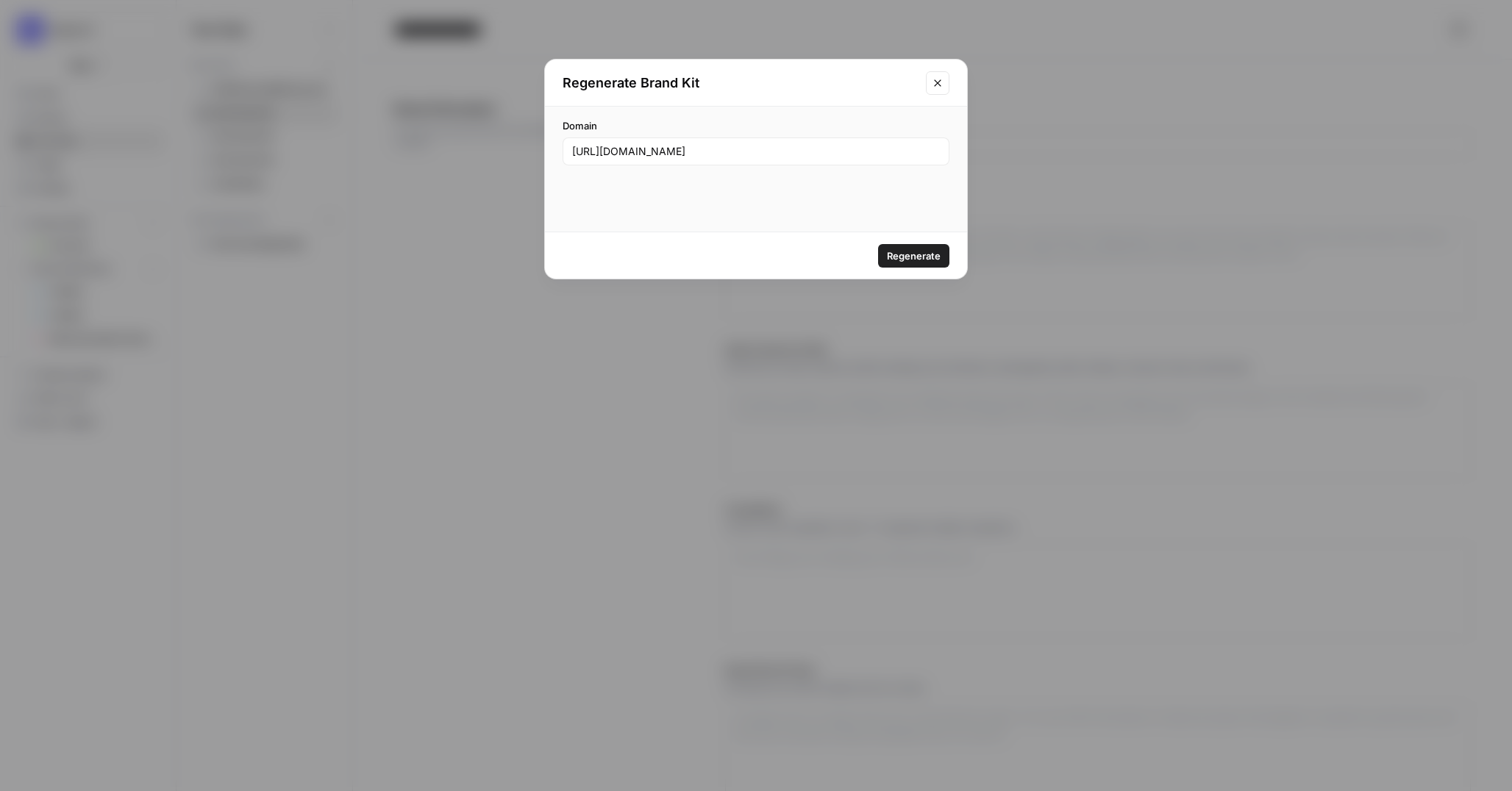
click at [900, 249] on span "Regenerate" at bounding box center [913, 255] width 54 height 15
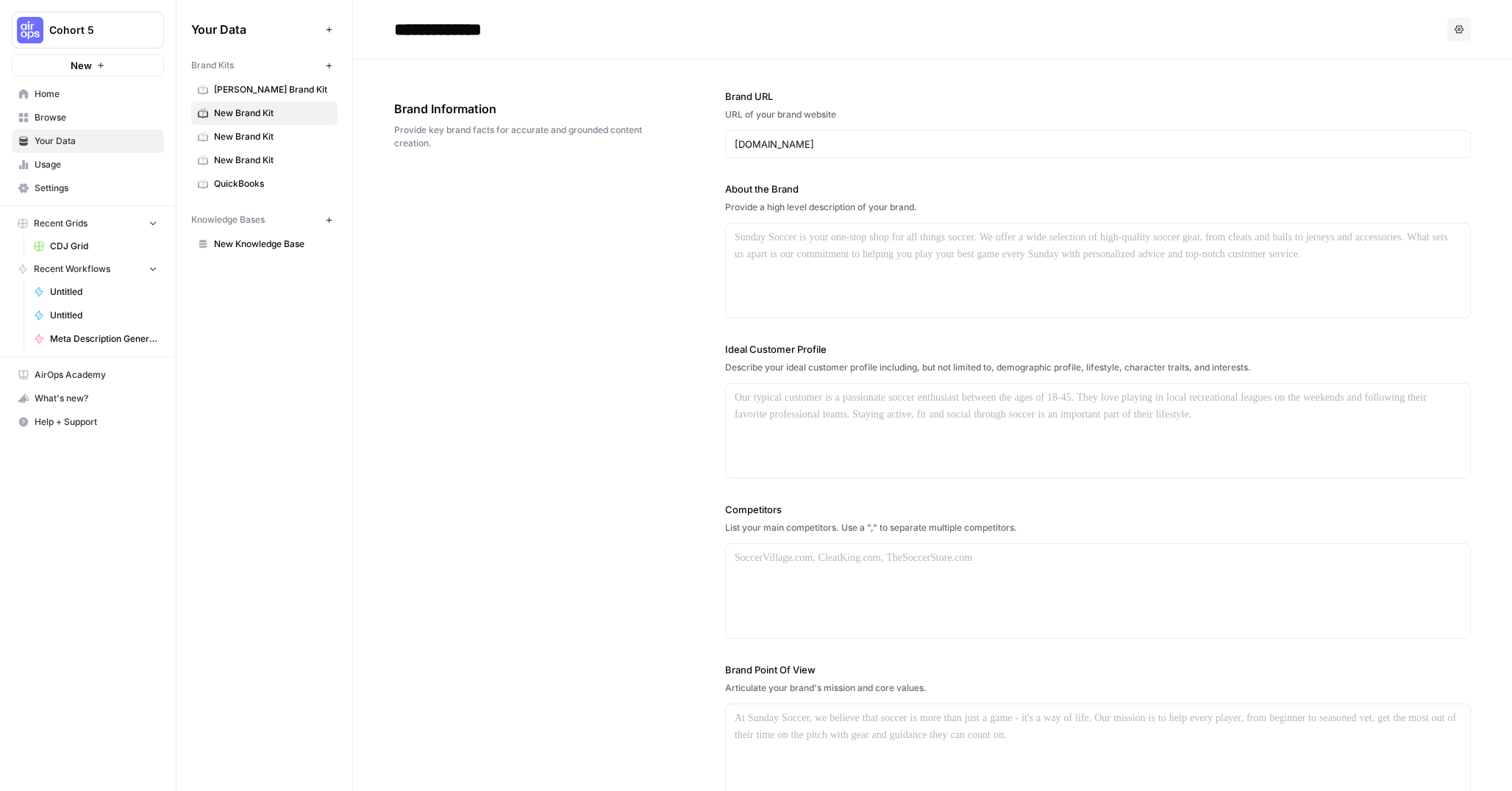
type input "[URL][DOMAIN_NAME]"
click at [122, 32] on span "Cohort 5" at bounding box center [93, 29] width 89 height 15
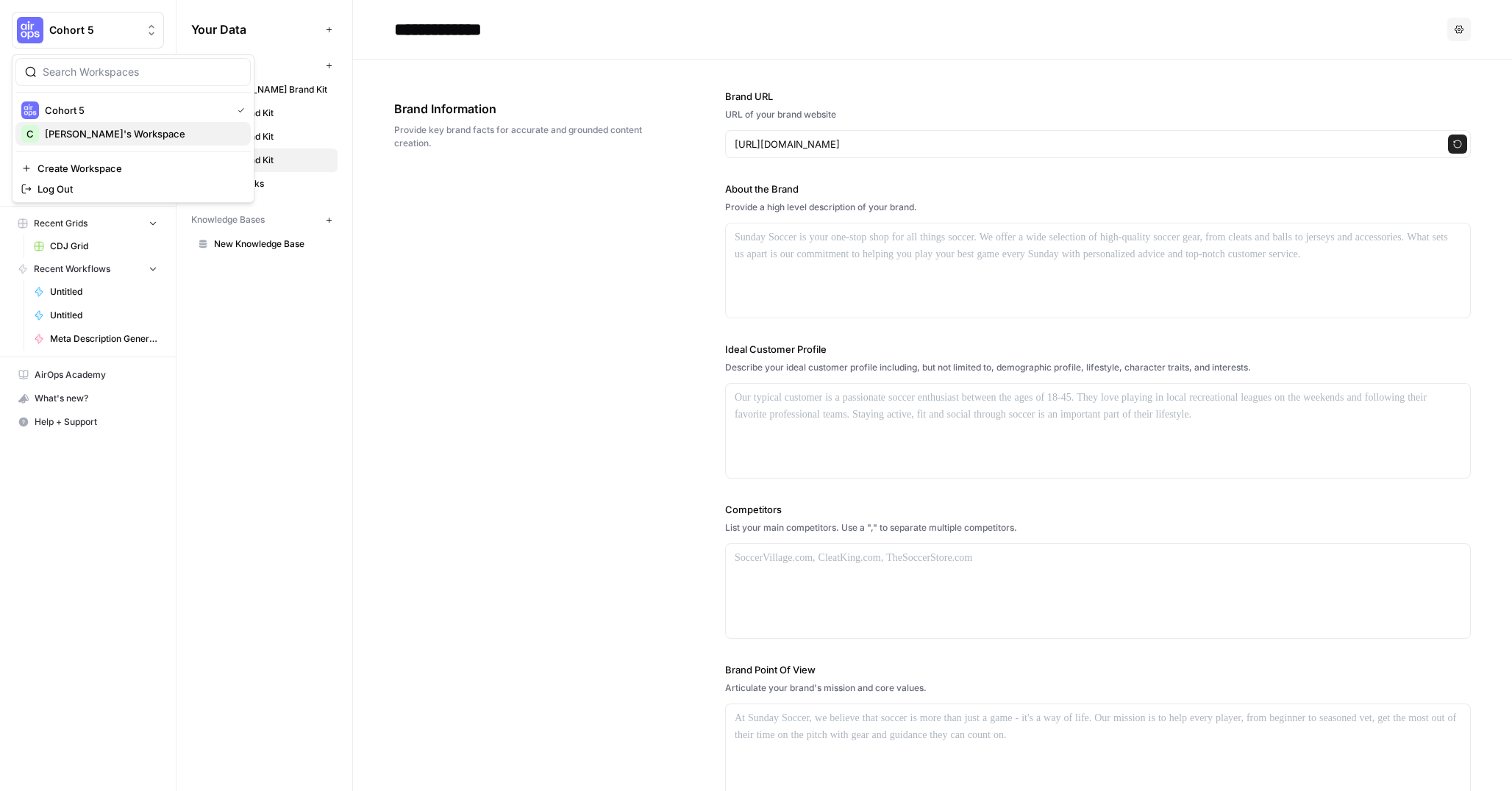
click at [75, 132] on span "Chris's Workspace" at bounding box center [142, 133] width 194 height 15
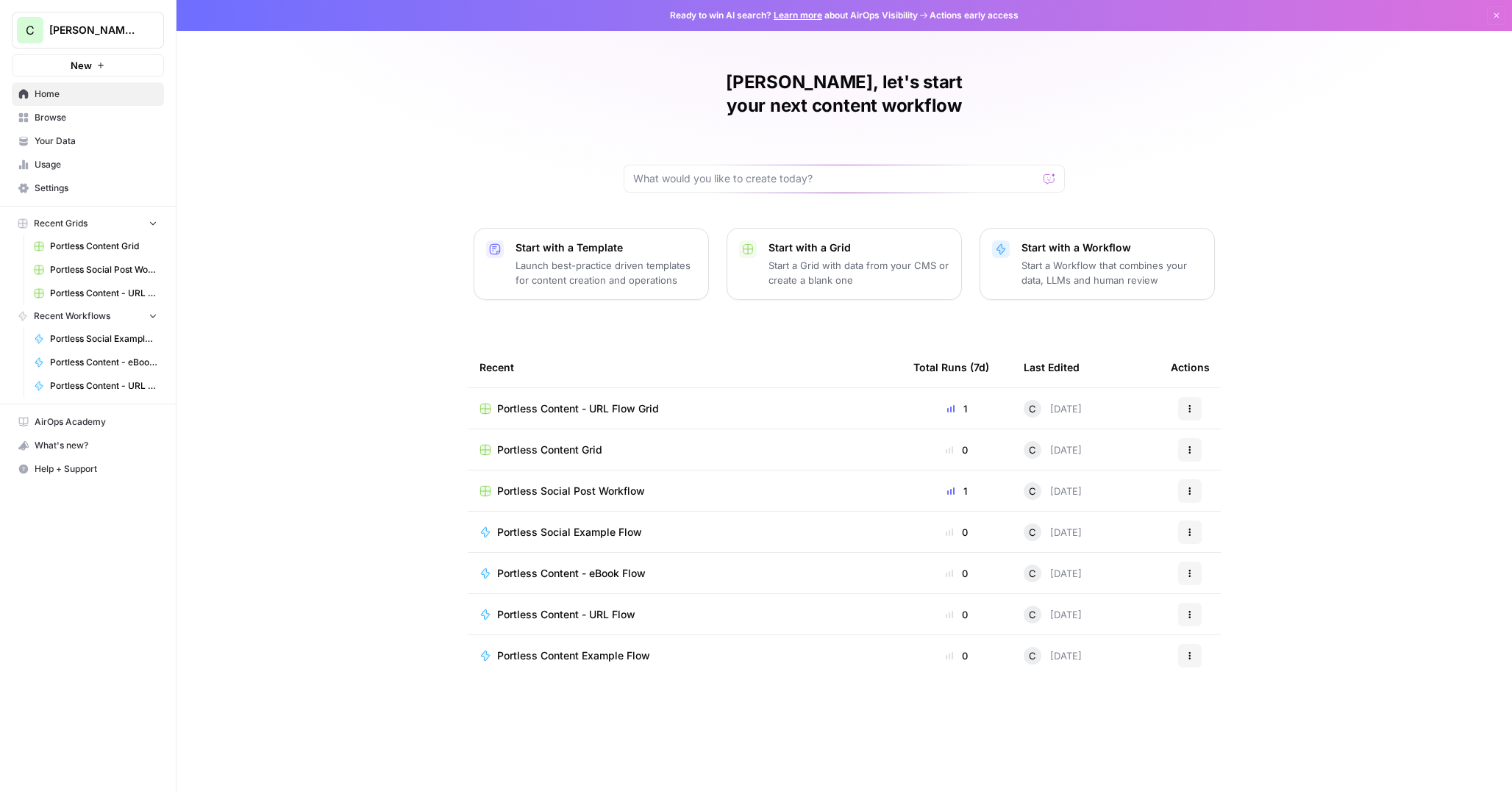
click at [75, 135] on span "Your Data" at bounding box center [96, 142] width 123 height 14
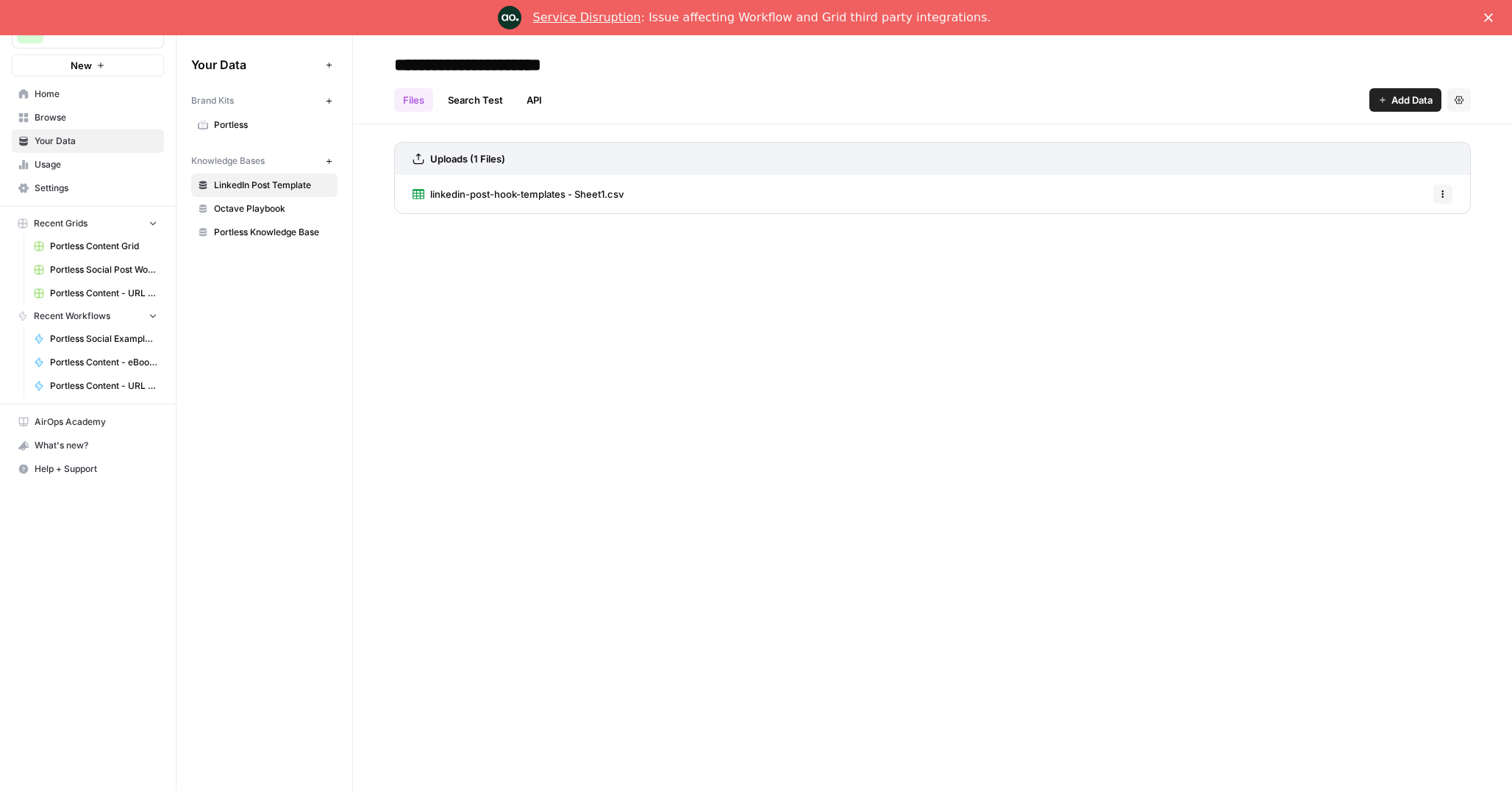
click at [231, 118] on span "Portless" at bounding box center [273, 125] width 117 height 14
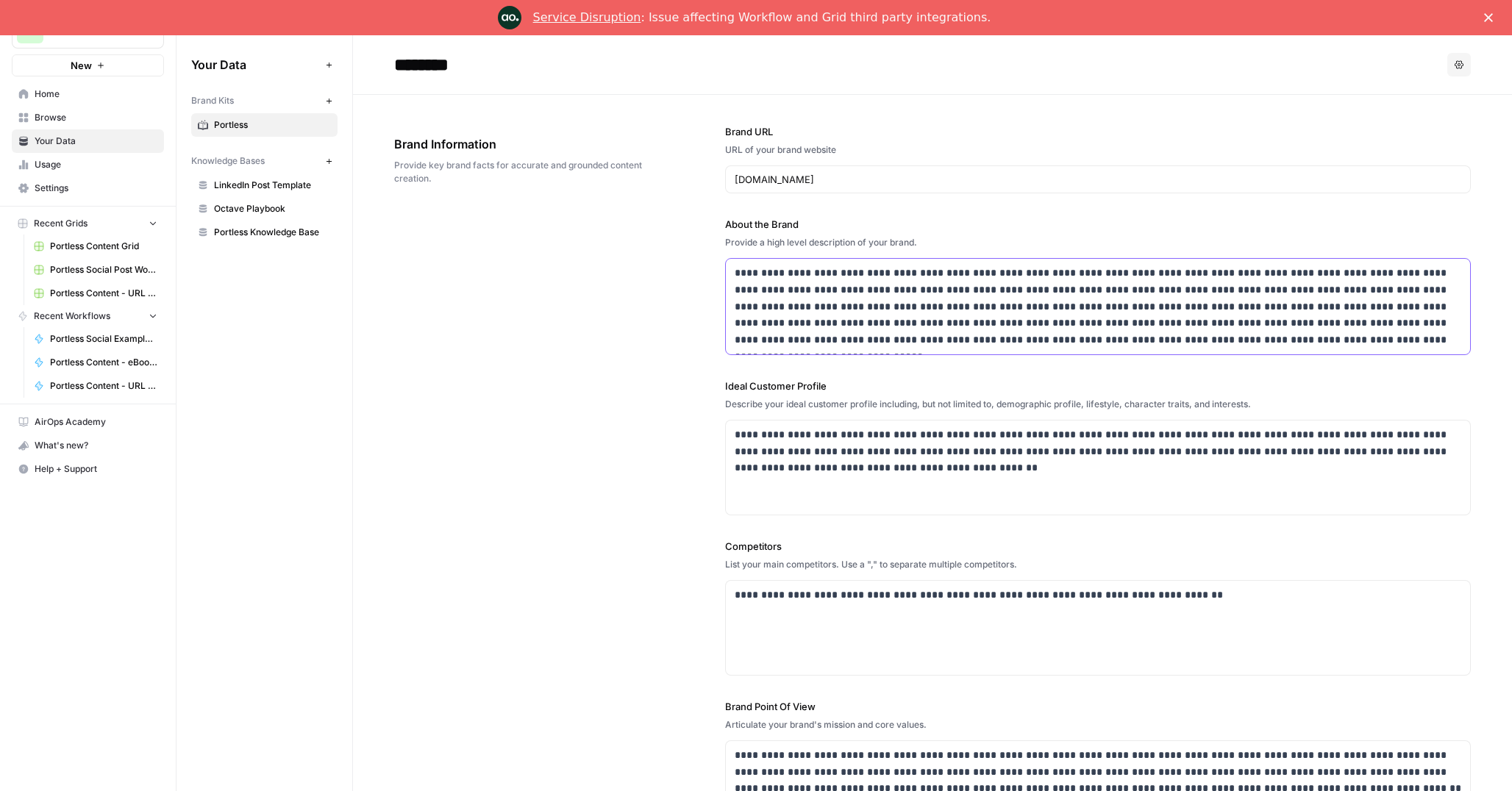
click at [897, 295] on p "**********" at bounding box center [1097, 307] width 727 height 84
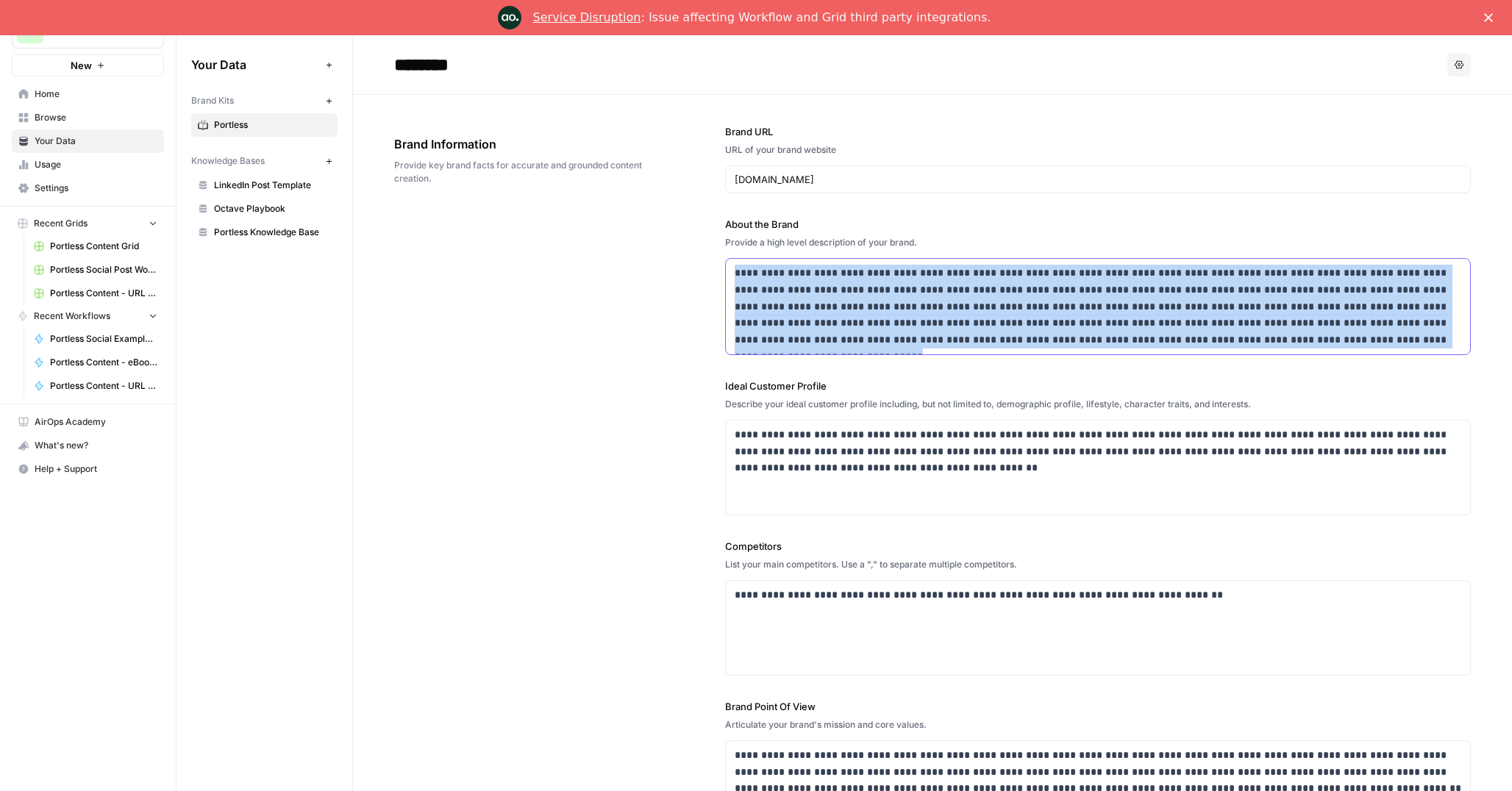
click at [897, 295] on p "**********" at bounding box center [1097, 307] width 727 height 84
copy p "**********"
click at [787, 440] on p "**********" at bounding box center [1097, 451] width 727 height 50
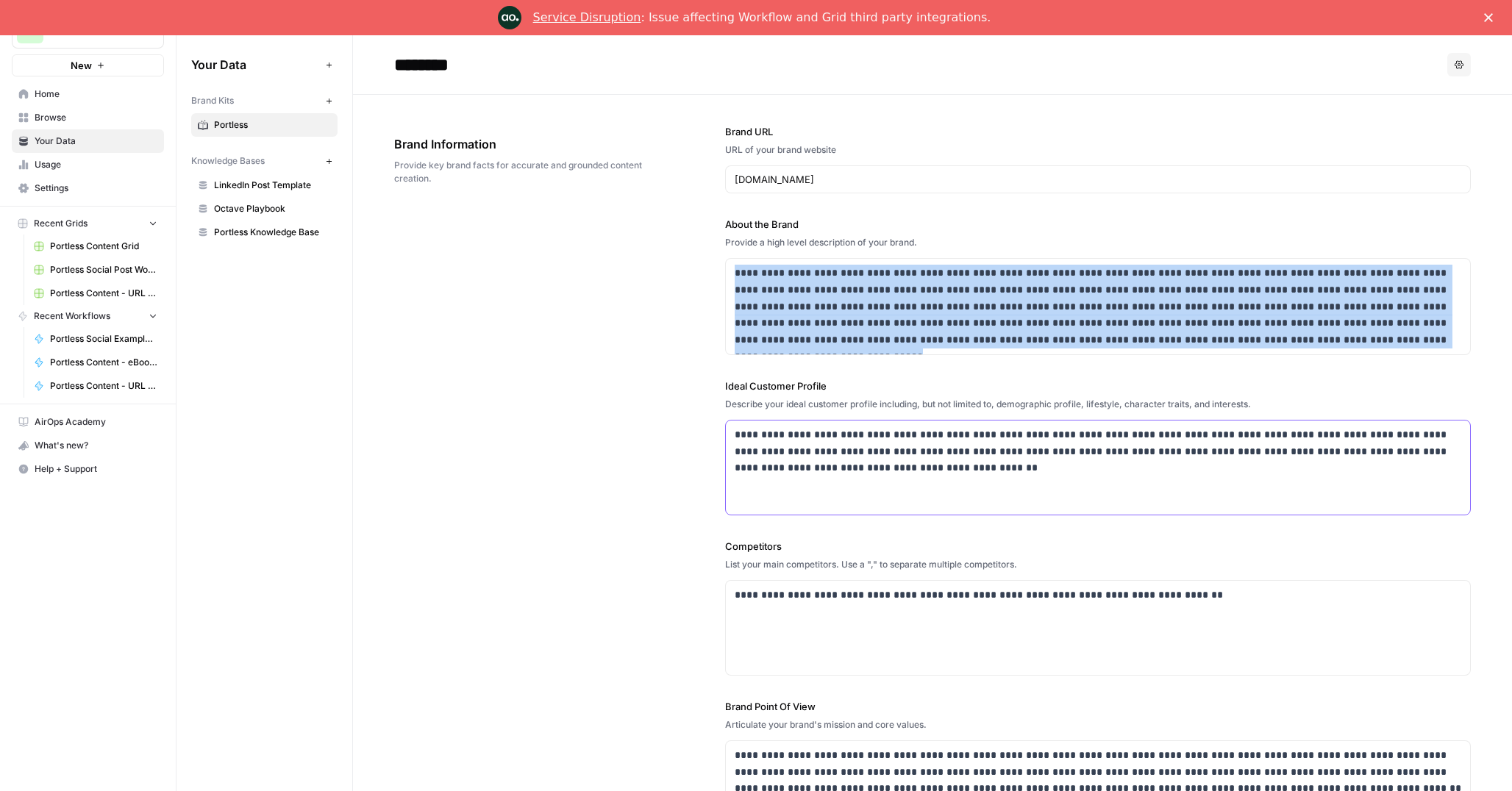
copy p "**********"
click at [868, 593] on p "**********" at bounding box center [1097, 594] width 727 height 17
click at [867, 593] on p "**********" at bounding box center [1097, 594] width 727 height 17
copy p "**********"
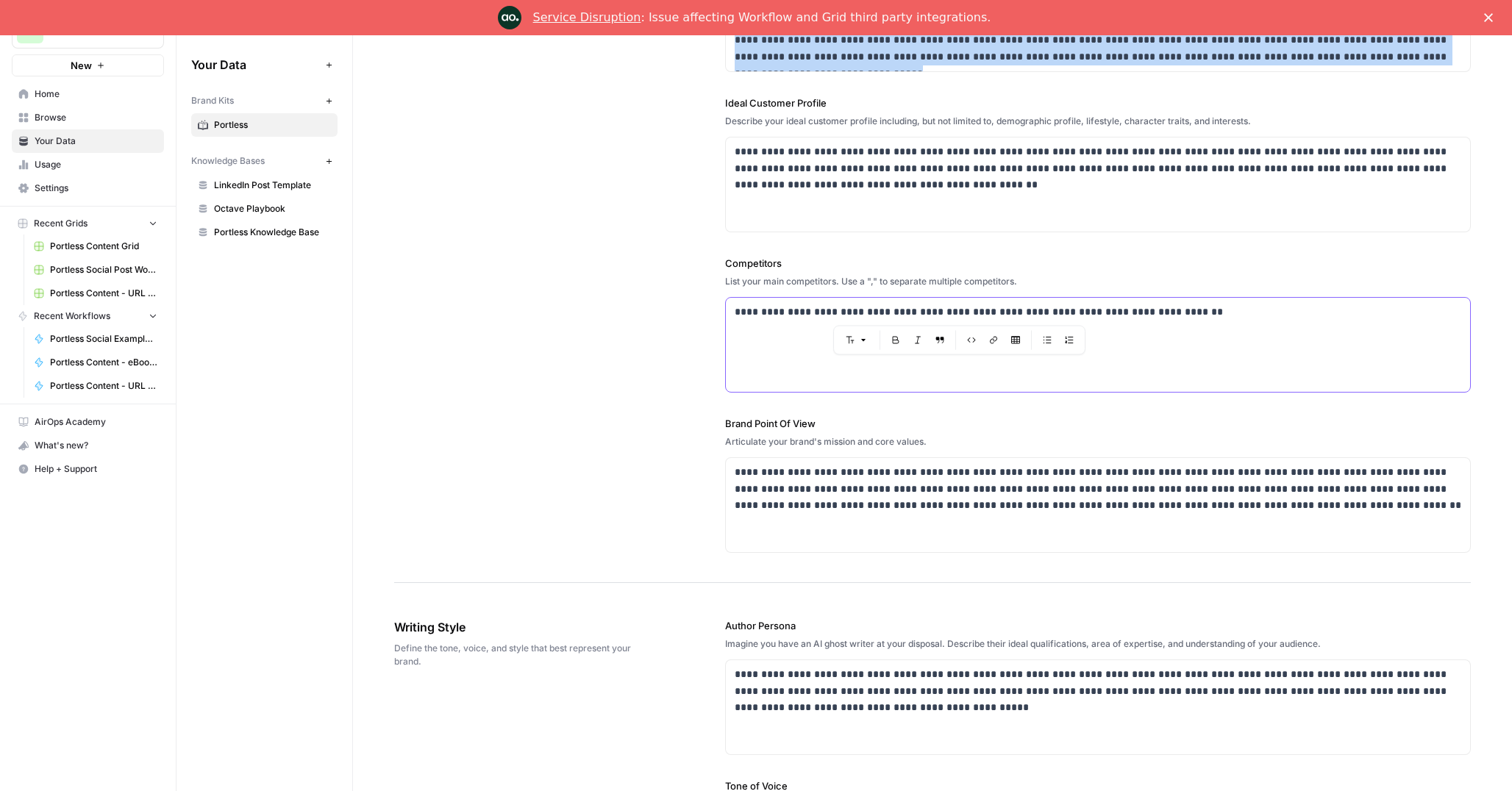
scroll to position [309, 0]
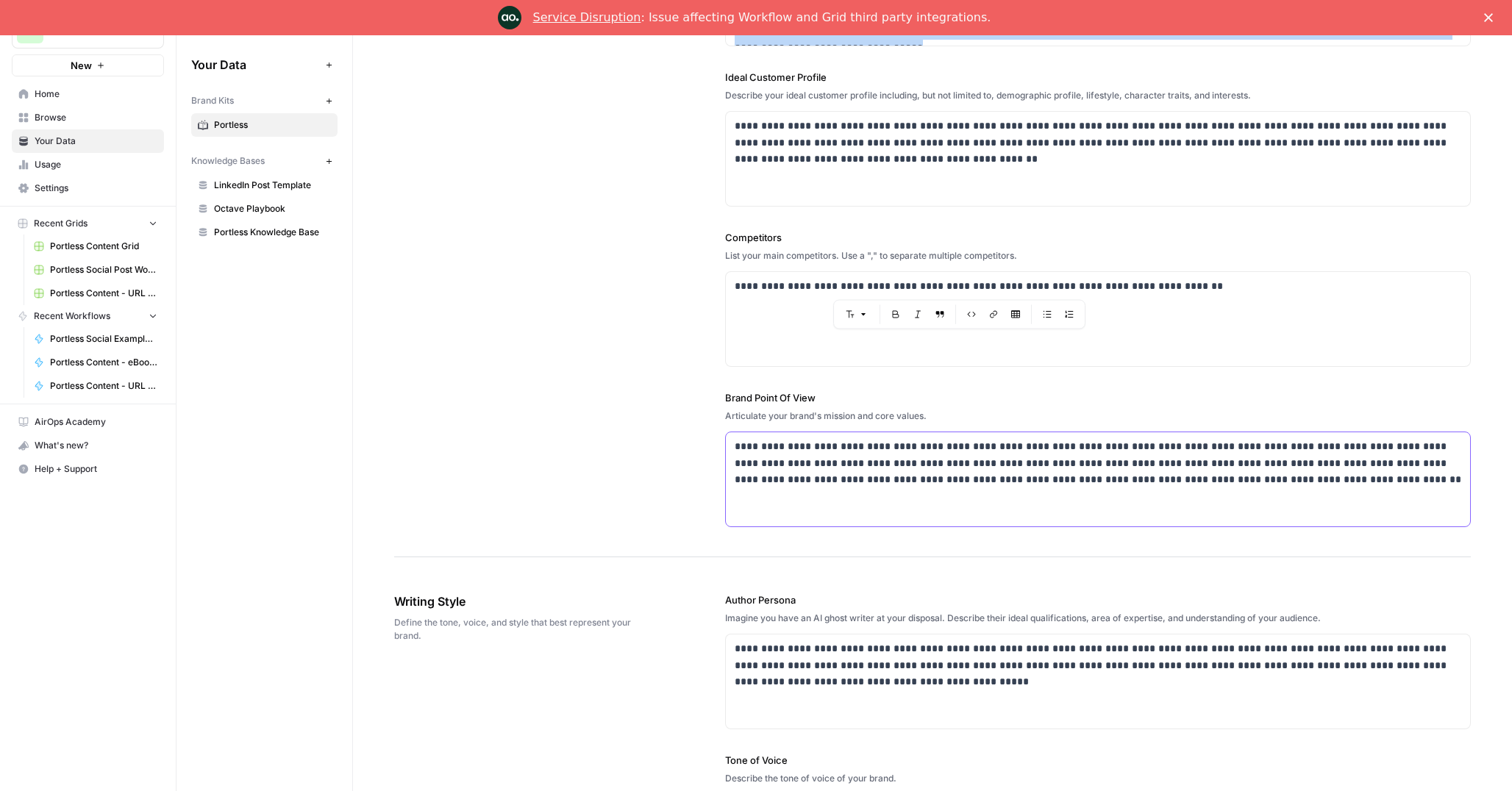
click at [805, 455] on p "**********" at bounding box center [1097, 462] width 727 height 50
copy p "**********"
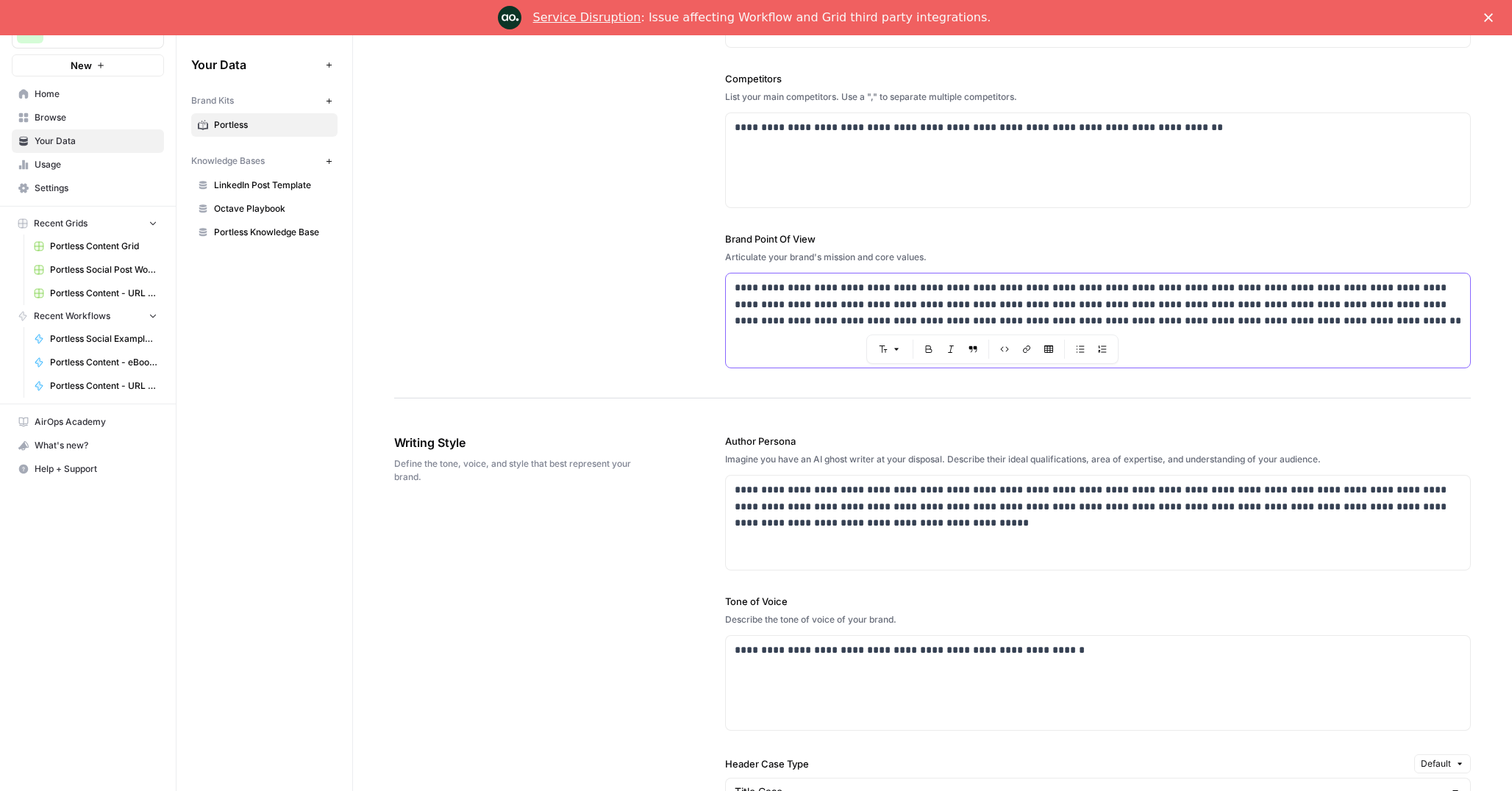
scroll to position [475, 0]
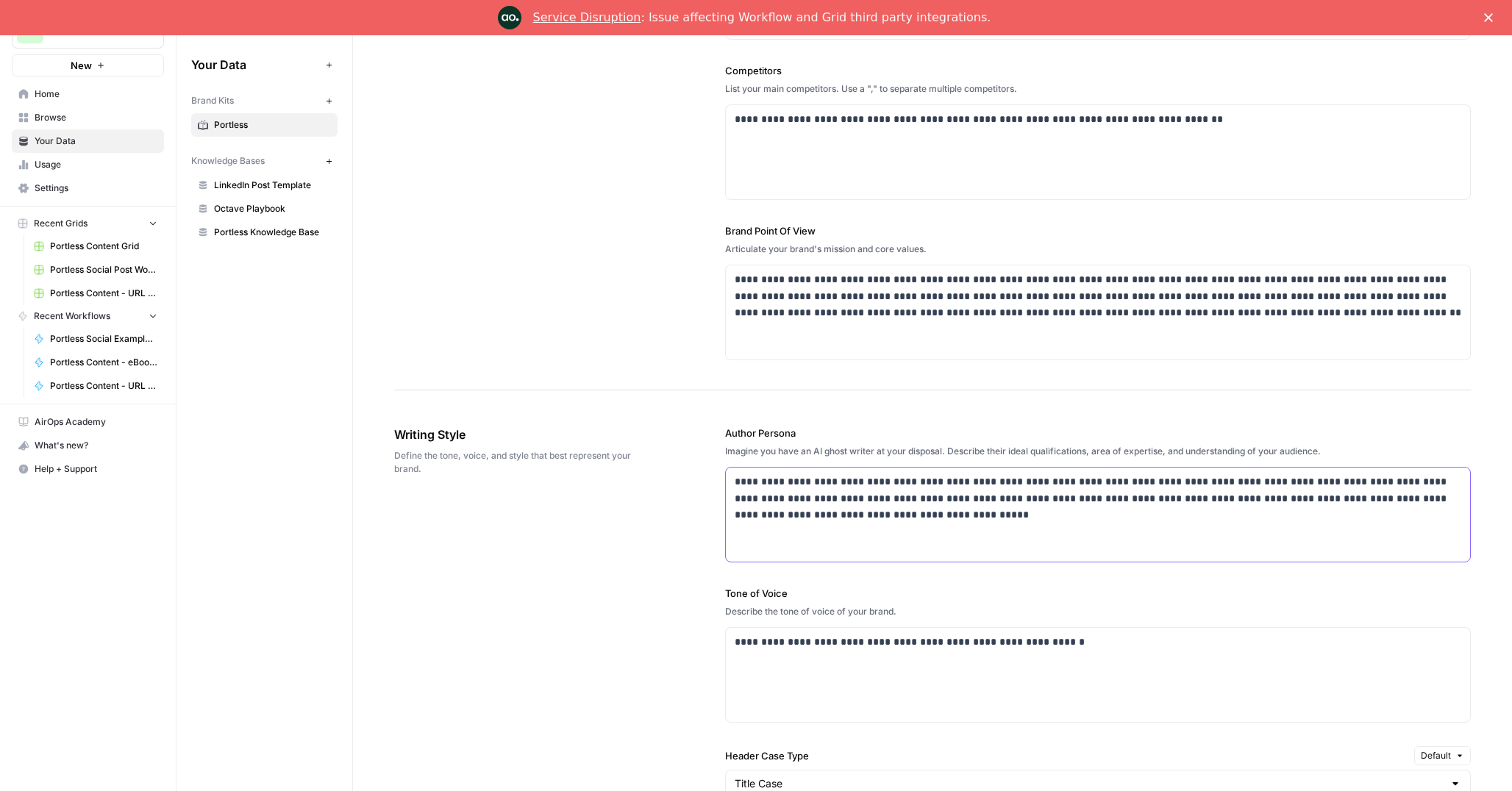
click at [791, 496] on p "**********" at bounding box center [1097, 498] width 727 height 50
copy p "**********"
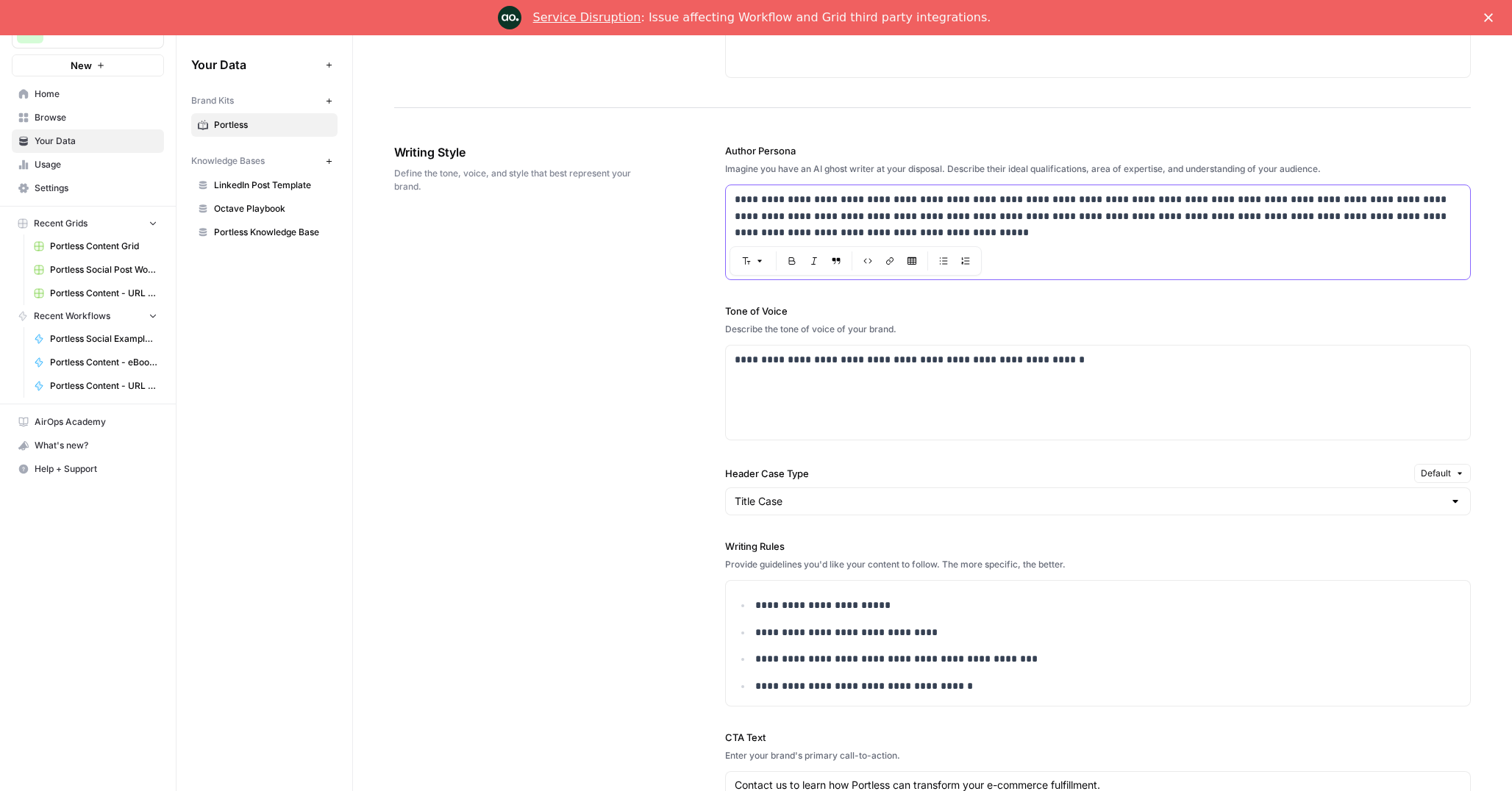
scroll to position [767, 0]
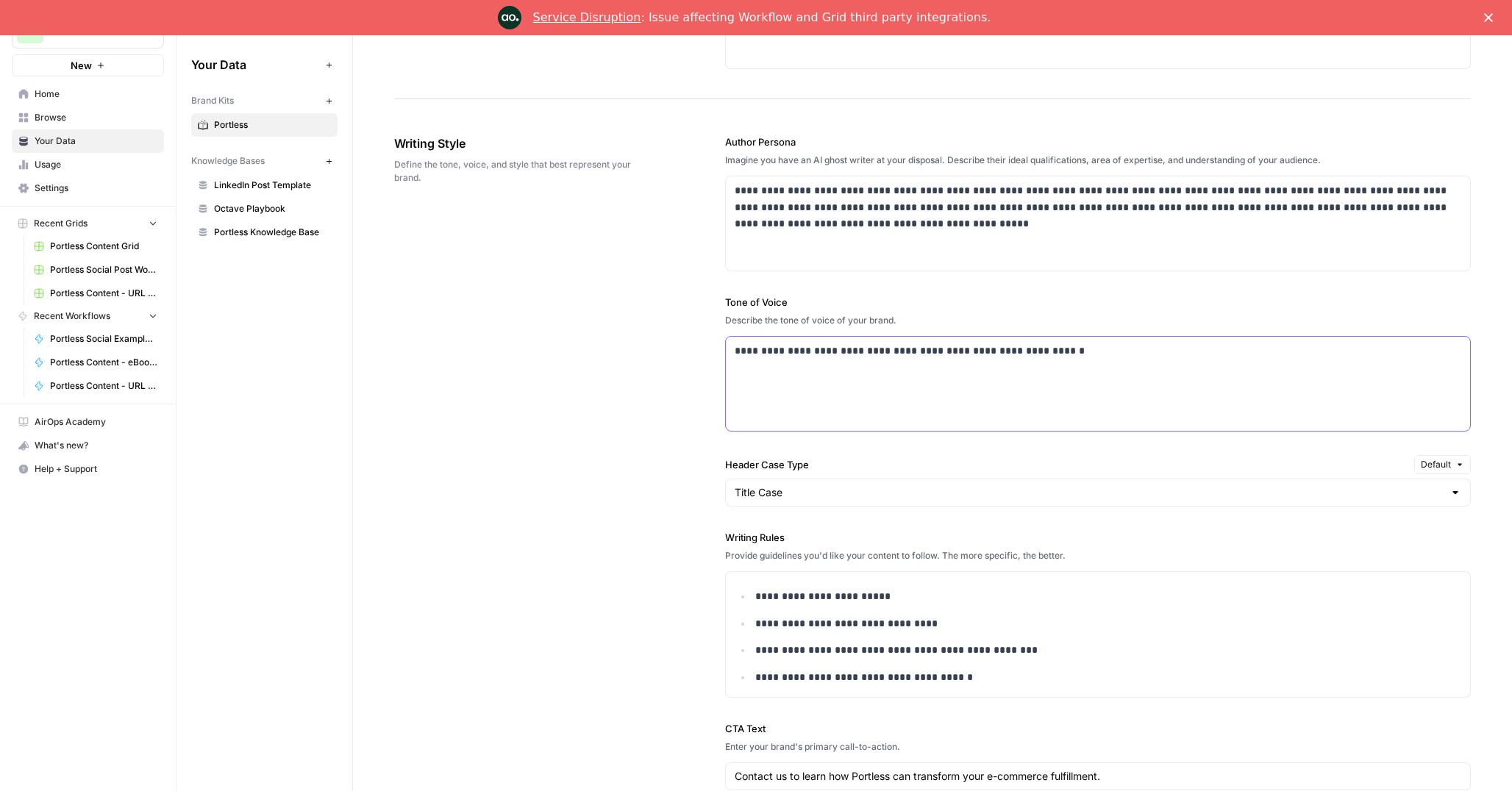
click at [800, 372] on div "**********" at bounding box center [1097, 383] width 744 height 94
copy p "**********"
click at [799, 612] on ul "**********" at bounding box center [1097, 637] width 727 height 98
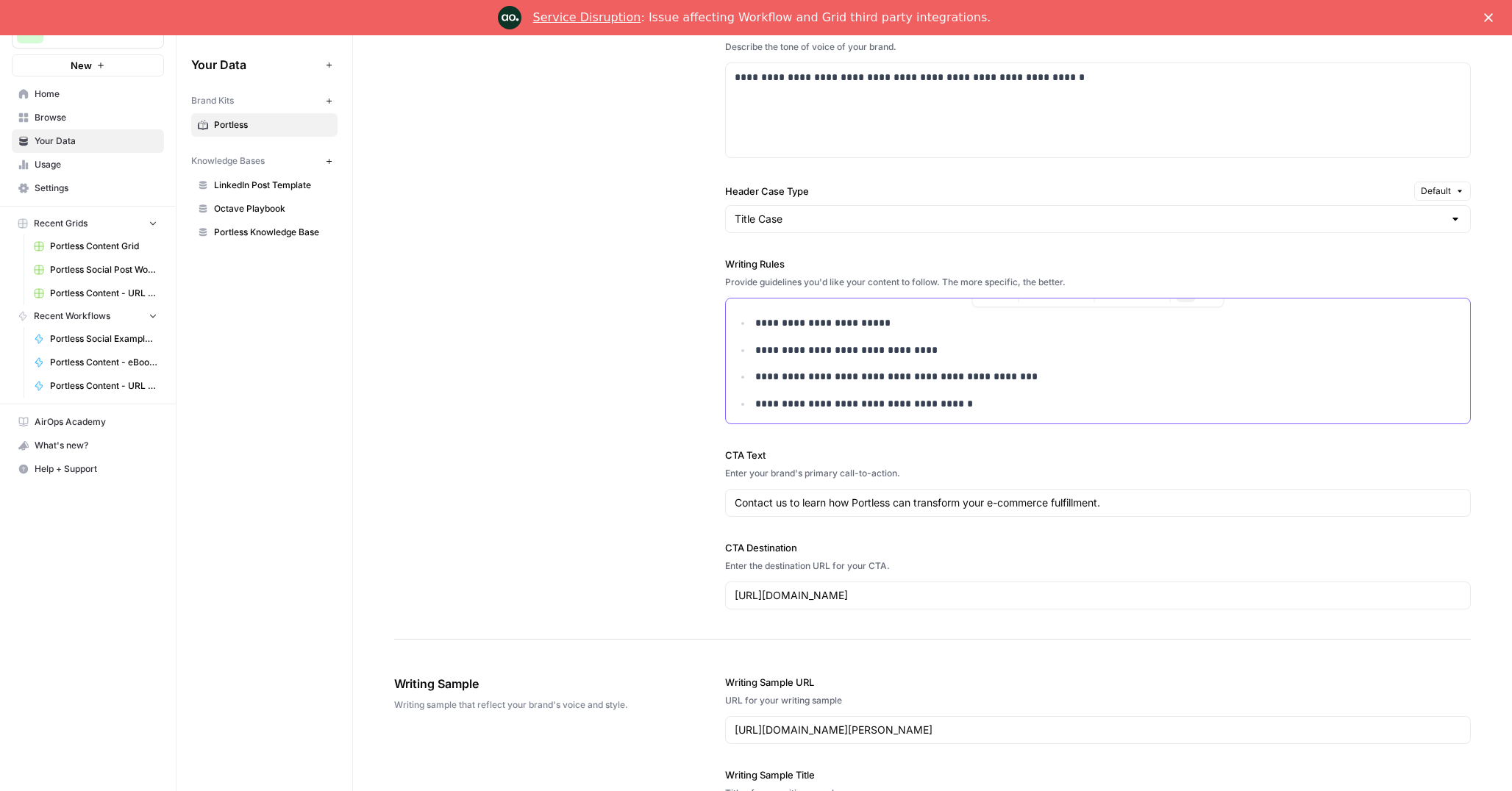
scroll to position [1043, 0]
click at [793, 505] on input "Contact us to learn how Portless can transform your e-commerce fulfillment." at bounding box center [1097, 500] width 727 height 15
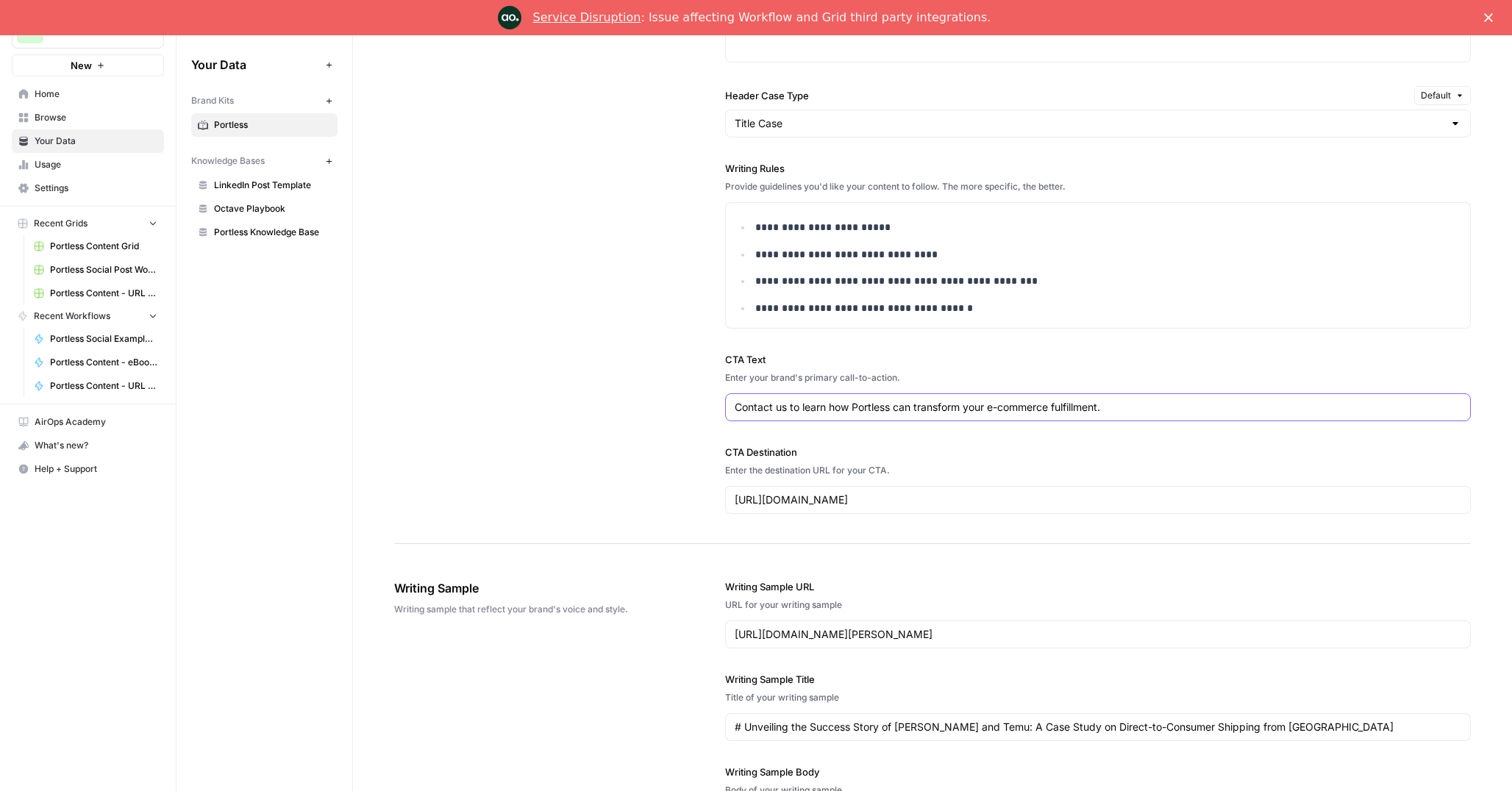
scroll to position [1139, 0]
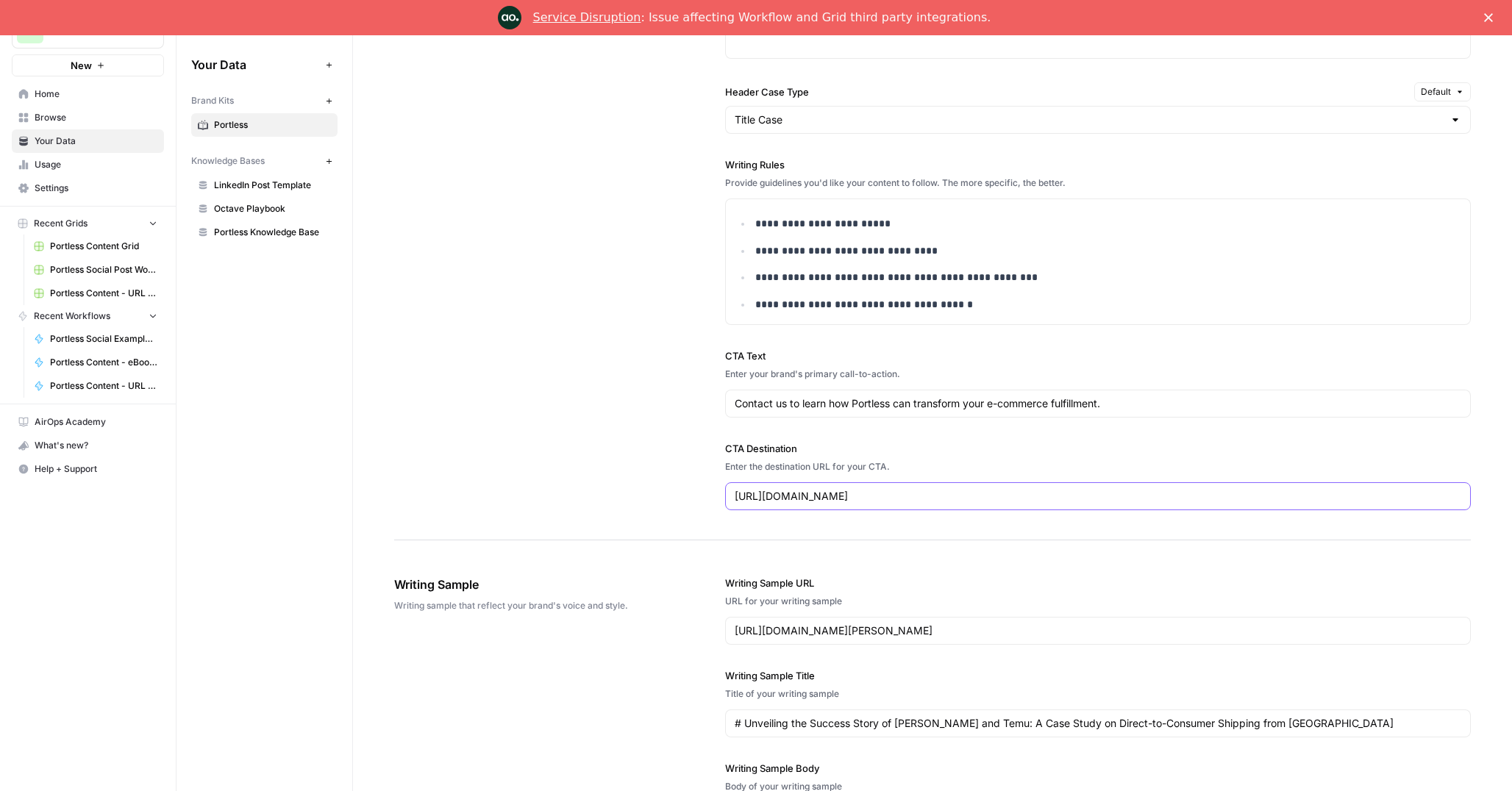
click at [828, 496] on input "[URL][DOMAIN_NAME]" at bounding box center [1097, 496] width 727 height 15
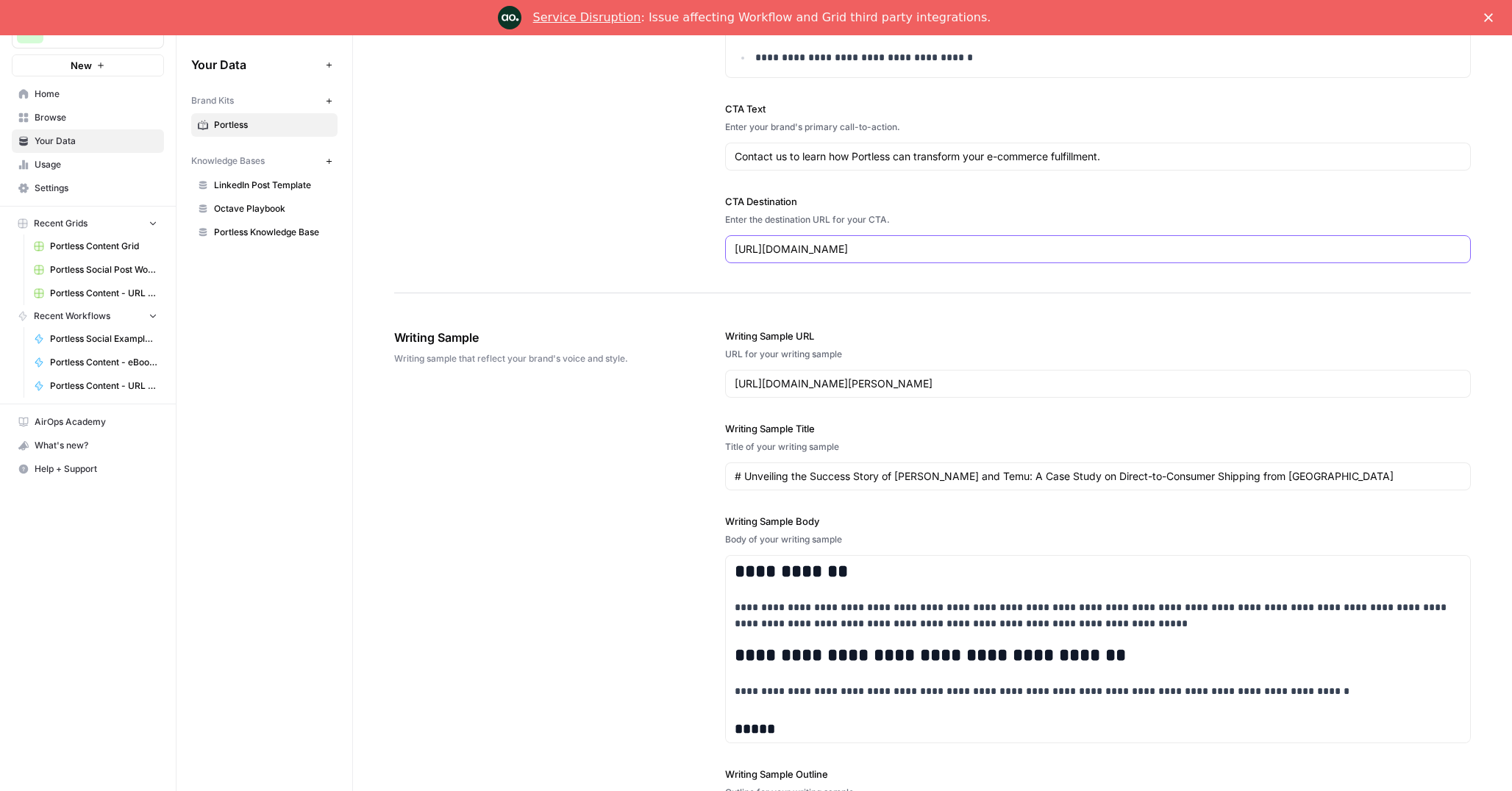
scroll to position [1412, 0]
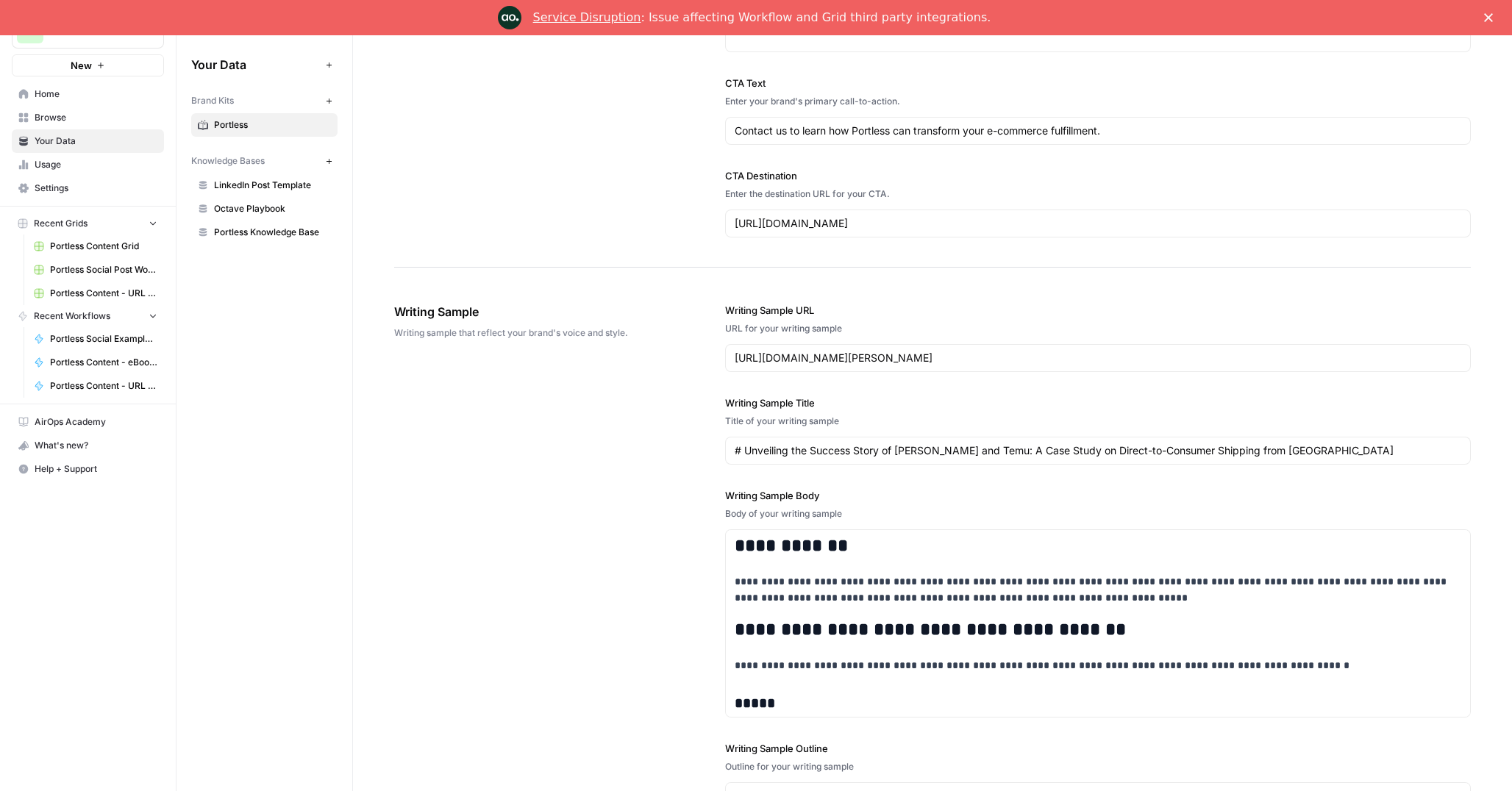
click at [802, 366] on div "[URL][DOMAIN_NAME][PERSON_NAME]" at bounding box center [1097, 358] width 745 height 28
click at [805, 359] on input "[URL][DOMAIN_NAME][PERSON_NAME]" at bounding box center [1097, 358] width 727 height 15
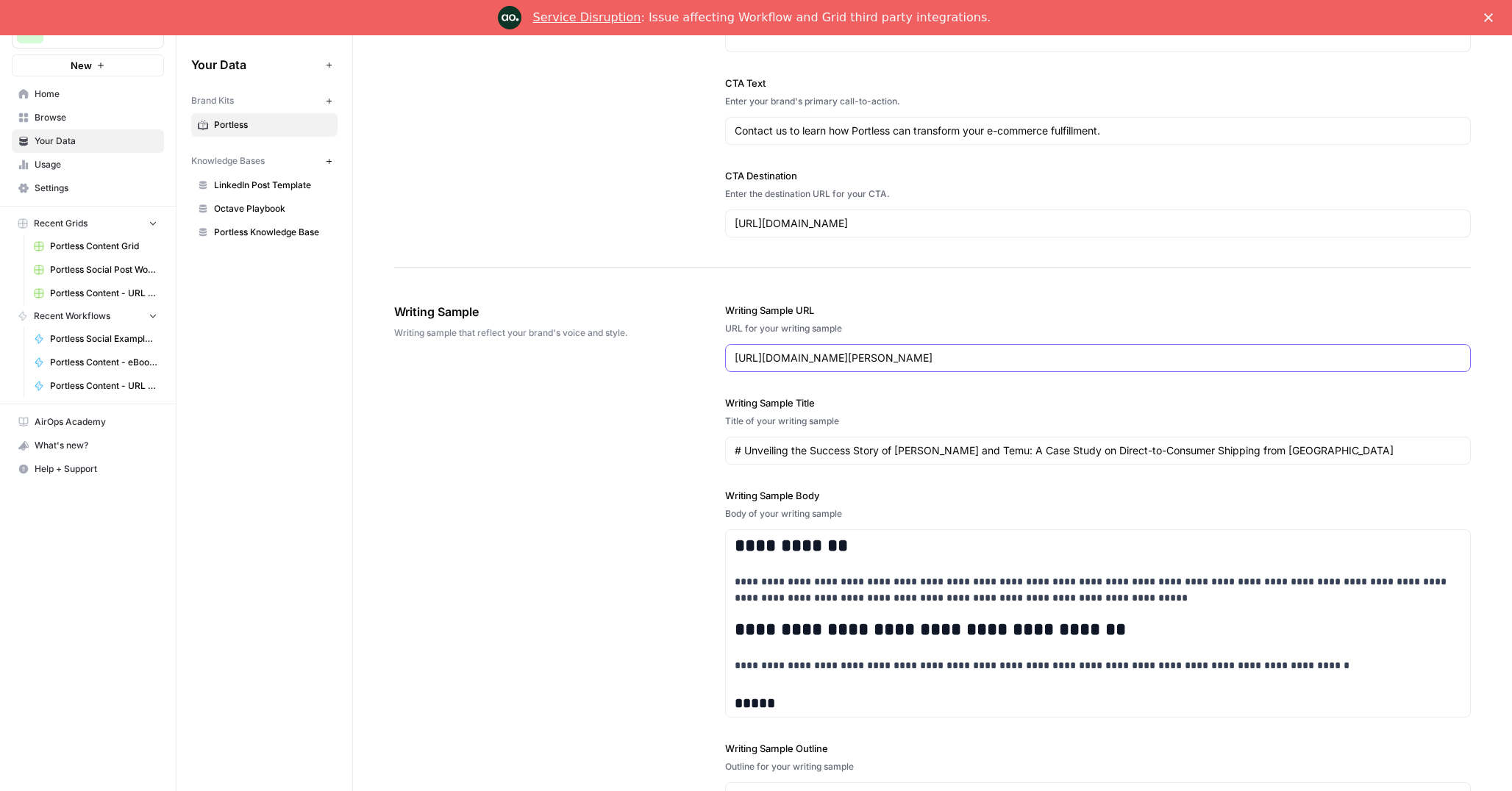
click at [805, 359] on input "[URL][DOMAIN_NAME][PERSON_NAME]" at bounding box center [1097, 358] width 727 height 15
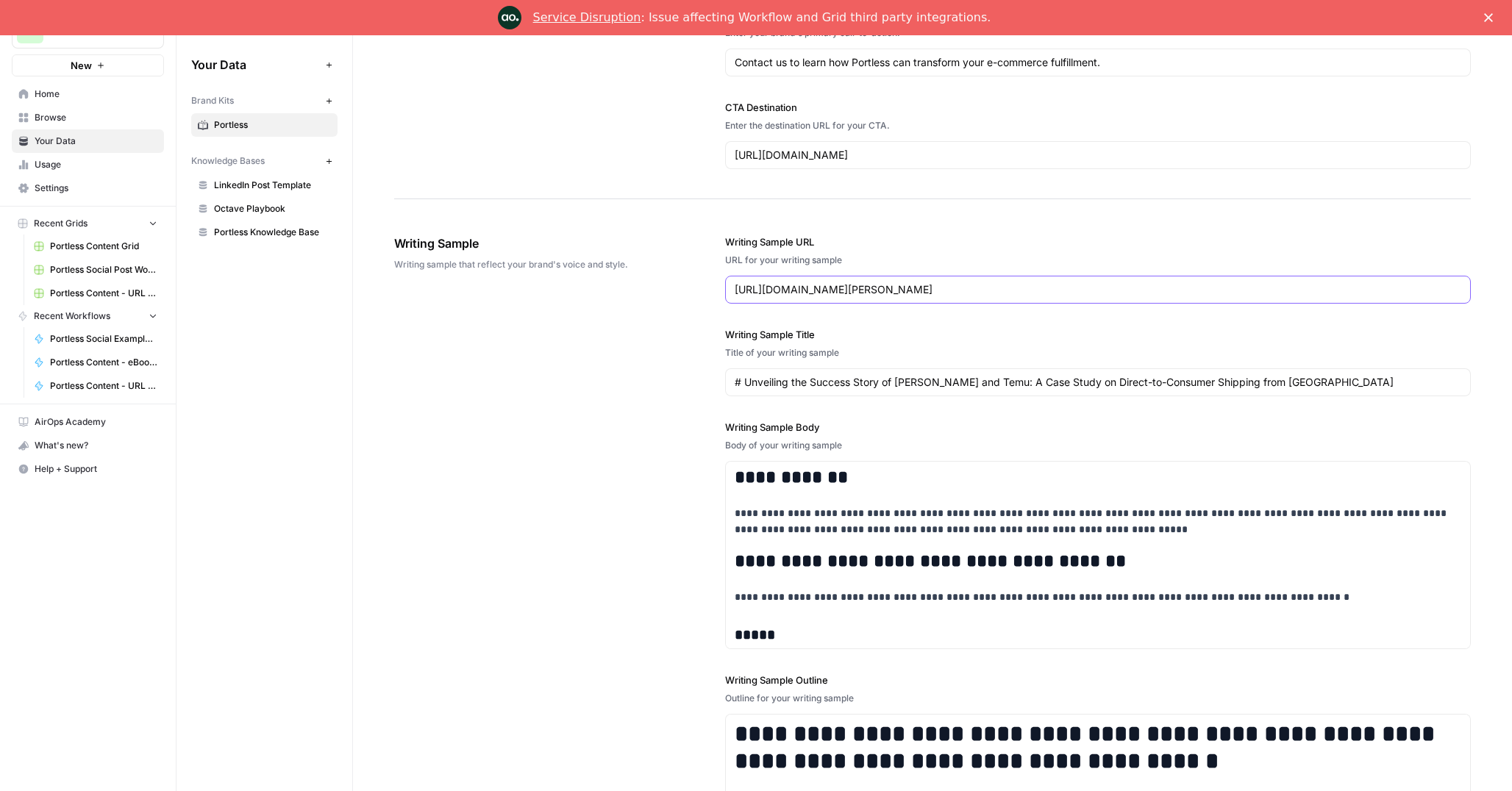
scroll to position [1481, 0]
click at [788, 392] on div "# Unveiling the Success Story of [PERSON_NAME] and Temu: A Case Study on Direct…" at bounding box center [1097, 381] width 745 height 28
click at [788, 385] on input "# Unveiling the Success Story of [PERSON_NAME] and Temu: A Case Study on Direct…" at bounding box center [1097, 381] width 727 height 15
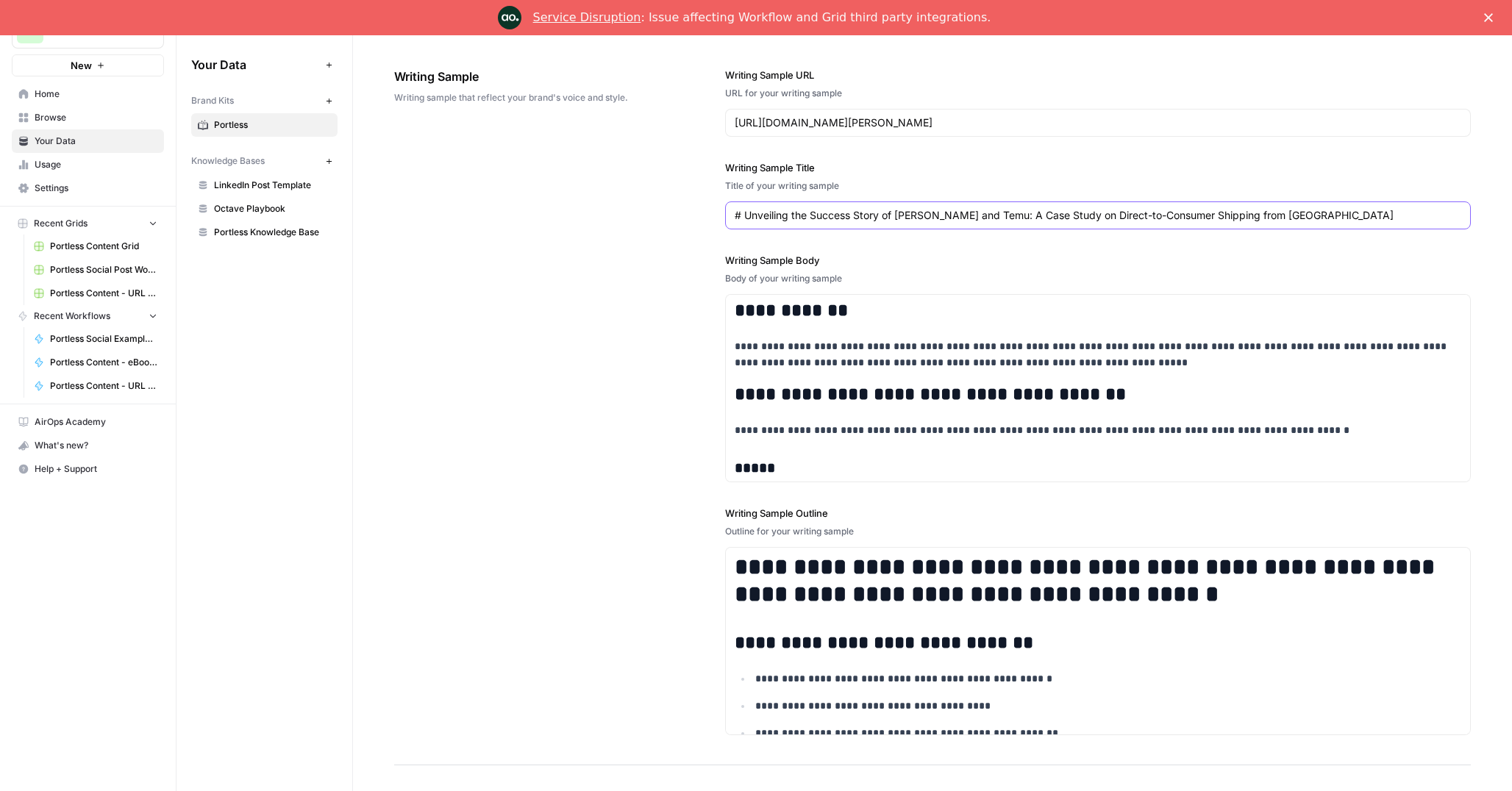
scroll to position [1660, 0]
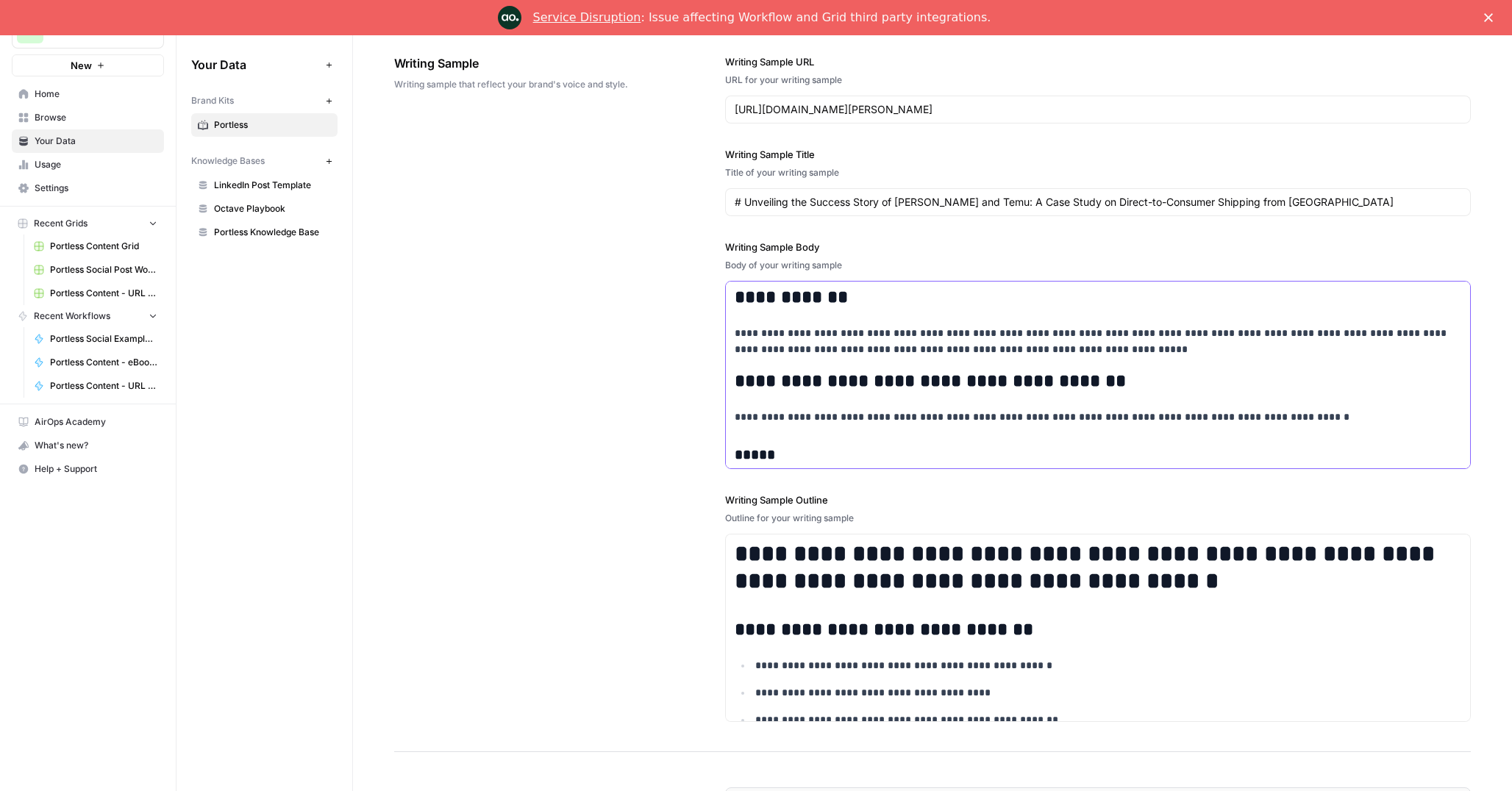
click at [805, 318] on div "**********" at bounding box center [1097, 589] width 744 height 615
copy div "**********"
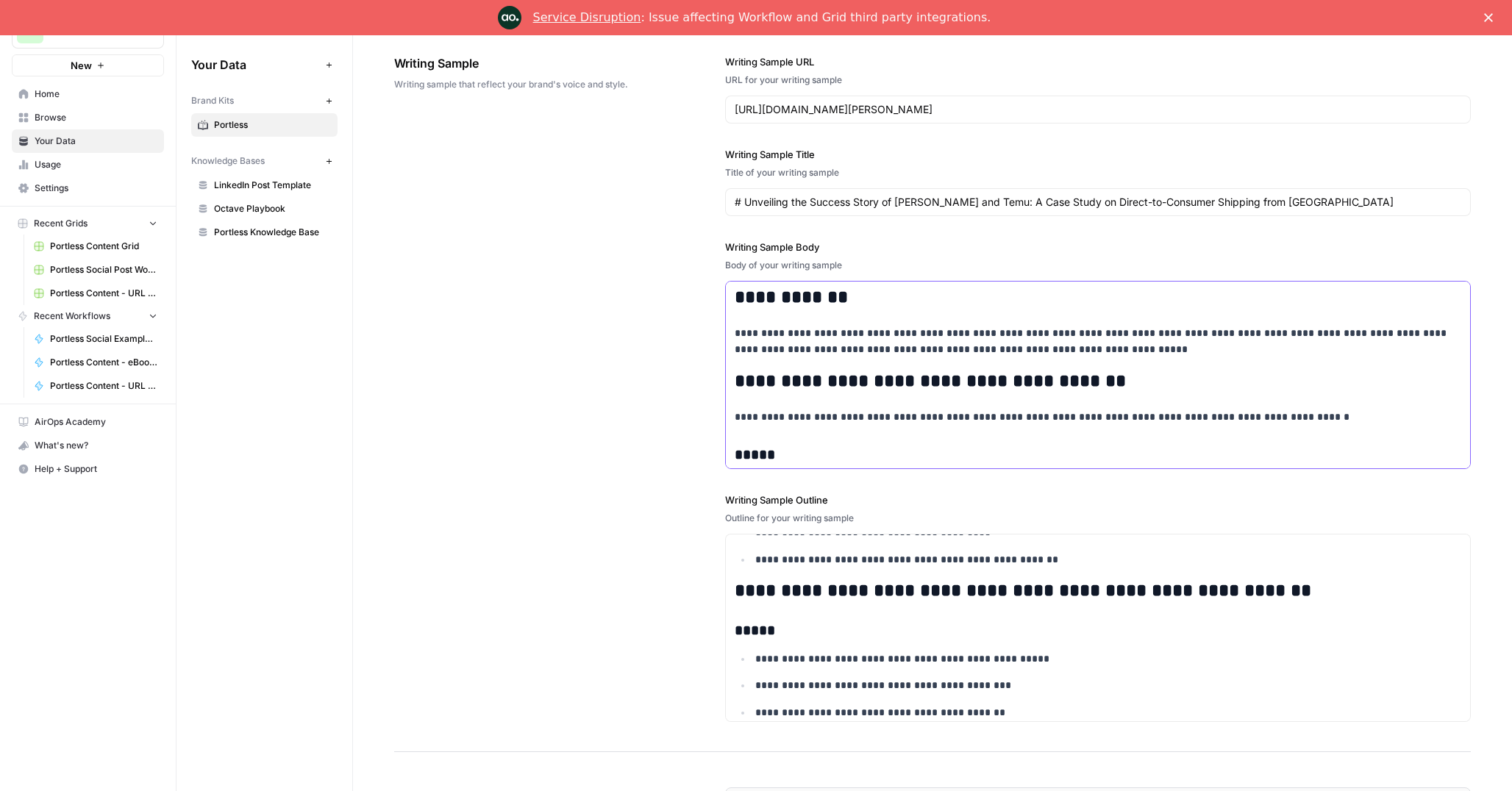
scroll to position [162, 0]
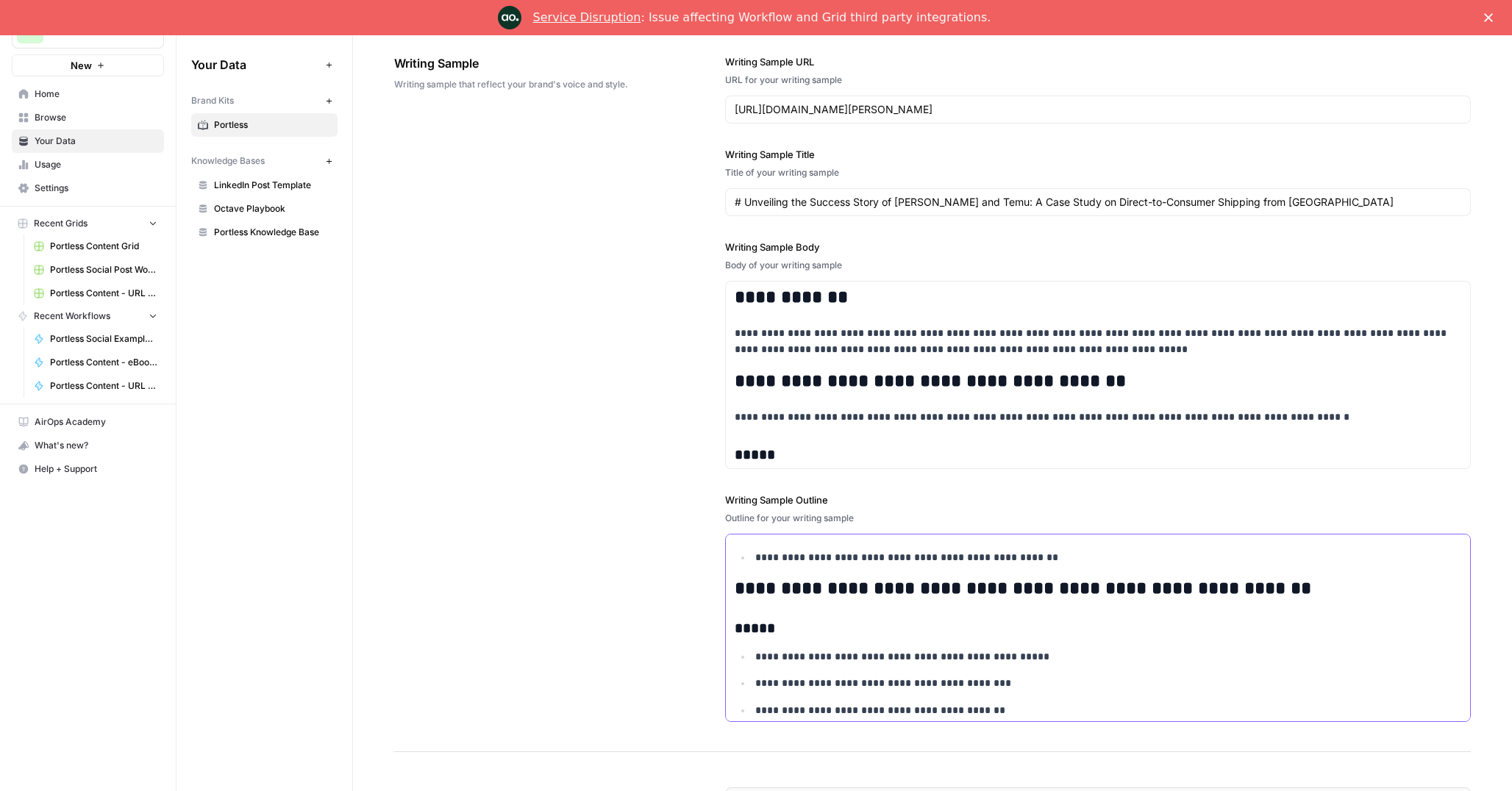
click at [855, 637] on h3 "*****" at bounding box center [1097, 629] width 727 height 18
copy div "**********"
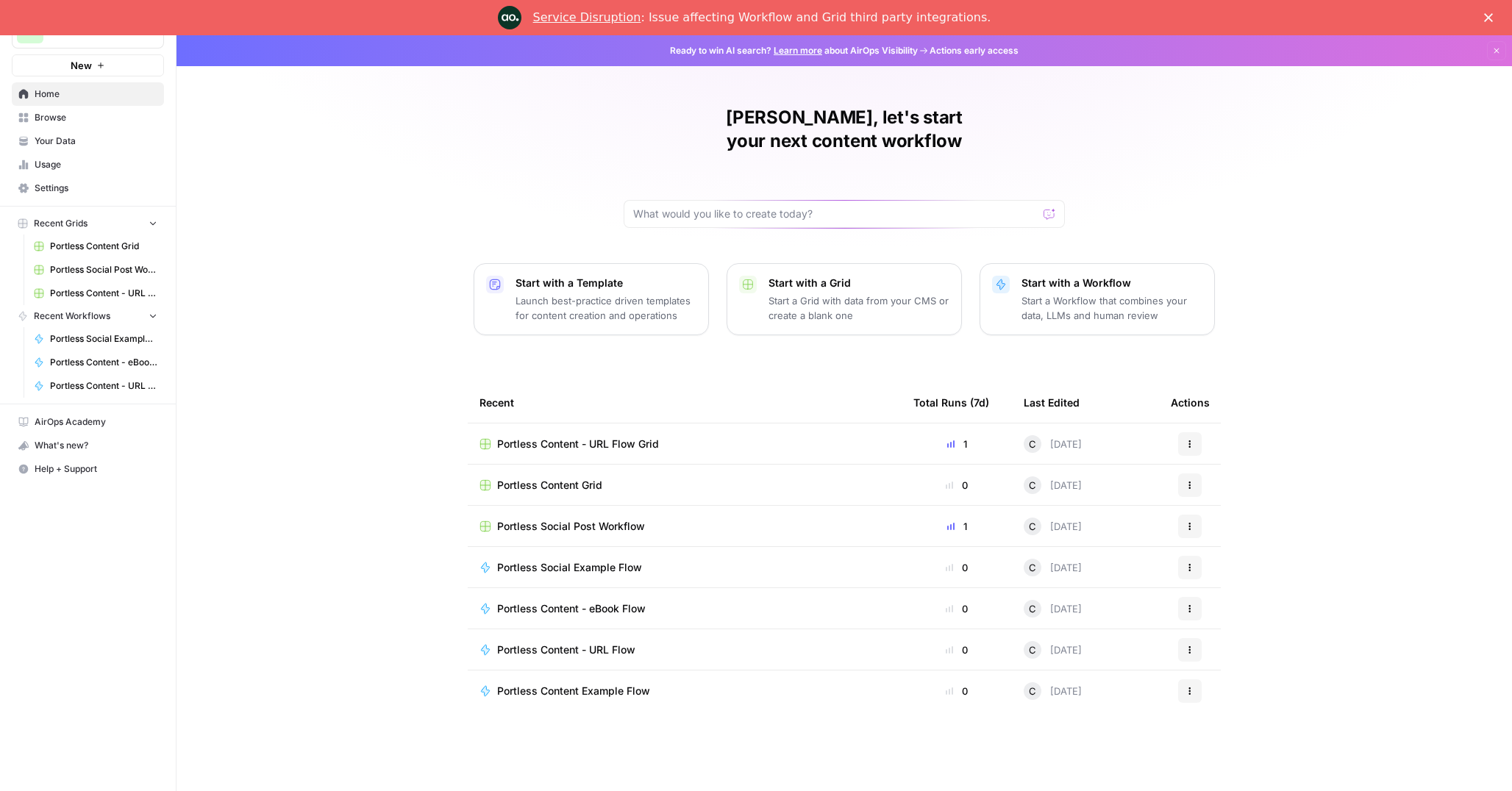
click at [1490, 18] on icon "Close" at bounding box center [1488, 18] width 9 height 9
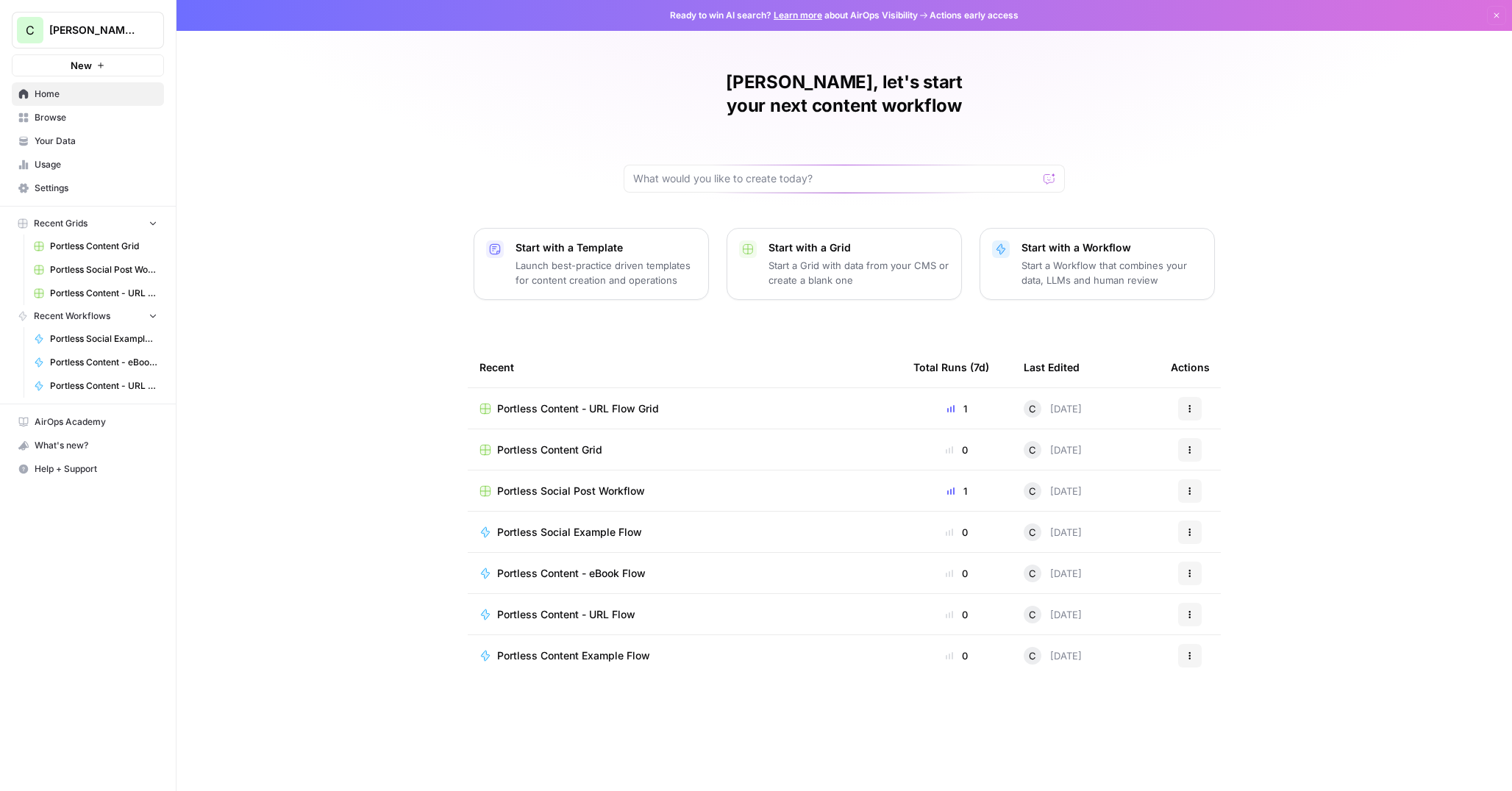
click at [71, 22] on span "[PERSON_NAME]'s Workspace" at bounding box center [93, 29] width 89 height 15
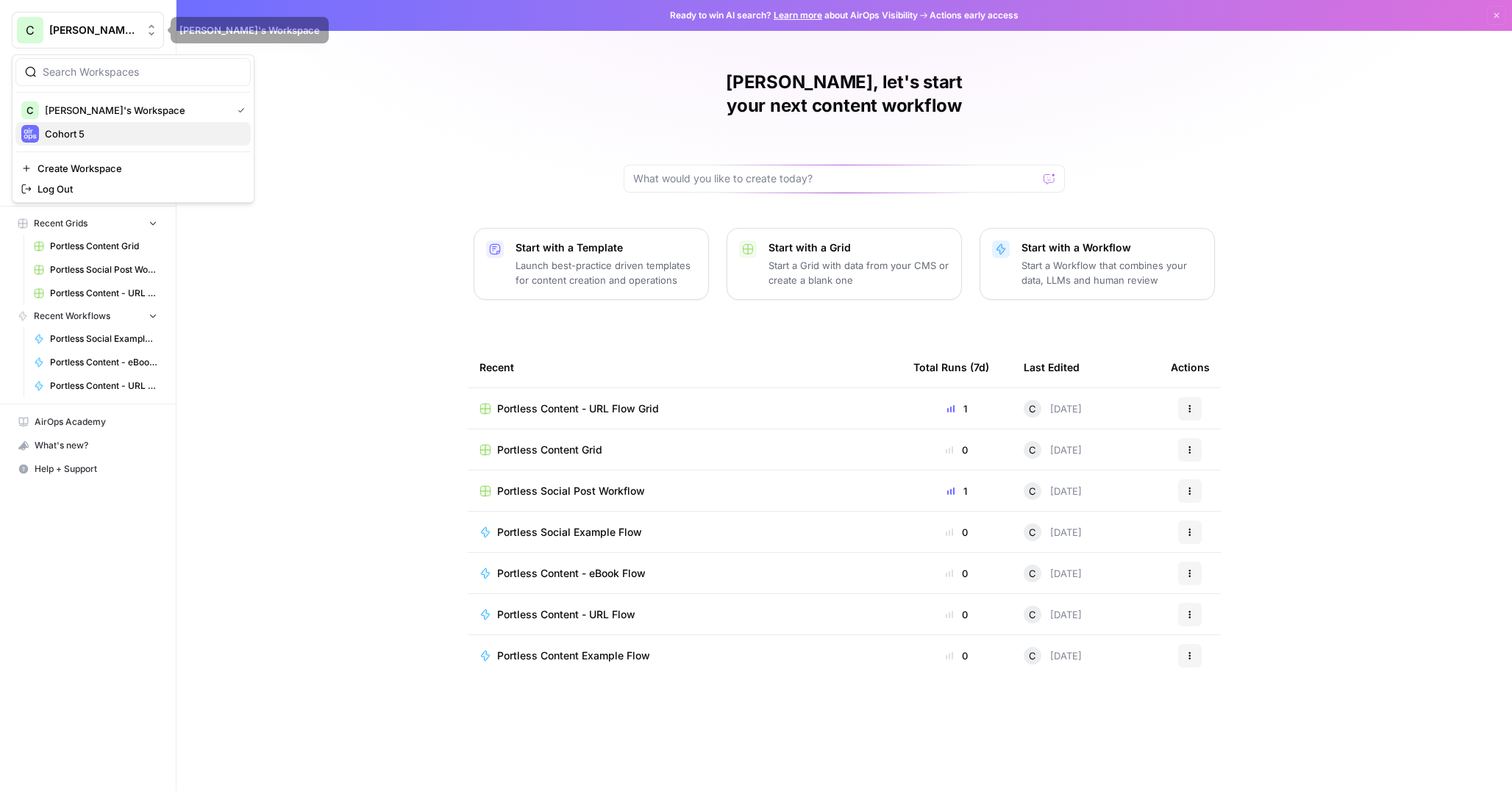
click at [87, 134] on span "Cohort 5" at bounding box center [142, 133] width 194 height 15
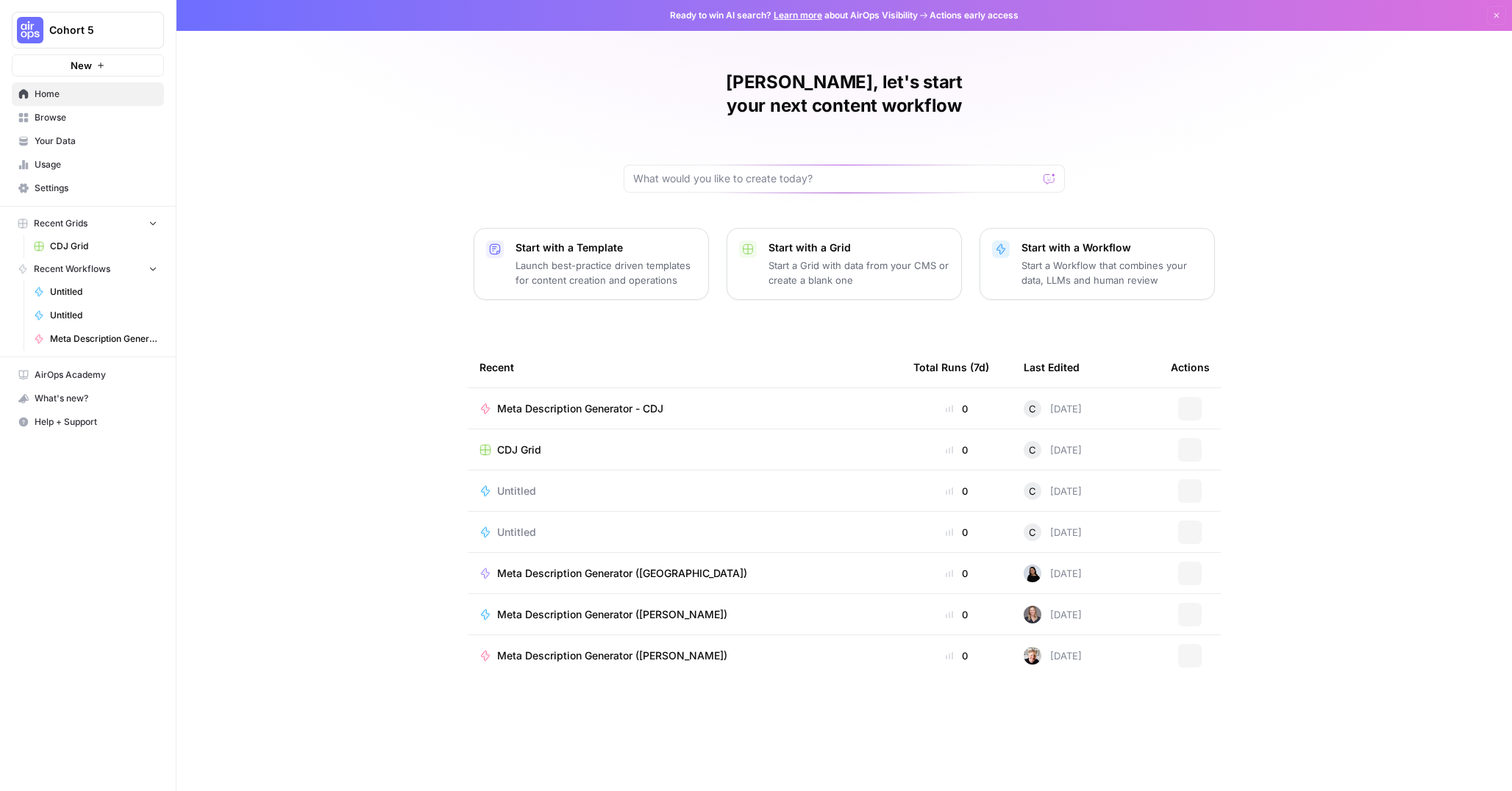
click at [65, 135] on span "Your Data" at bounding box center [96, 142] width 123 height 14
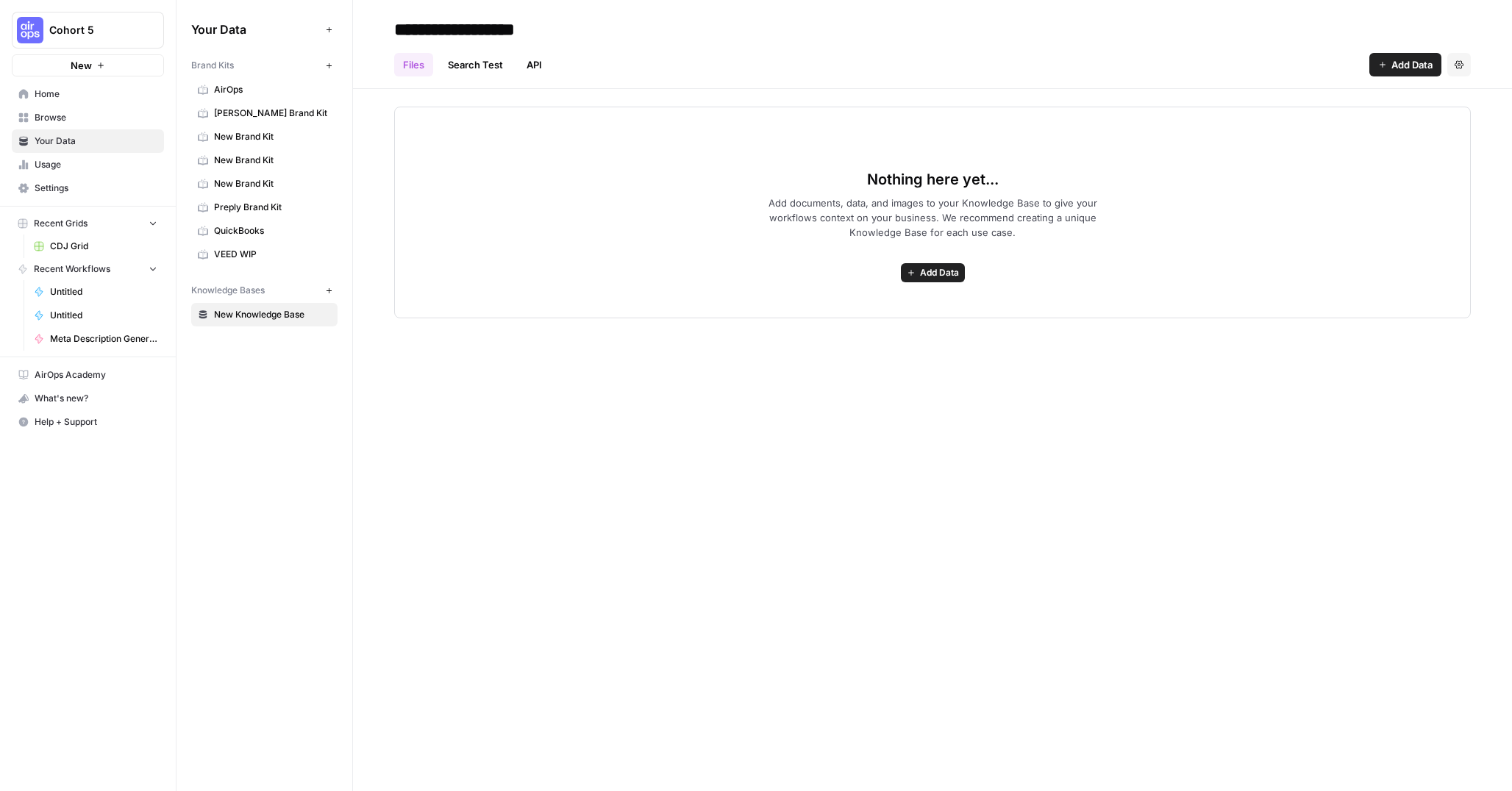
click at [262, 133] on span "New Brand Kit" at bounding box center [273, 137] width 117 height 14
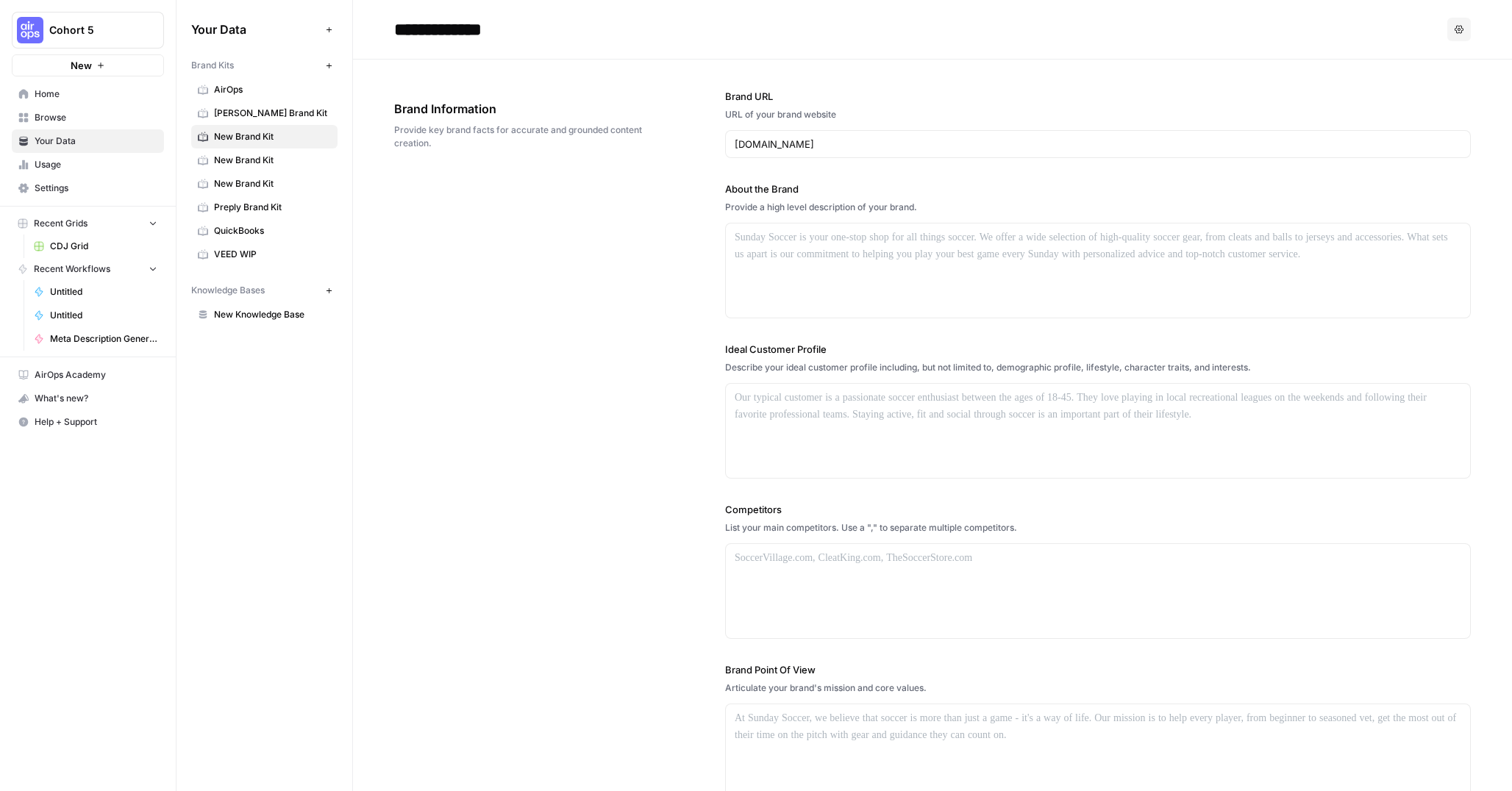
click at [258, 158] on span "New Brand Kit" at bounding box center [273, 160] width 117 height 14
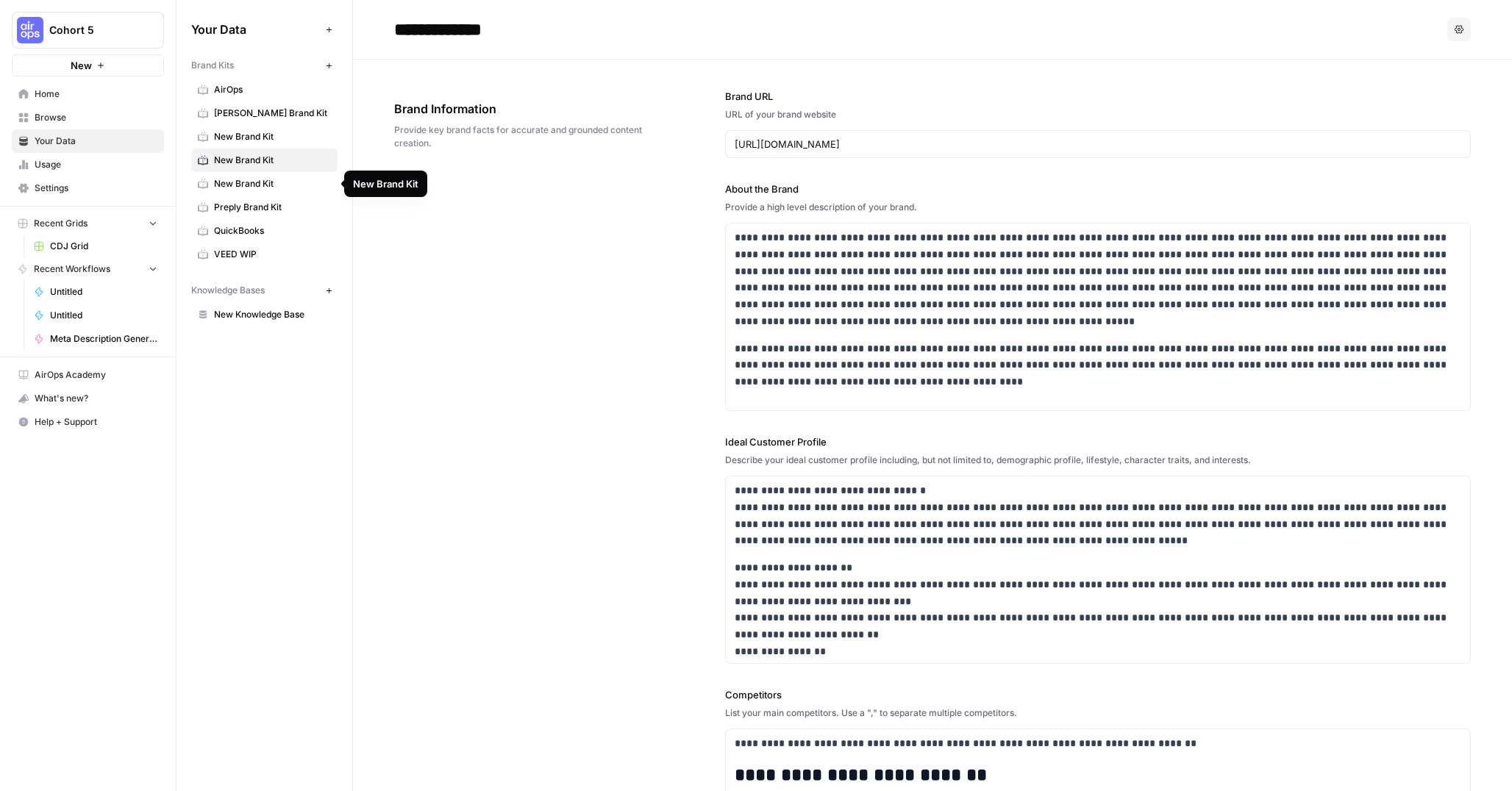
click at [254, 182] on span "New Brand Kit" at bounding box center [273, 184] width 117 height 14
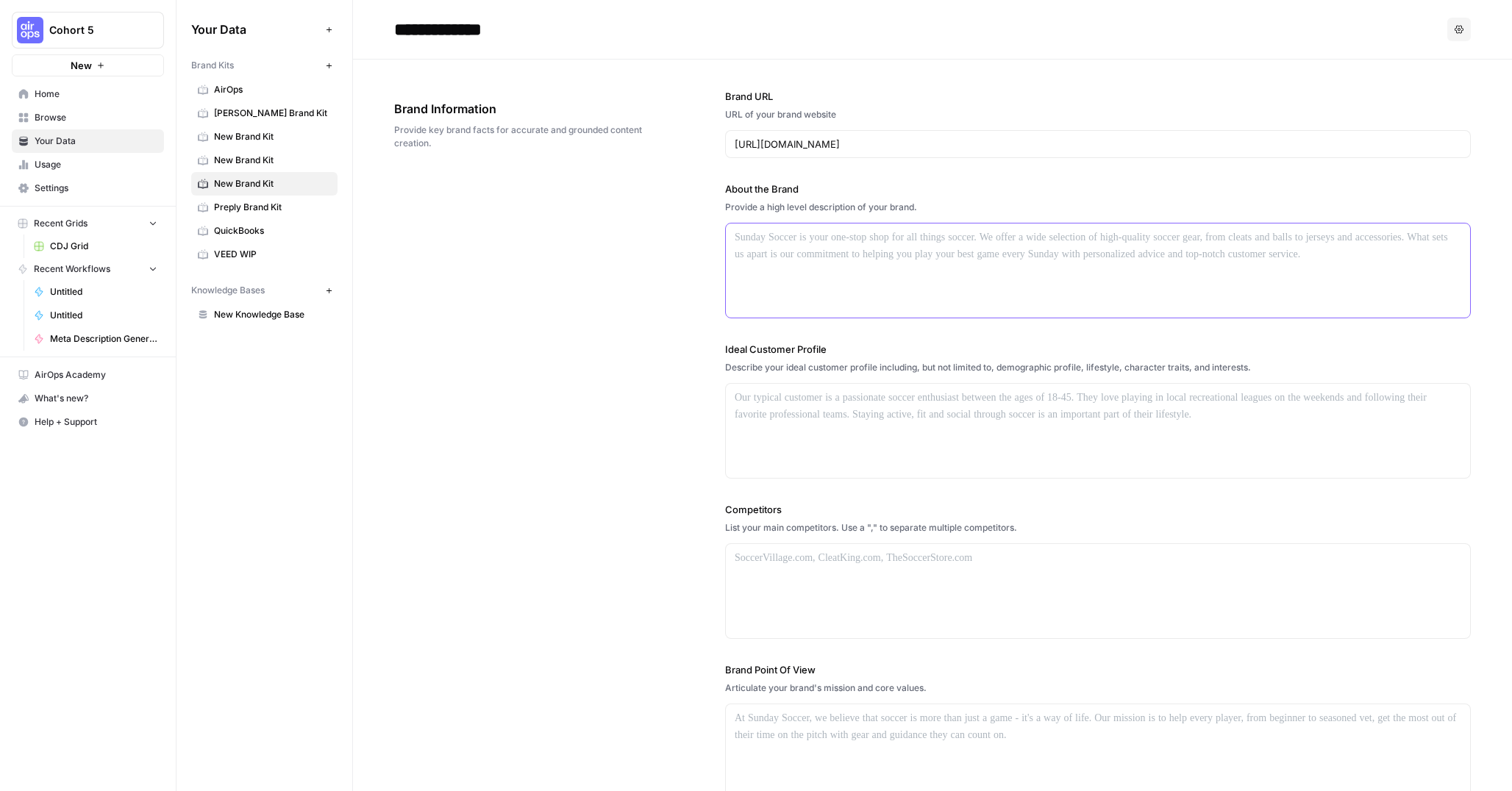
click at [825, 247] on div at bounding box center [1097, 271] width 744 height 94
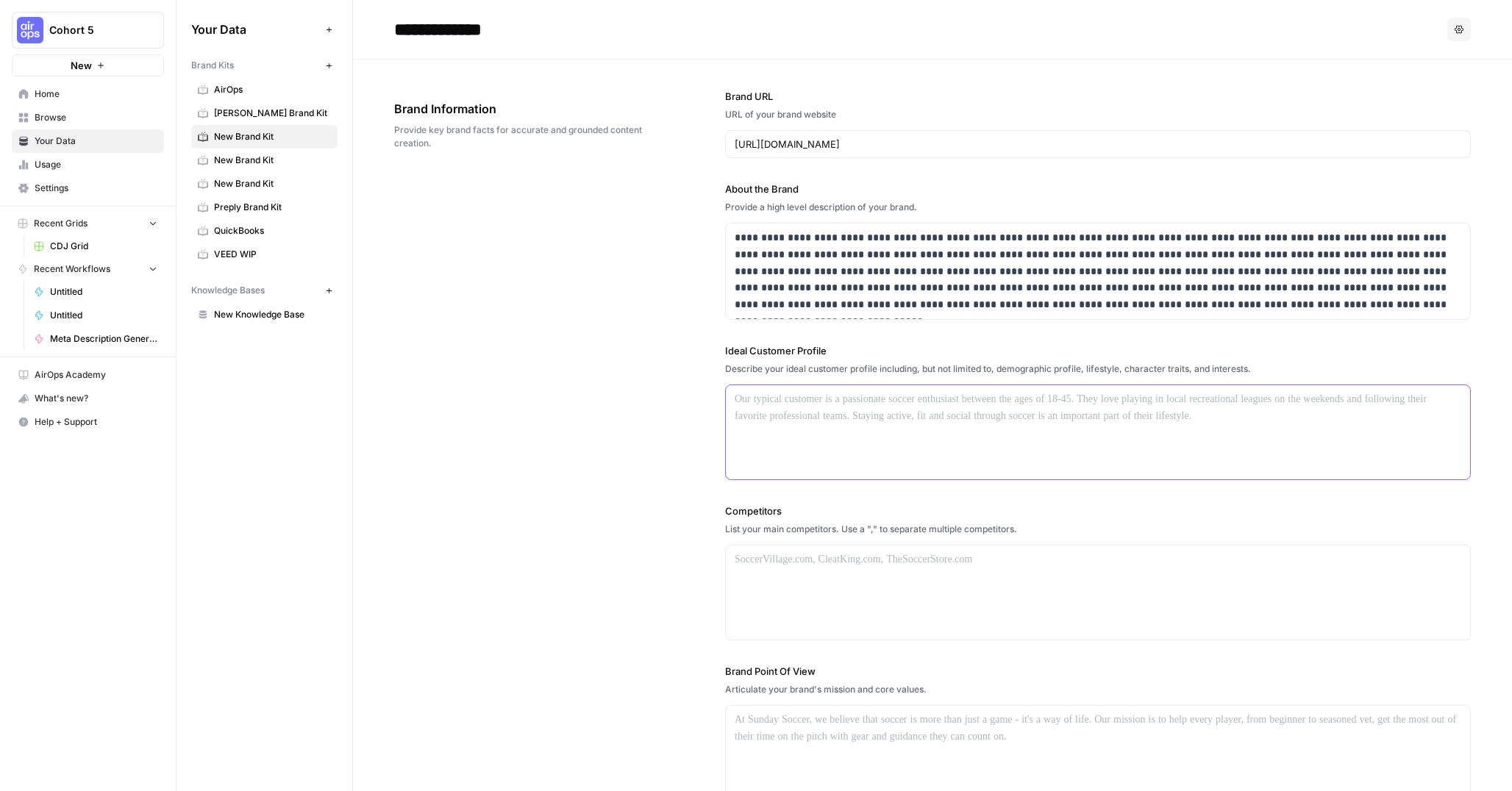
click at [793, 399] on p at bounding box center [1097, 399] width 727 height 17
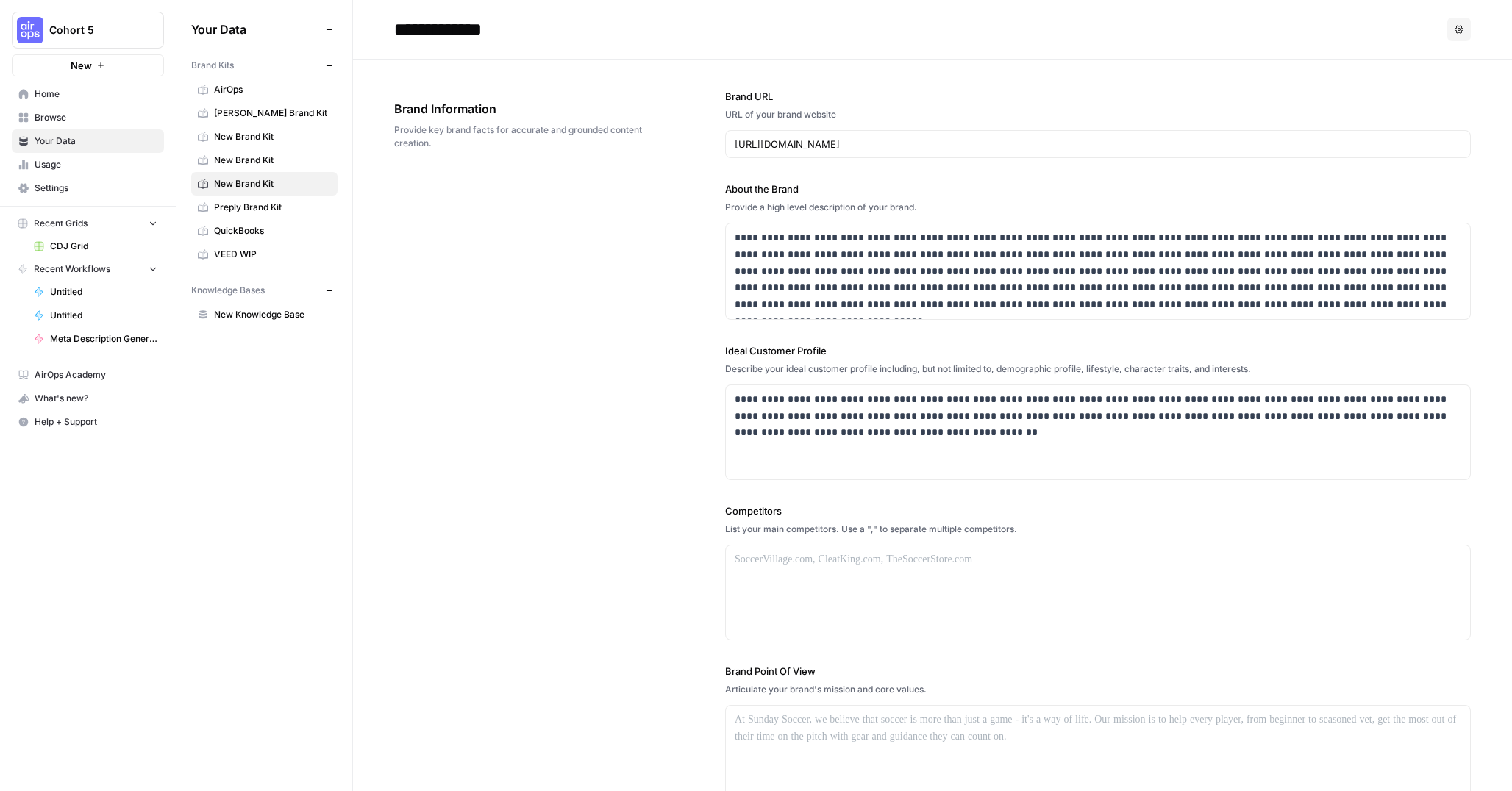
drag, startPoint x: 489, startPoint y: 26, endPoint x: 509, endPoint y: 32, distance: 20.9
click at [489, 27] on input "**********" at bounding box center [506, 29] width 236 height 29
click at [530, 31] on input "**********" at bounding box center [506, 29] width 236 height 29
type input "**********"
click at [795, 572] on div at bounding box center [1097, 593] width 744 height 94
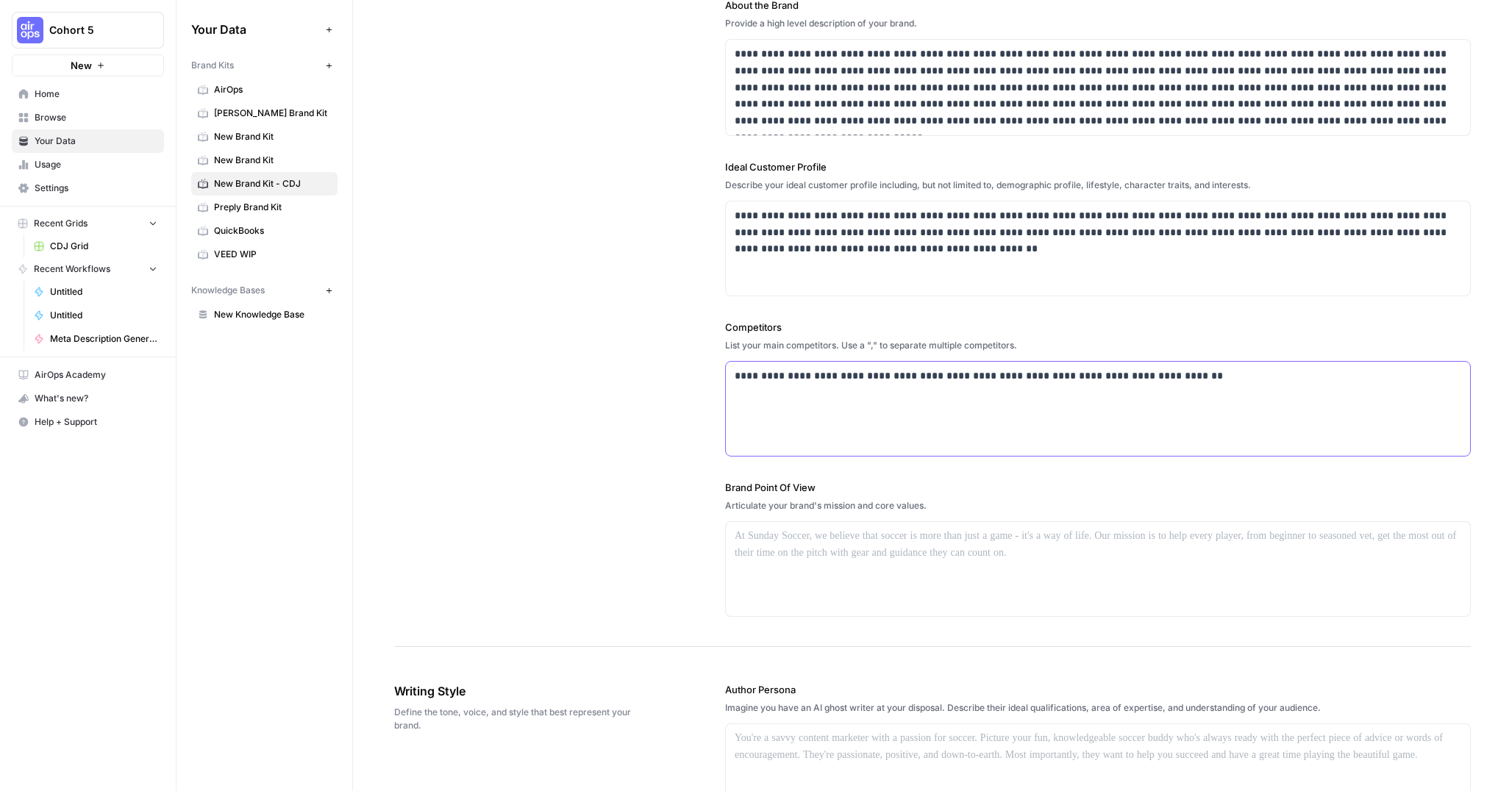
scroll to position [199, 0]
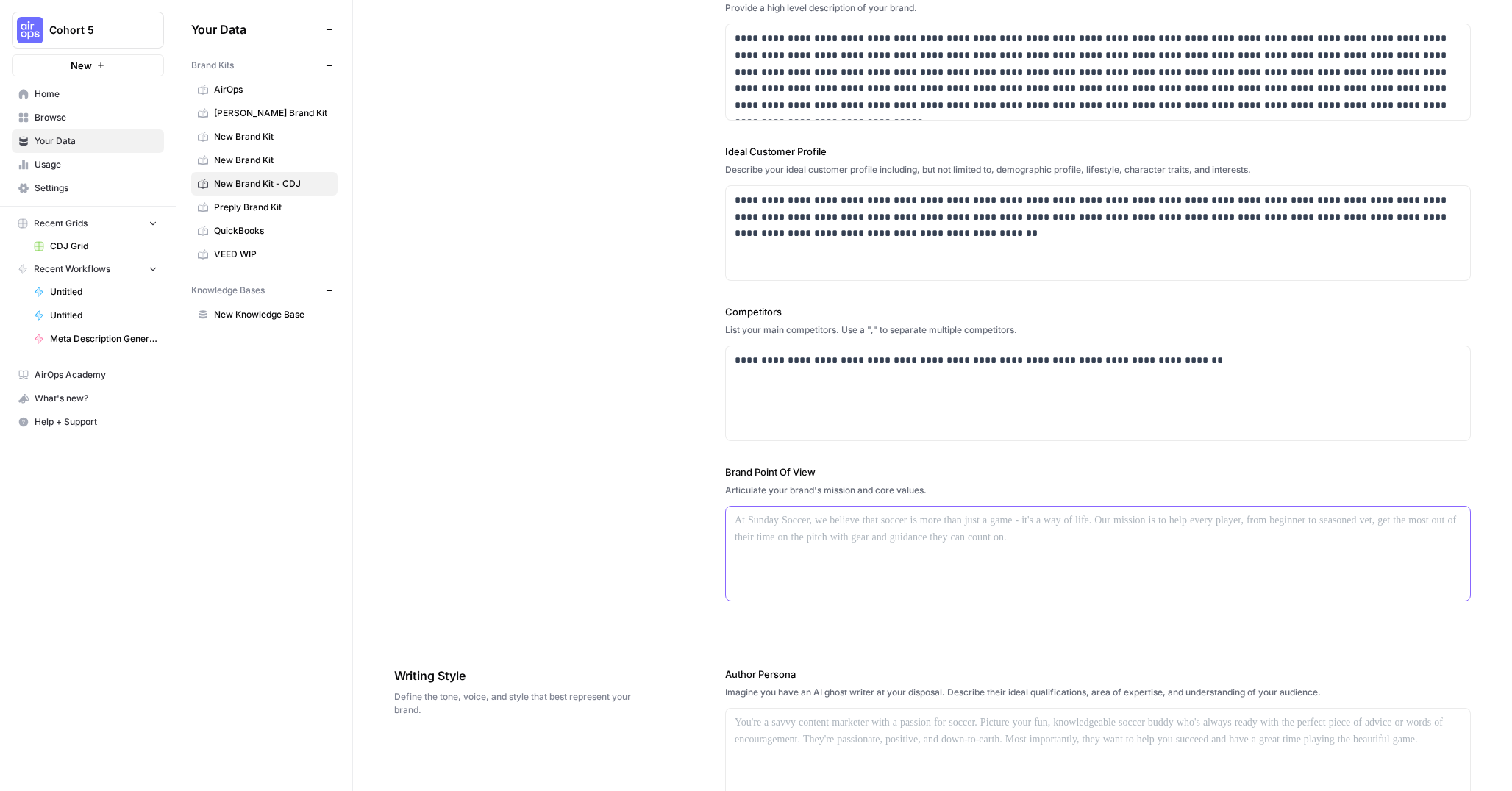
click at [766, 538] on div at bounding box center [1097, 553] width 744 height 94
click at [806, 549] on div at bounding box center [1097, 553] width 744 height 94
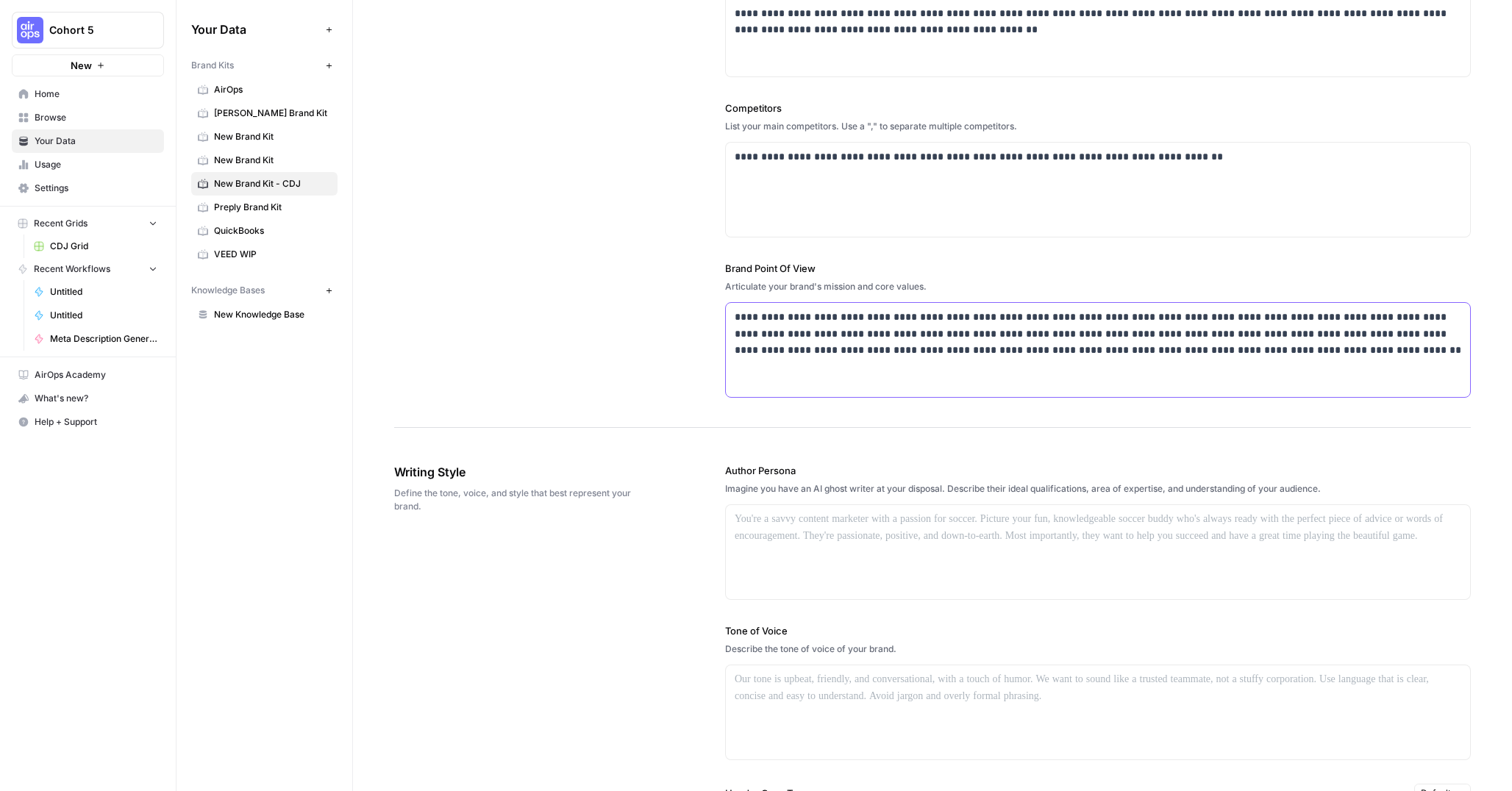
scroll to position [411, 0]
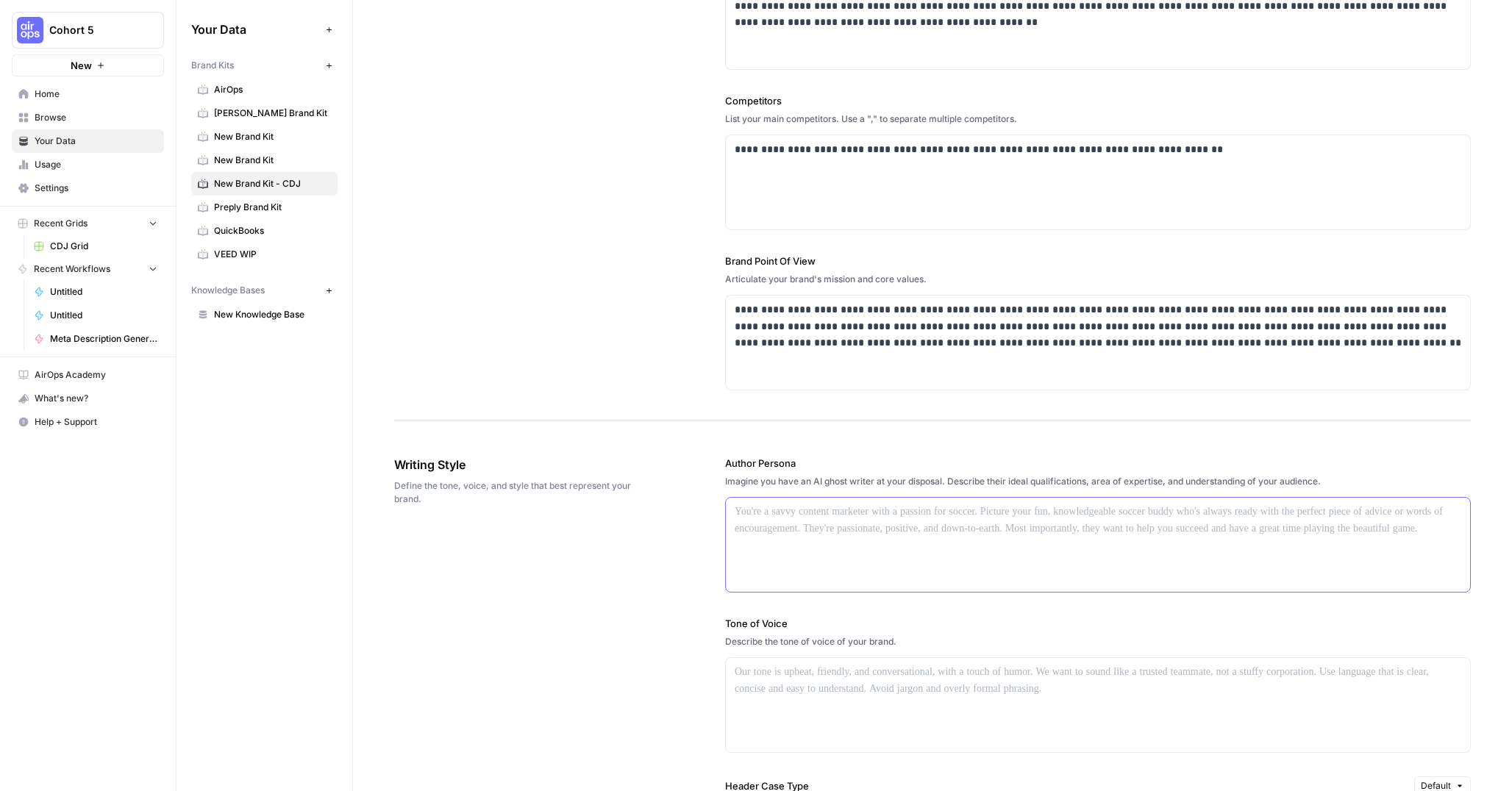
click at [809, 508] on p at bounding box center [1097, 511] width 727 height 17
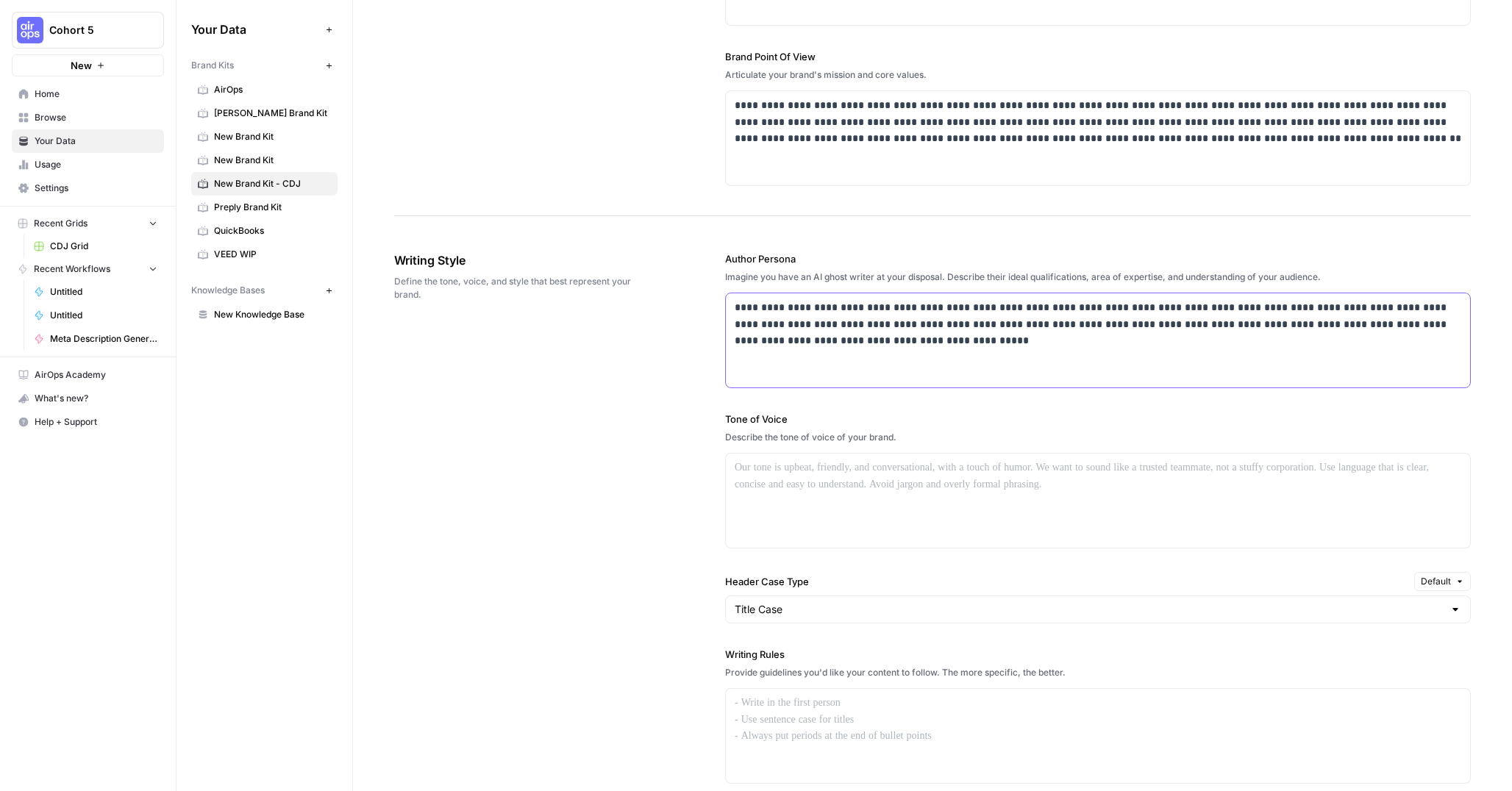
scroll to position [618, 0]
click at [787, 454] on div at bounding box center [1097, 498] width 744 height 94
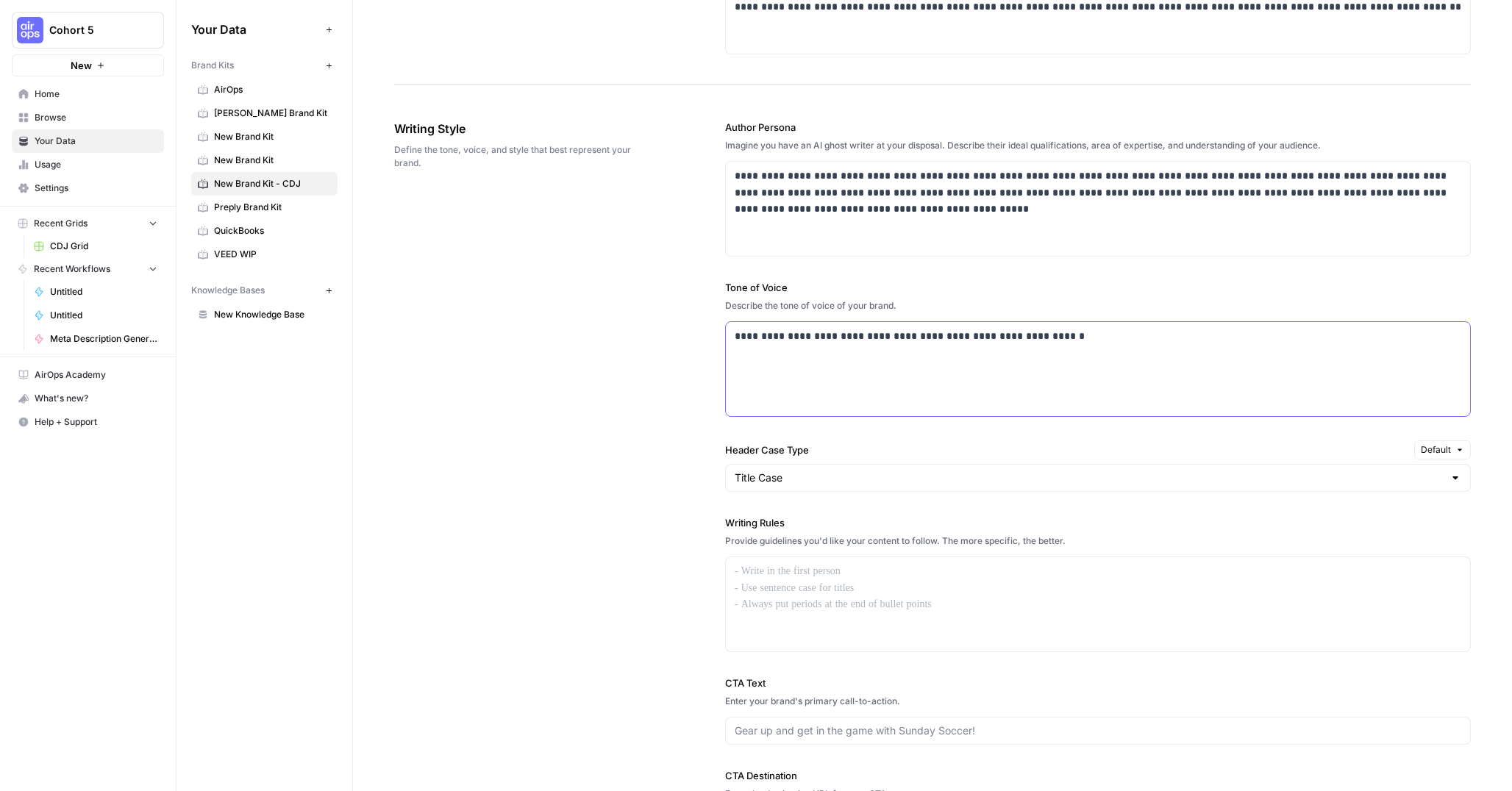
scroll to position [855, 0]
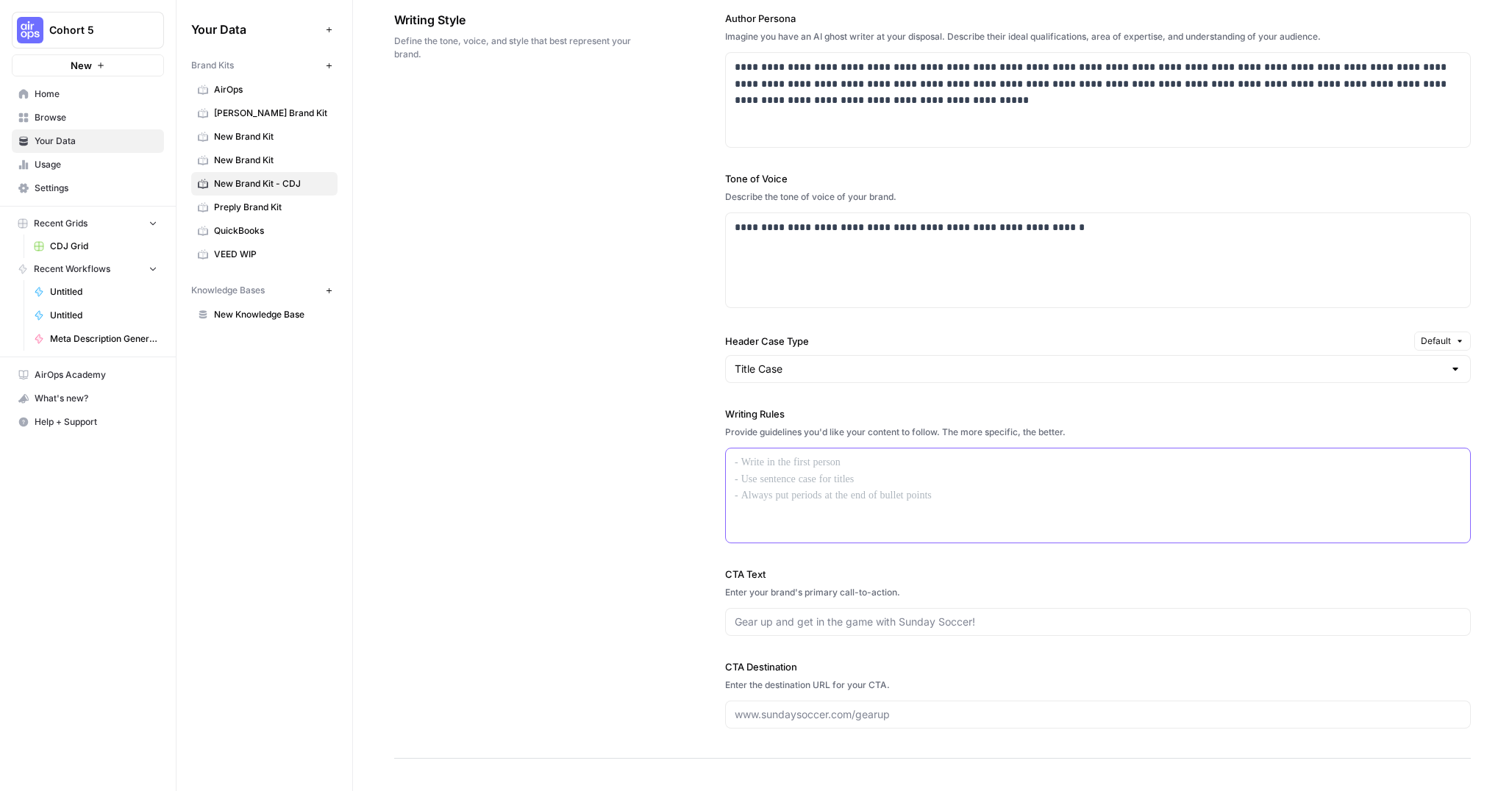
click at [792, 487] on div at bounding box center [1097, 496] width 744 height 94
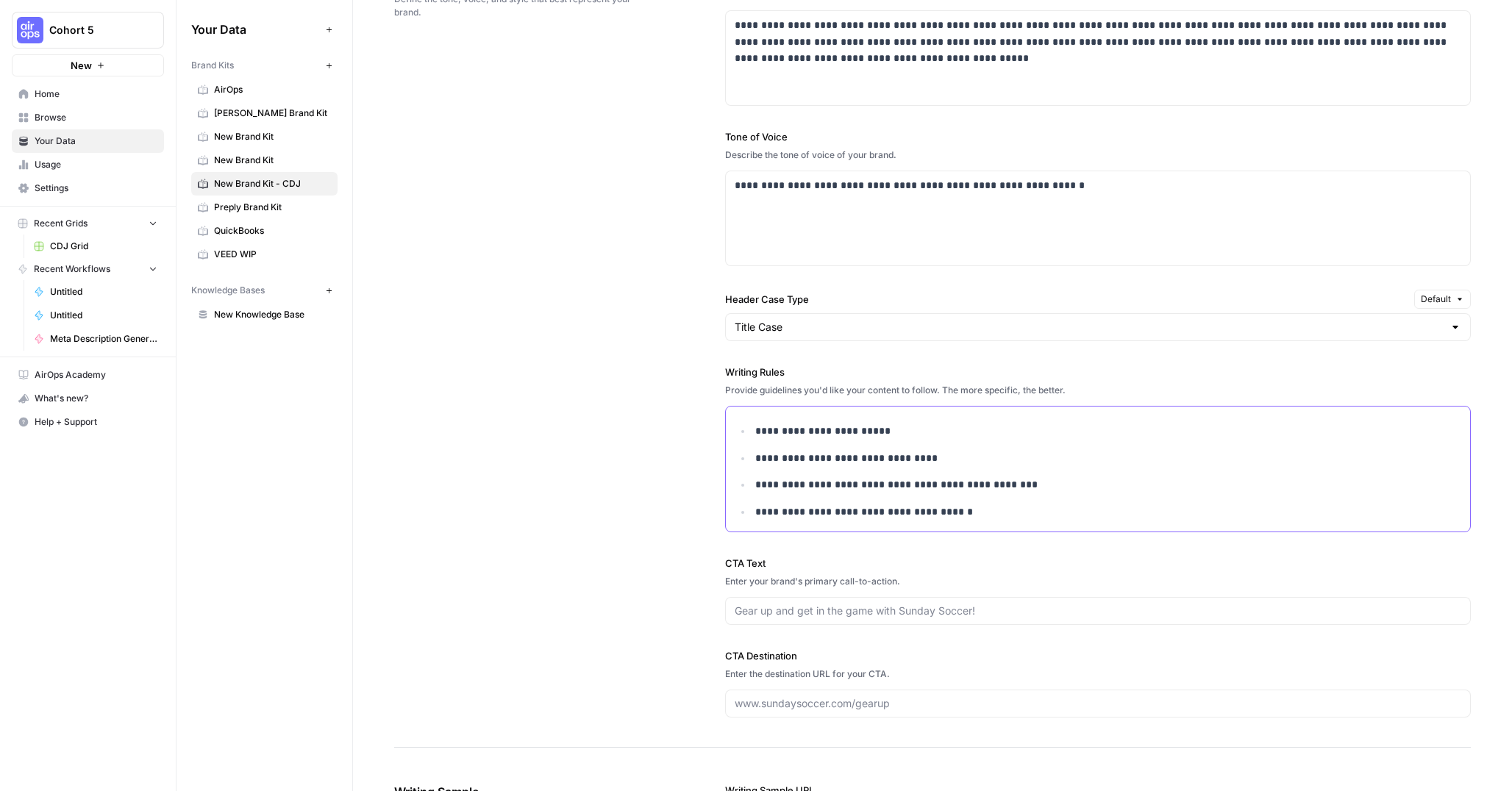
scroll to position [923, 0]
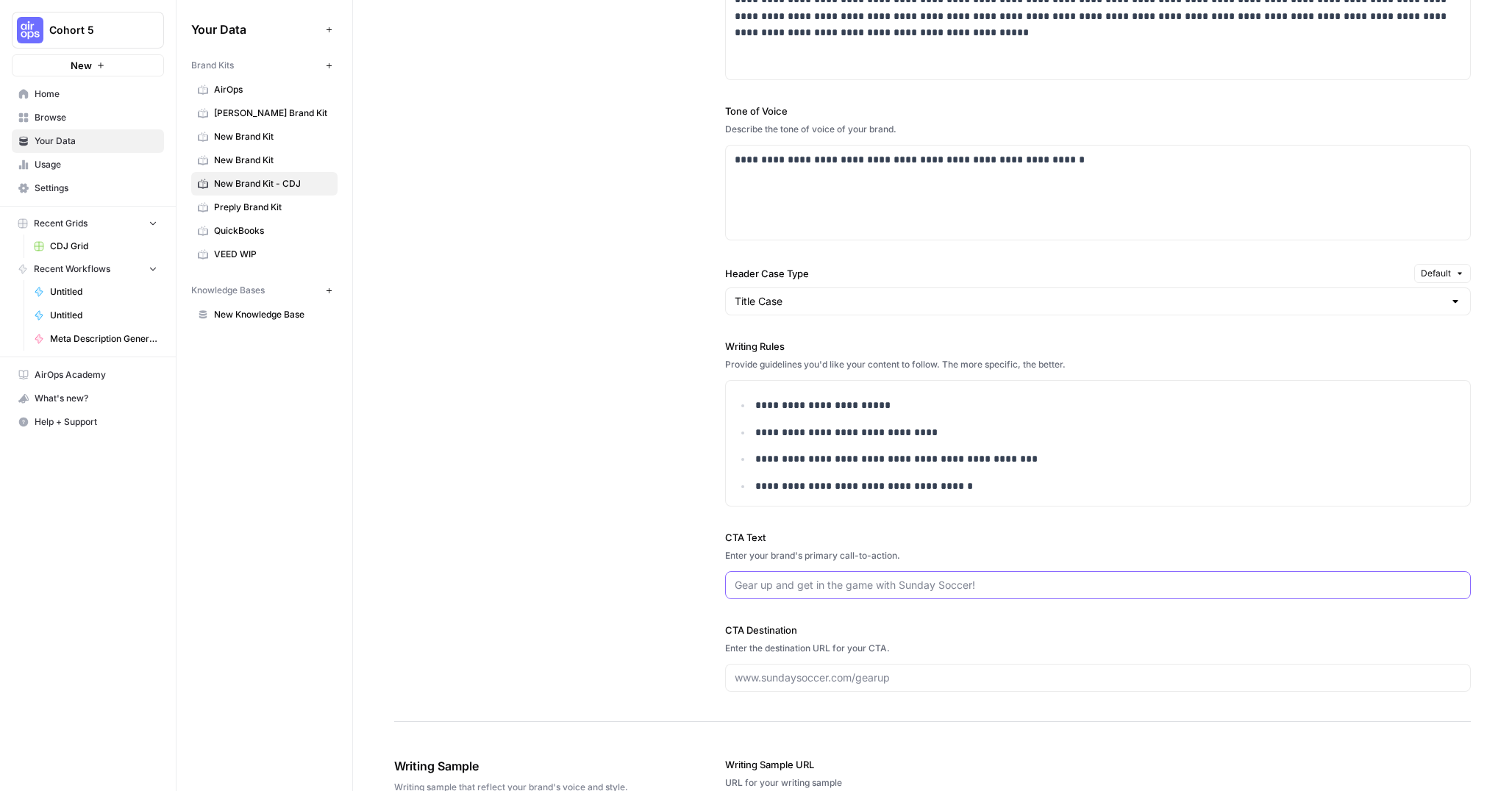
click at [802, 580] on input "CTA Text" at bounding box center [1097, 585] width 727 height 15
paste input "Contact us to learn how Portless can transform your e-commerce fulfillment."
type input "Contact us to learn how Portless can transform your e-commerce fulfillment."
click at [813, 672] on input "CTA Destination" at bounding box center [1097, 678] width 727 height 15
paste input "[URL][DOMAIN_NAME]"
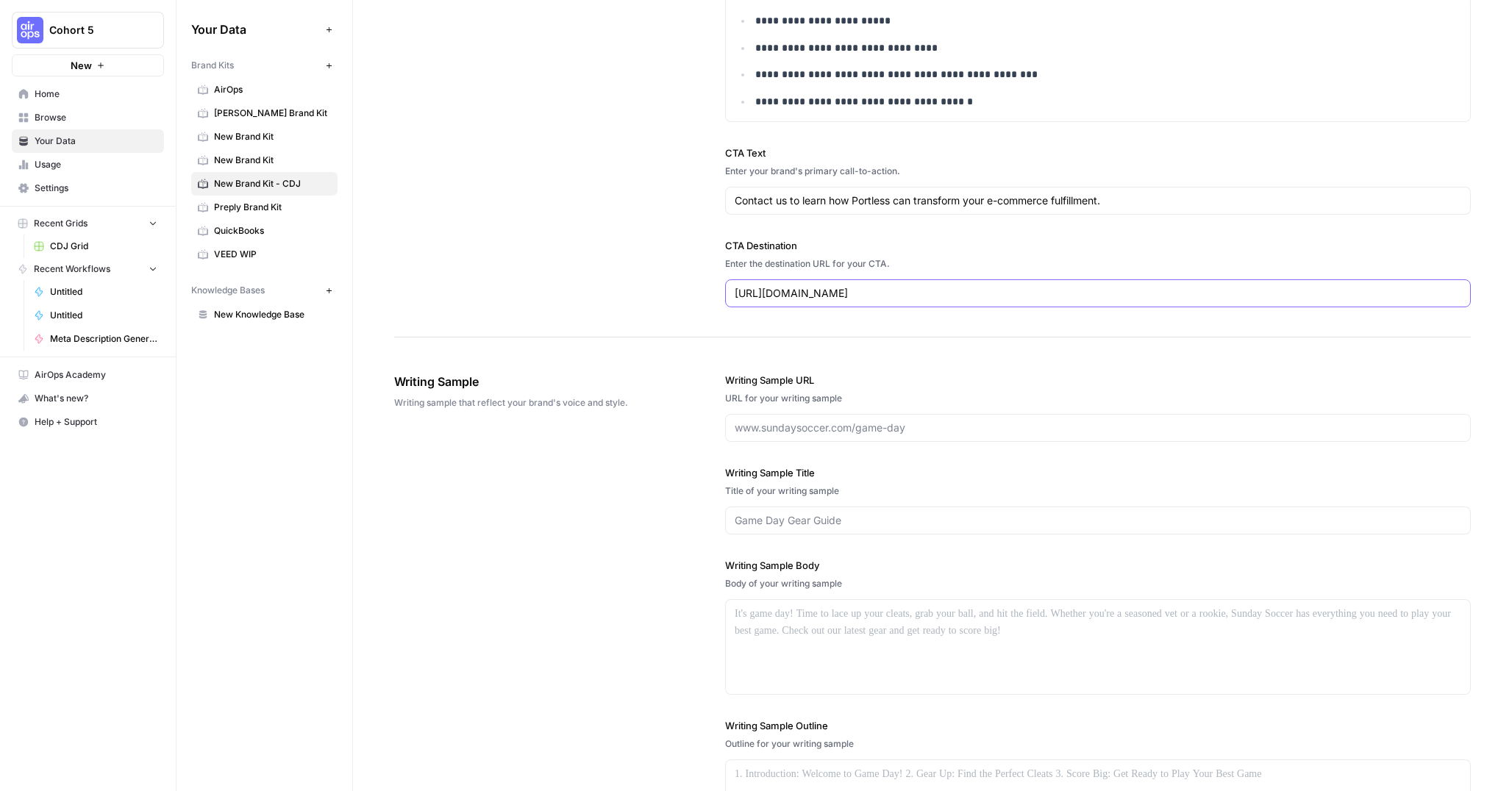
scroll to position [1316, 0]
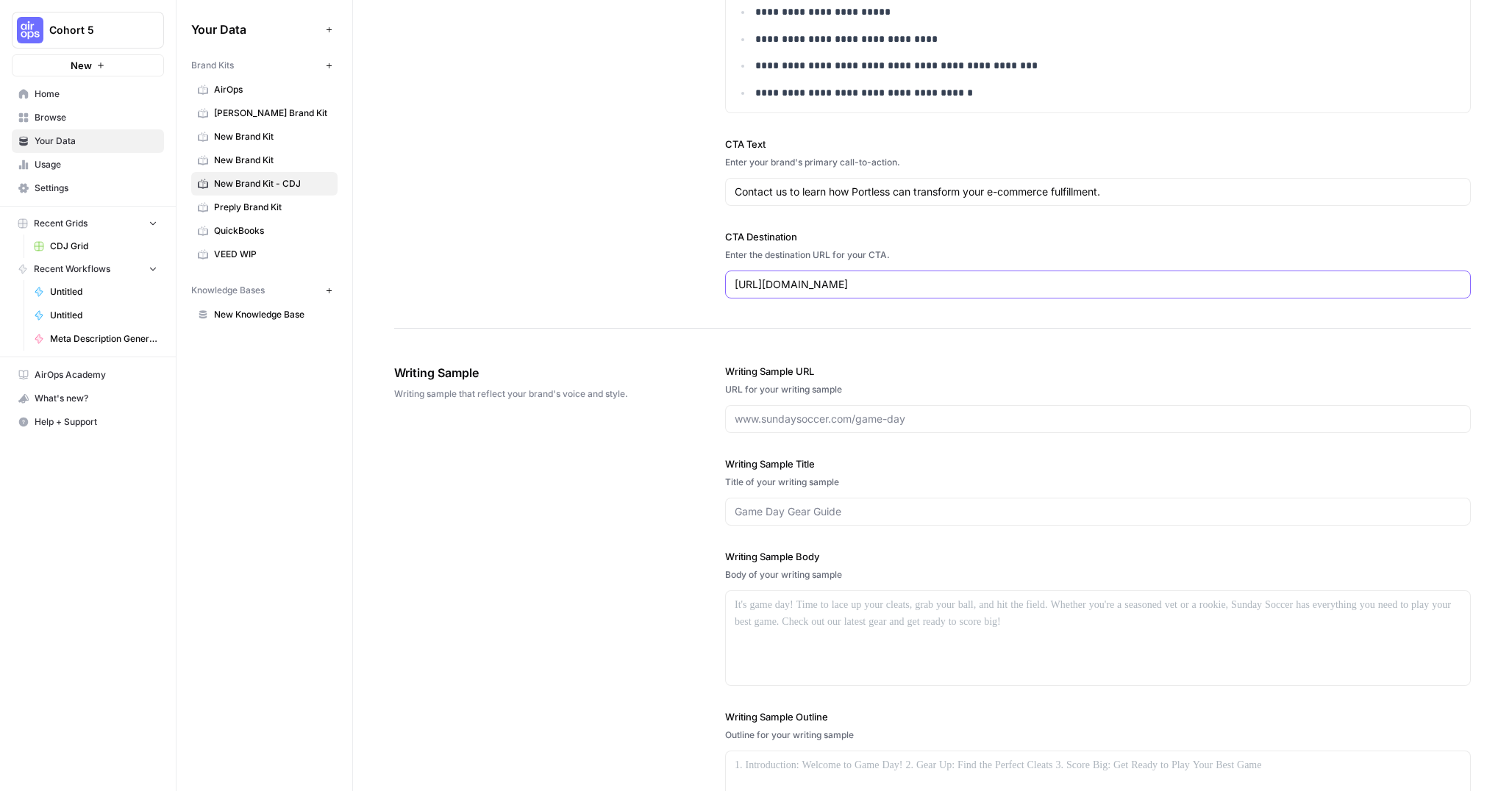
type input "[URL][DOMAIN_NAME]"
click at [788, 417] on input "Writing Sample URL" at bounding box center [1097, 418] width 727 height 15
paste input "[URL][DOMAIN_NAME][PERSON_NAME]"
type input "[URL][DOMAIN_NAME][PERSON_NAME]"
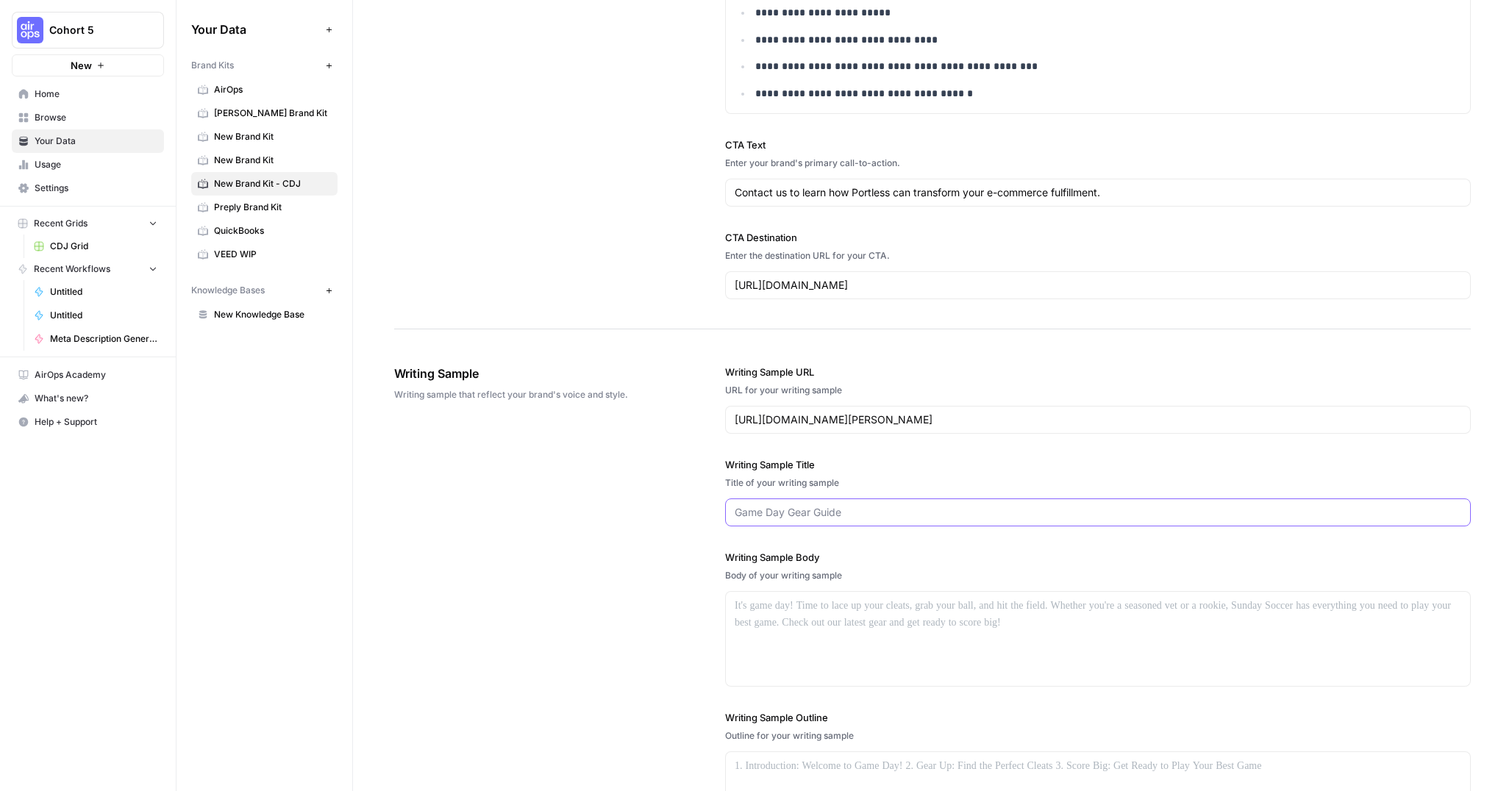
click at [775, 517] on input "Writing Sample Title" at bounding box center [1097, 512] width 727 height 15
paste input "# Unveiling the Success Story of [PERSON_NAME] and Temu: A Case Study on Direct…"
click at [746, 512] on input "# Unveiling the Success Story of [PERSON_NAME] and Temu: A Case Study on Direct…" at bounding box center [1097, 512] width 727 height 15
type input "Unveiling the Success Story of [PERSON_NAME] and Temu: A Case Study on Direct-t…"
click at [809, 616] on div at bounding box center [1097, 638] width 744 height 94
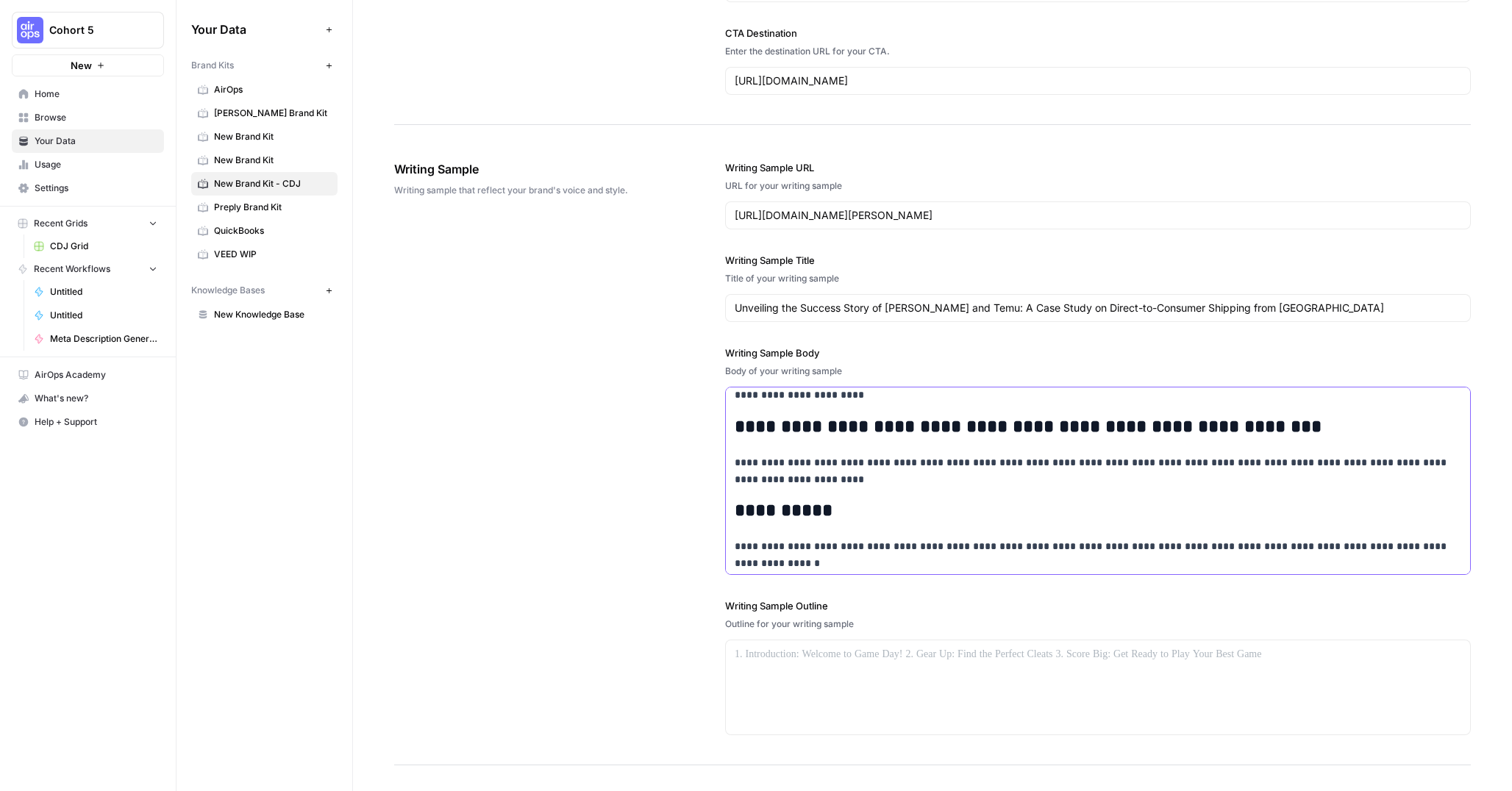
scroll to position [1548, 0]
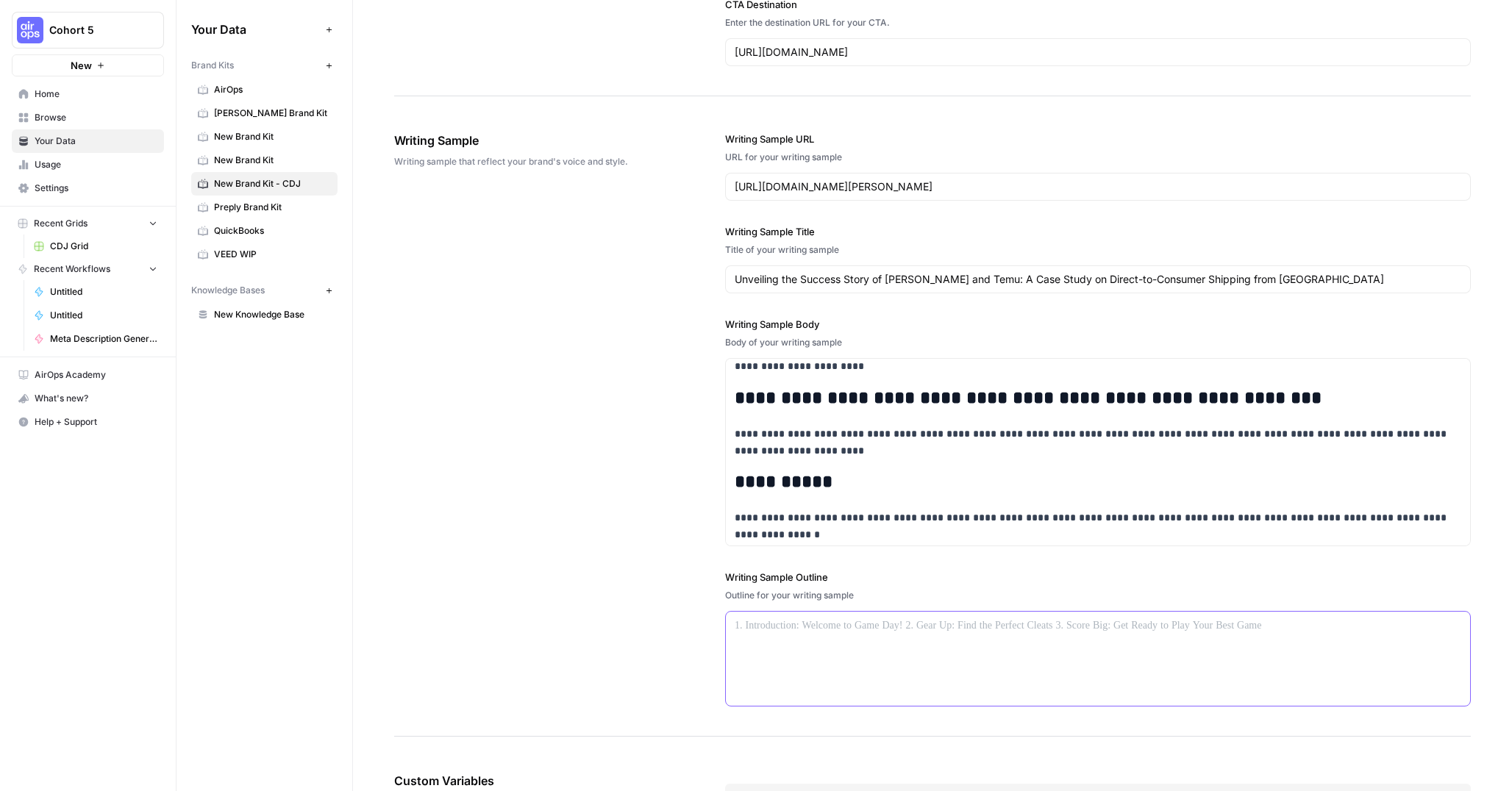
click at [793, 623] on p at bounding box center [1097, 626] width 727 height 17
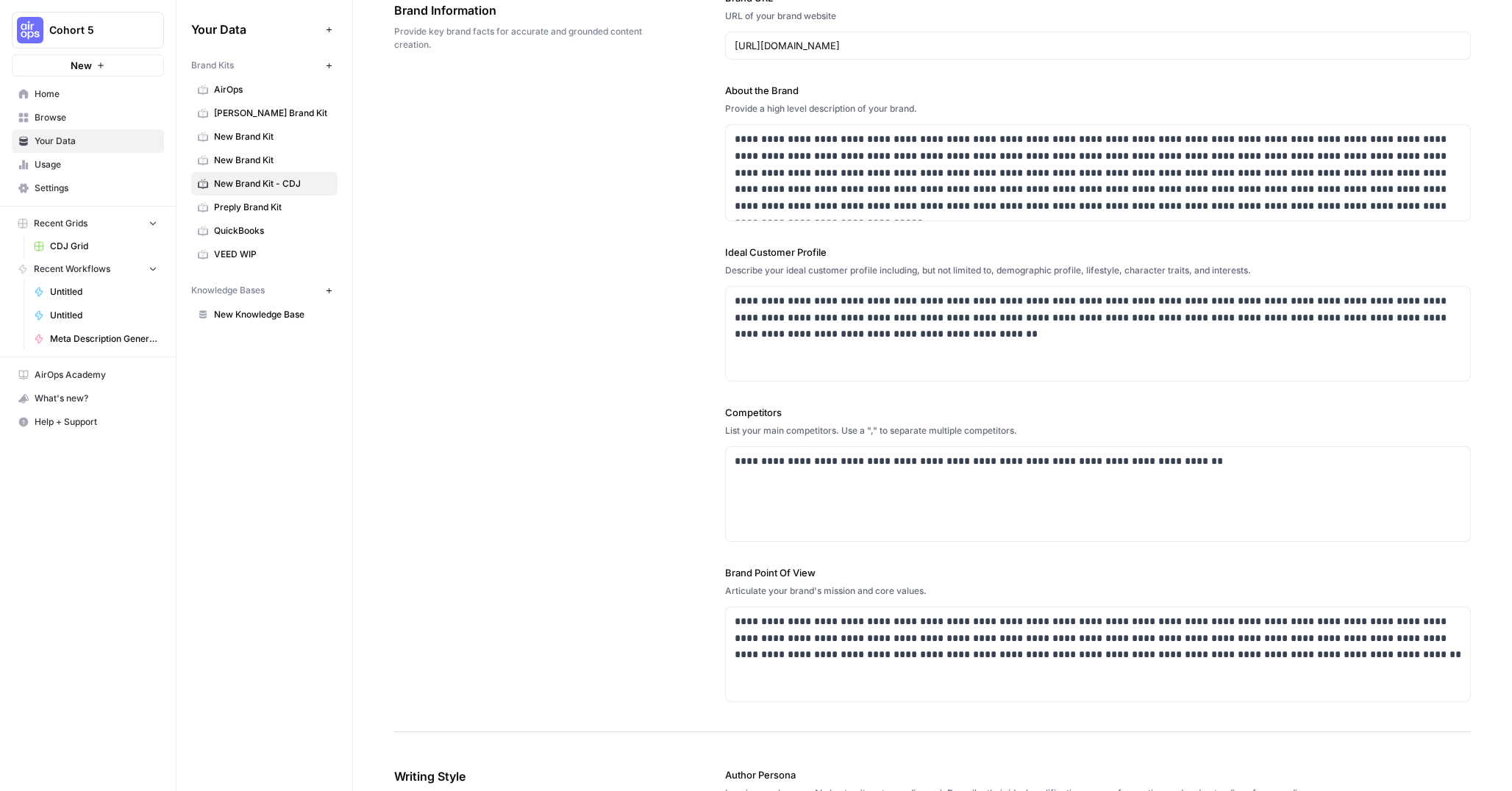
scroll to position [0, 0]
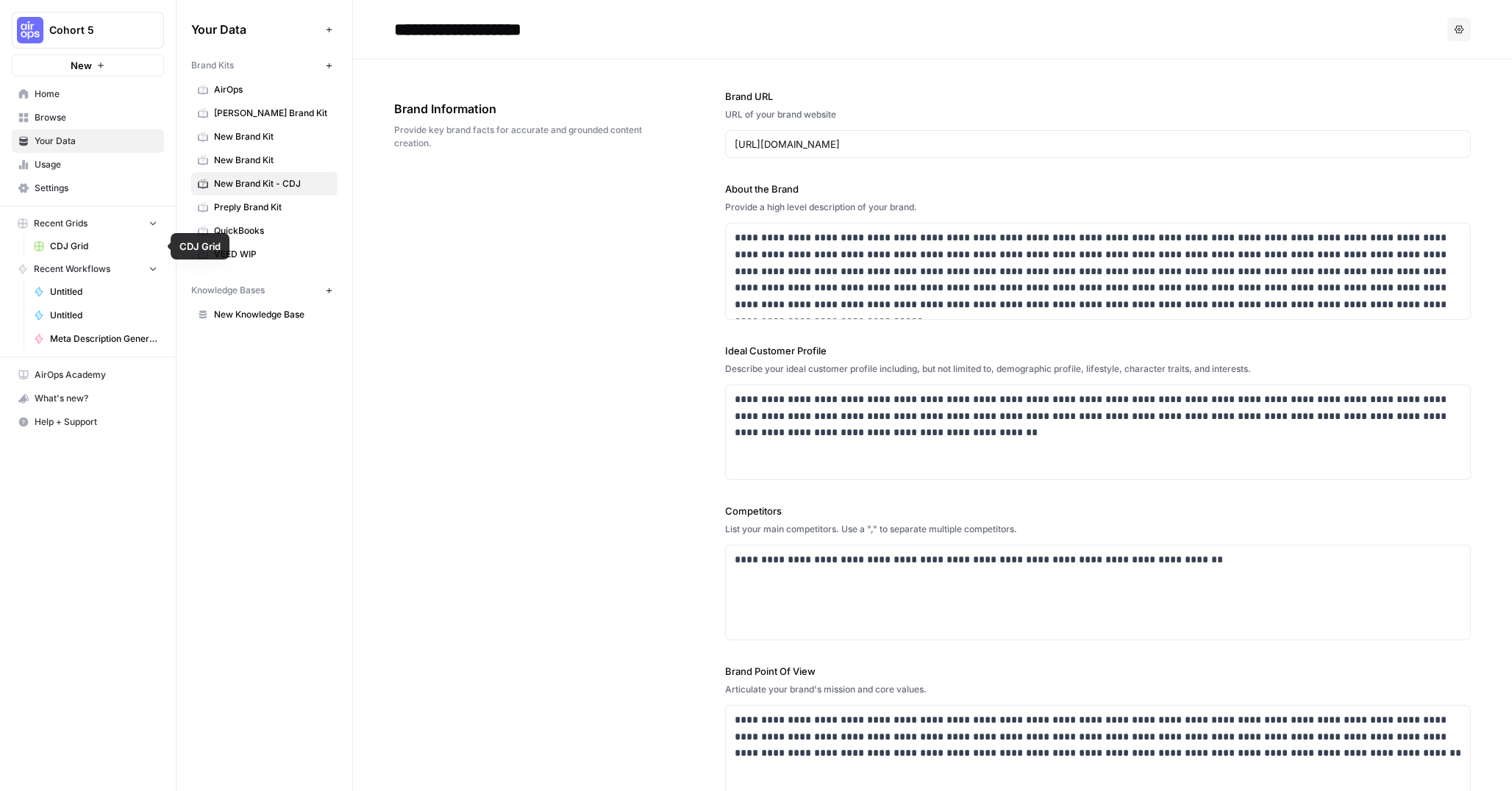
click at [90, 248] on span "CDJ Grid" at bounding box center [104, 246] width 108 height 14
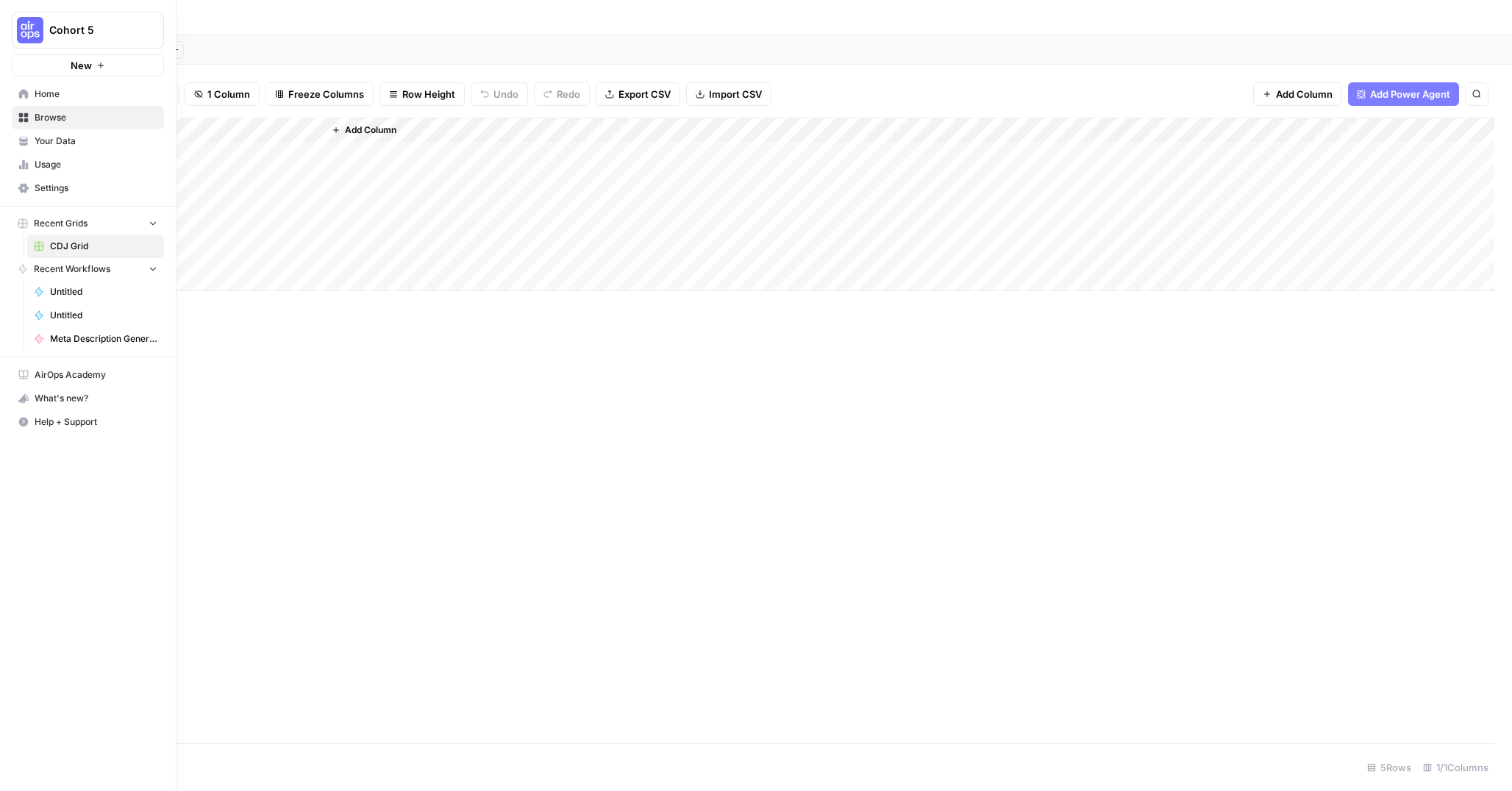
click at [58, 116] on span "Browse" at bounding box center [96, 118] width 123 height 14
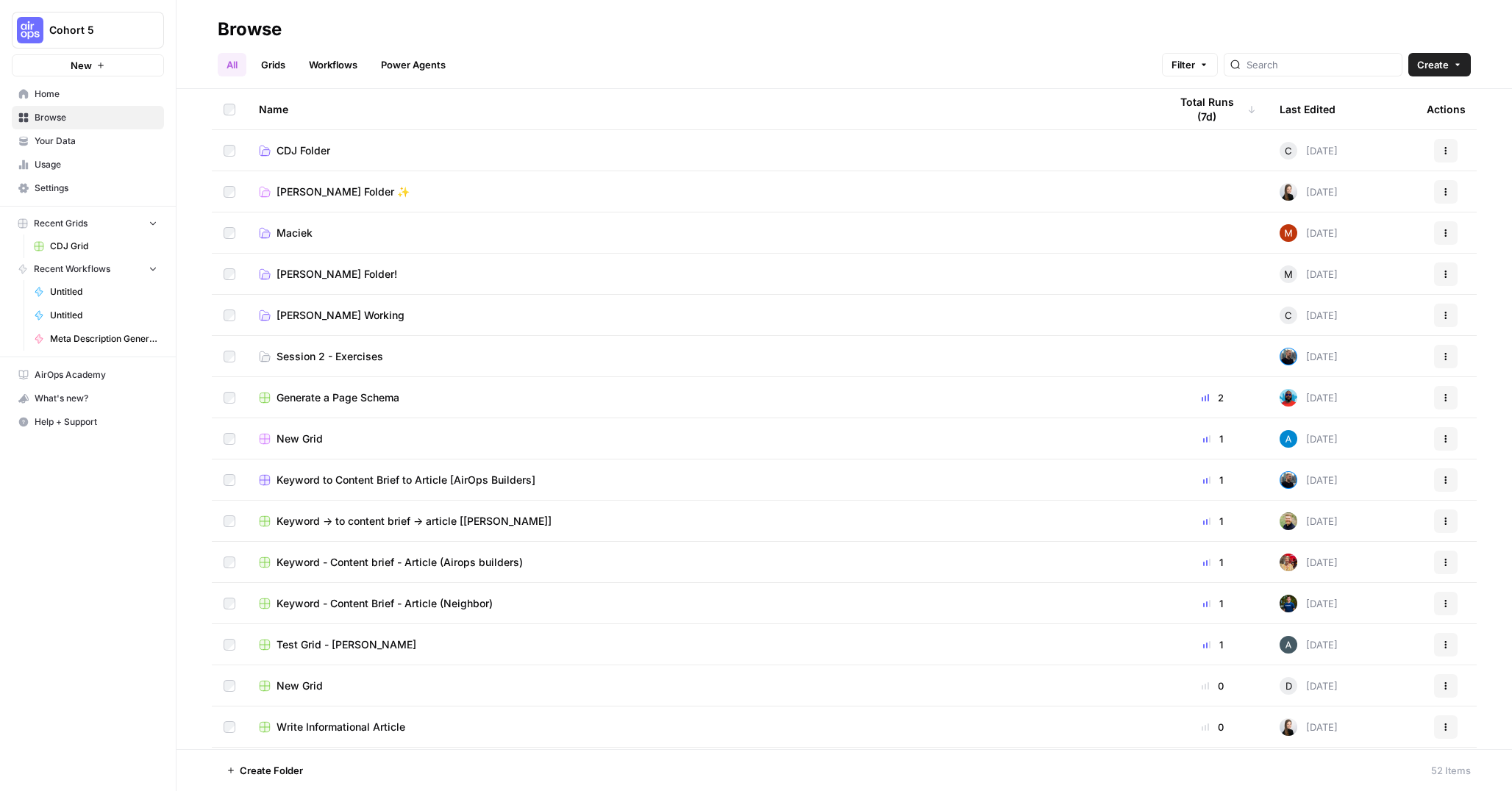
click at [322, 156] on span "CDJ Folder" at bounding box center [303, 151] width 54 height 15
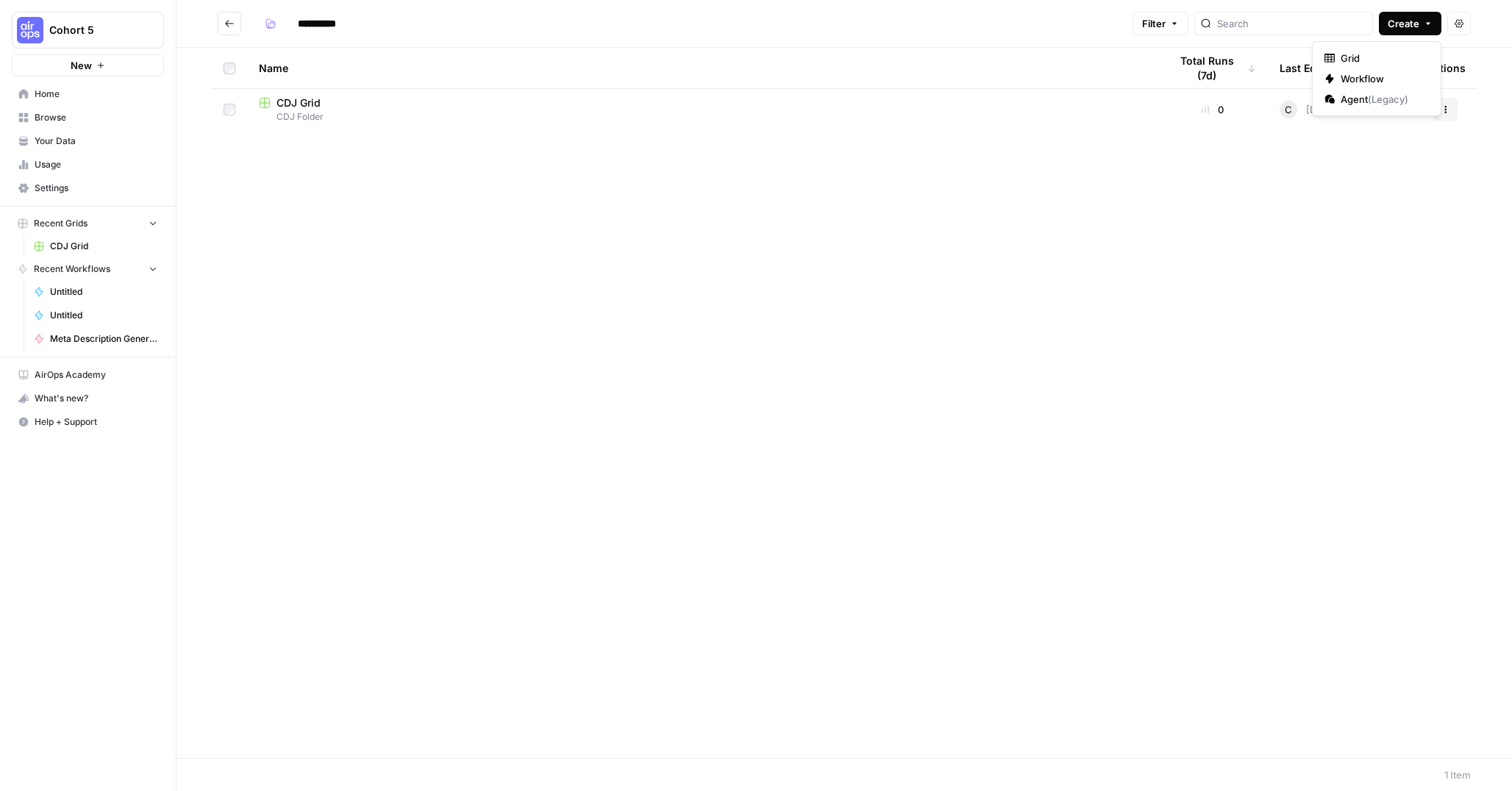
click at [1428, 22] on icon "button" at bounding box center [1428, 23] width 9 height 9
click at [1358, 81] on span "Workflow" at bounding box center [1382, 78] width 82 height 15
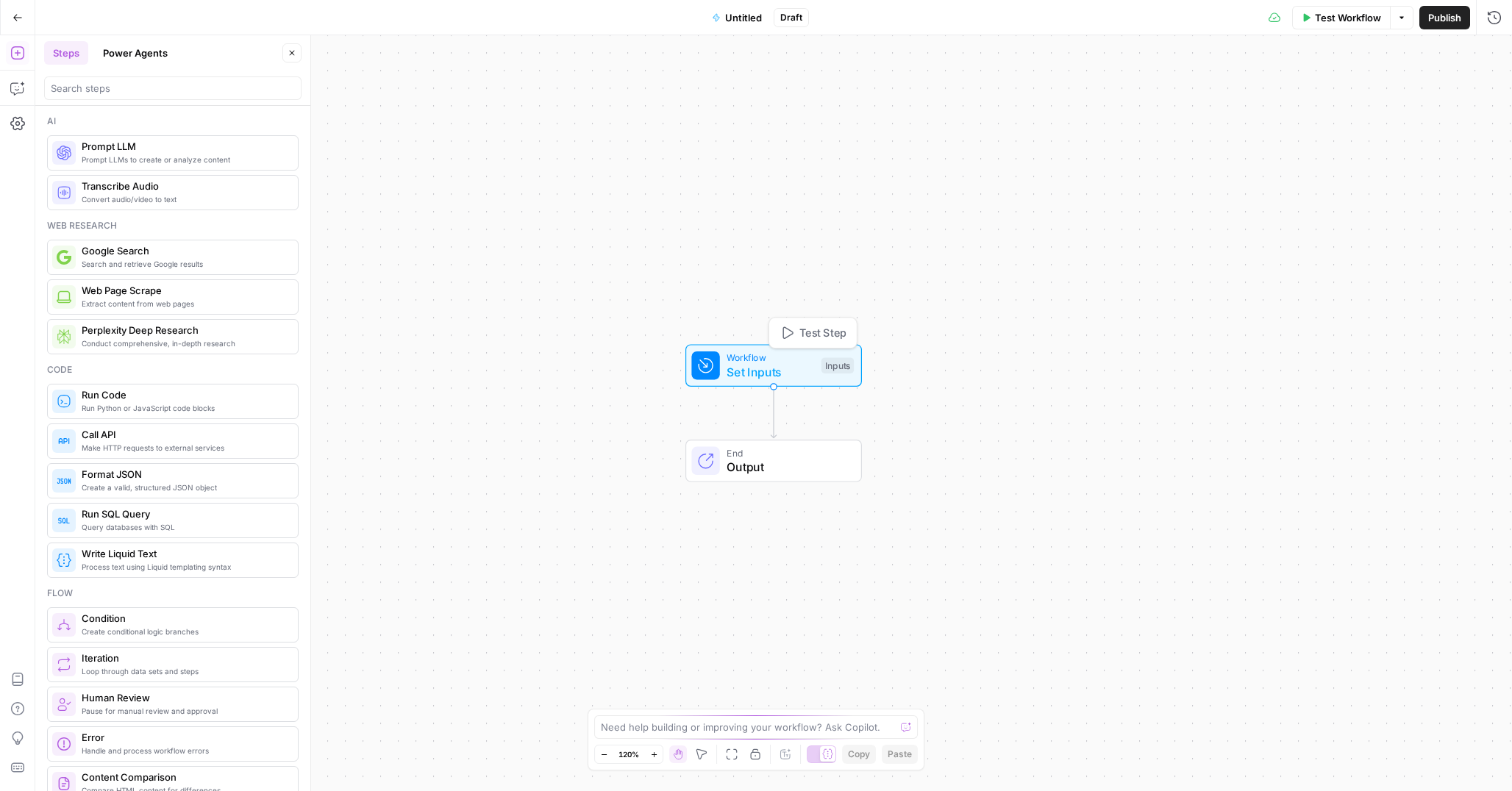
click at [770, 367] on span "Set Inputs" at bounding box center [770, 372] width 87 height 18
click at [1362, 87] on form "Add Field Options" at bounding box center [1365, 430] width 293 height 721
click at [1357, 93] on span "Add Field" at bounding box center [1347, 100] width 43 height 15
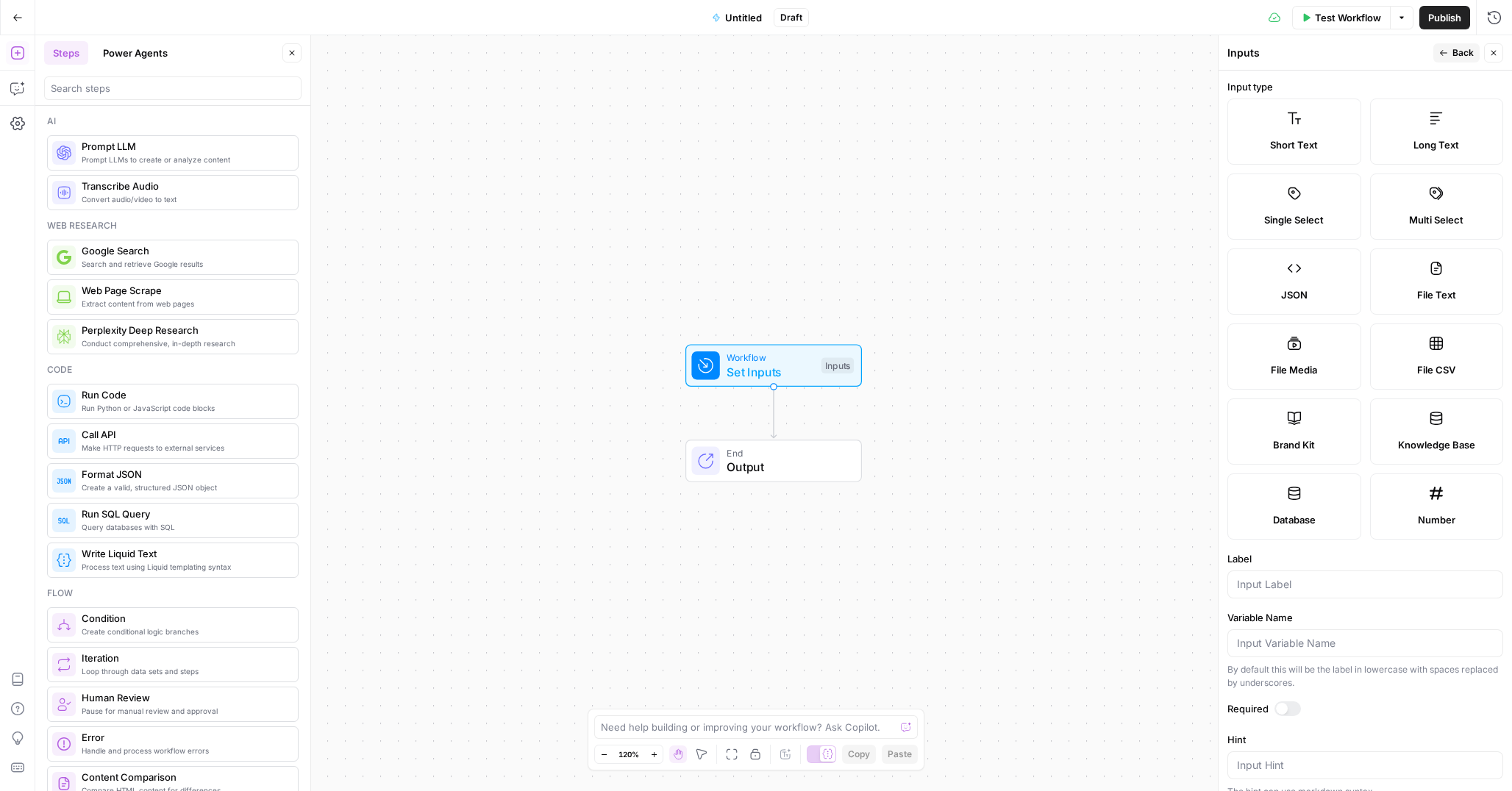
click at [1284, 428] on label "Brand Kit" at bounding box center [1294, 432] width 134 height 66
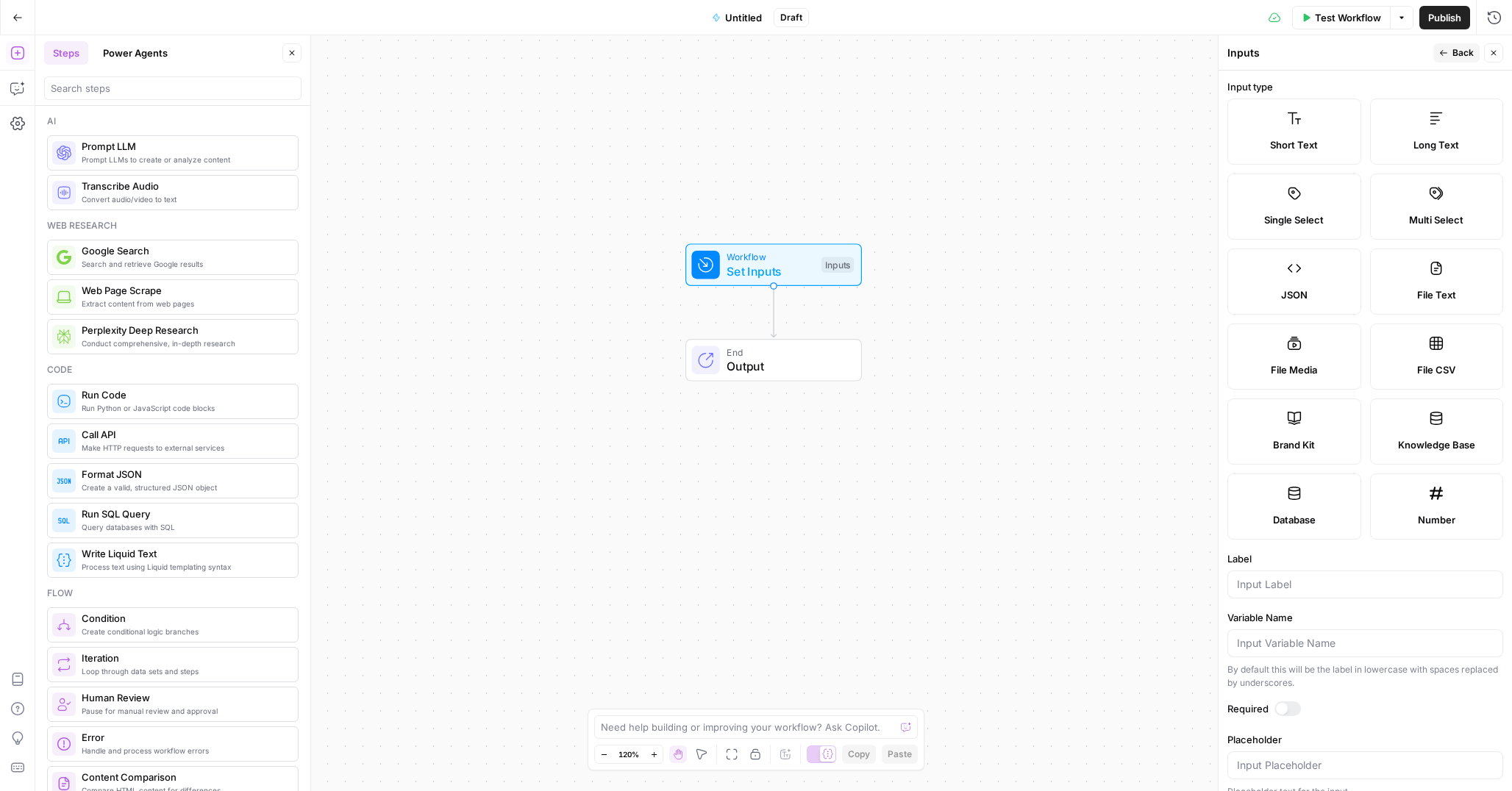
scroll to position [17, 0]
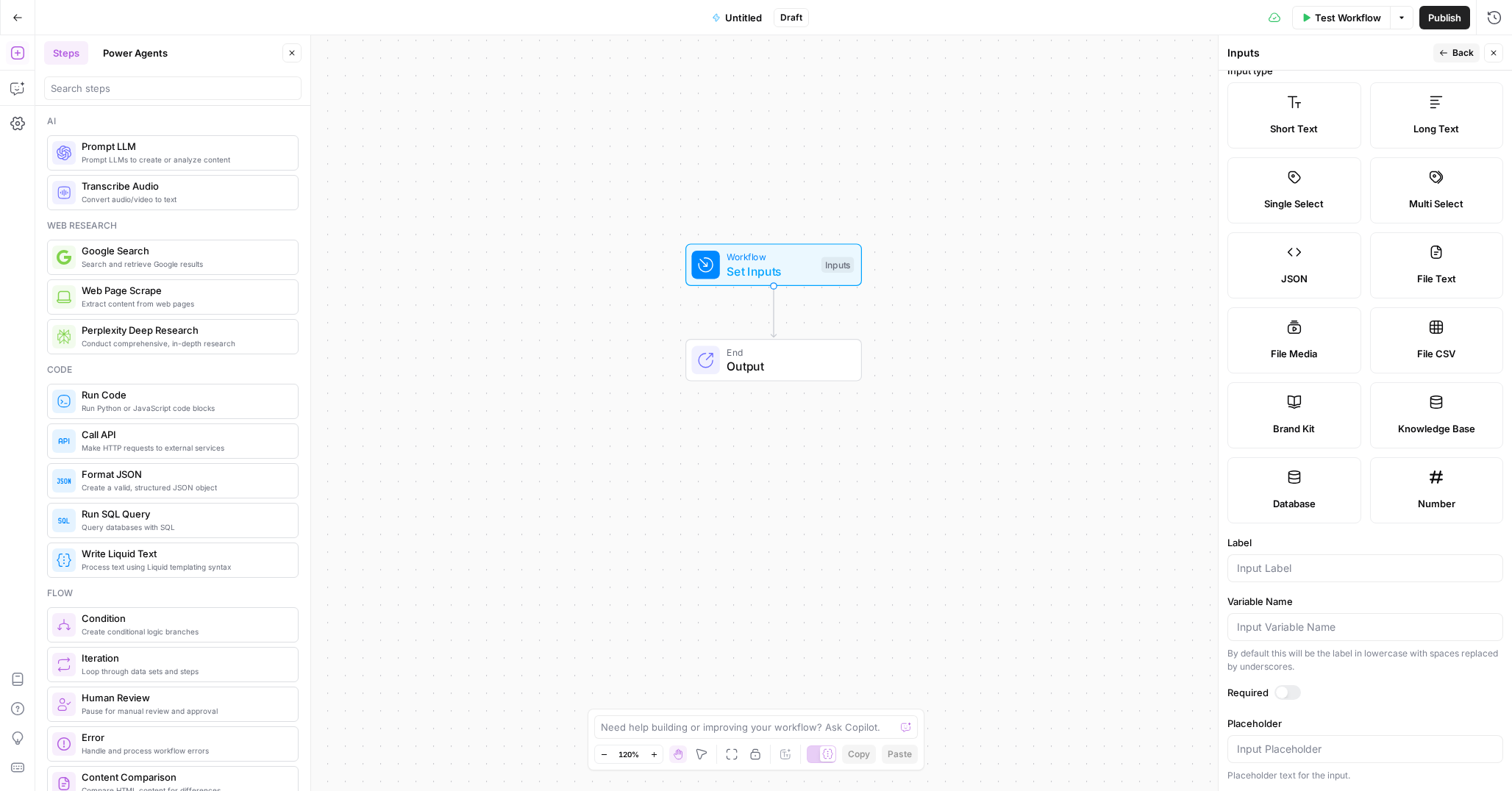
click at [1454, 49] on div "Publish P" at bounding box center [1444, 50] width 43 height 14
click at [1449, 52] on button "Back" at bounding box center [1455, 53] width 46 height 20
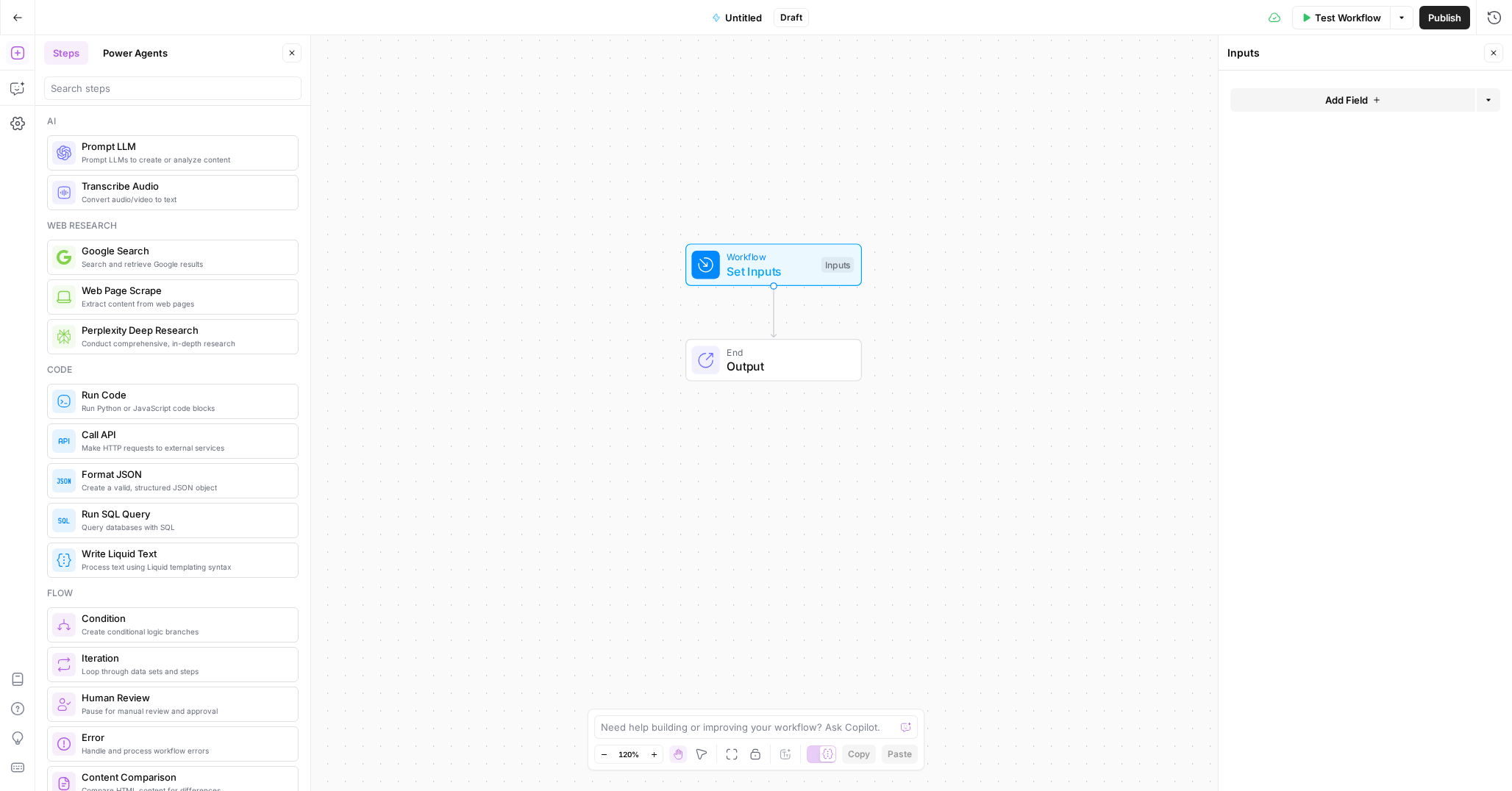
click at [1382, 104] on button "Add Field" at bounding box center [1353, 100] width 245 height 23
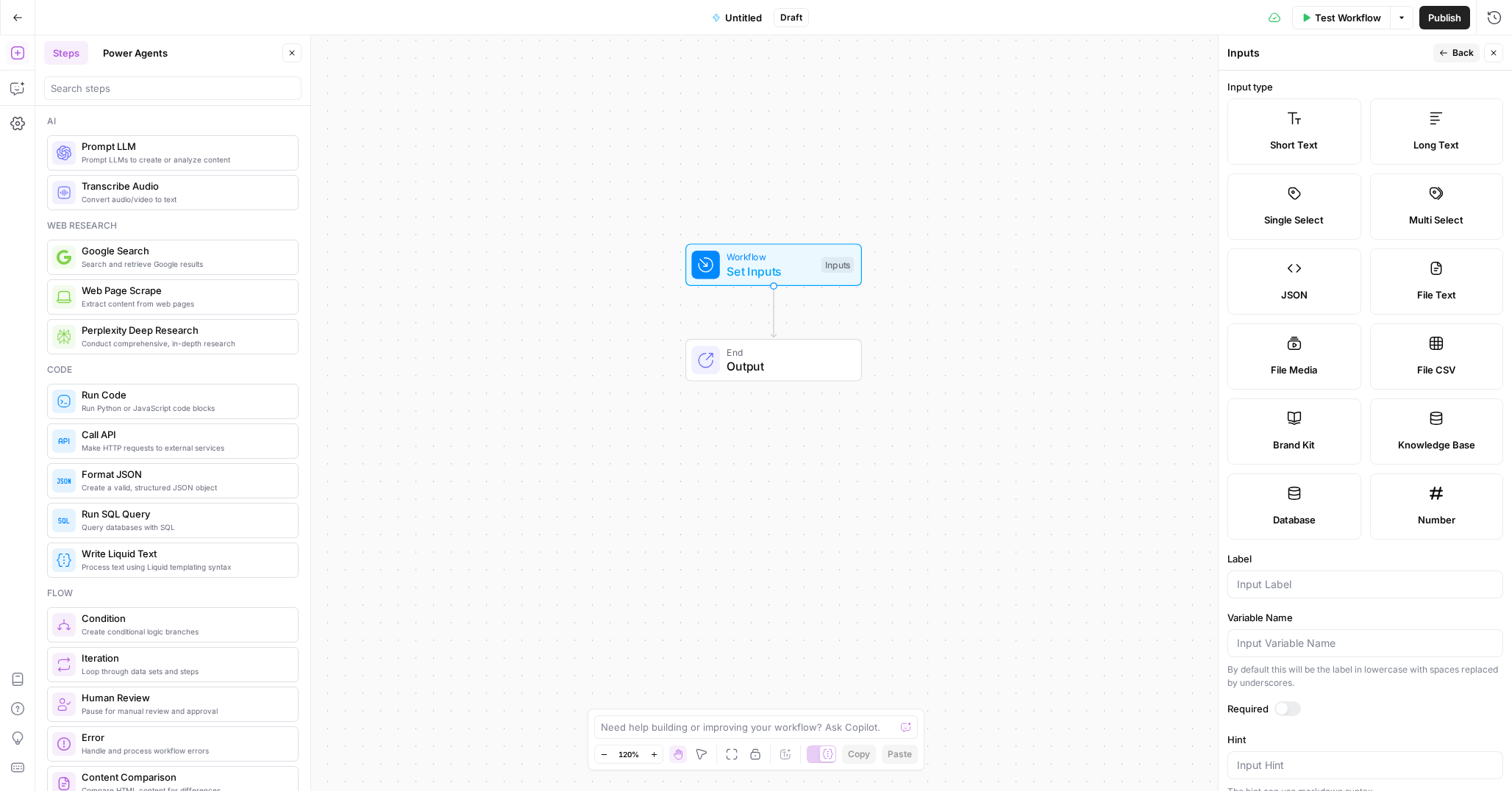
click at [1308, 433] on label "Brand Kit" at bounding box center [1294, 432] width 134 height 66
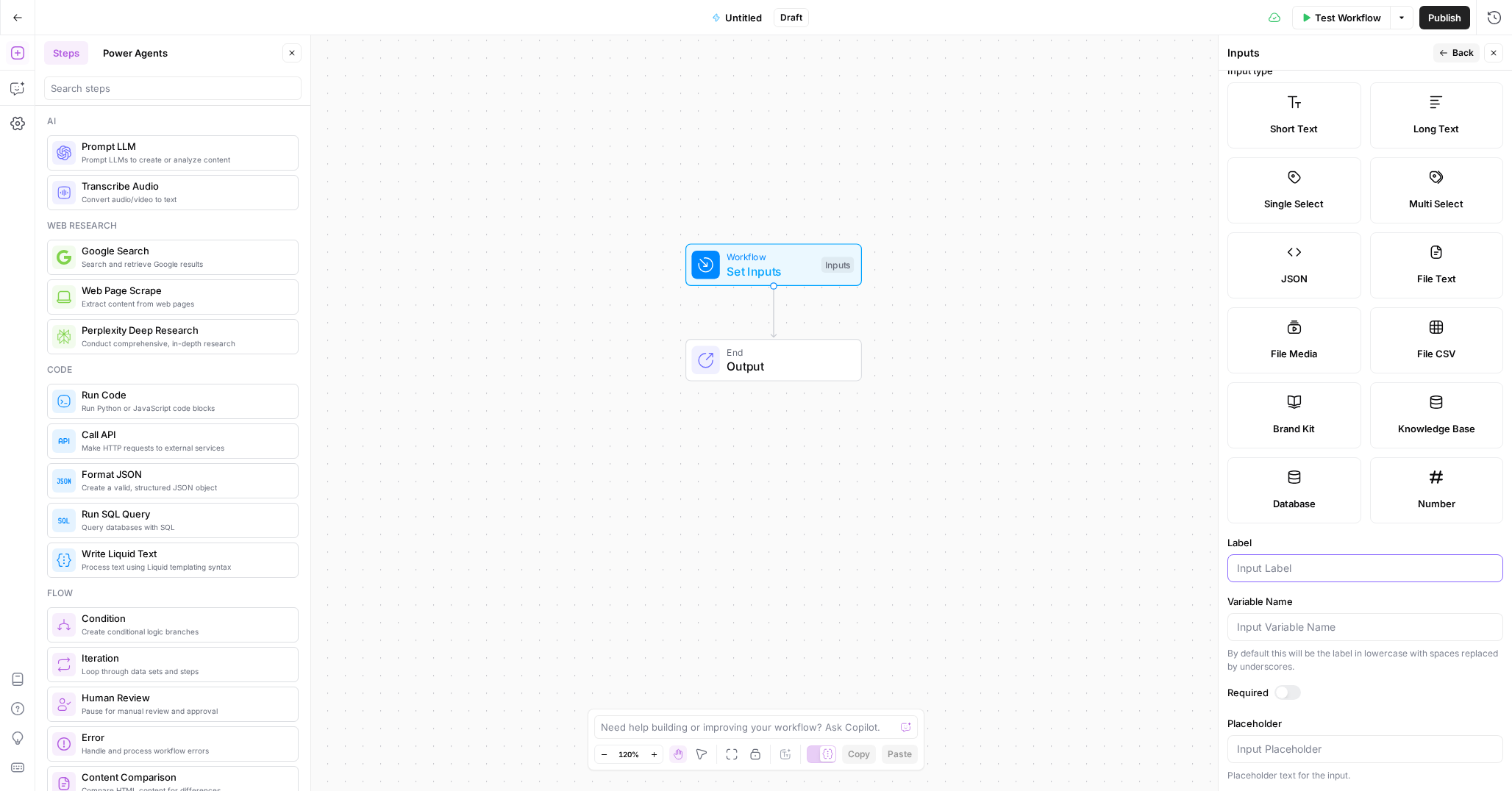
click at [1285, 564] on input "Label" at bounding box center [1365, 568] width 256 height 15
type input "Brand Kit"
click at [1442, 54] on icon "button" at bounding box center [1443, 53] width 9 height 9
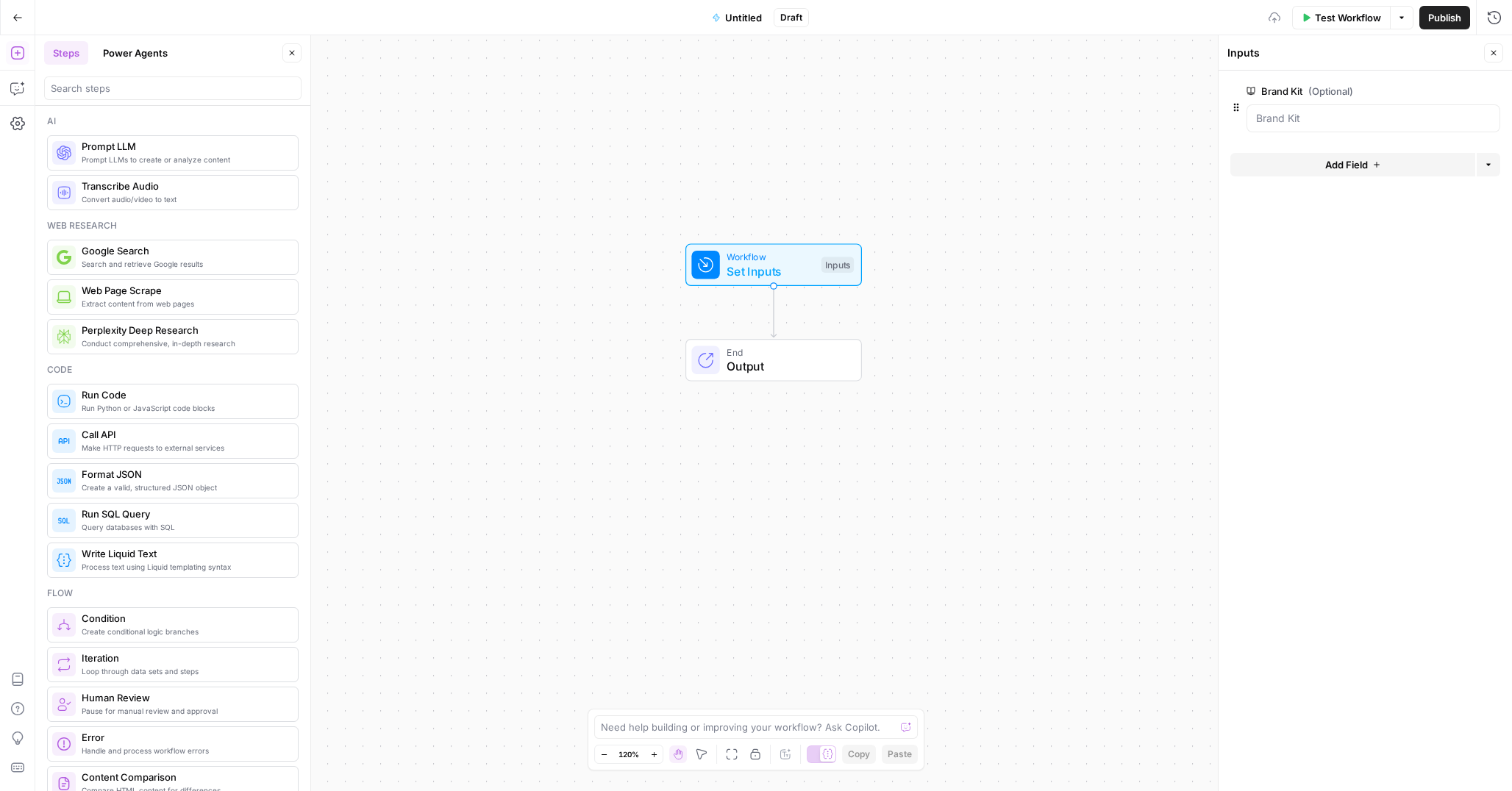
click at [1329, 174] on button "Add Field" at bounding box center [1353, 164] width 245 height 23
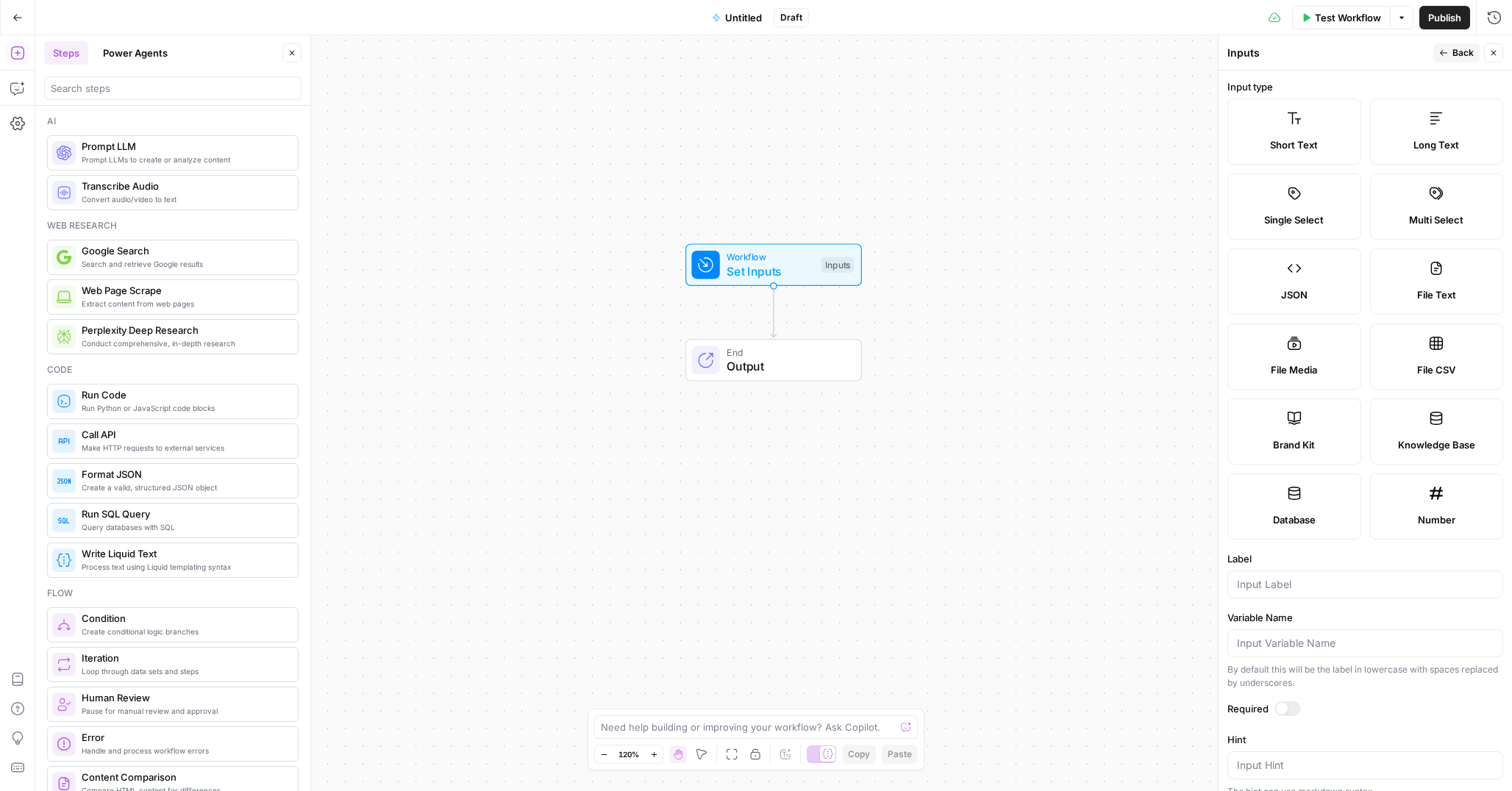
click at [1294, 138] on span "Short Text" at bounding box center [1293, 145] width 48 height 15
click at [1267, 588] on input "Label" at bounding box center [1365, 584] width 256 height 15
type input "URL"
click at [1452, 57] on span "Back" at bounding box center [1463, 53] width 22 height 14
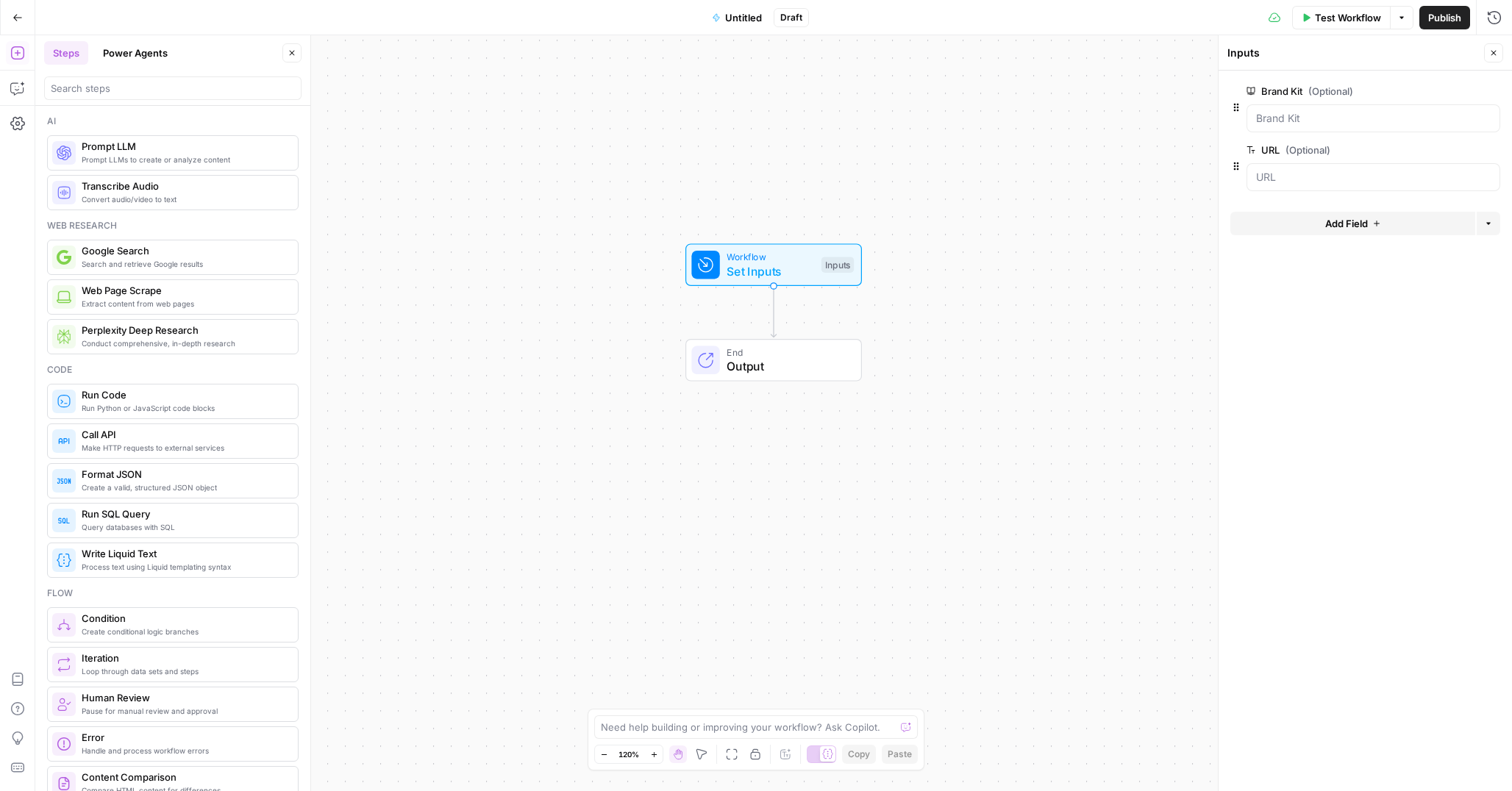
click at [1335, 228] on span "Add Field" at bounding box center [1347, 223] width 43 height 15
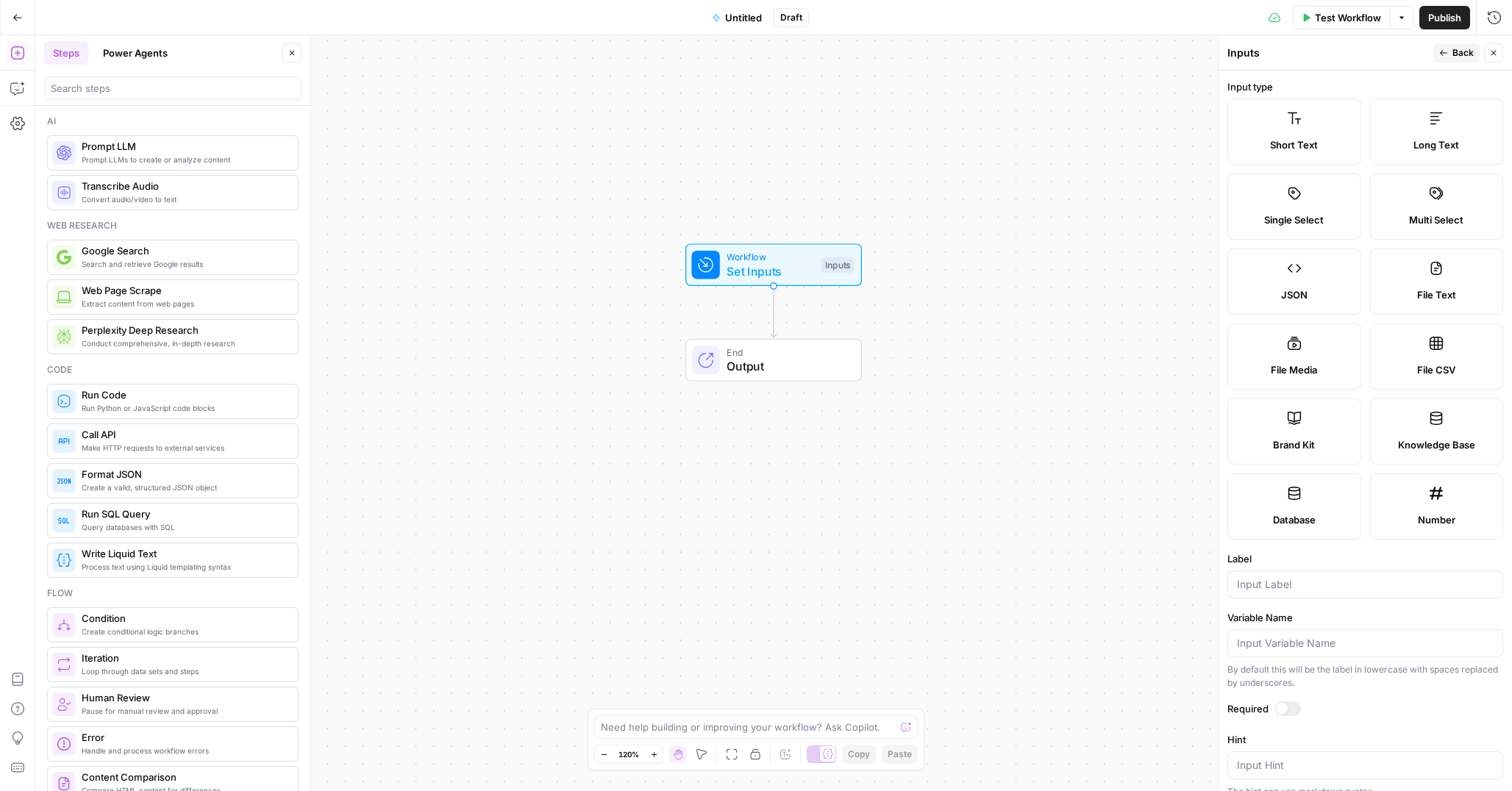
click at [1286, 140] on span "Short Text" at bounding box center [1293, 145] width 48 height 15
click at [1272, 587] on input "Label" at bounding box center [1365, 584] width 256 height 15
type input "Keyword"
click at [1452, 55] on span "Back" at bounding box center [1463, 53] width 22 height 14
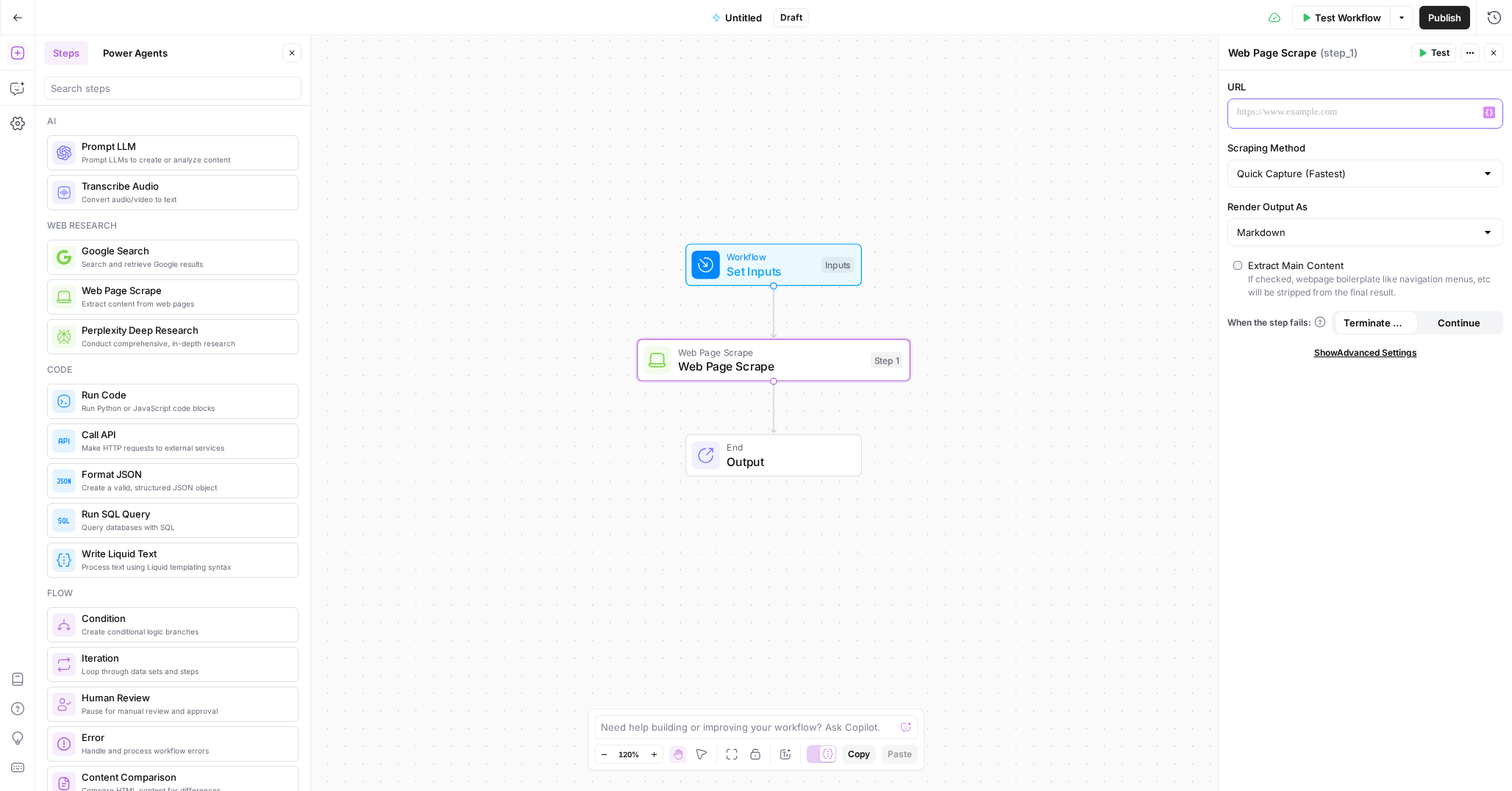
click at [1486, 114] on icon "button" at bounding box center [1490, 112] width 8 height 8
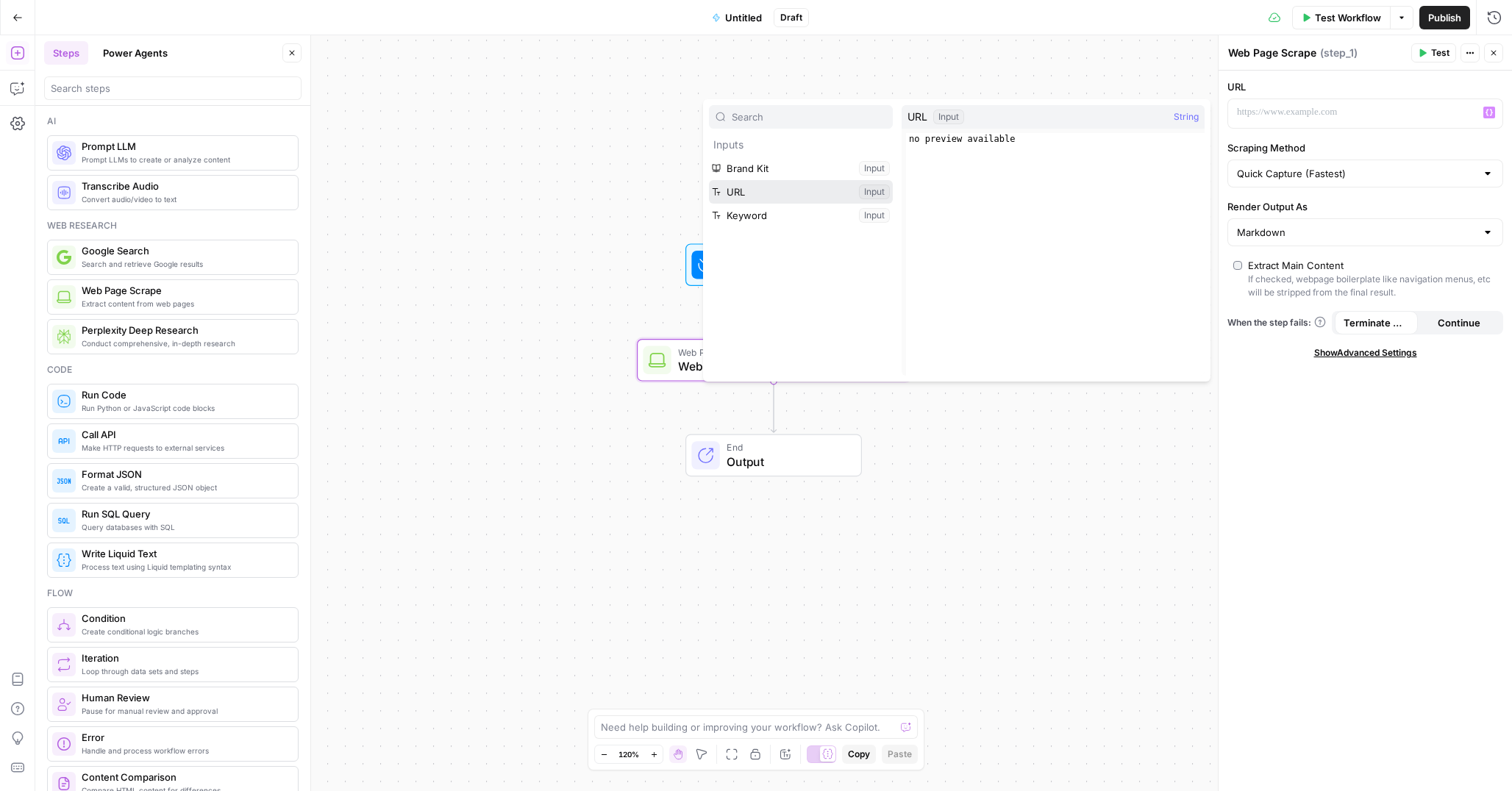
click at [810, 197] on button "Select variable URL" at bounding box center [801, 192] width 184 height 23
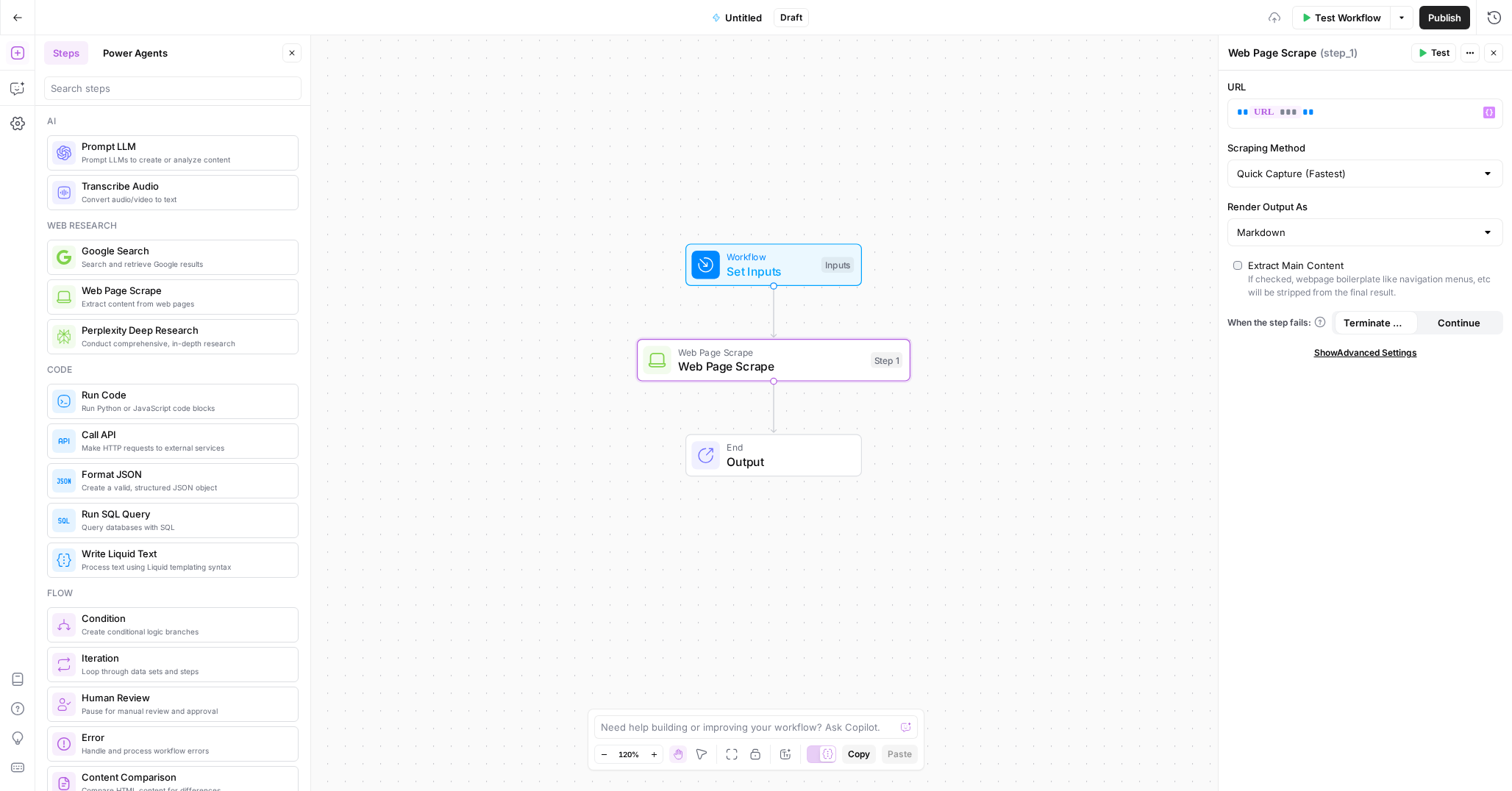
click at [1064, 170] on div "Workflow Set Inputs Inputs Web Page Scrape Web Page Scrape Step 1 End Output" at bounding box center [774, 413] width 1477 height 756
click at [784, 256] on span "Workflow" at bounding box center [770, 257] width 87 height 14
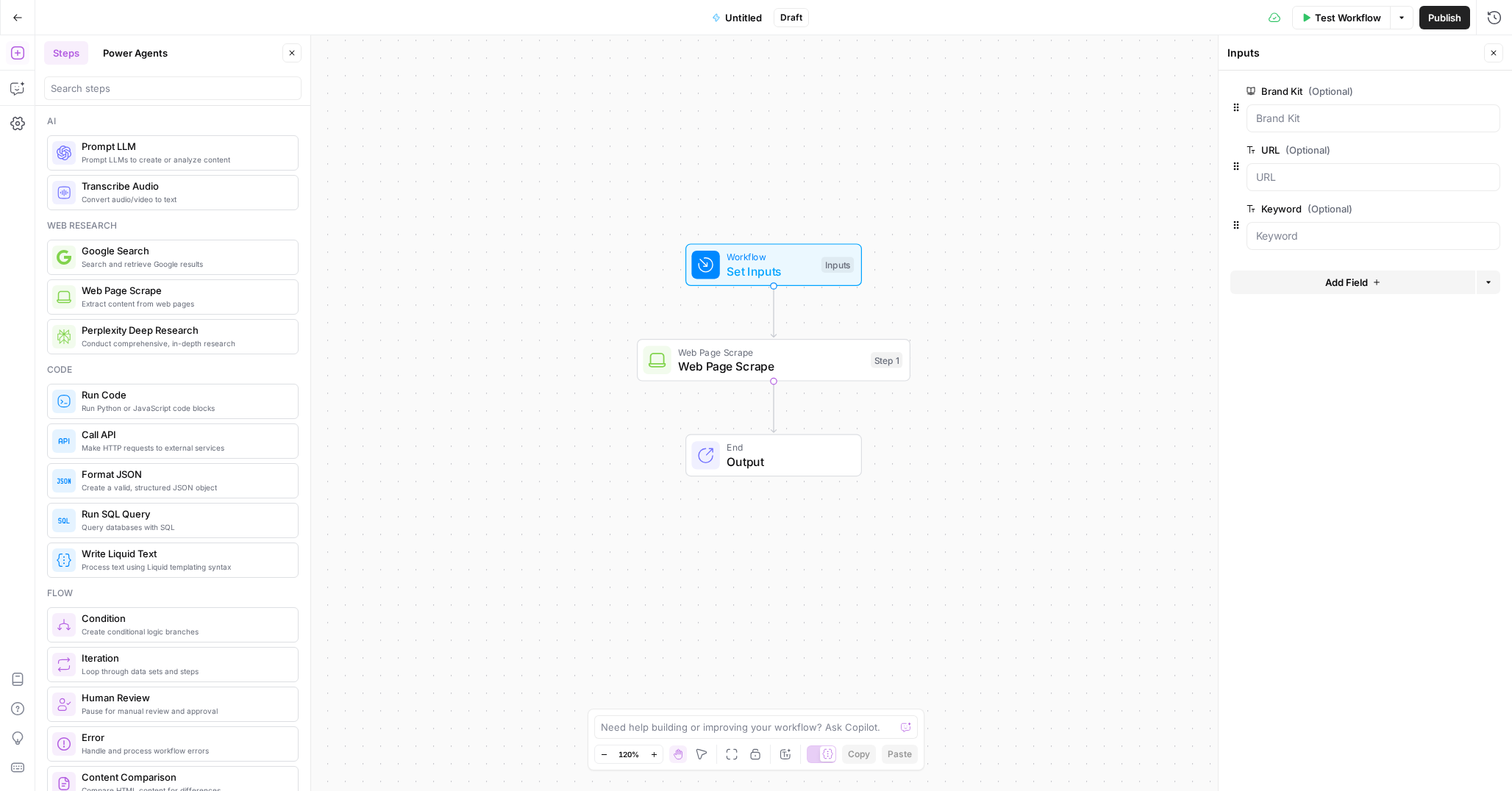
click at [1338, 14] on span "Test Workflow" at bounding box center [1348, 18] width 67 height 15
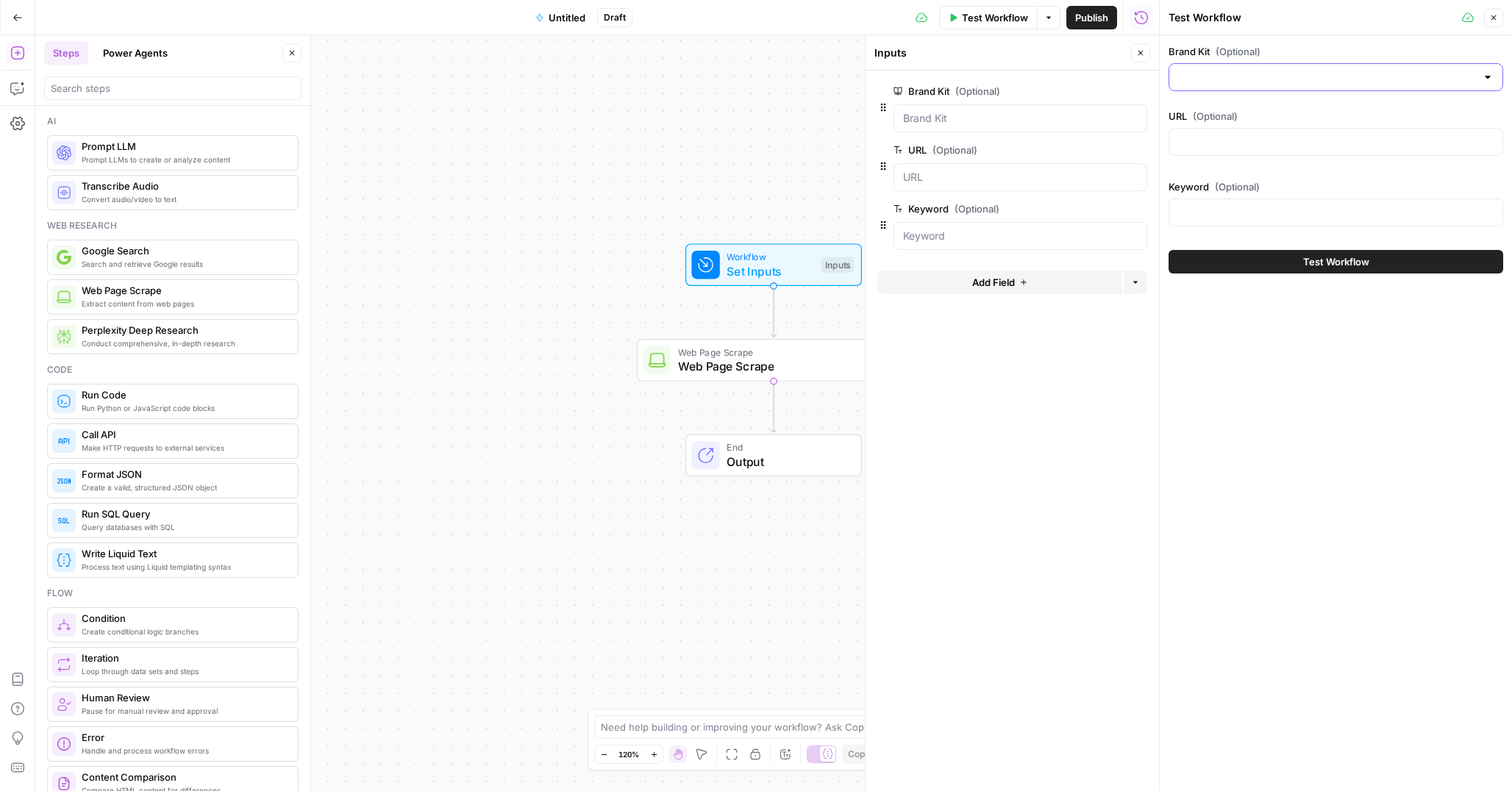
click at [1210, 72] on input "Brand Kit (Optional)" at bounding box center [1326, 76] width 298 height 15
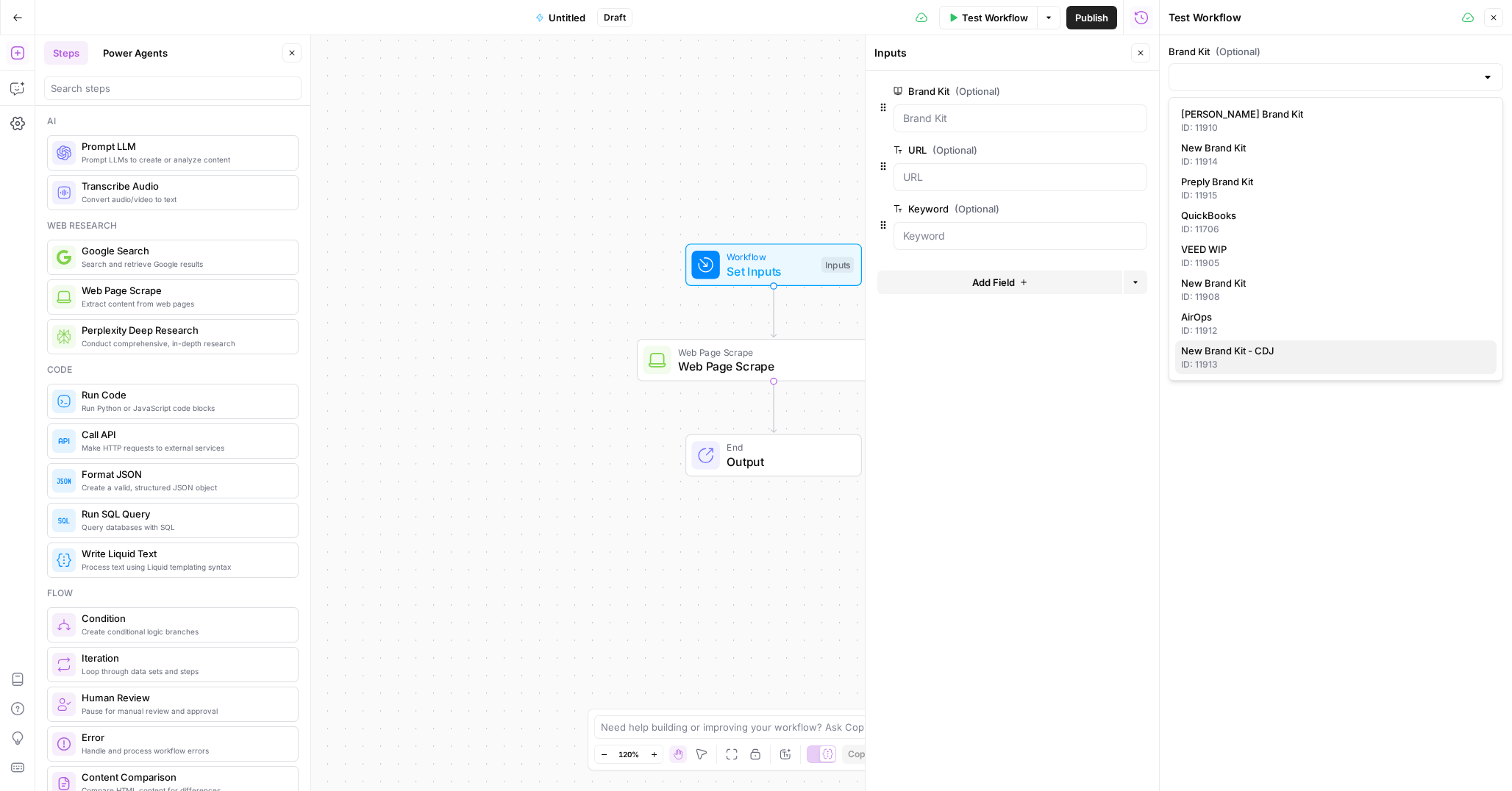
click at [1237, 358] on div "ID: 11913" at bounding box center [1335, 365] width 310 height 14
type input "New Brand Kit - CDJ"
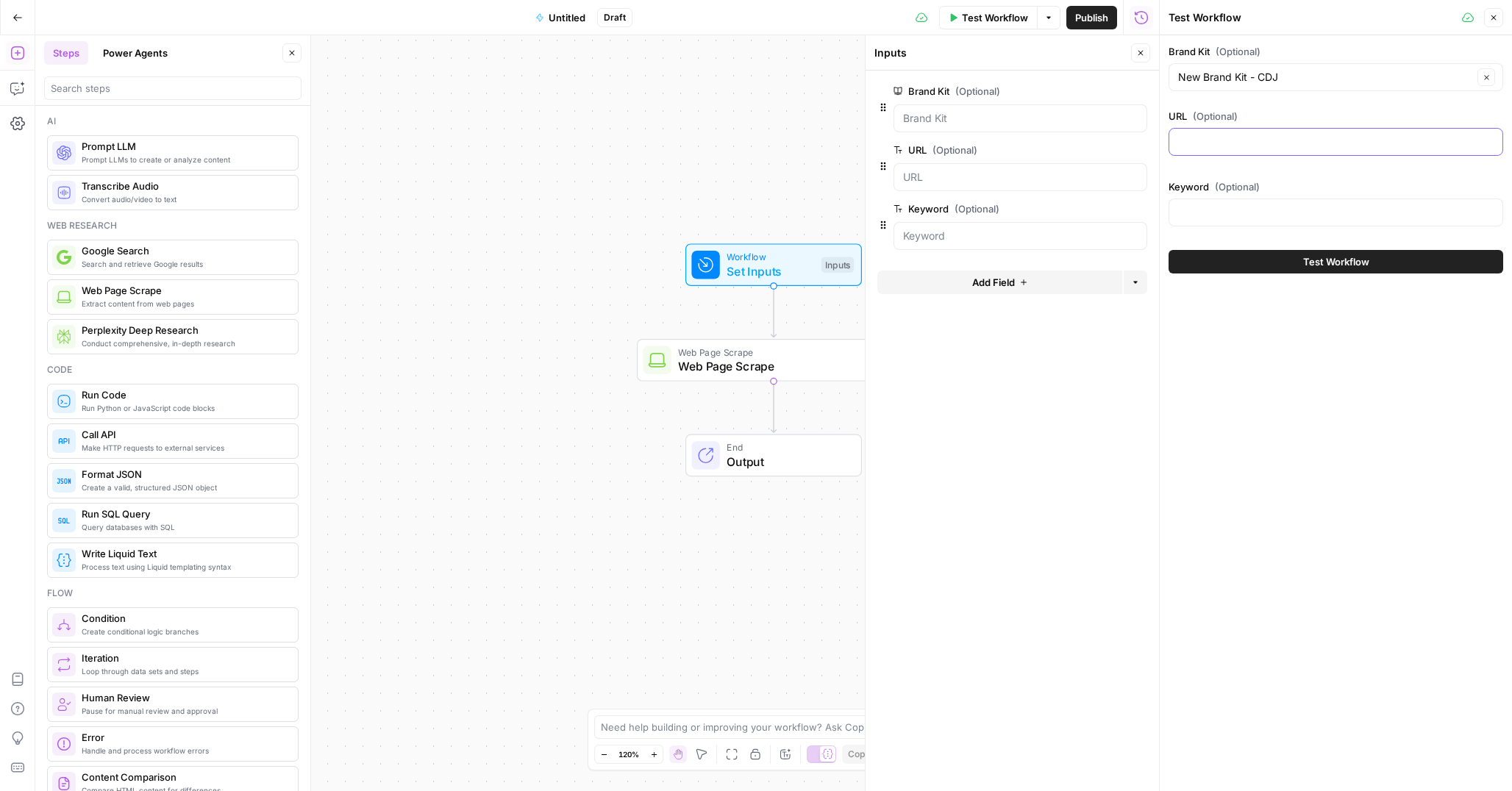
click at [1233, 143] on input "URL (Optional)" at bounding box center [1335, 142] width 316 height 15
paste input "Unveiling the Success Story of SHEIN and Temu: A Case Study on Direct-to-Consum…"
type input "Unveiling the Success Story of SHEIN and Temu: A Case Study on Direct-to-Consum…"
paste input "https://www.airops.com/blog/win-ai-search-turn-visibility-into-action"
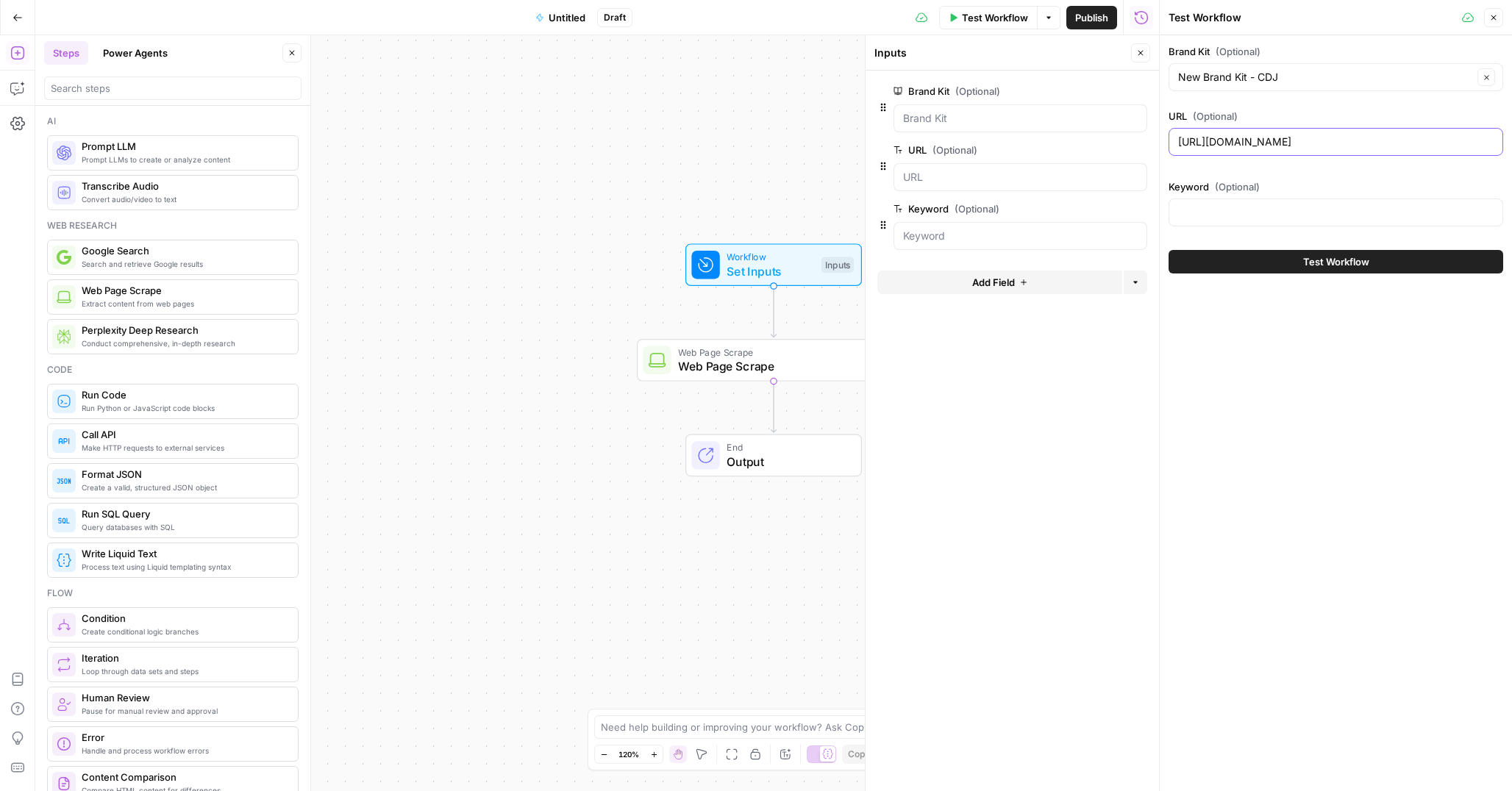
scroll to position [0, 22]
type input "https://www.airops.com/blog/win-ai-search-turn-visibility-into-action"
click at [1212, 207] on input "Keyword (Optional)" at bounding box center [1335, 212] width 316 height 15
click at [1211, 215] on input "Keyword (Optional)" at bounding box center [1335, 212] width 316 height 15
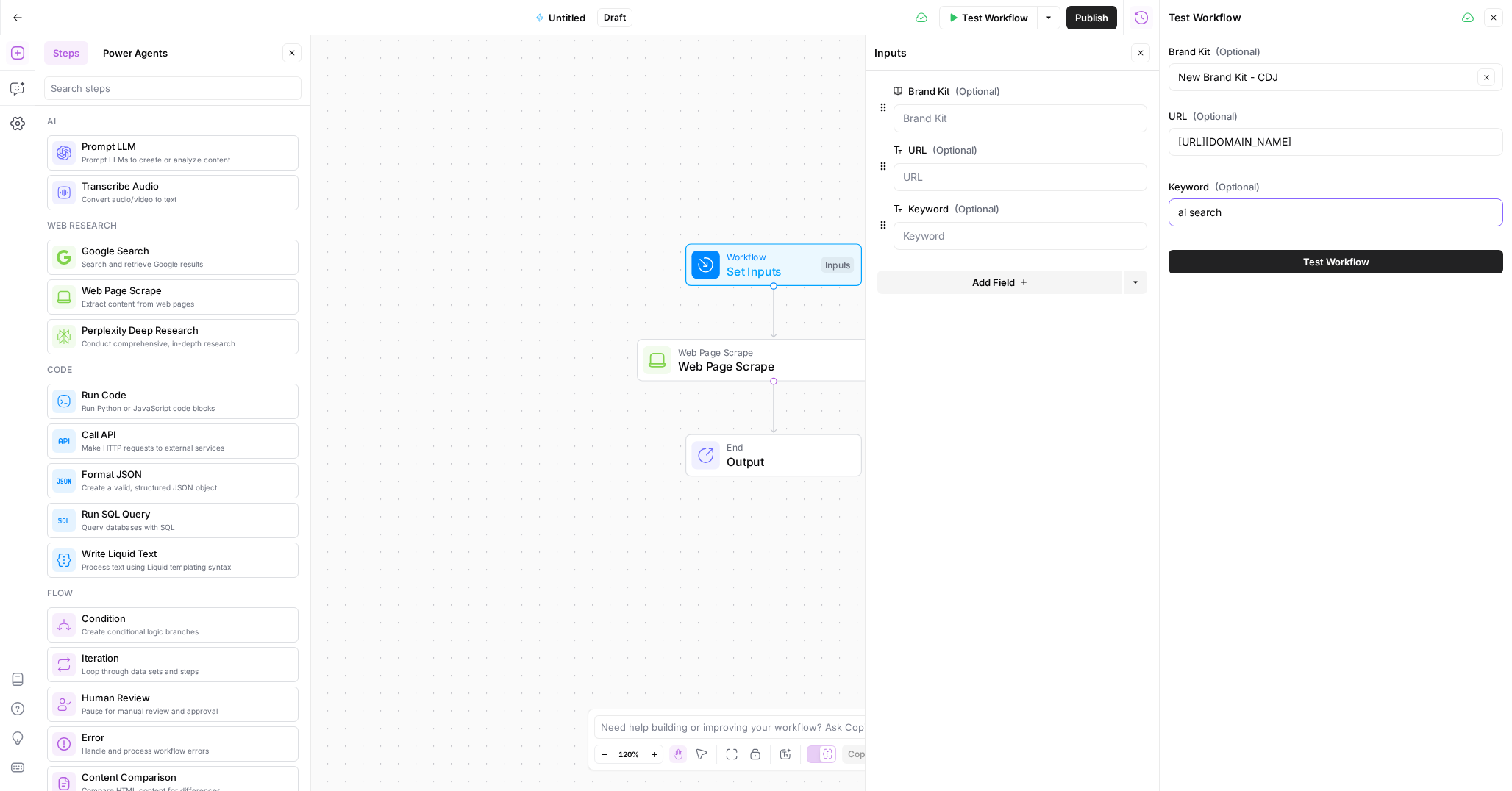
type input "ai search"
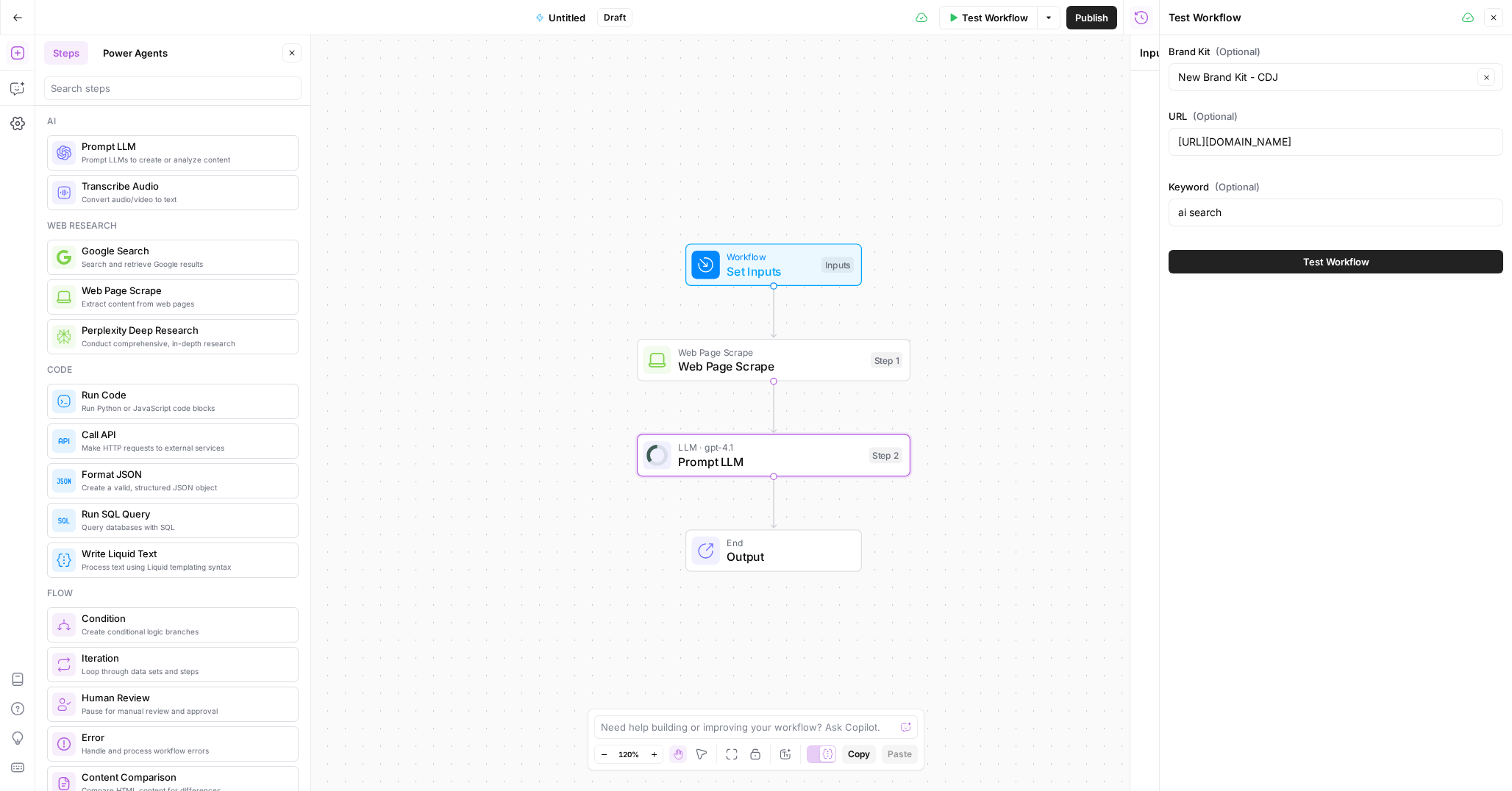
type textarea "Prompt LLM"
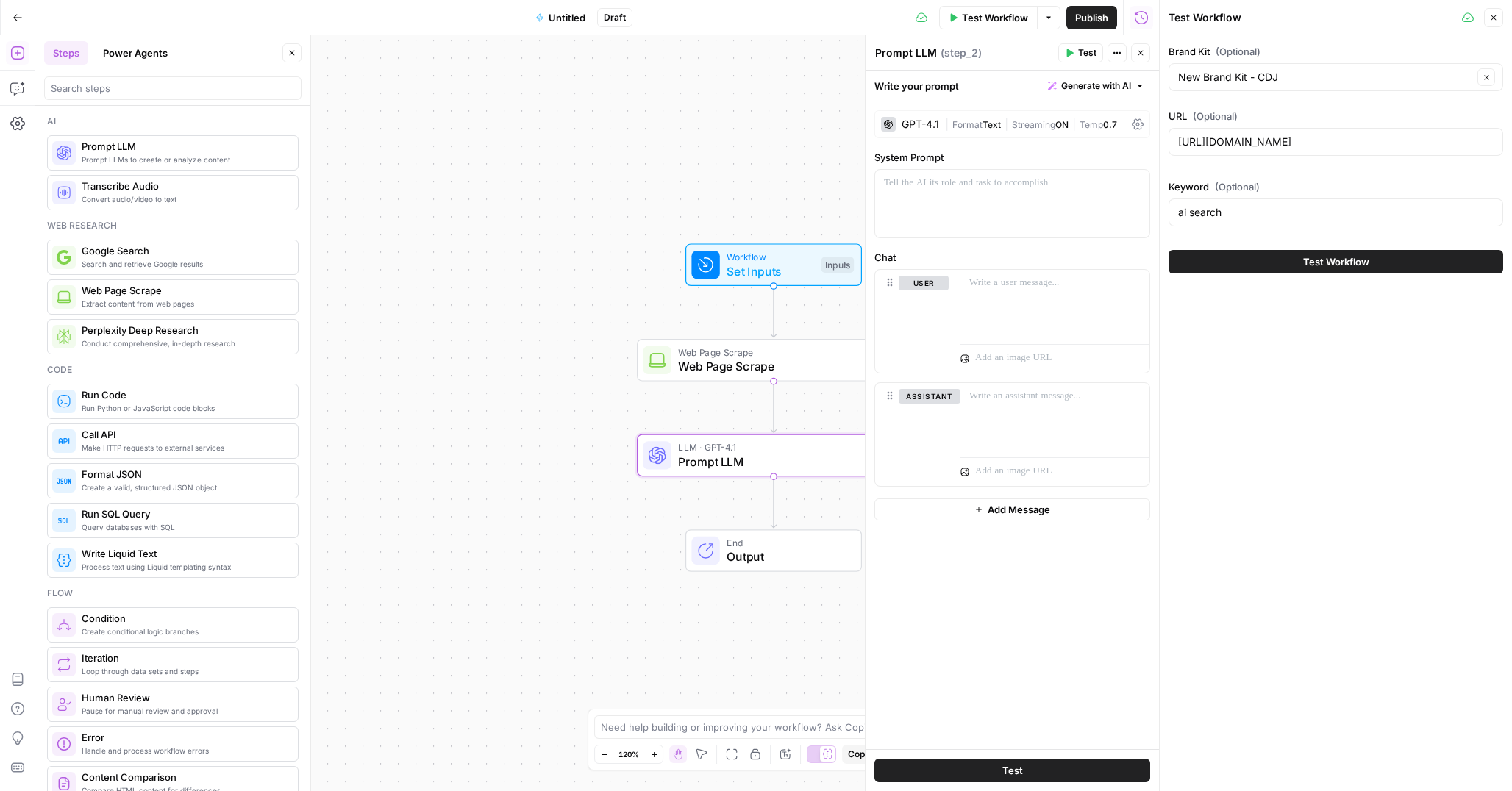
click at [1498, 19] on button "Close" at bounding box center [1493, 18] width 20 height 20
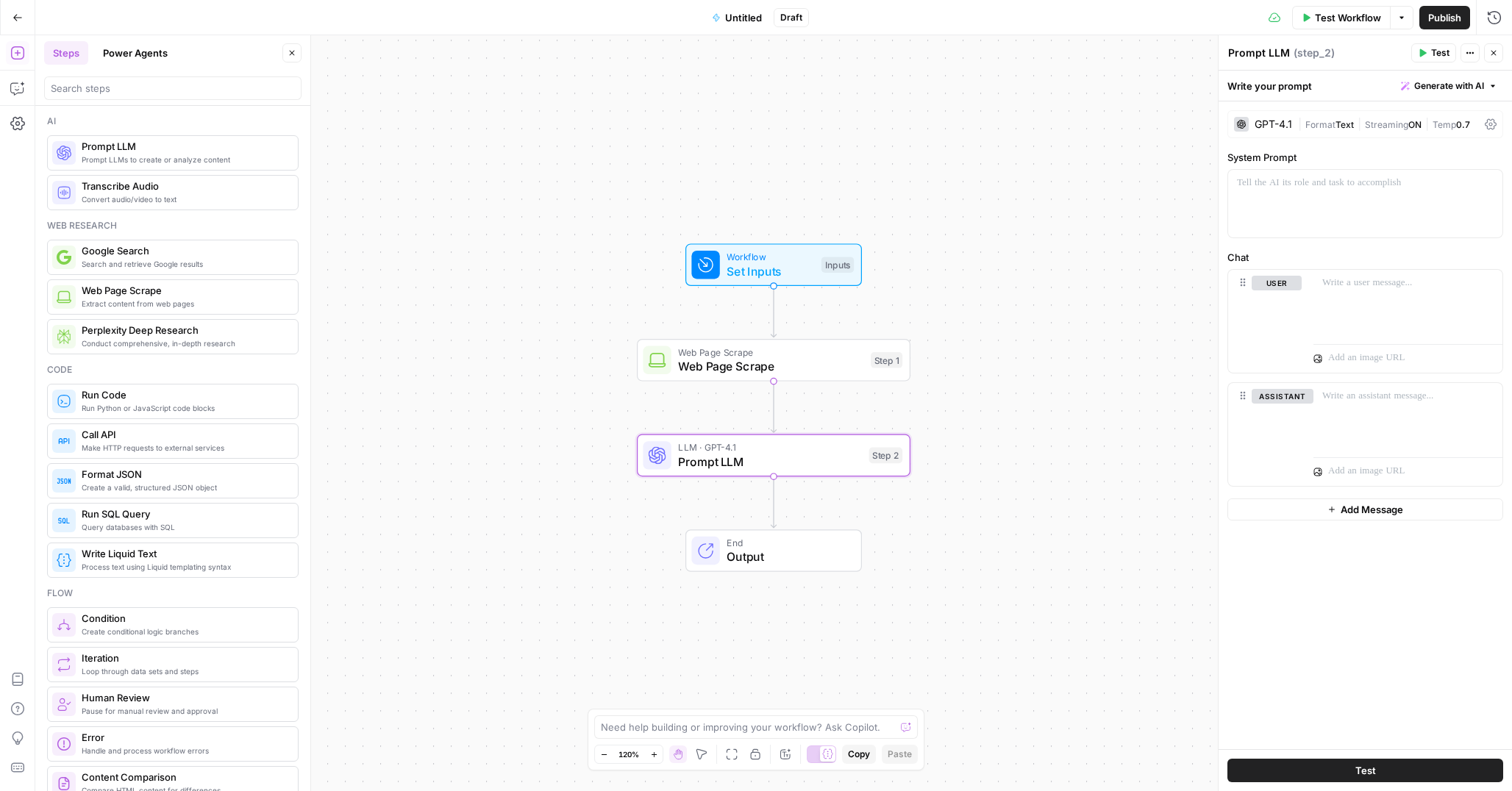
click at [1270, 127] on div "GPT-4.1" at bounding box center [1273, 124] width 37 height 11
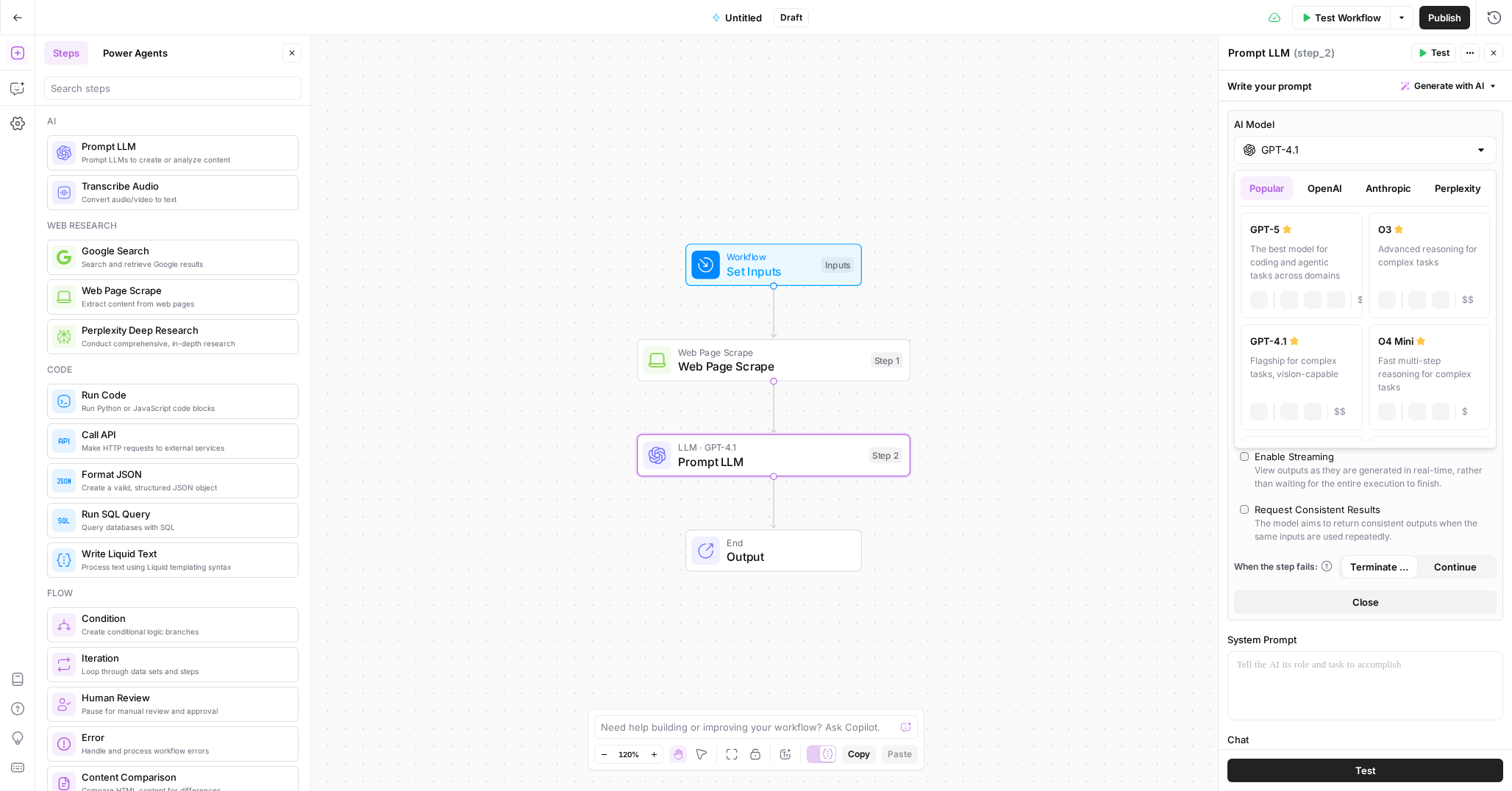
click at [1312, 152] on input "GPT-4.1" at bounding box center [1364, 150] width 208 height 15
click at [1294, 234] on div "GPT-5" at bounding box center [1301, 229] width 103 height 15
type input "GPT-5"
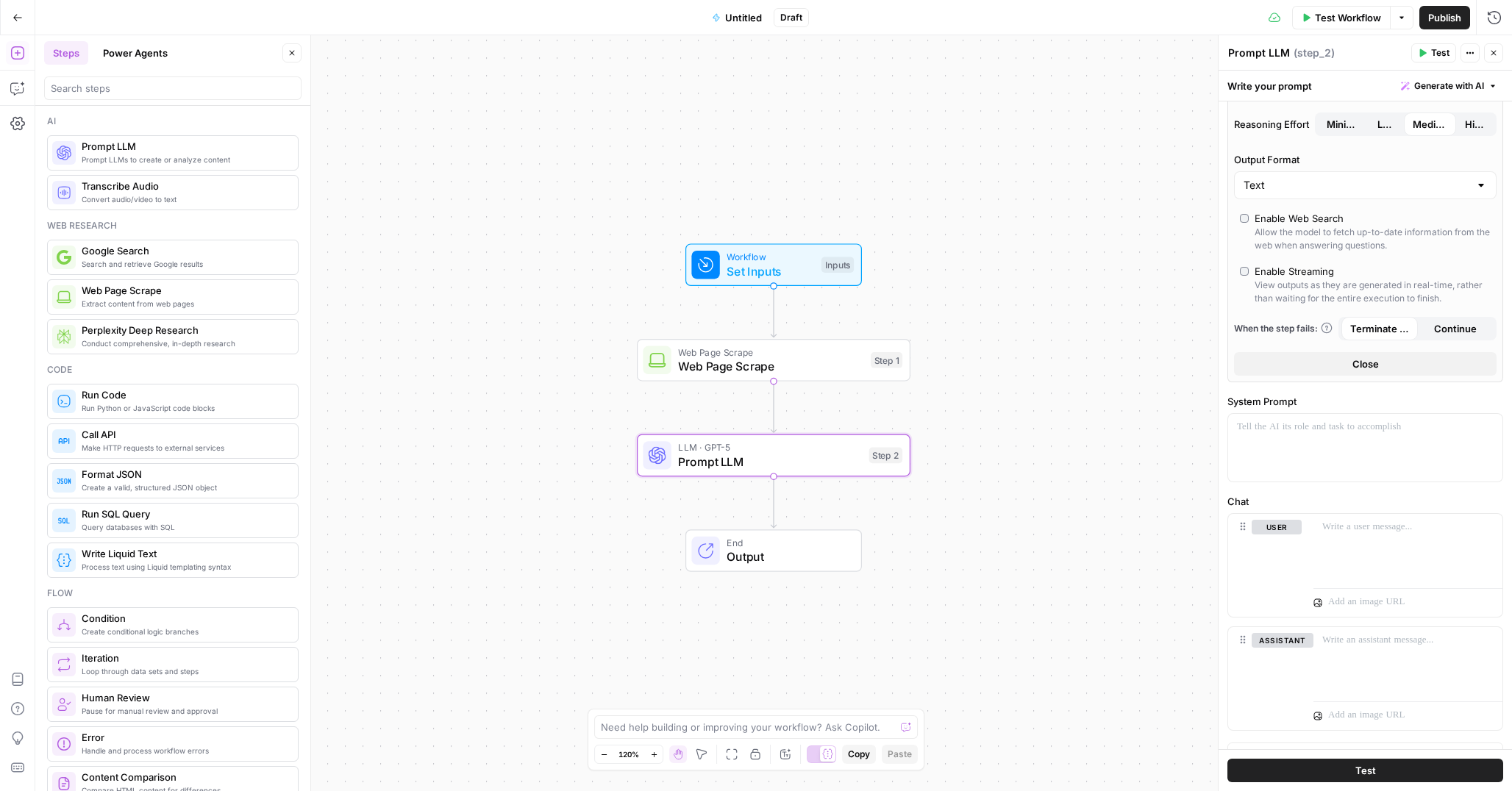
scroll to position [224, 0]
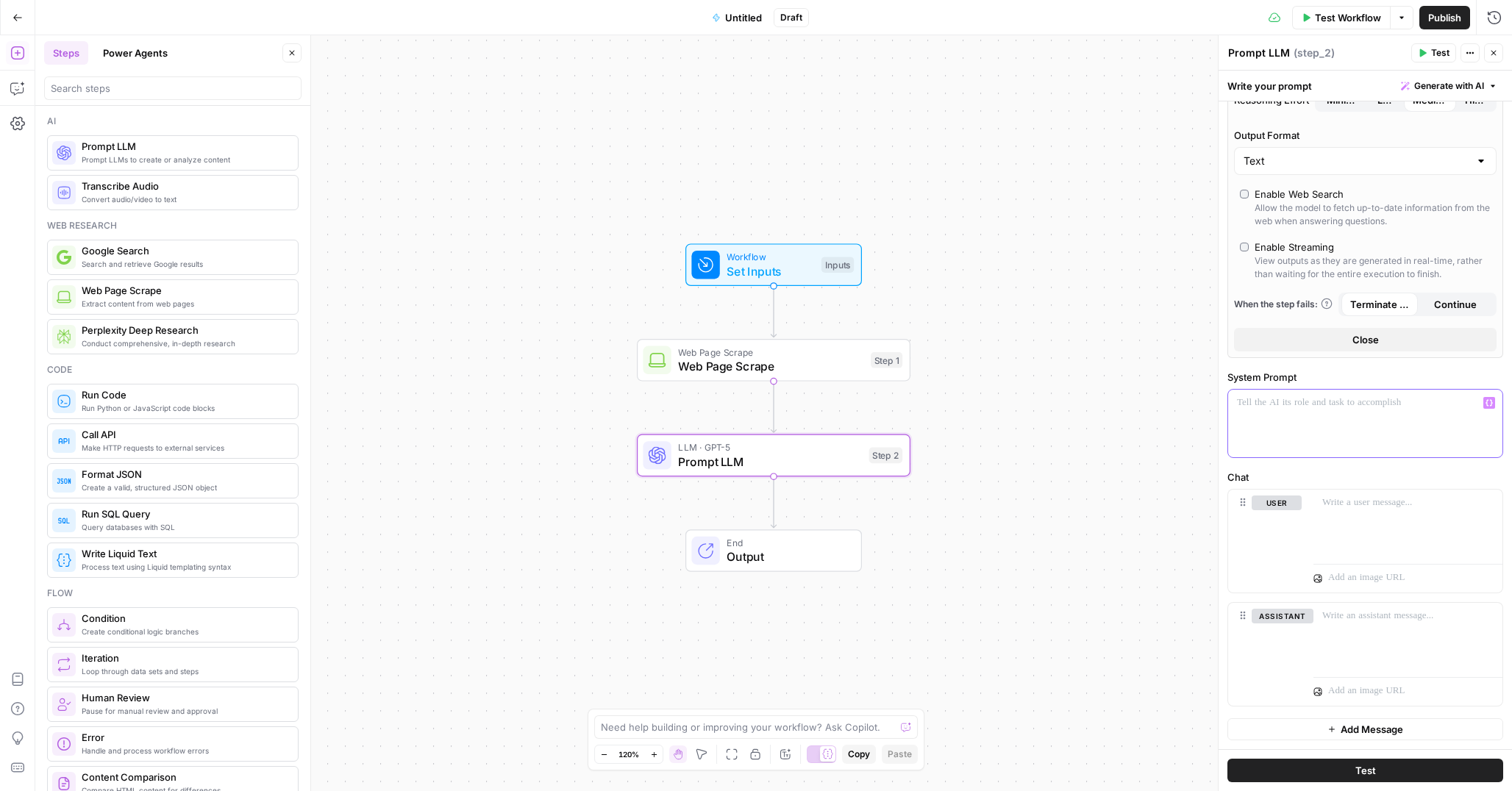
click at [1291, 415] on div at bounding box center [1365, 422] width 274 height 67
click at [742, 15] on span "Untitled" at bounding box center [743, 18] width 37 height 15
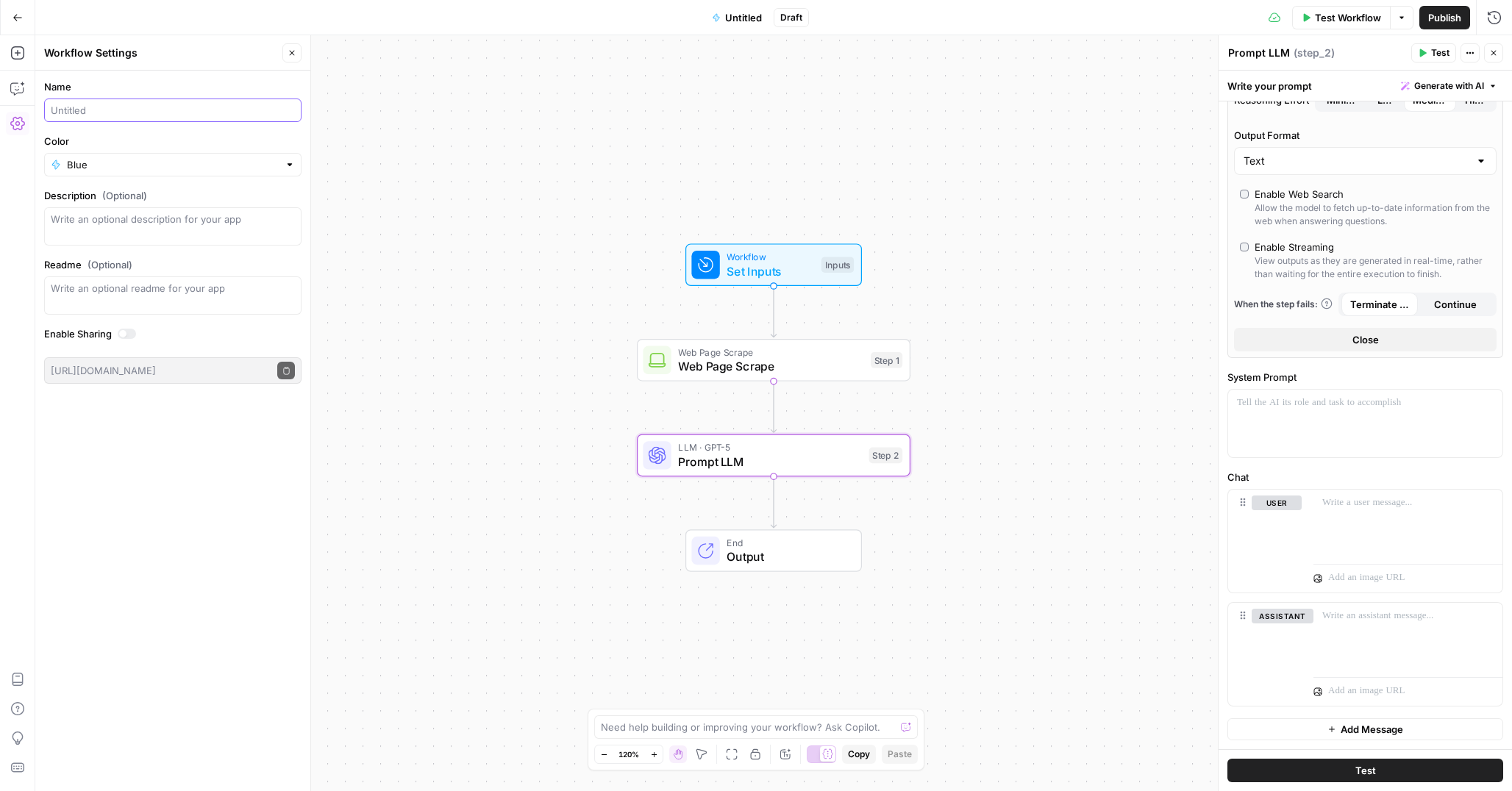
click at [92, 109] on input "Name" at bounding box center [173, 110] width 245 height 15
type input "Workflow-CDJ"
click at [84, 160] on input "Color" at bounding box center [172, 164] width 212 height 15
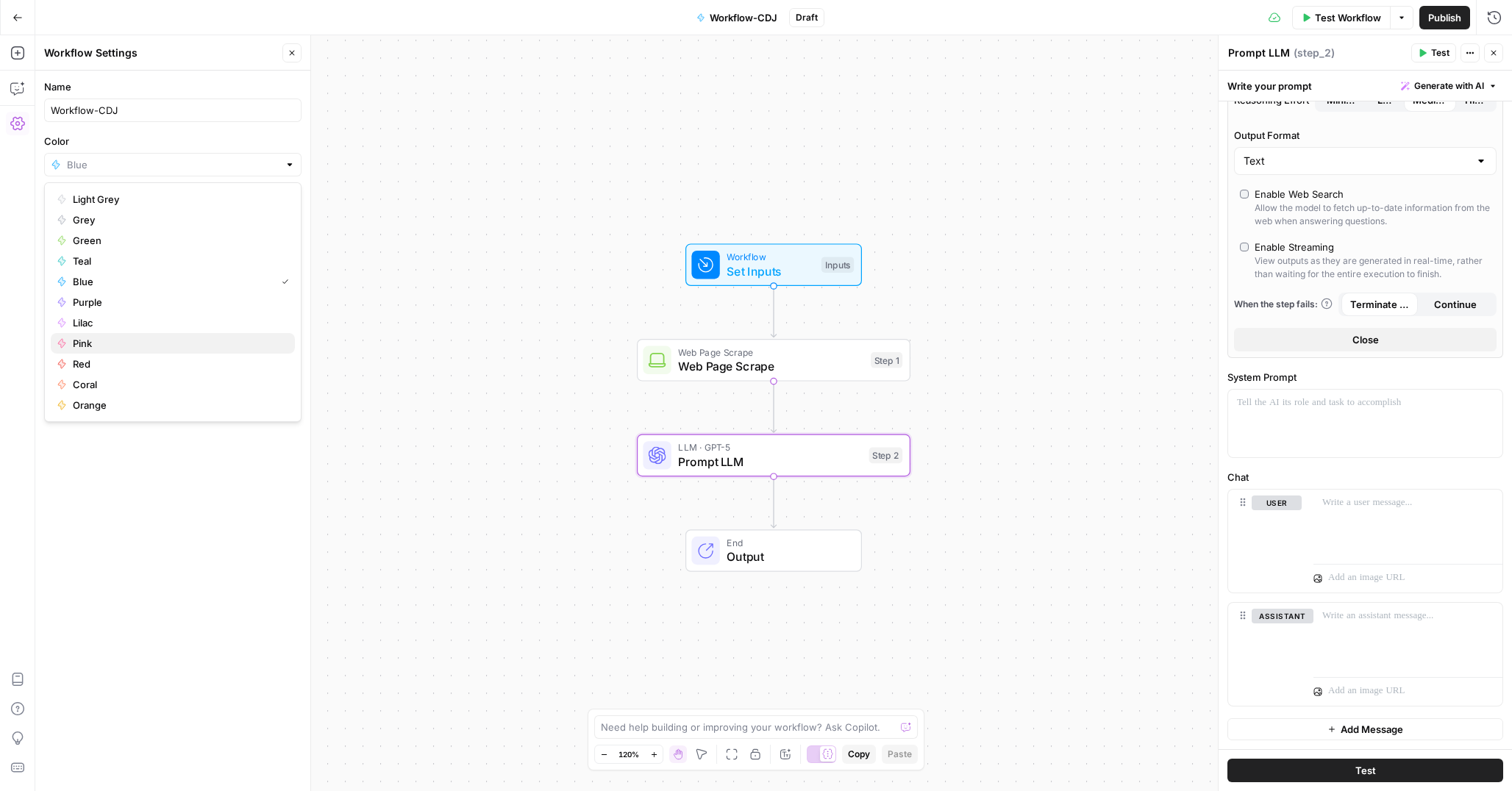
click at [94, 348] on span "Pink" at bounding box center [177, 343] width 210 height 15
type input "Pink"
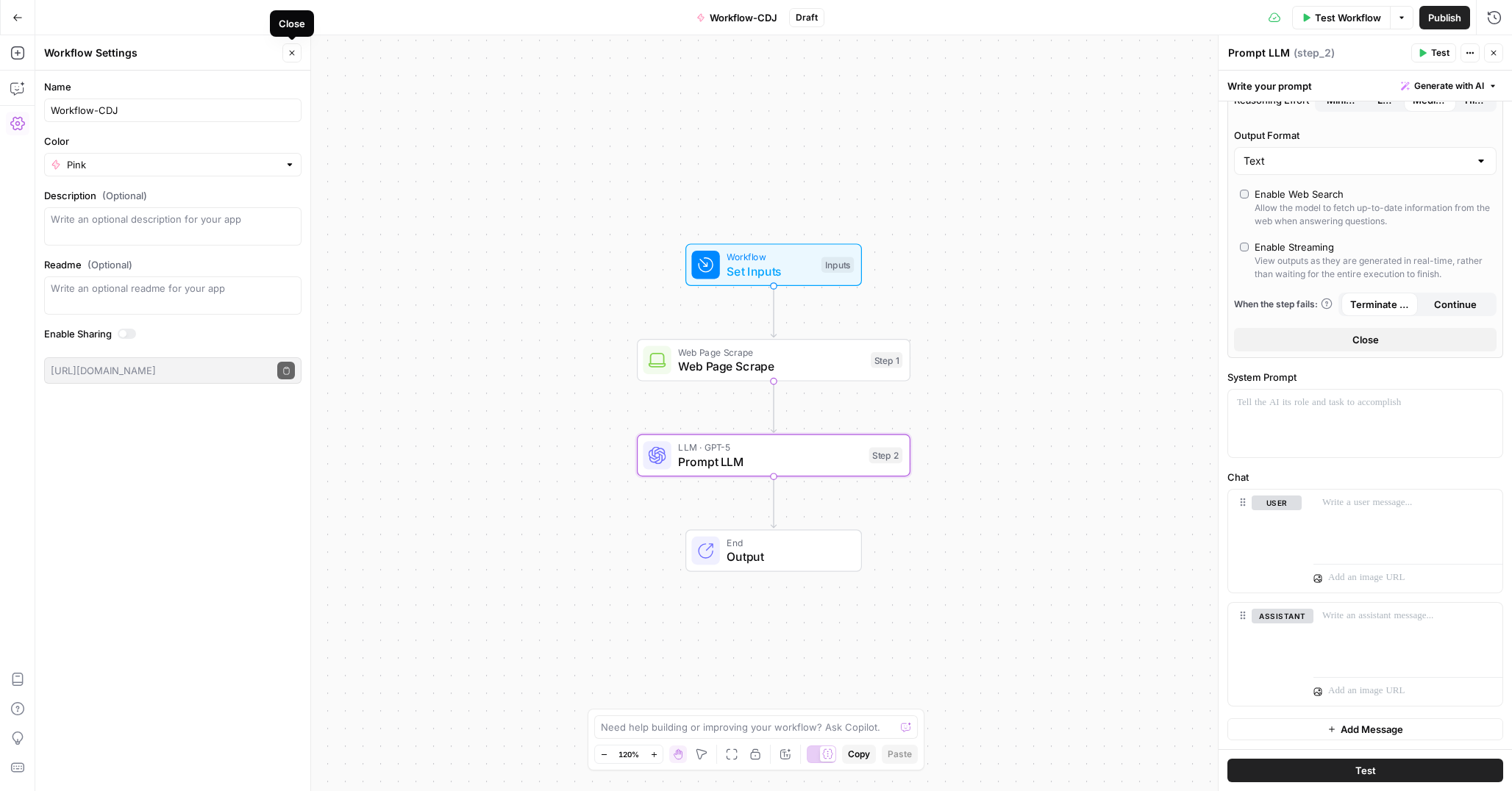
click at [294, 56] on icon "button" at bounding box center [291, 53] width 9 height 9
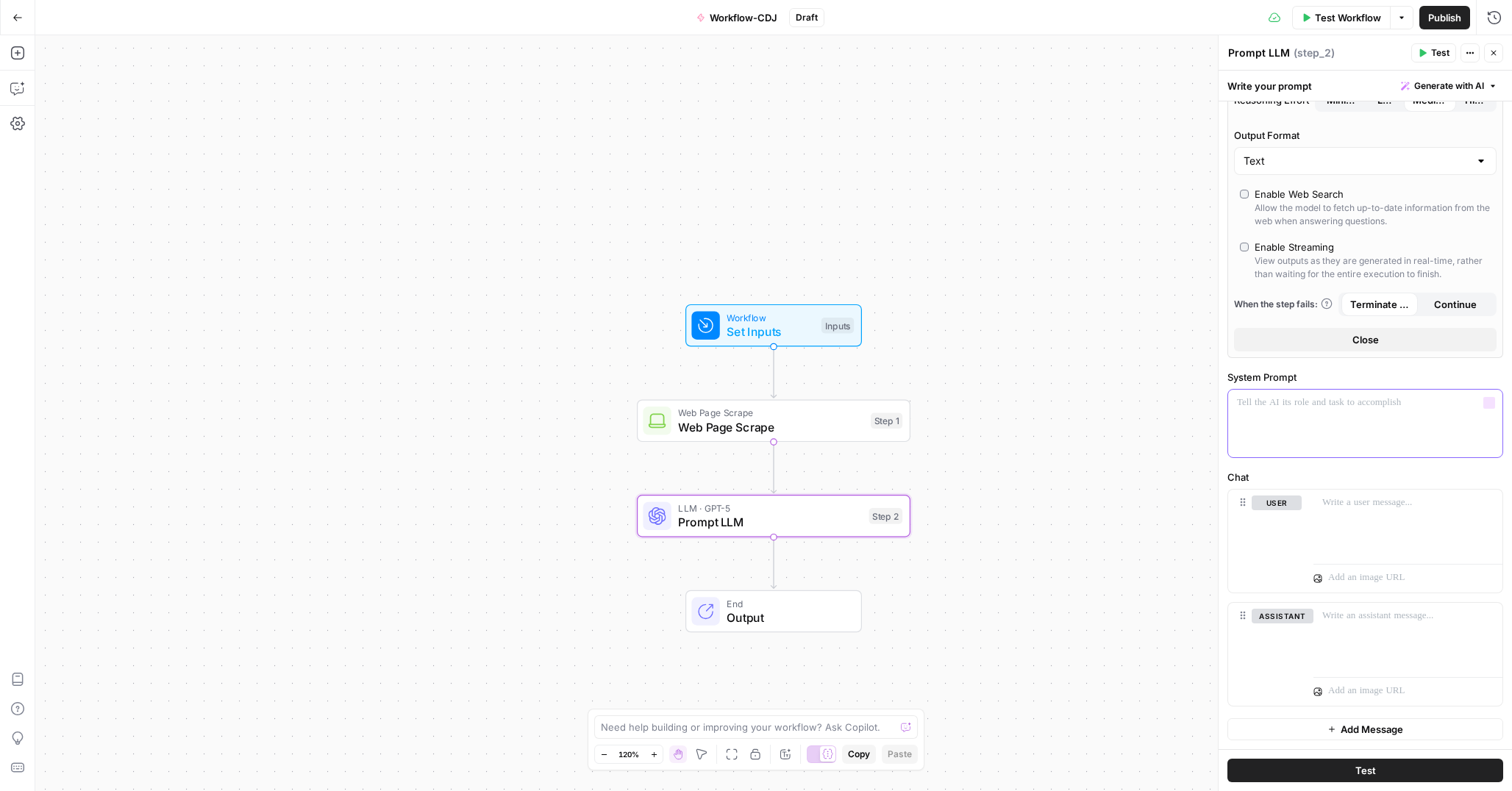
click at [1290, 407] on p at bounding box center [1365, 402] width 256 height 15
click at [1342, 526] on div at bounding box center [1407, 523] width 189 height 67
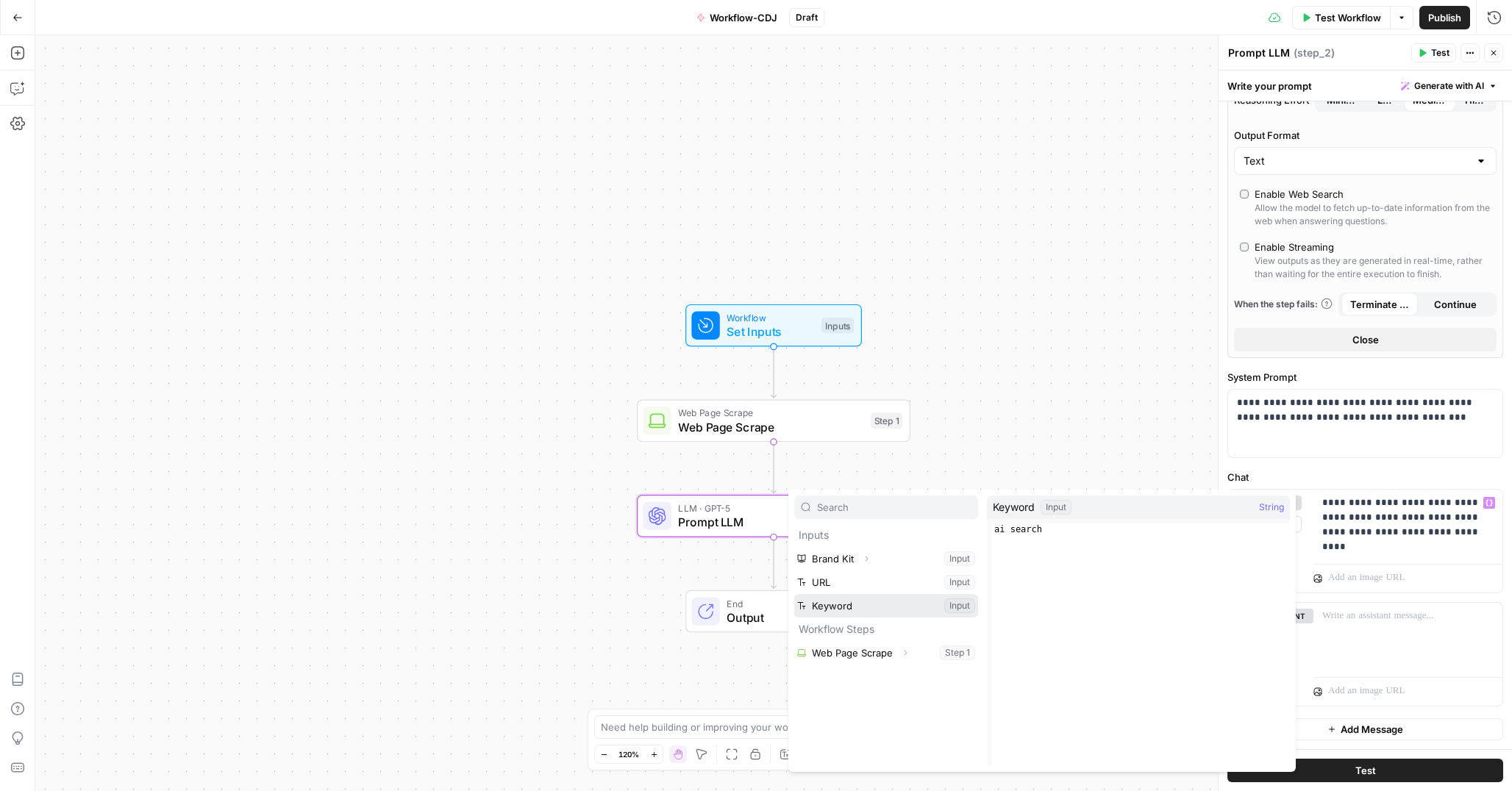
click at [855, 607] on button "Select variable Keyword" at bounding box center [886, 605] width 184 height 23
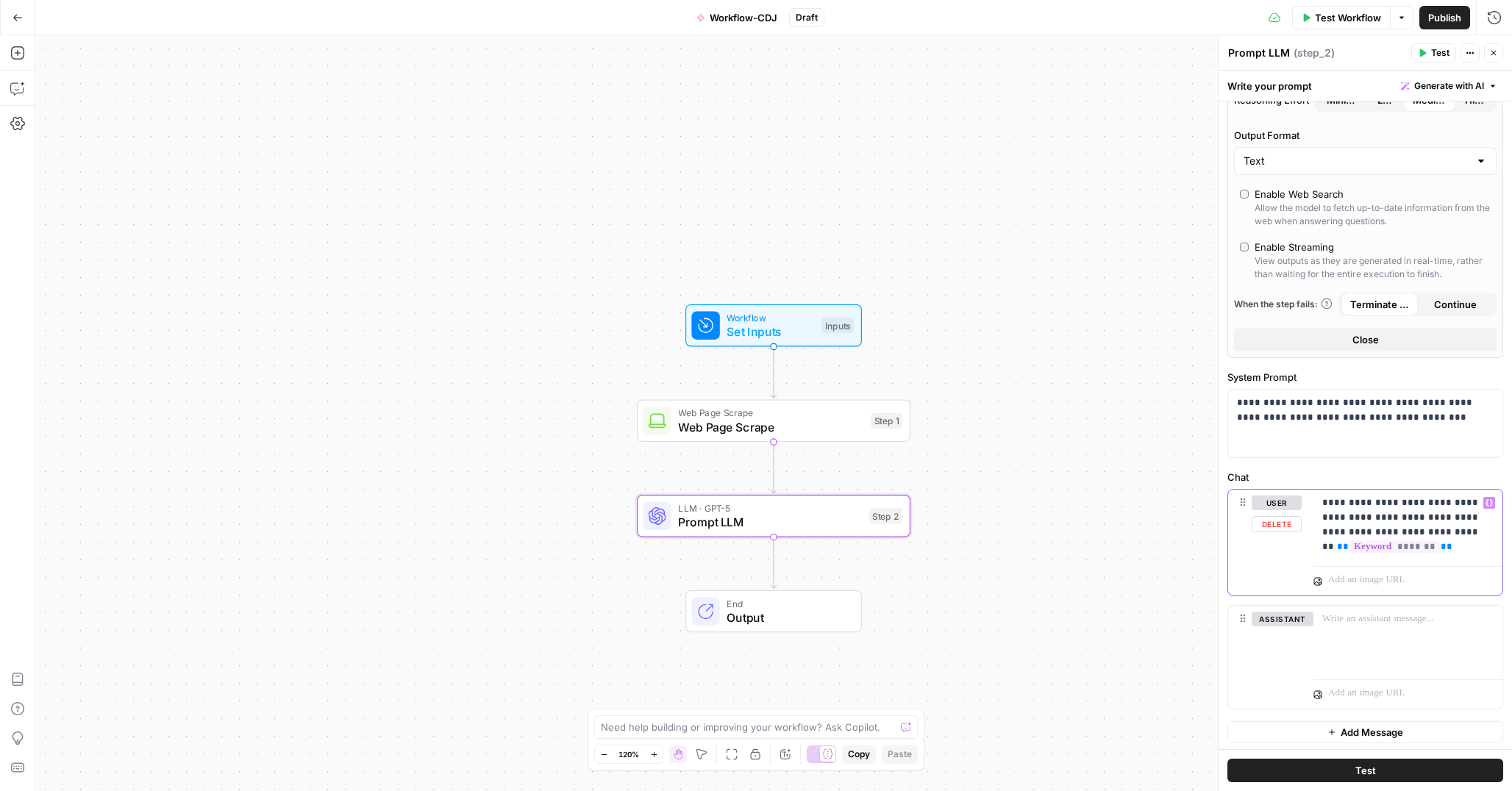
click at [1396, 533] on p "**********" at bounding box center [1407, 525] width 171 height 59
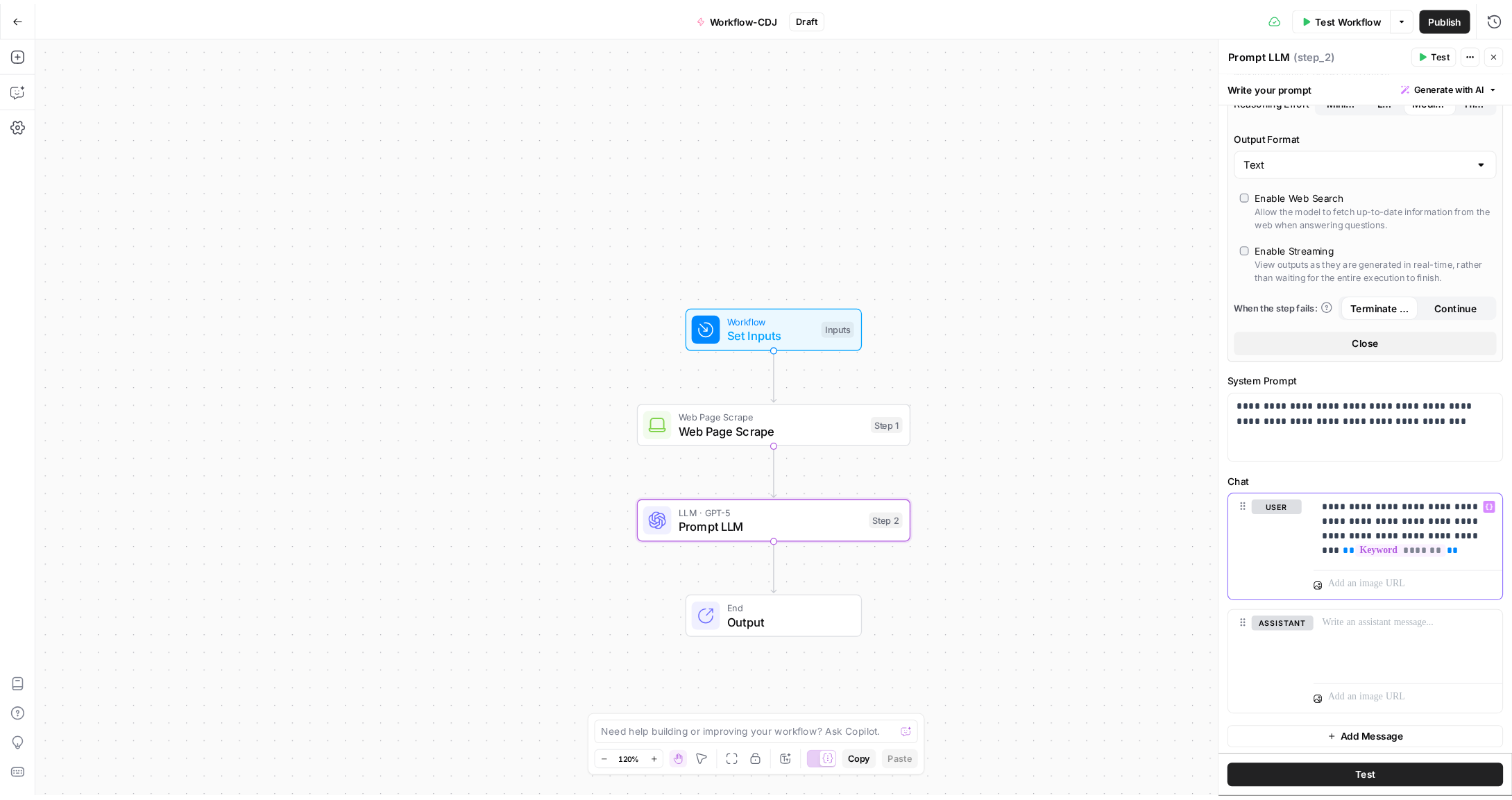
scroll to position [214, 0]
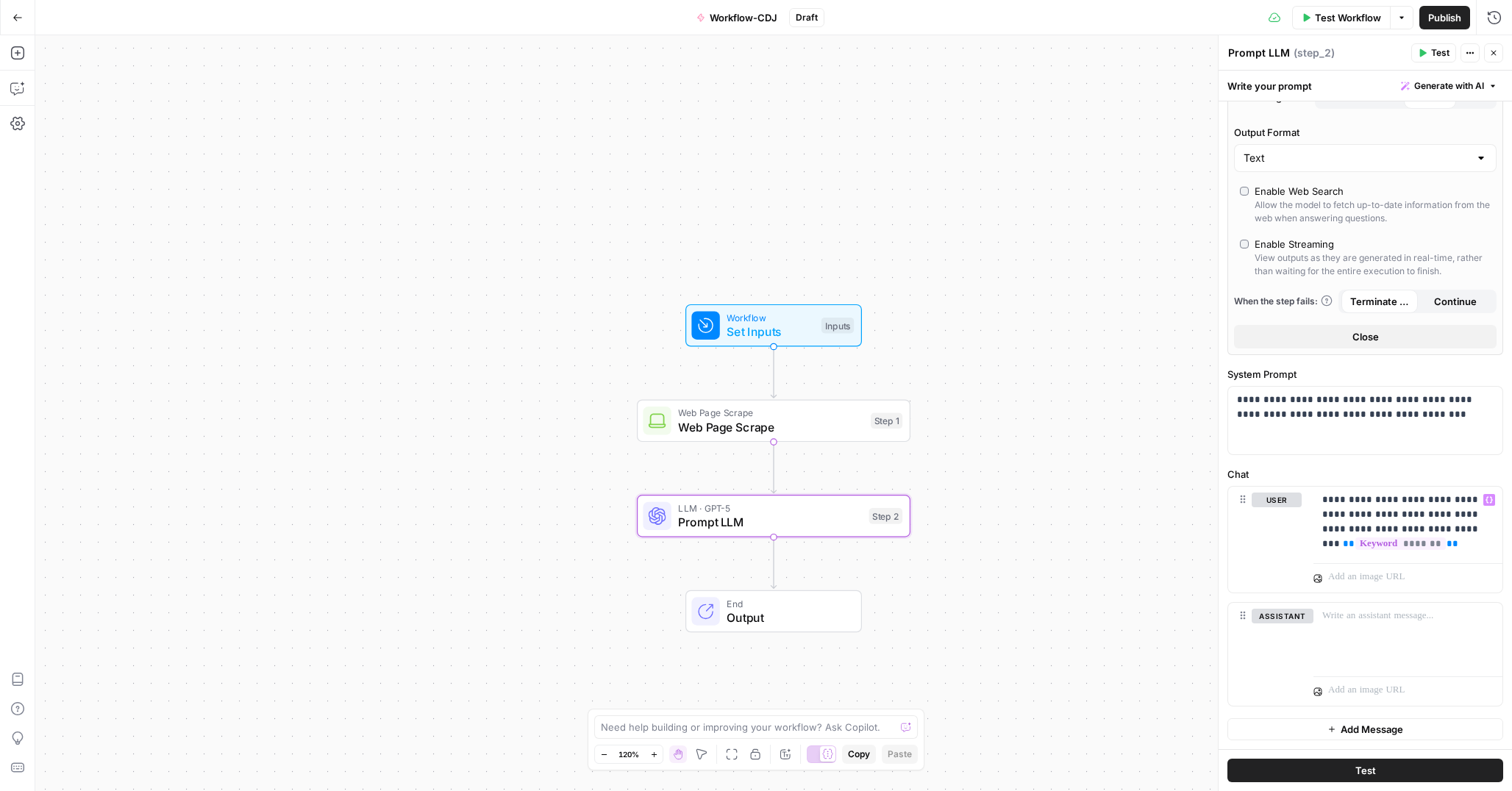
click at [1375, 774] on button "Test" at bounding box center [1365, 770] width 276 height 23
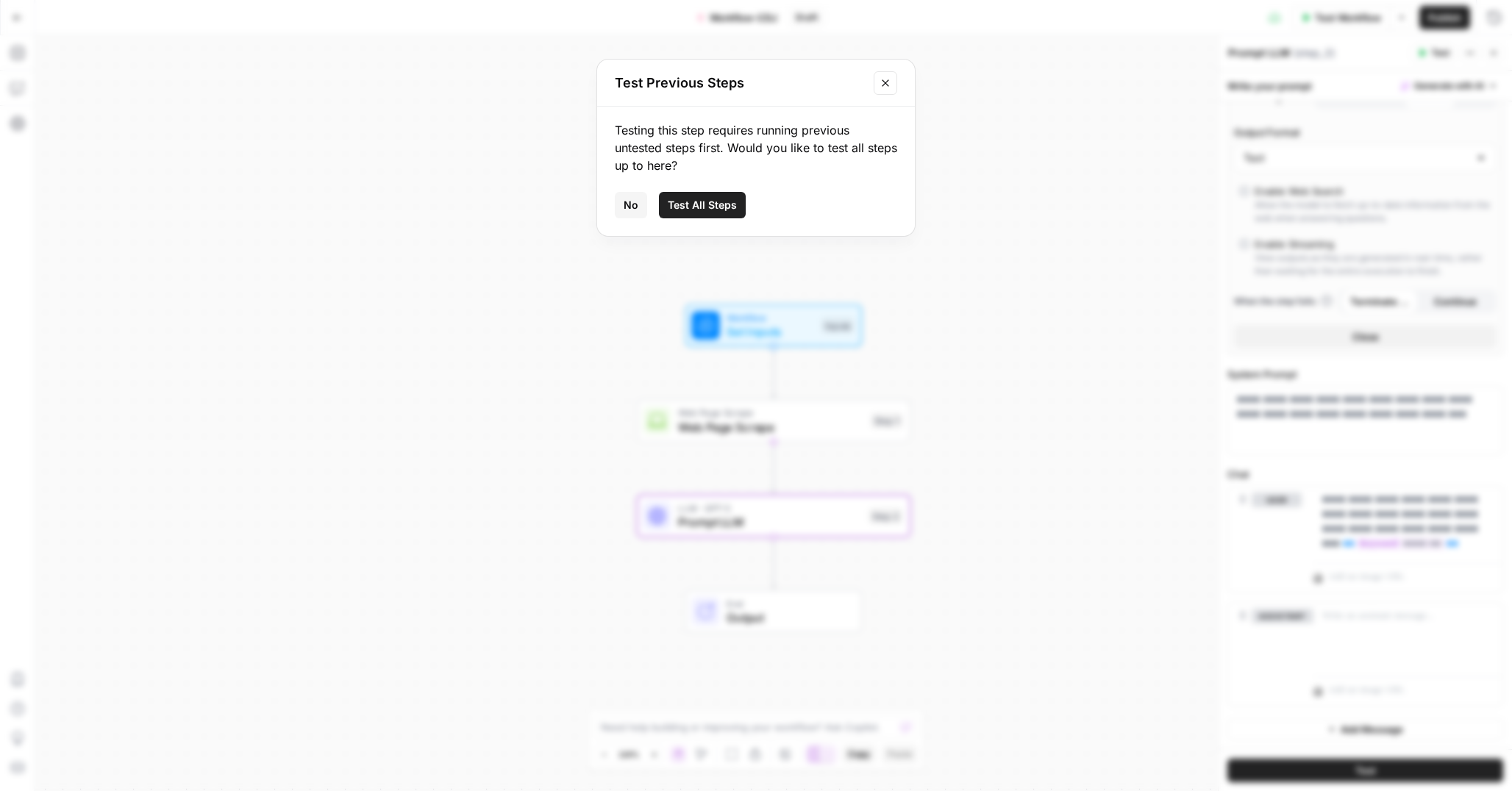
click at [702, 200] on span "Test All Steps" at bounding box center [702, 204] width 69 height 15
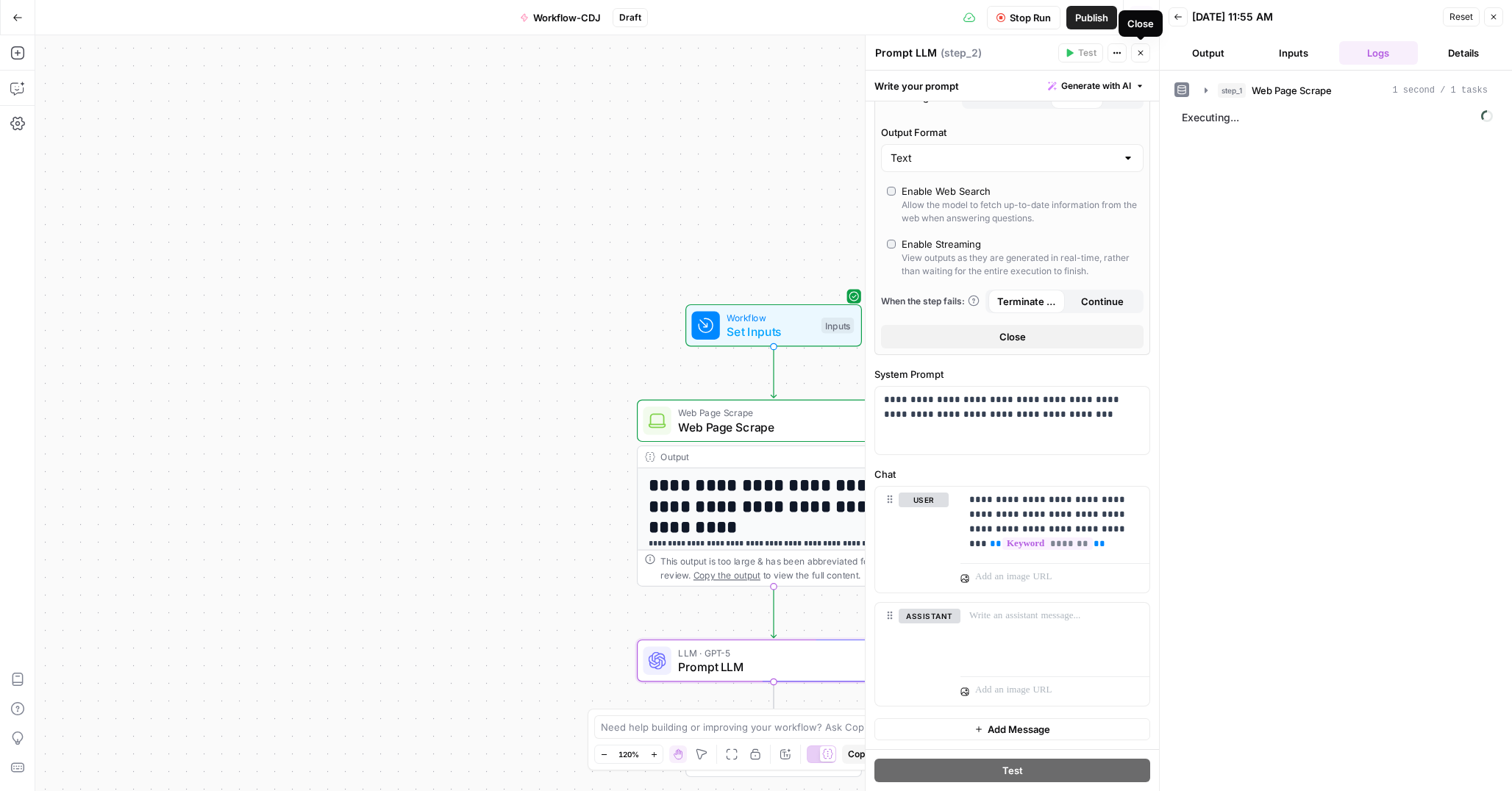
click at [1138, 53] on icon "button" at bounding box center [1140, 53] width 9 height 9
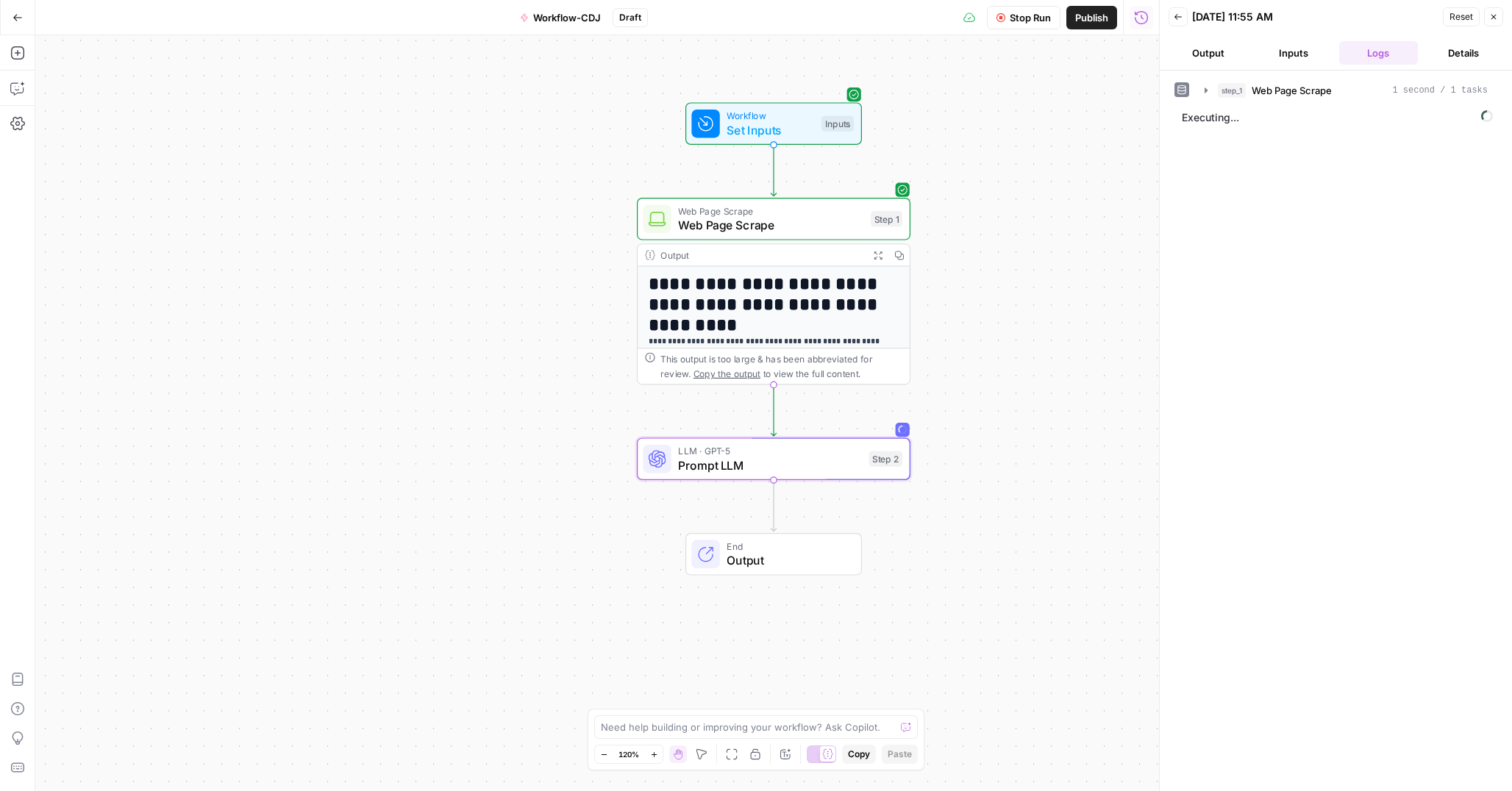
click at [1027, 20] on span "Stop Run" at bounding box center [1030, 18] width 41 height 15
click at [1494, 21] on icon "button" at bounding box center [1493, 17] width 9 height 9
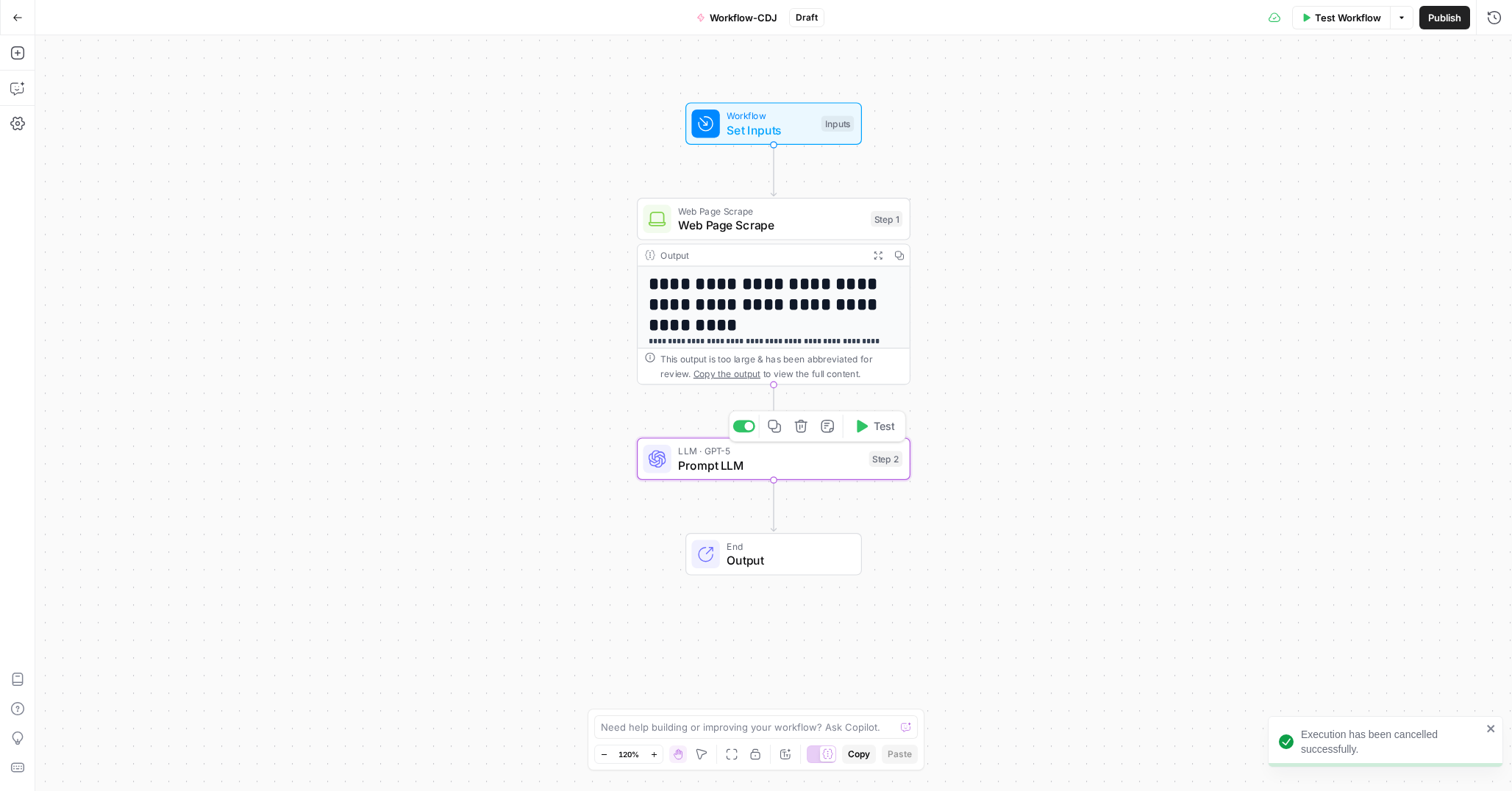
click at [781, 467] on span "Prompt LLM" at bounding box center [770, 465] width 184 height 18
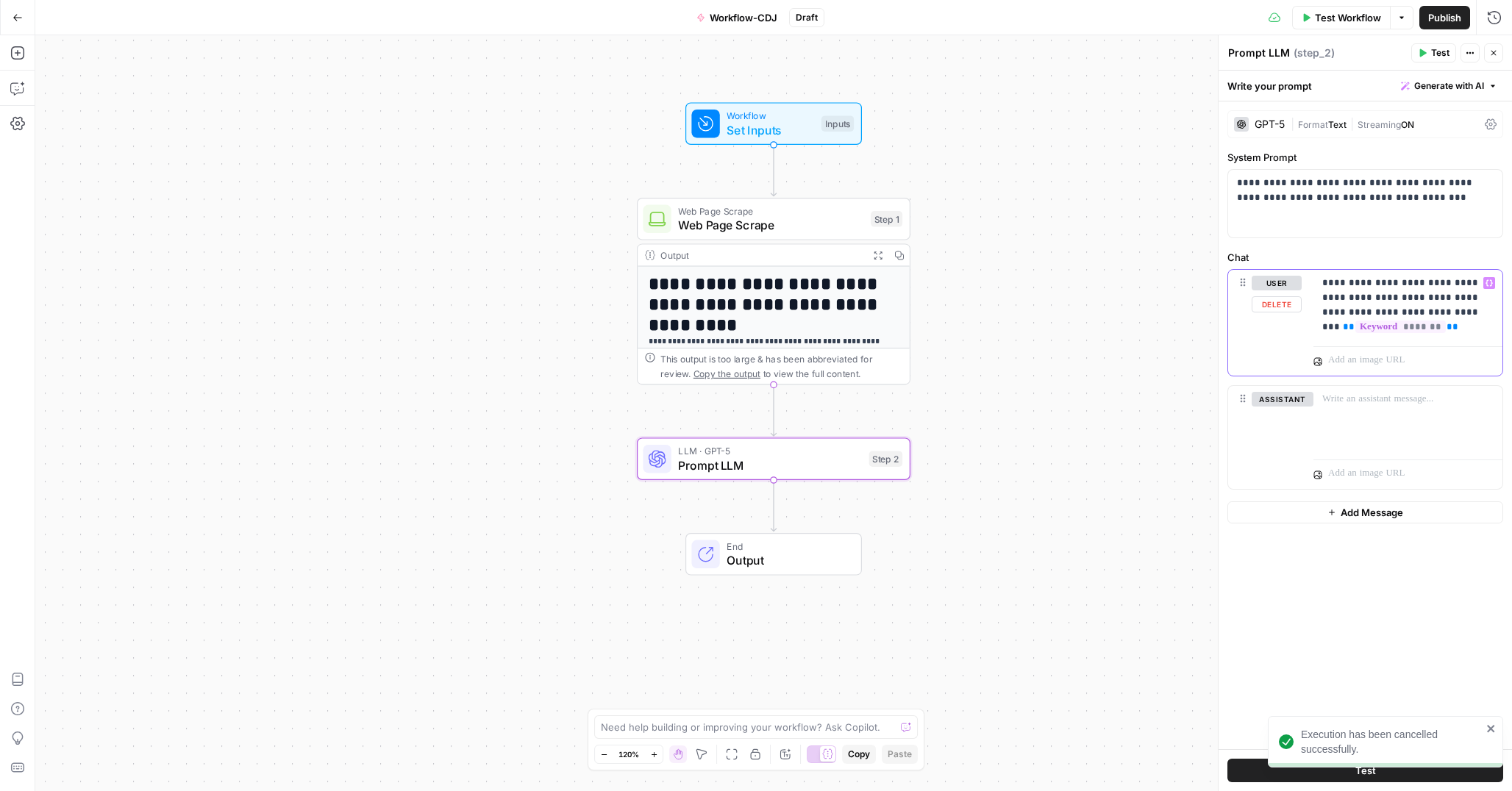
click at [1415, 313] on p "**********" at bounding box center [1407, 305] width 171 height 59
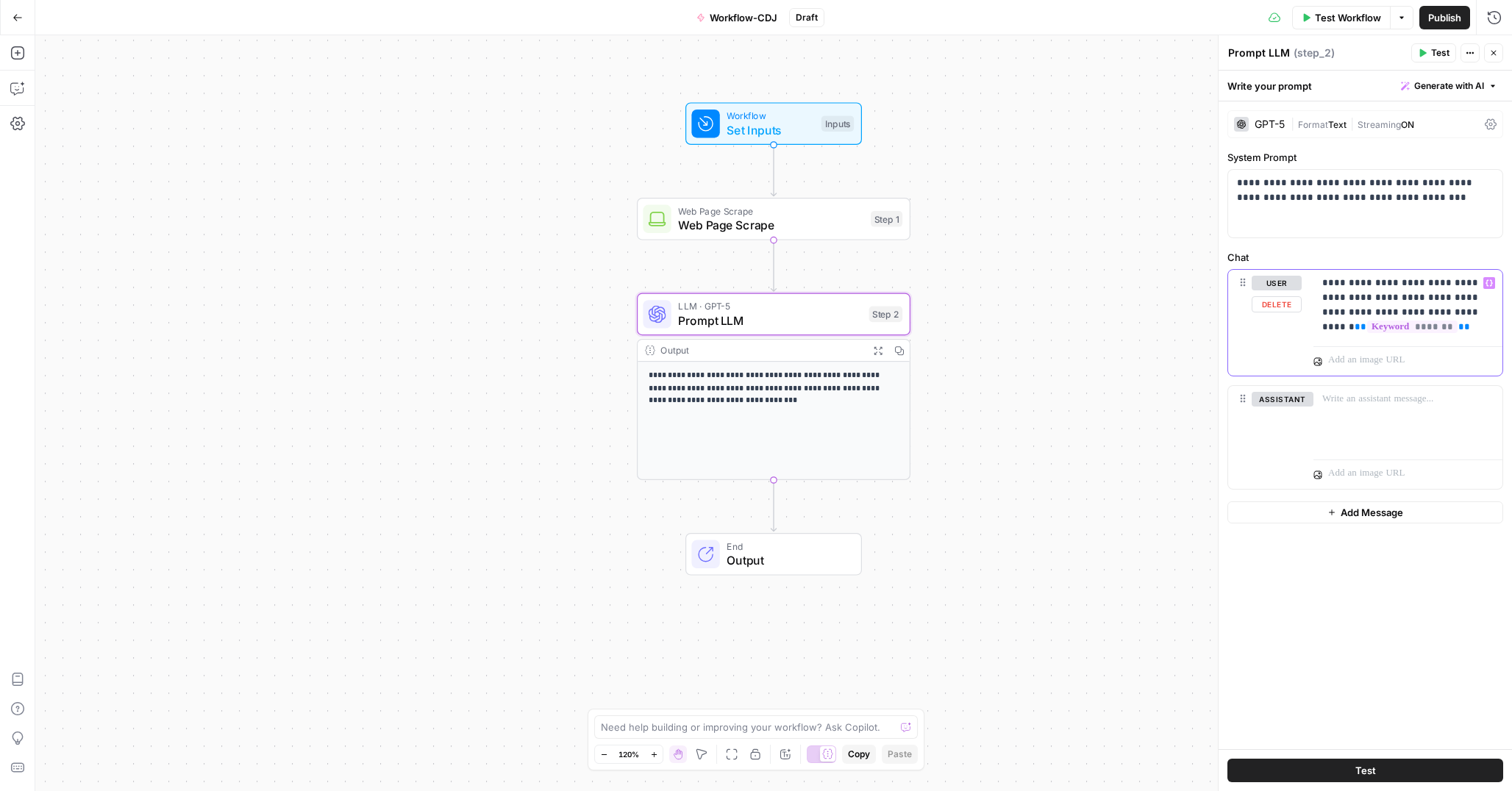
click at [1440, 325] on p "**********" at bounding box center [1407, 305] width 171 height 59
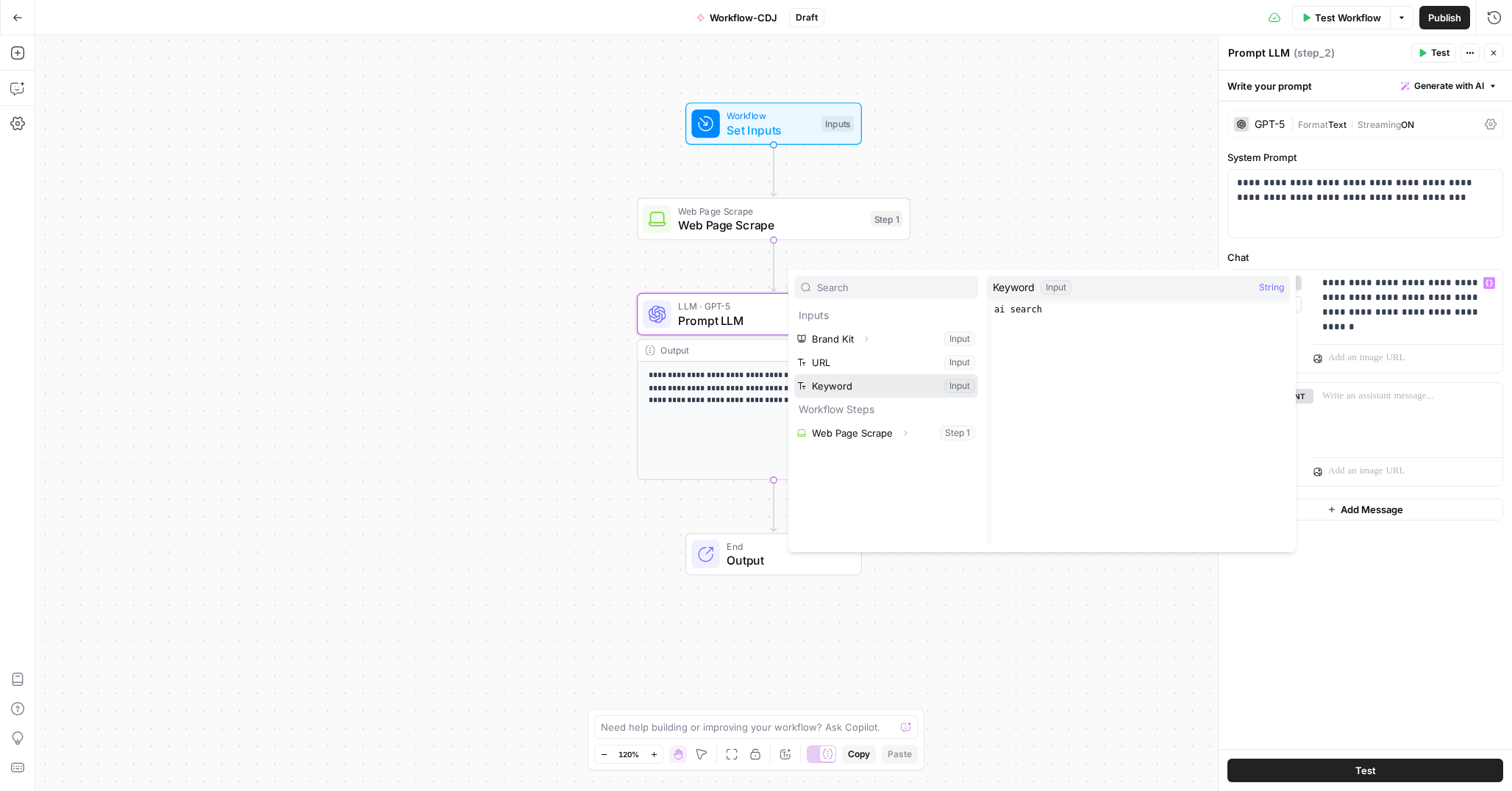
click at [875, 389] on button "Select variable Keyword" at bounding box center [886, 386] width 184 height 23
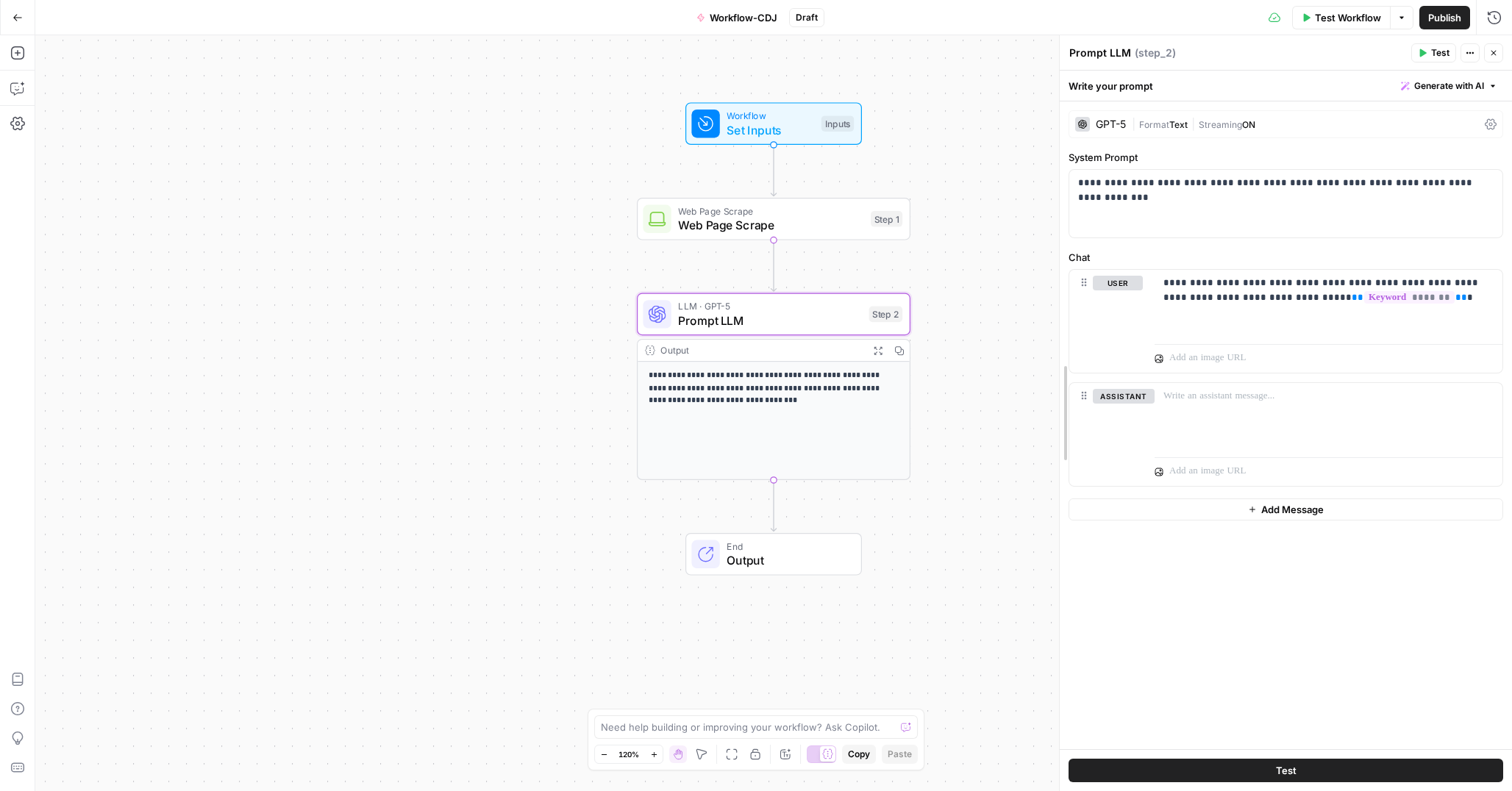
drag, startPoint x: 1179, startPoint y: 313, endPoint x: 1060, endPoint y: 310, distance: 119.0
click at [1430, 313] on div "**********" at bounding box center [1328, 303] width 348 height 67
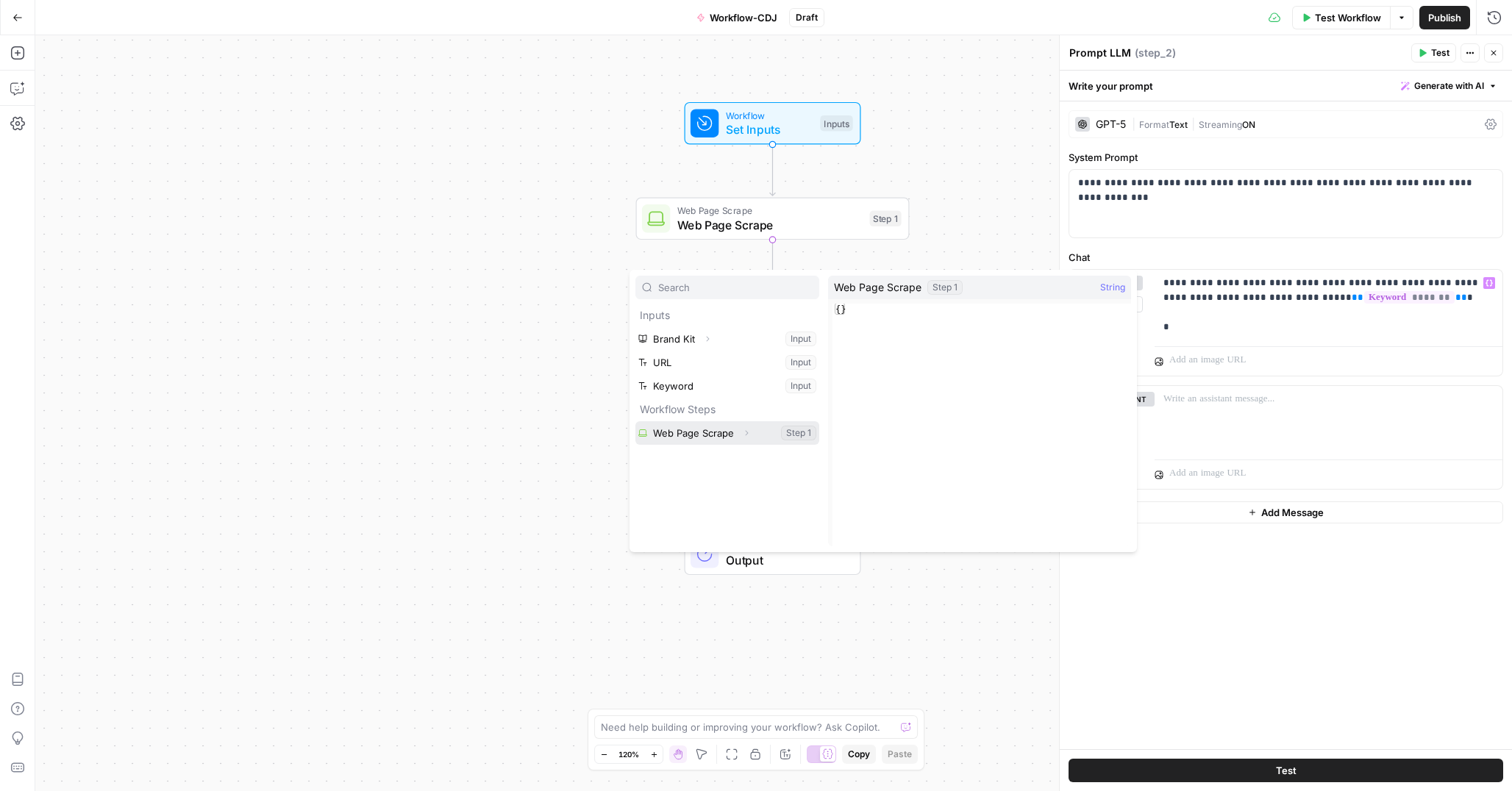
click at [713, 436] on button "Select variable Web Page Scrape" at bounding box center [728, 433] width 184 height 23
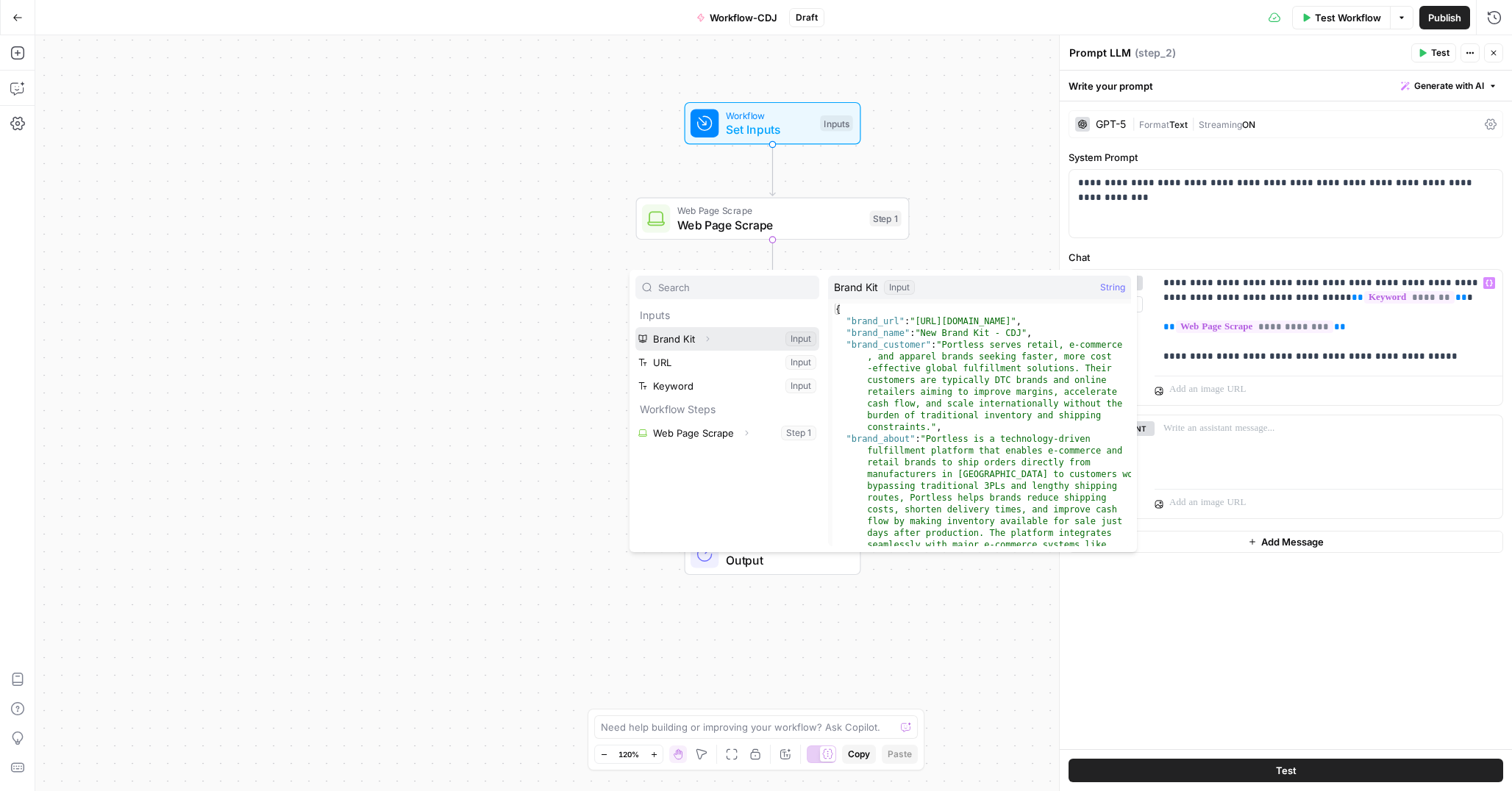
click at [727, 336] on button "Select variable Brand Kit" at bounding box center [728, 339] width 184 height 23
click at [746, 342] on button "Select variable Brand Kit" at bounding box center [728, 339] width 184 height 23
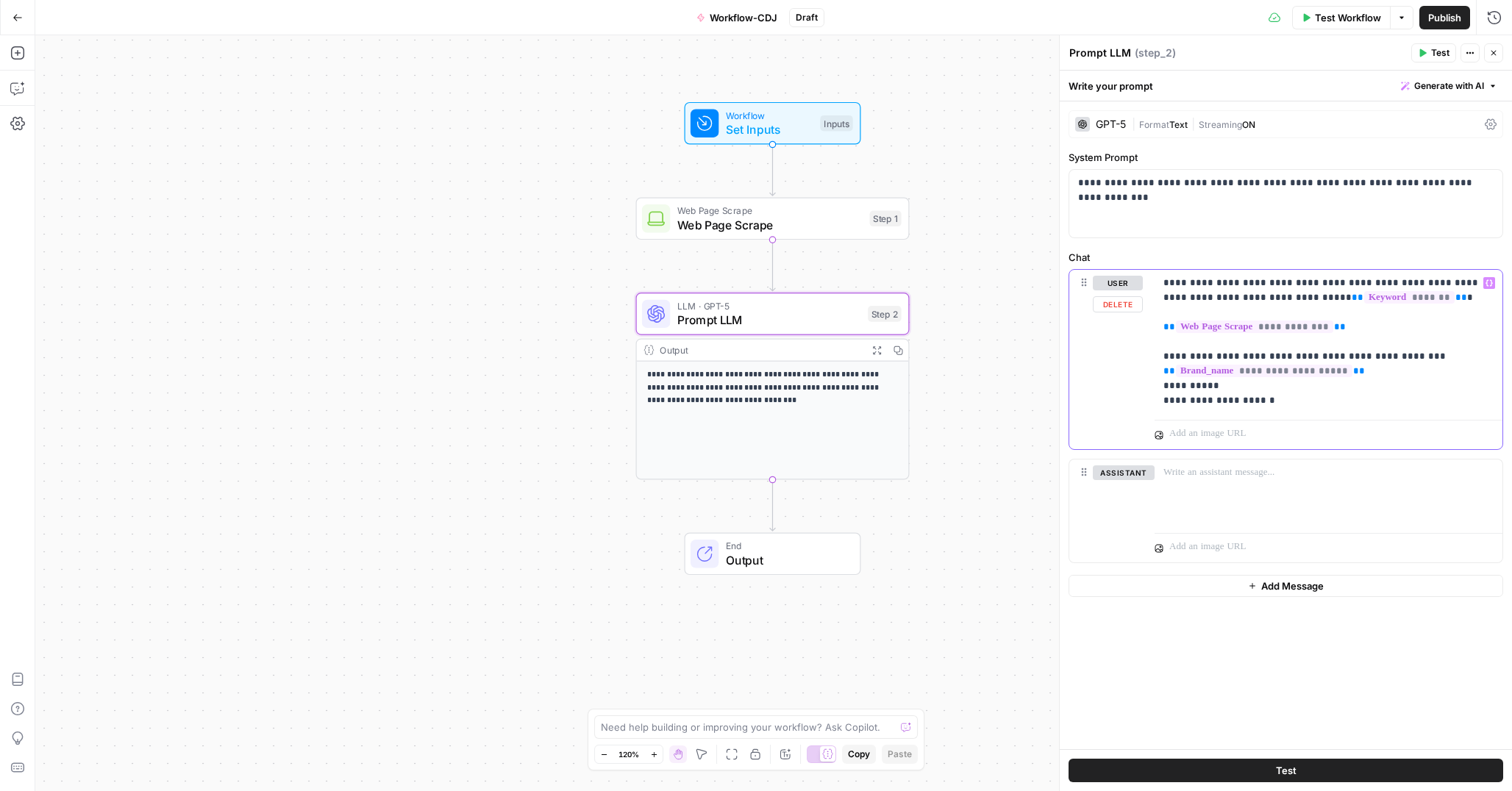
click at [1243, 390] on p "**********" at bounding box center [1328, 341] width 331 height 132
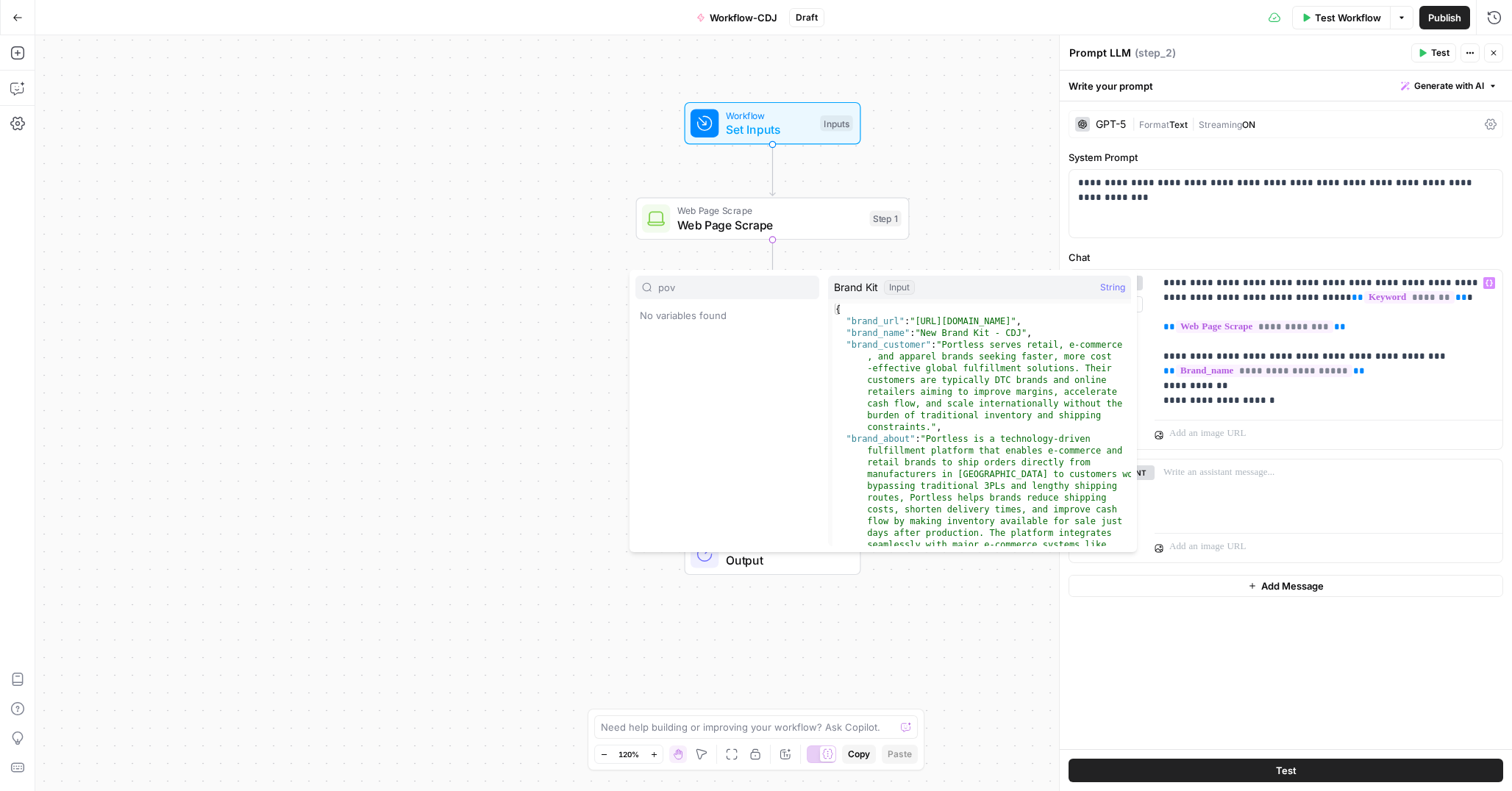
type input "pov"
click at [739, 311] on p "No variables found" at bounding box center [728, 316] width 184 height 23
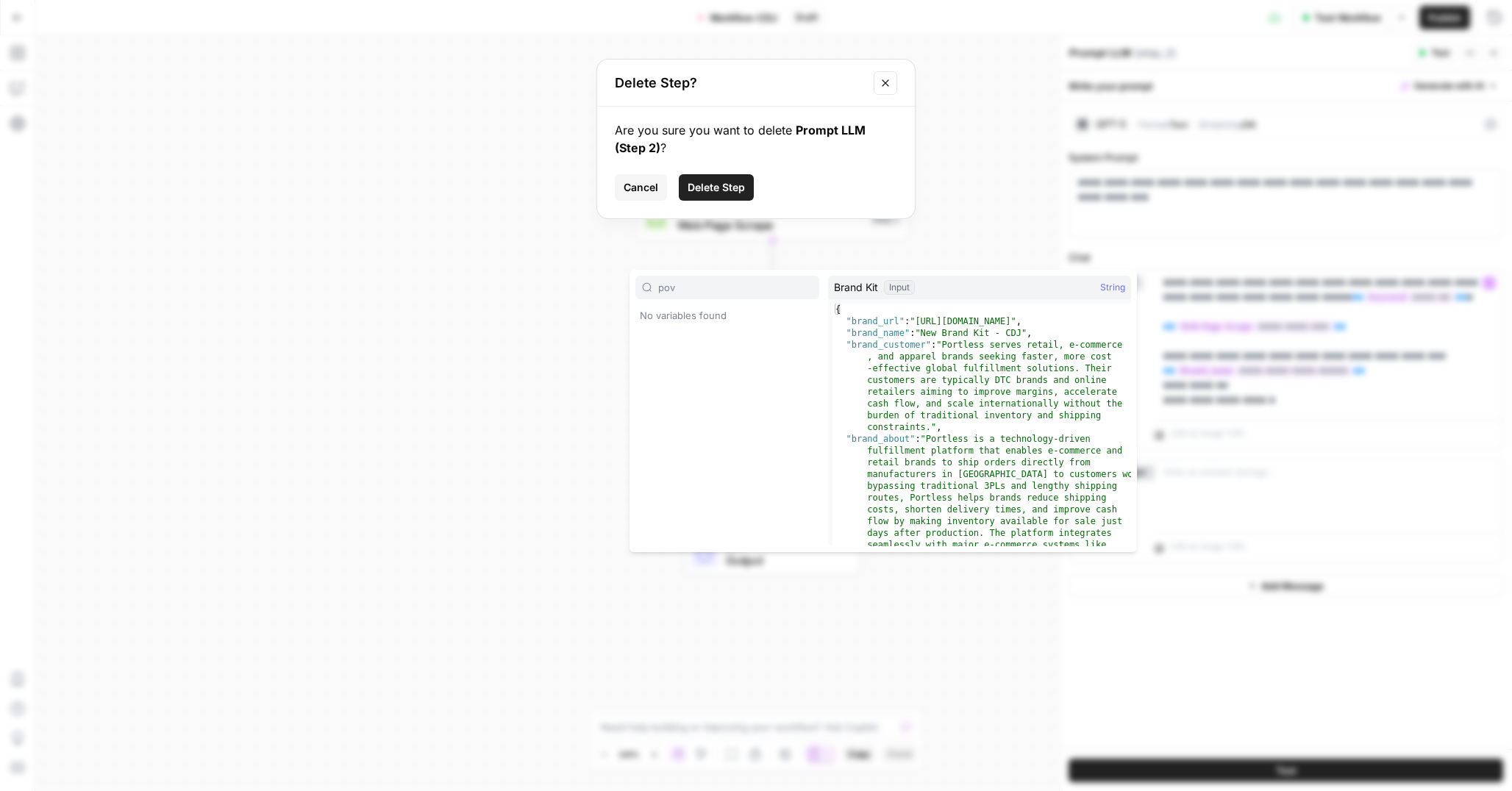
click at [636, 191] on span "Cancel" at bounding box center [641, 187] width 34 height 15
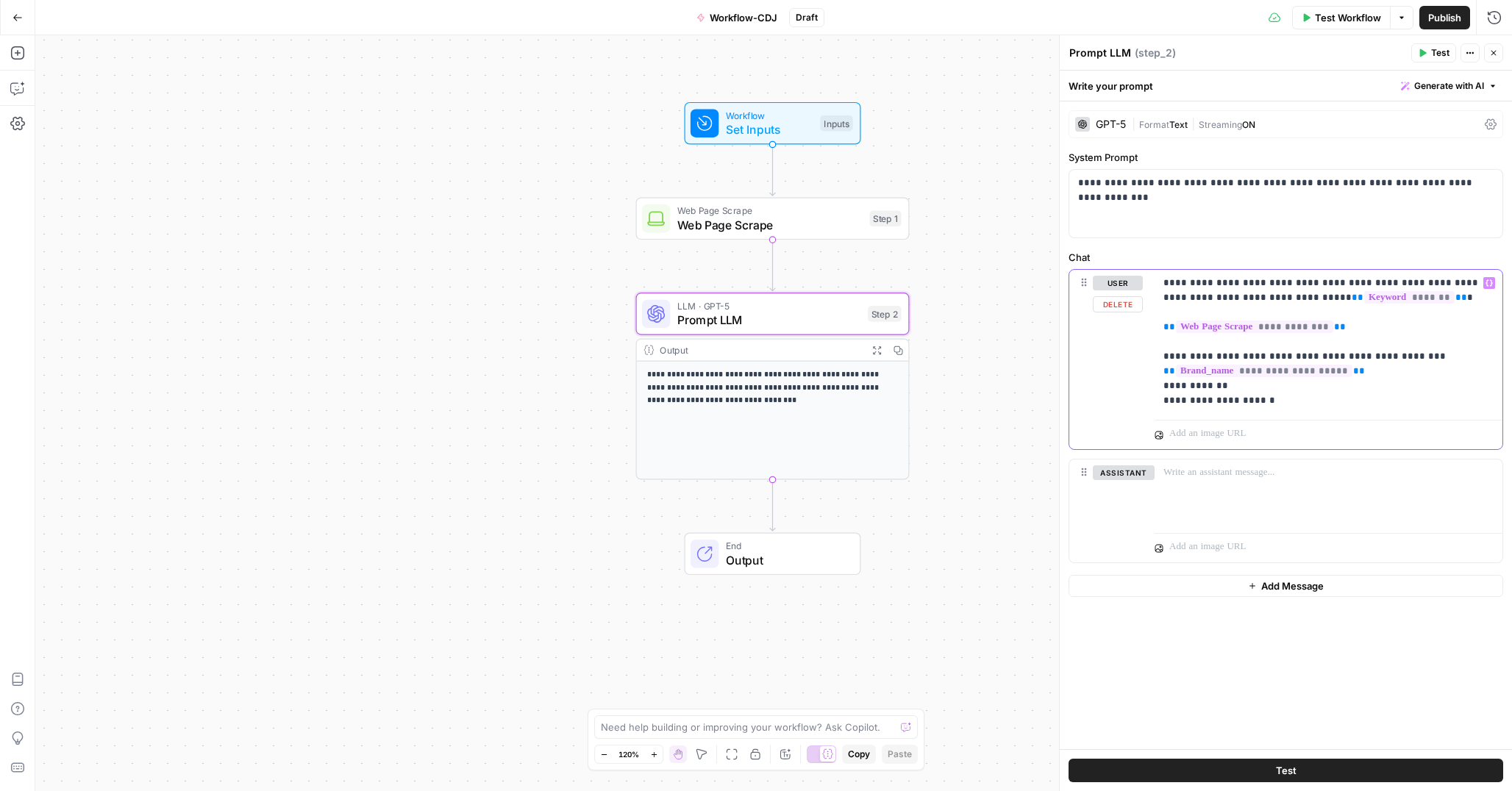
click at [1243, 386] on p "**********" at bounding box center [1328, 341] width 331 height 132
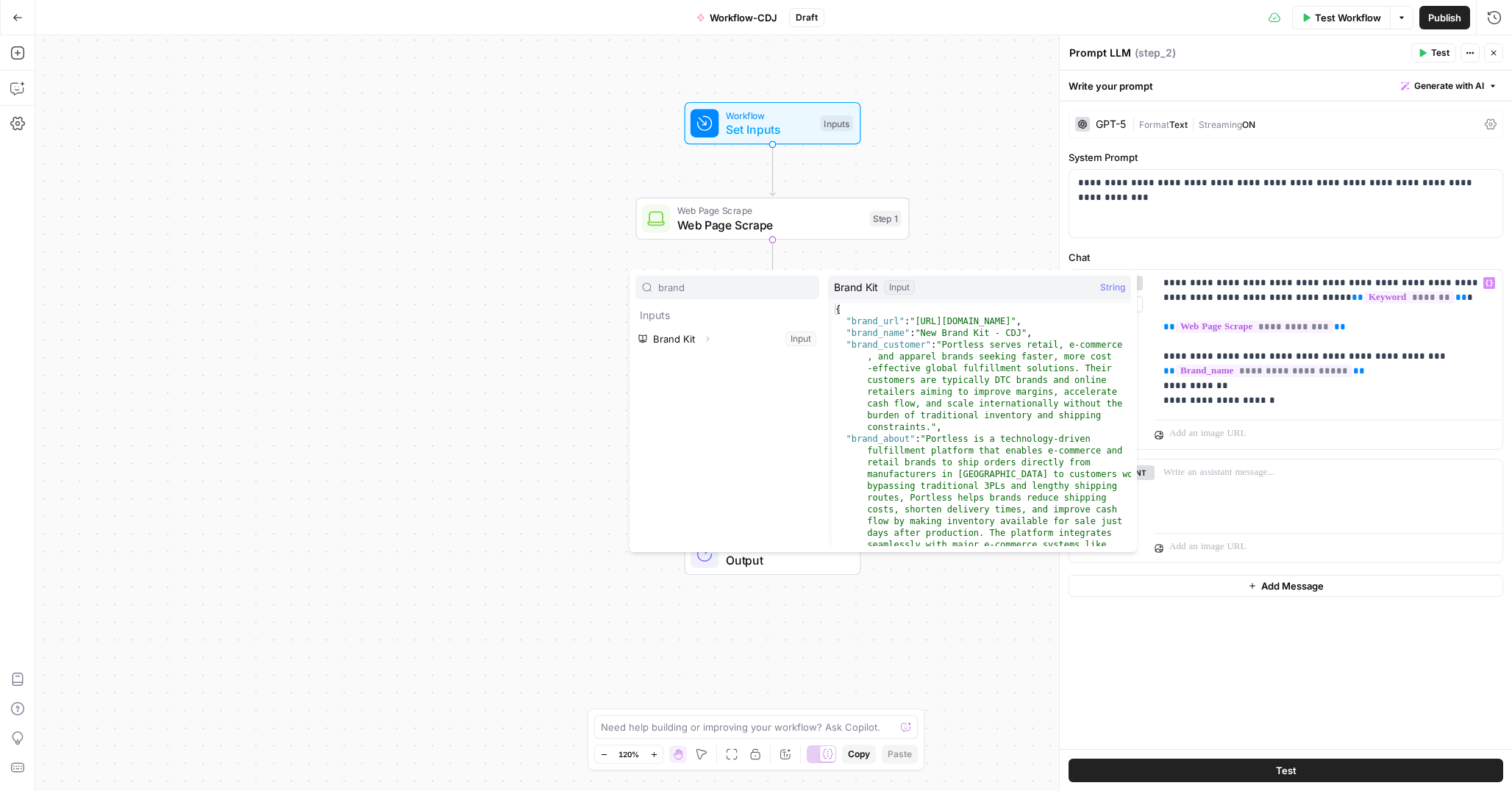
type input "brand"
click at [760, 342] on button "Select variable Brand Kit" at bounding box center [728, 339] width 184 height 23
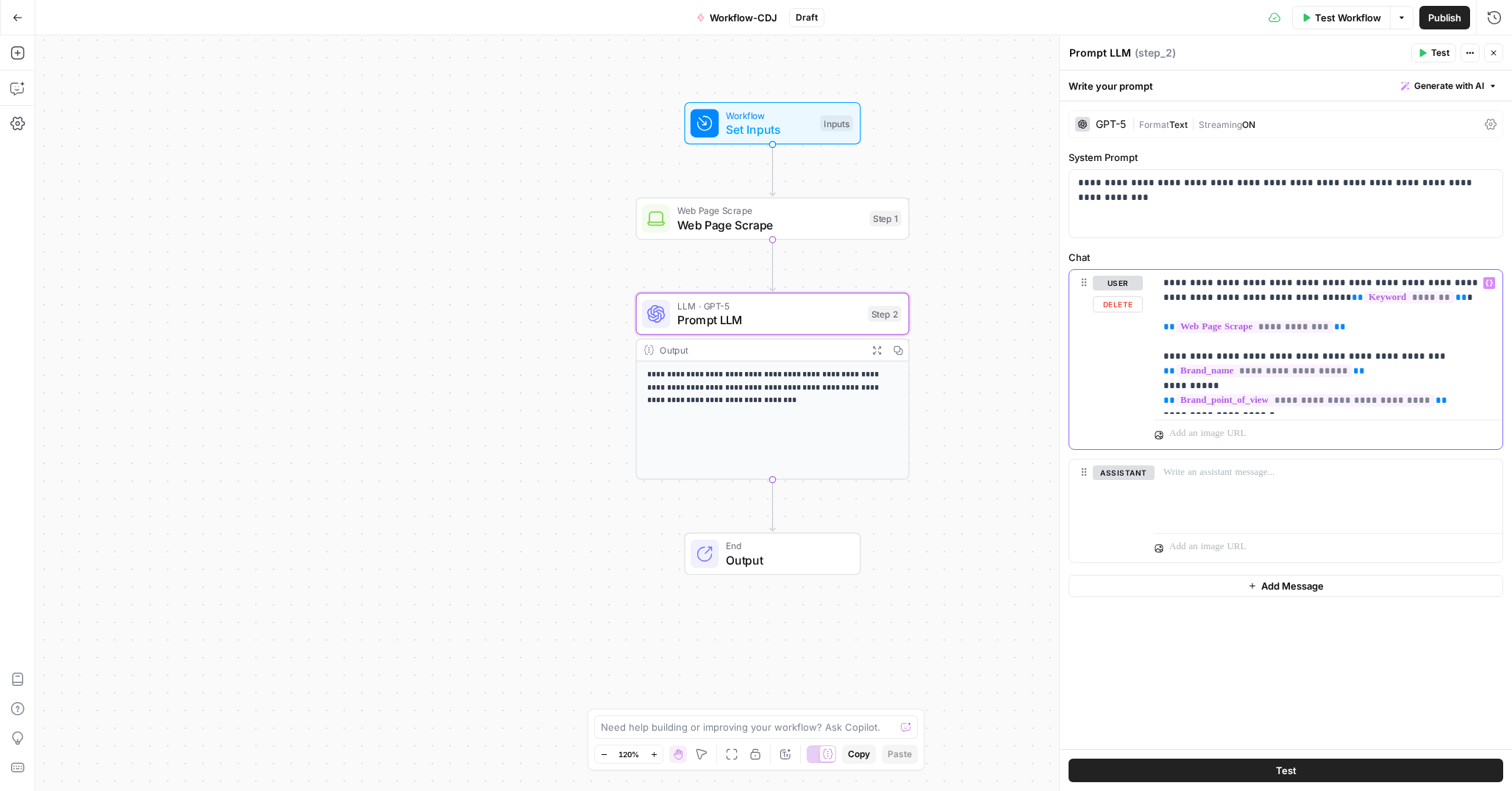
drag, startPoint x: 1278, startPoint y: 408, endPoint x: 1294, endPoint y: 404, distance: 16.5
click at [1278, 408] on p "**********" at bounding box center [1328, 341] width 331 height 132
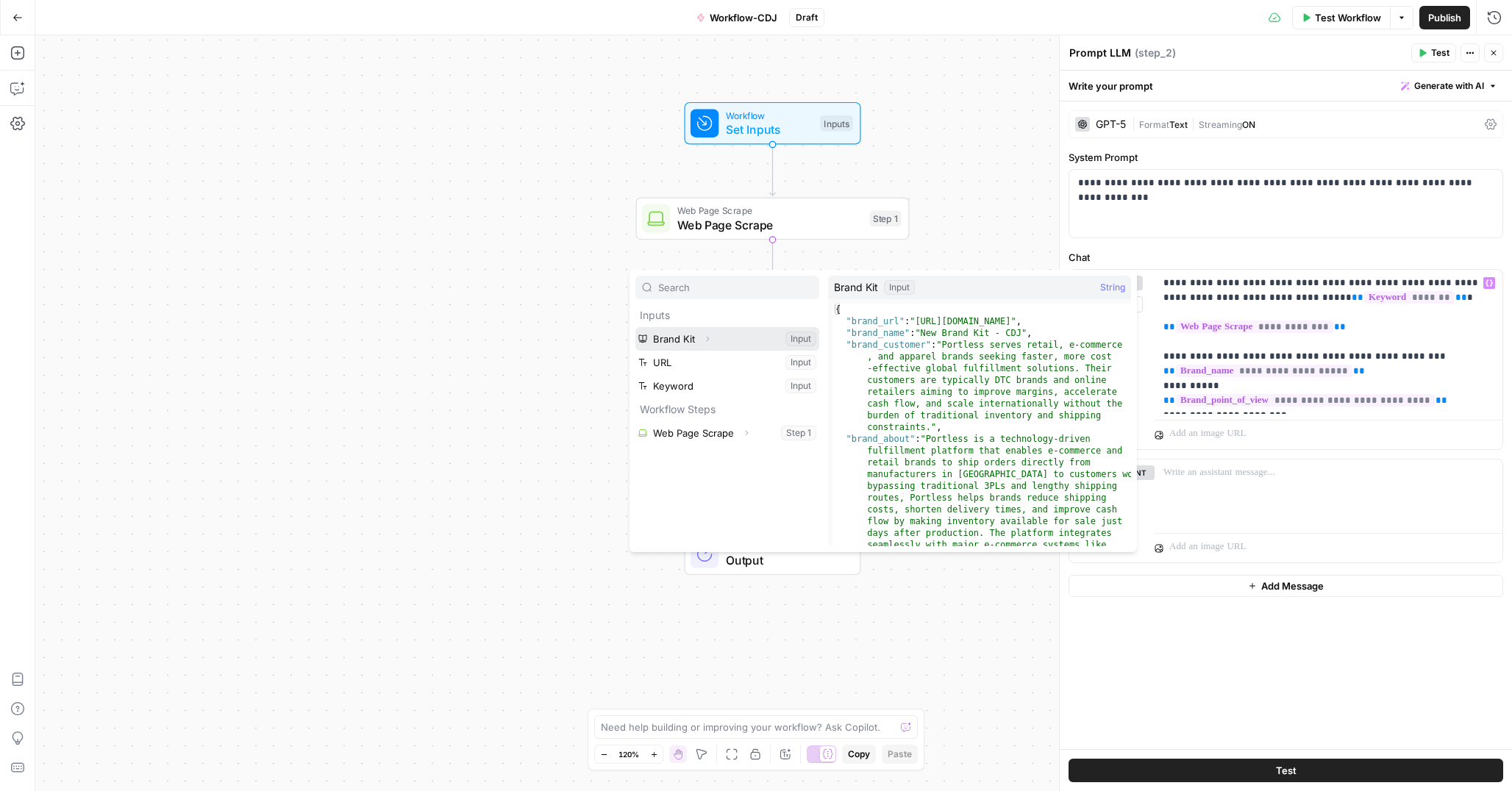
click at [751, 331] on button "Select variable Brand Kit" at bounding box center [728, 339] width 184 height 23
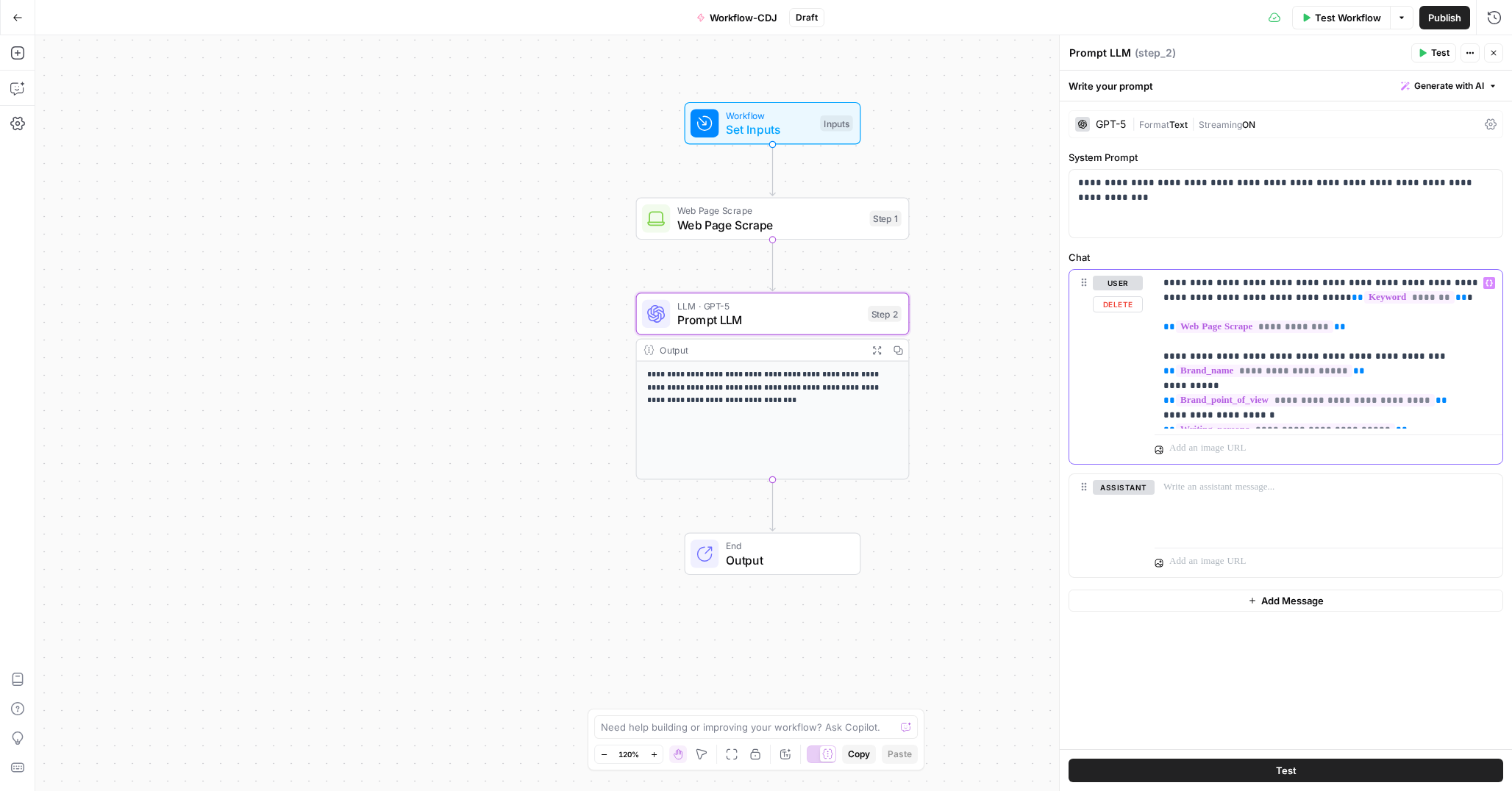
click at [1402, 416] on p "**********" at bounding box center [1328, 349] width 331 height 147
click at [1429, 51] on button "Test" at bounding box center [1434, 53] width 45 height 20
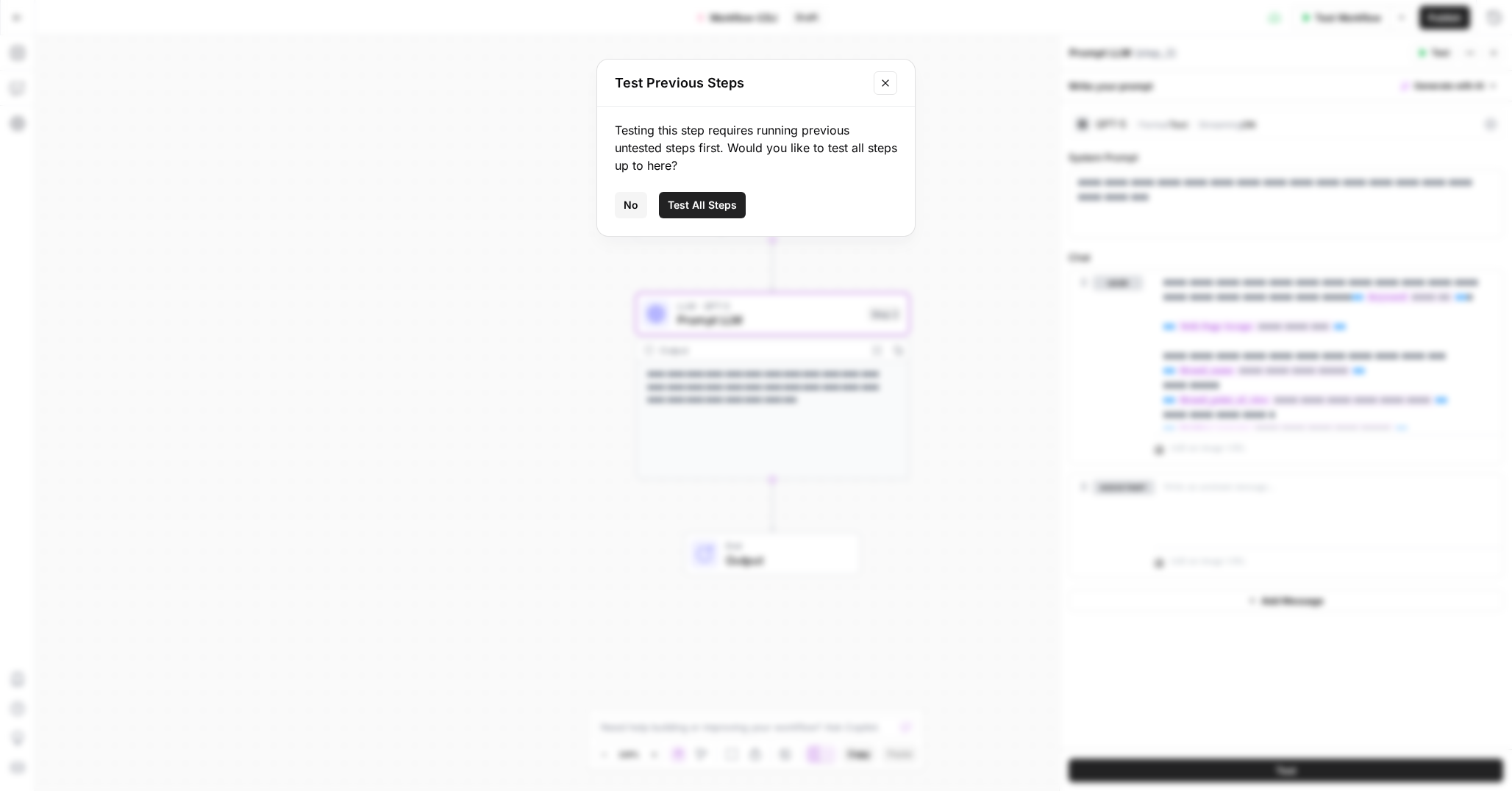
click at [885, 85] on icon "Close modal" at bounding box center [885, 83] width 12 height 12
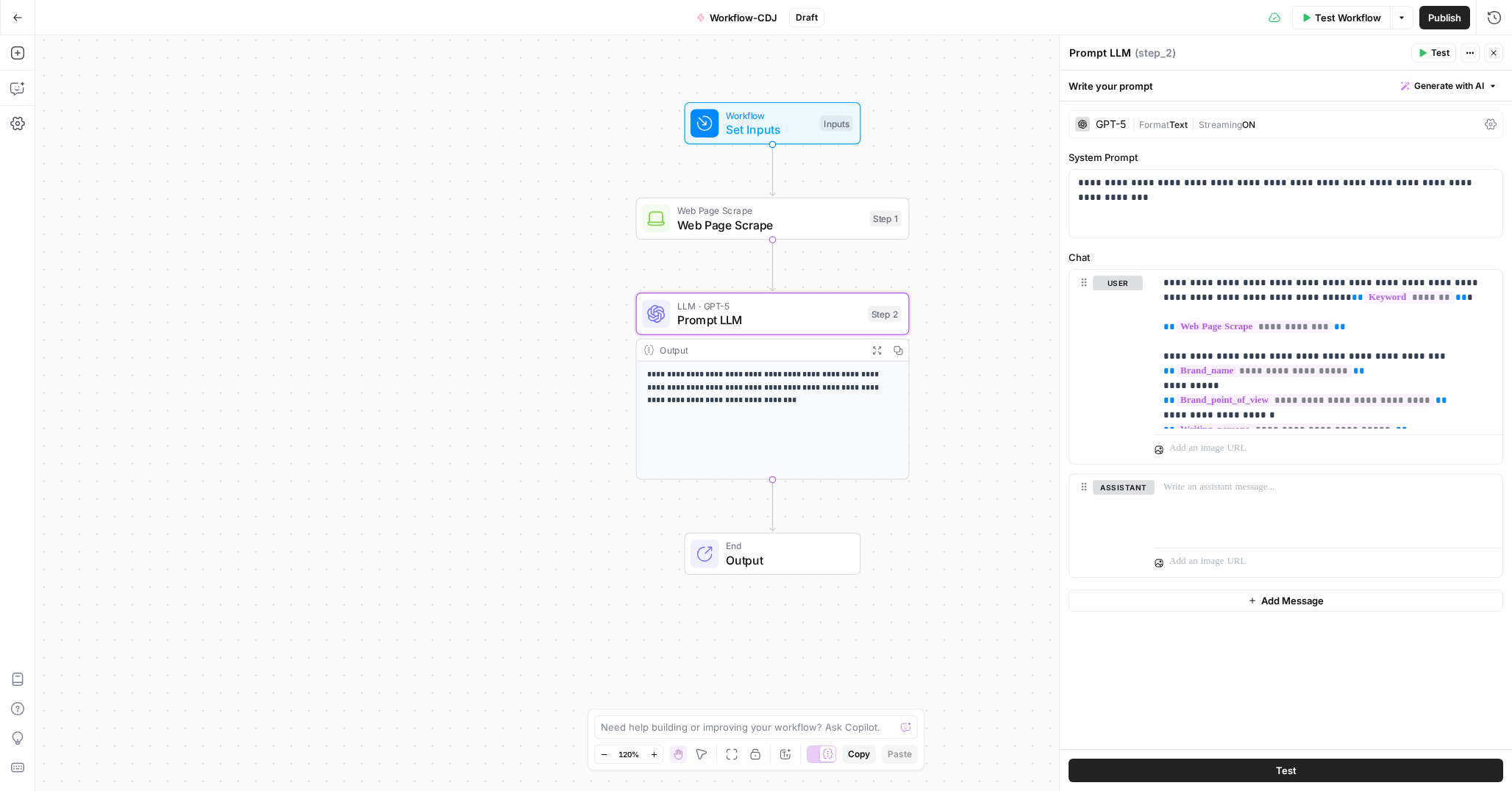
click at [1436, 58] on span "Test" at bounding box center [1440, 53] width 19 height 14
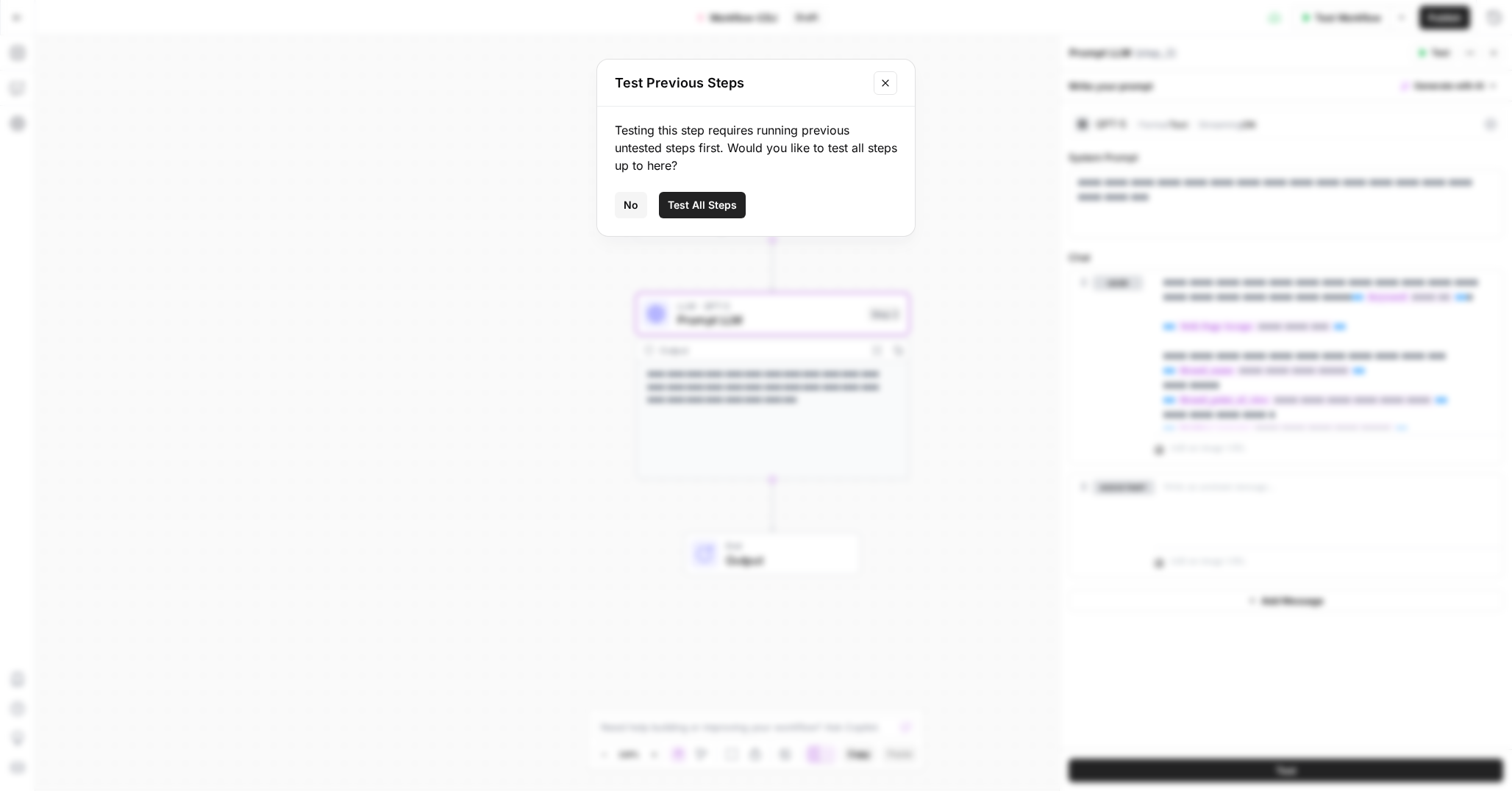
click at [693, 206] on span "Test All Steps" at bounding box center [702, 204] width 69 height 15
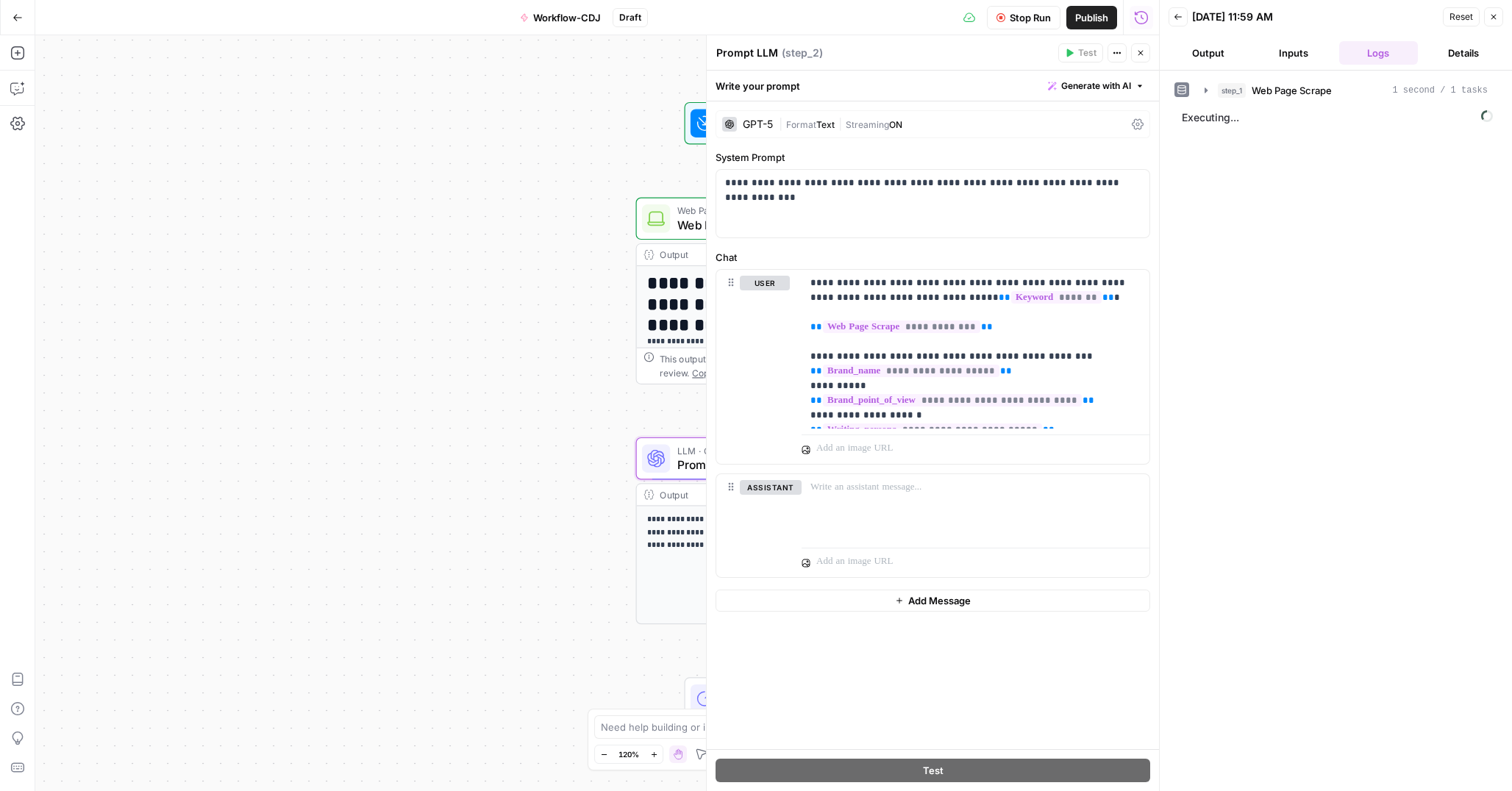
click at [763, 52] on textarea "Prompt LLM" at bounding box center [746, 53] width 62 height 15
type textarea "Generate Meta Description"
click at [1207, 93] on icon "button" at bounding box center [1206, 90] width 12 height 12
